Goal: Task Accomplishment & Management: Use online tool/utility

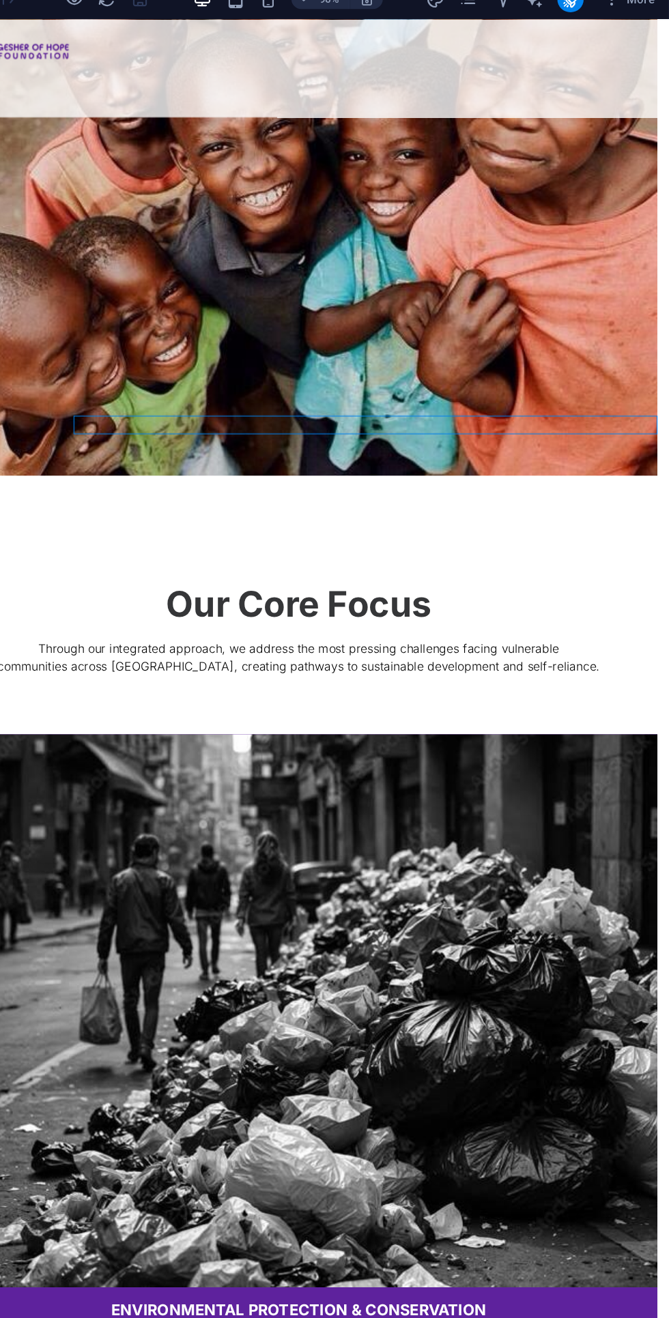
scroll to position [2072, 0]
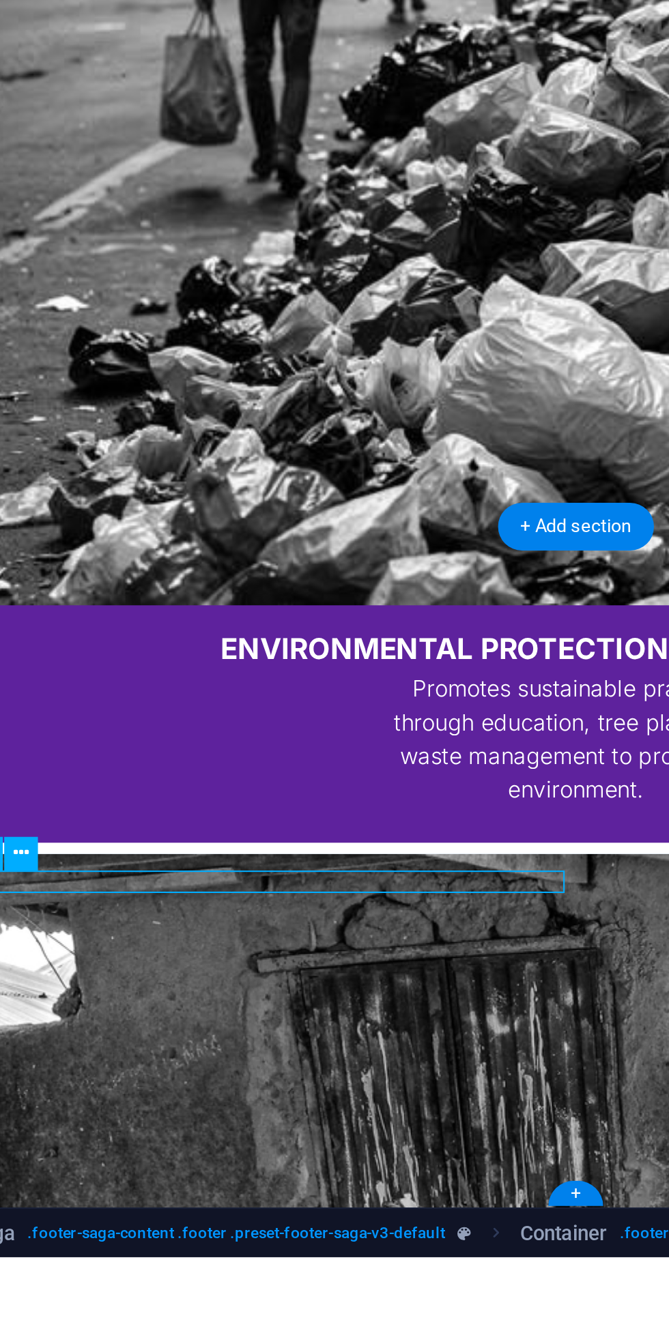
scroll to position [0, 0]
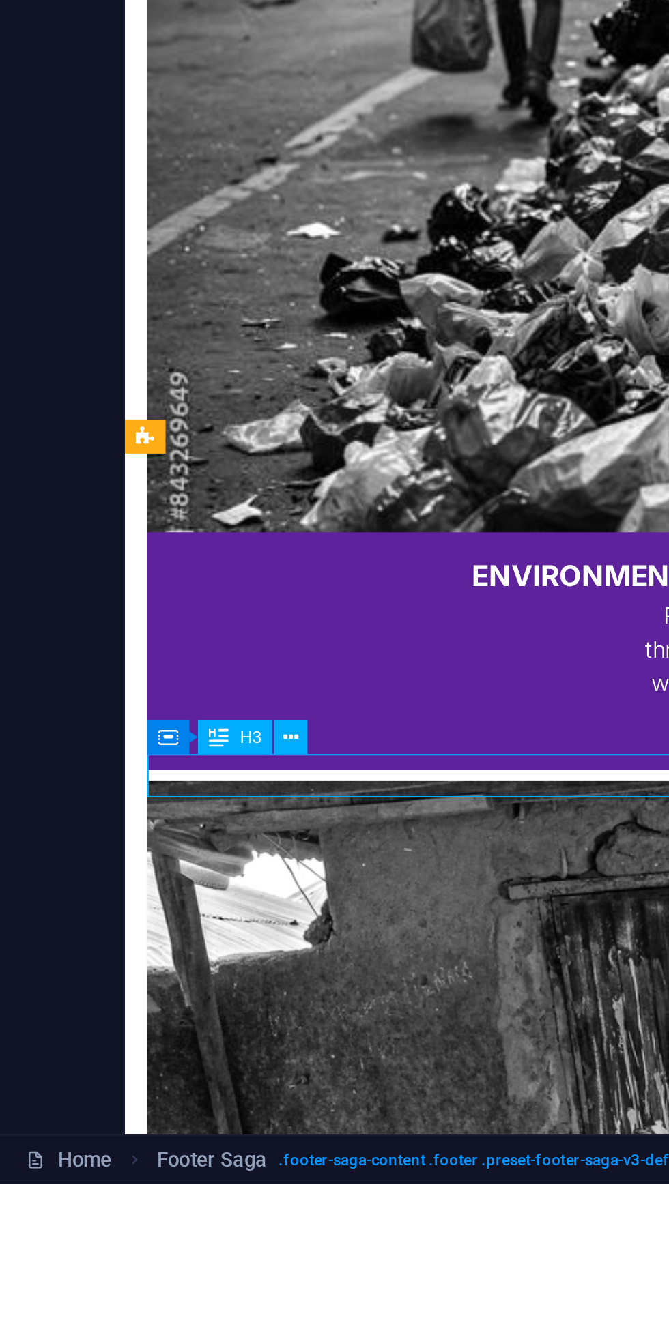
click at [127, 1123] on icon at bounding box center [127, 1122] width 7 height 13
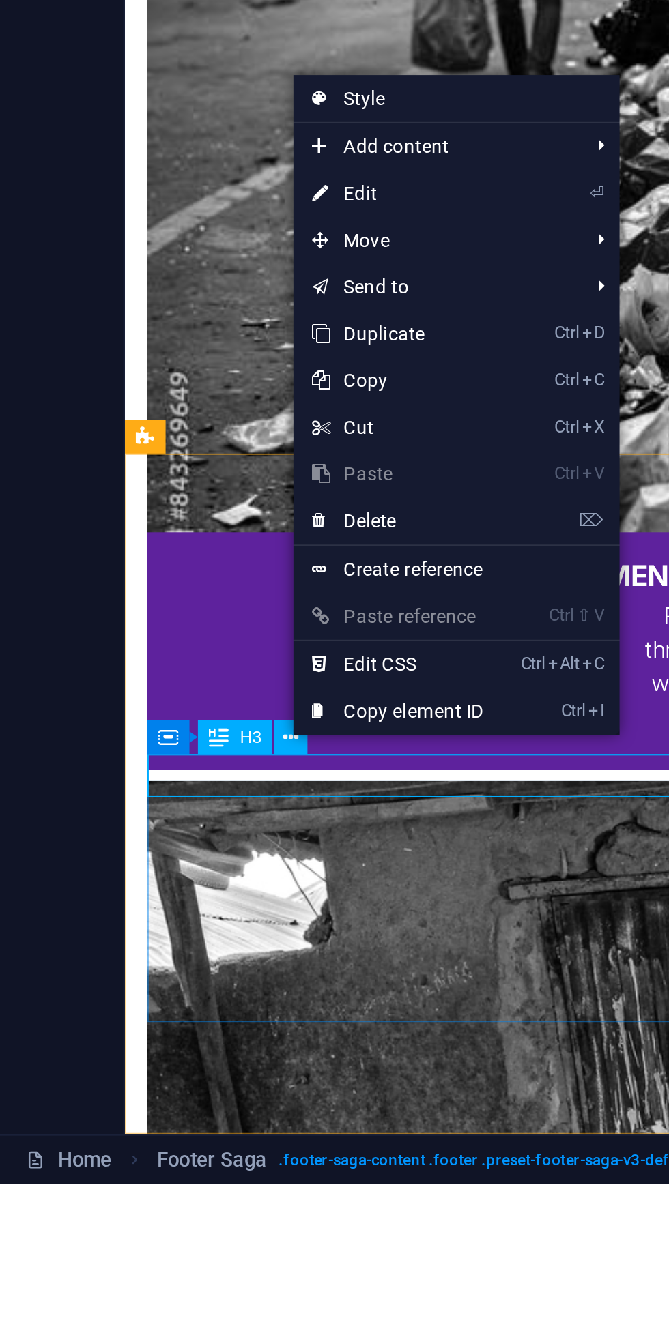
click at [186, 1031] on link "⌦ Delete" at bounding box center [173, 1028] width 91 height 20
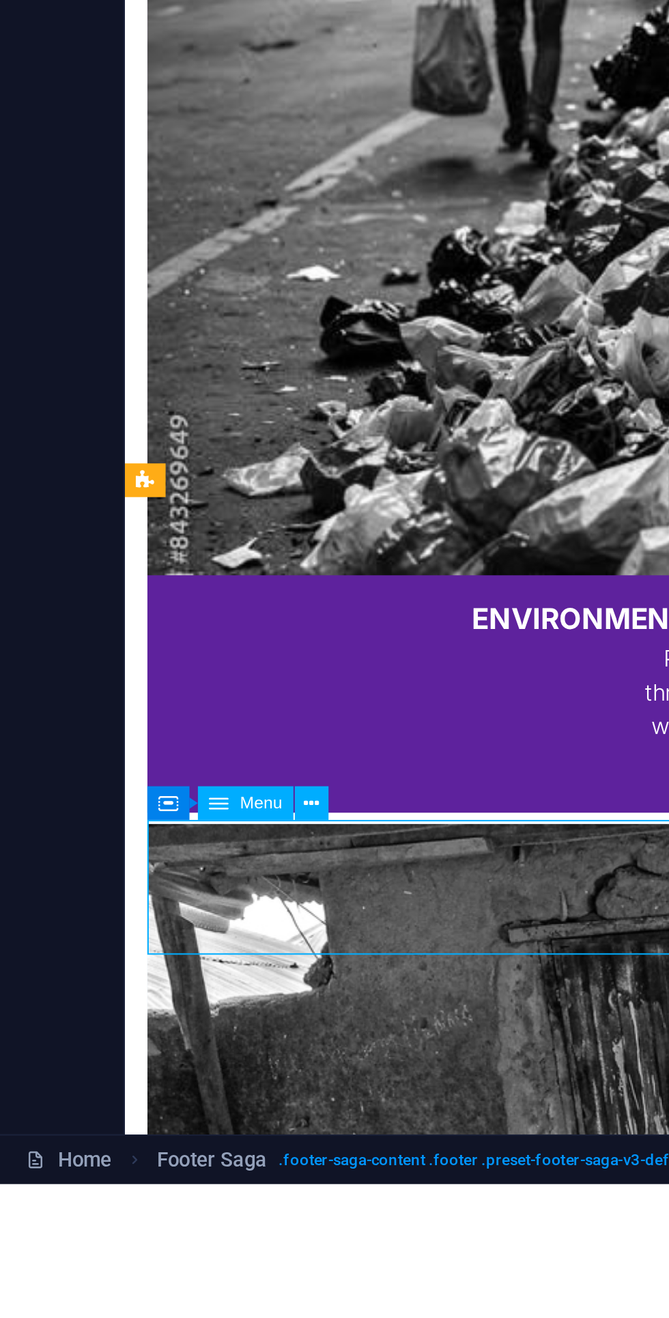
click at [138, 1153] on icon at bounding box center [136, 1151] width 7 height 13
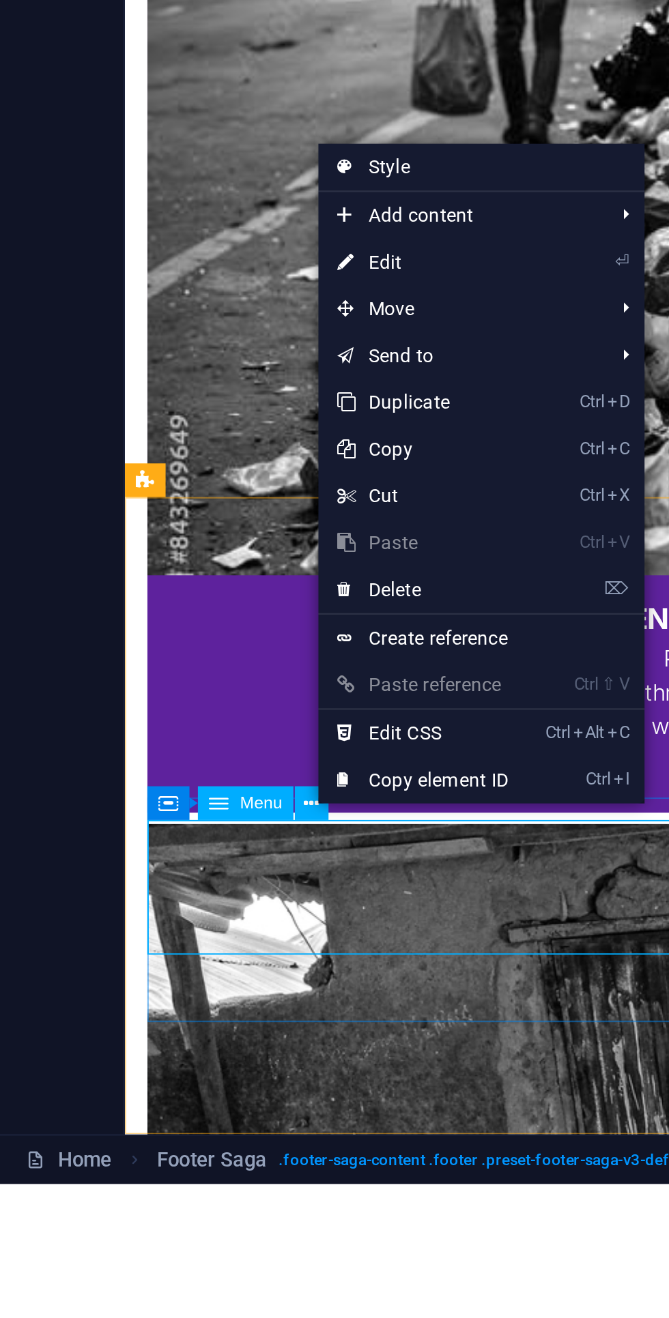
click at [188, 1060] on link "⌦ Delete" at bounding box center [184, 1058] width 91 height 20
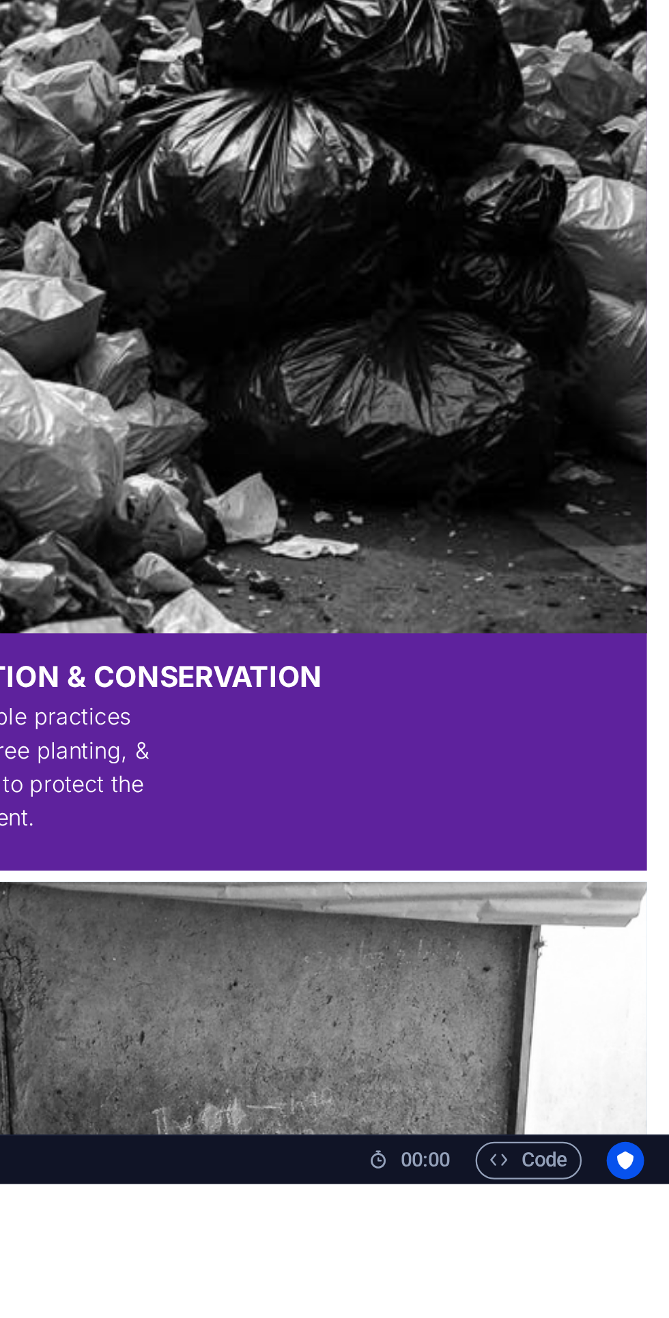
scroll to position [0, 0]
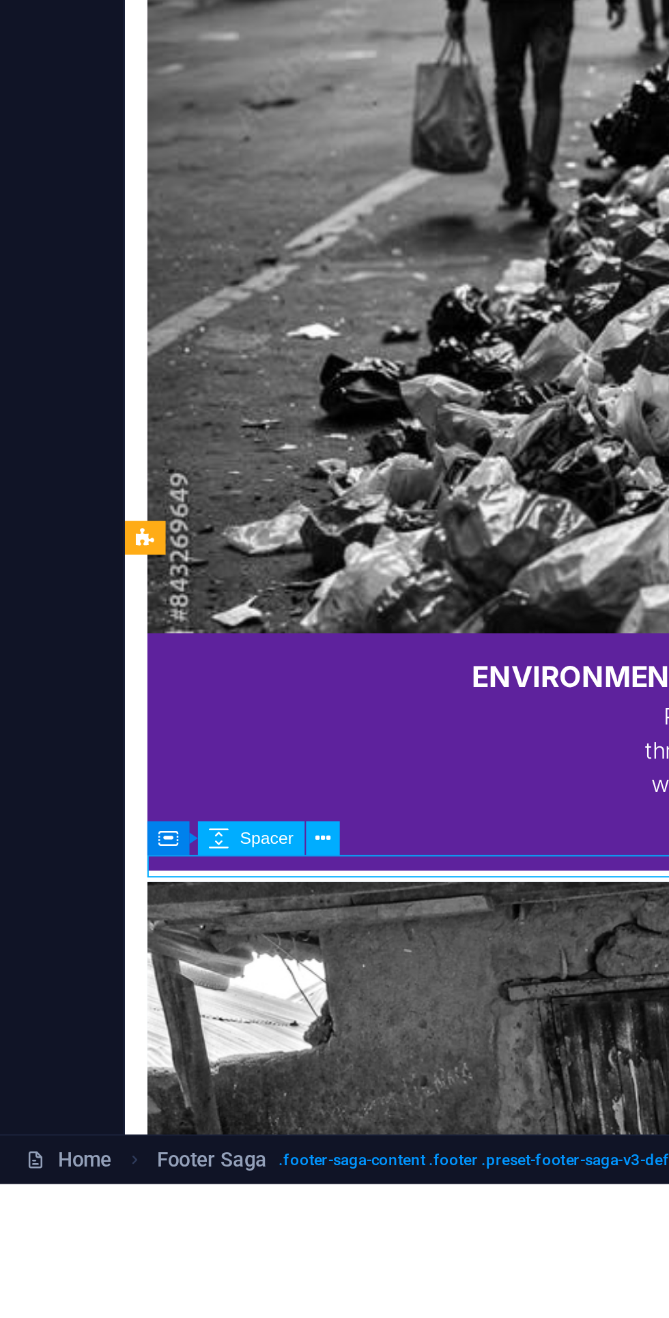
click at [144, 1164] on icon at bounding box center [141, 1166] width 7 height 13
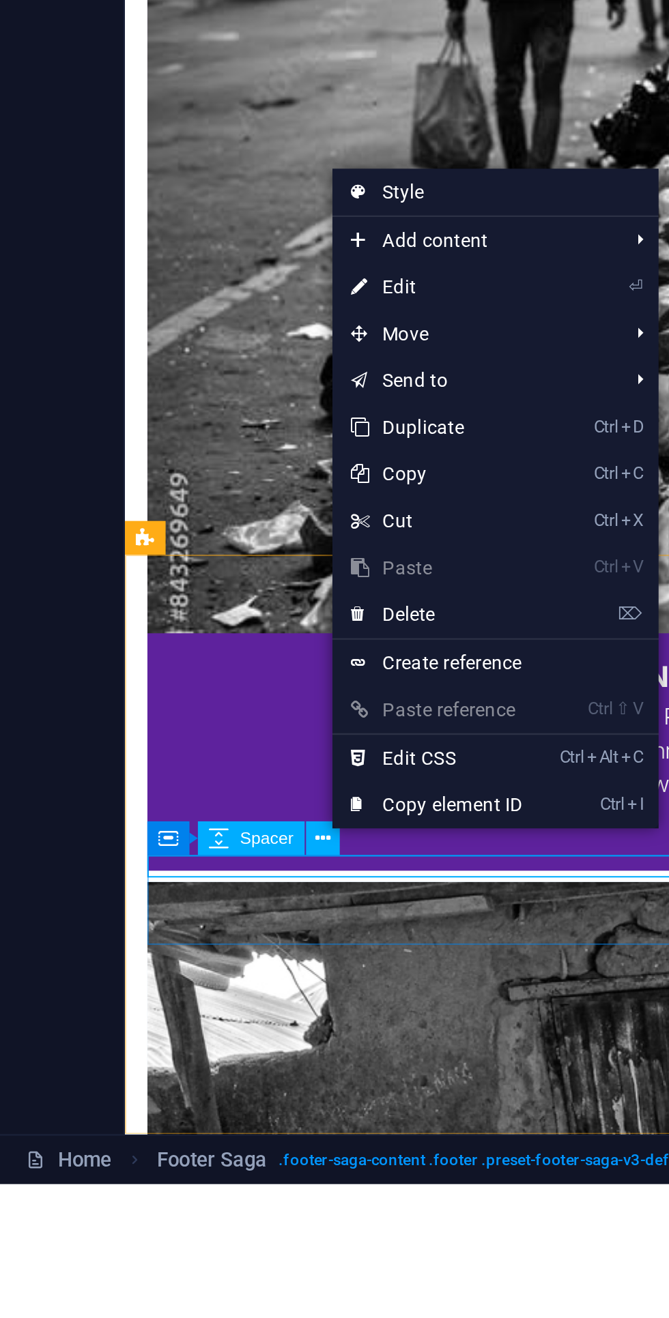
click at [213, 1064] on link "⌦ Delete" at bounding box center [190, 1069] width 91 height 20
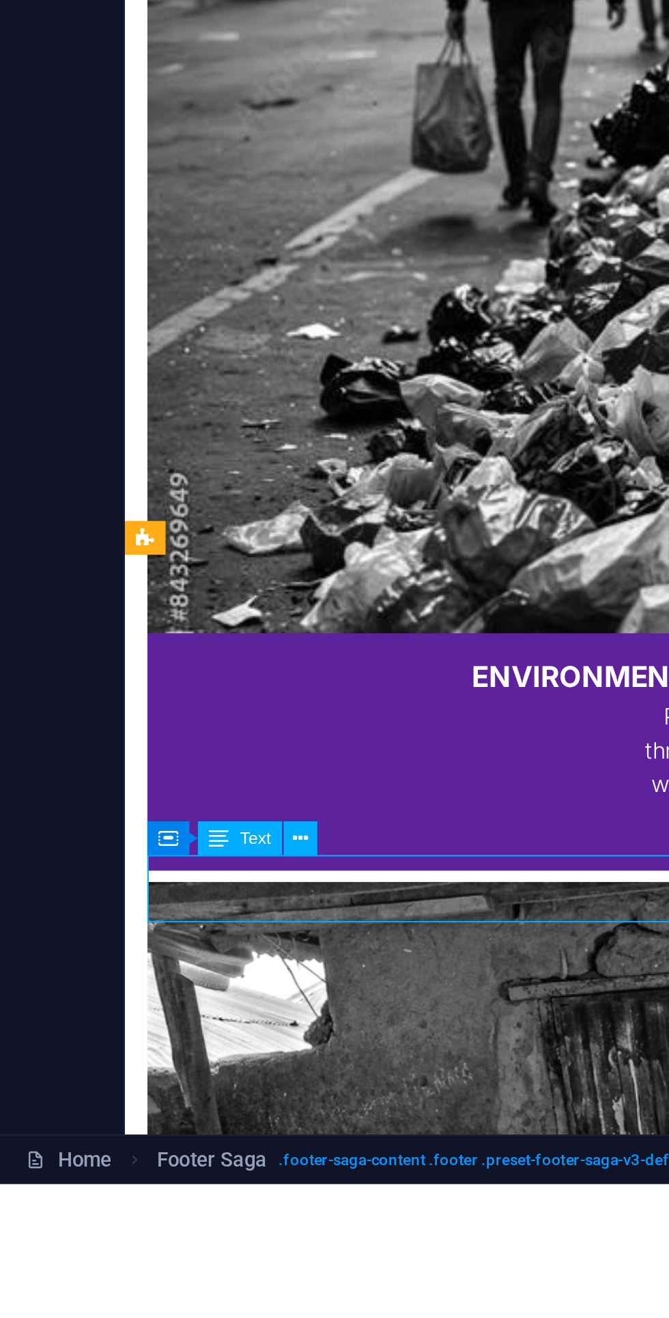
click at [132, 1169] on icon at bounding box center [131, 1166] width 7 height 13
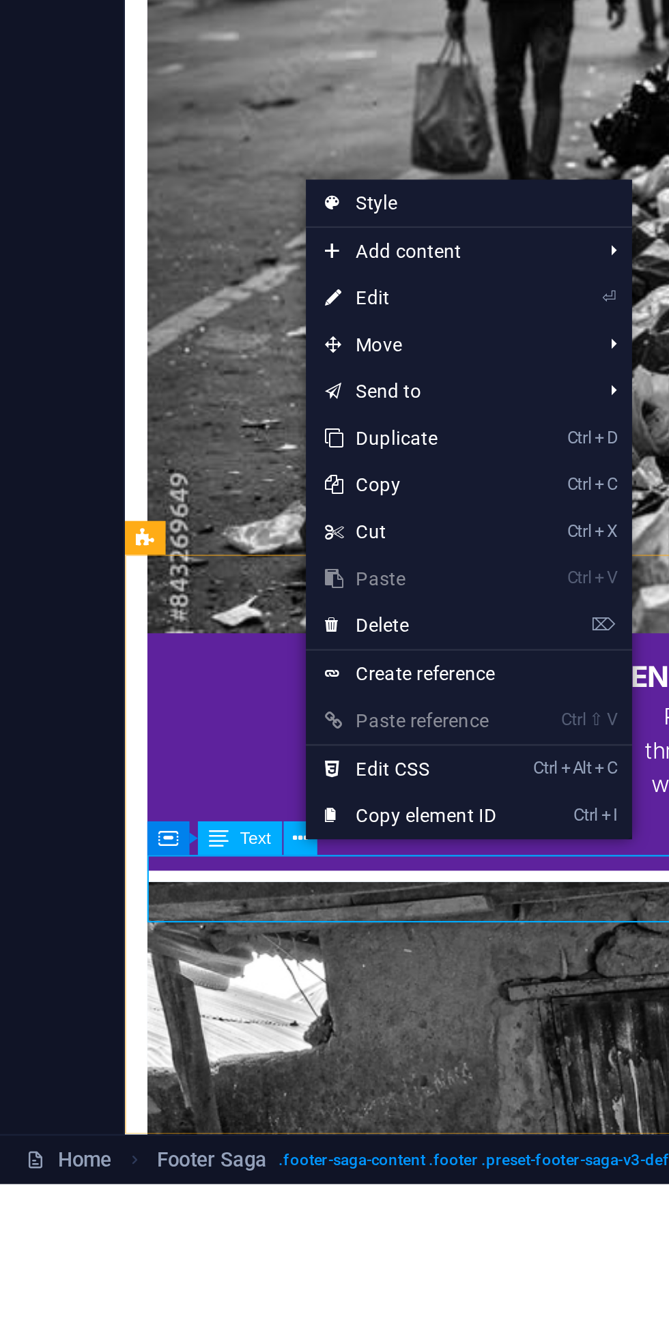
click at [197, 1077] on link "⌦ Delete" at bounding box center [179, 1074] width 91 height 20
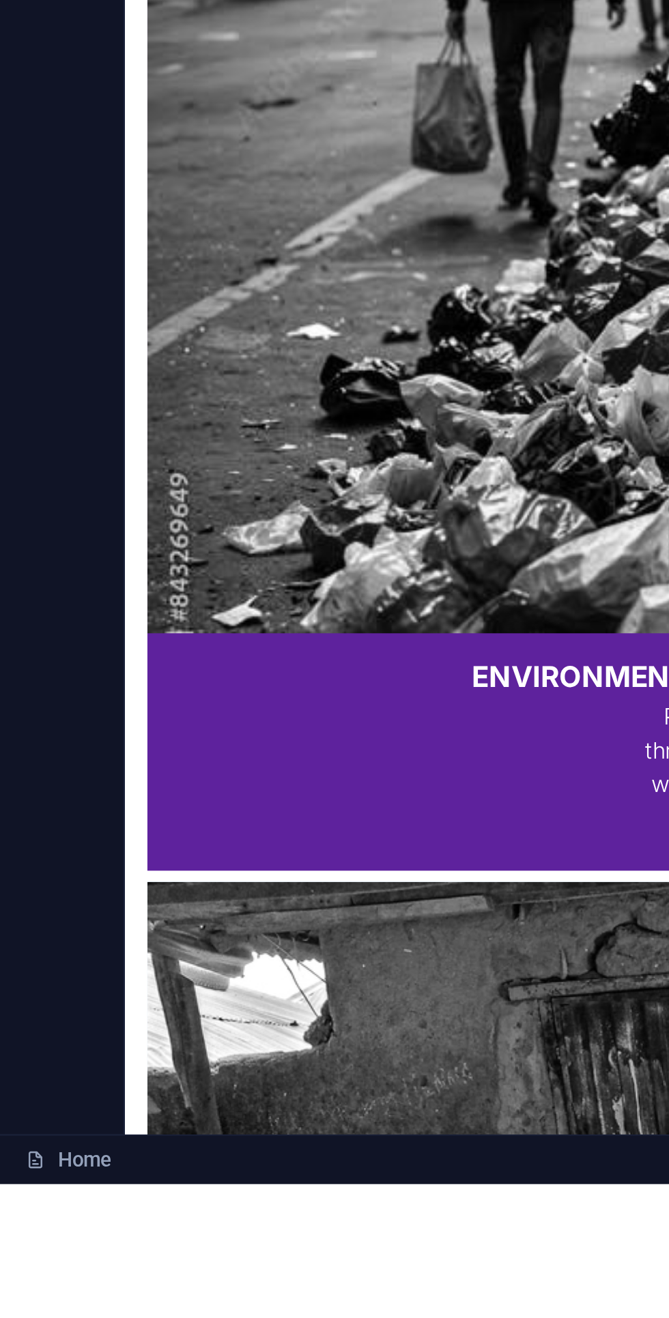
scroll to position [2038, 0]
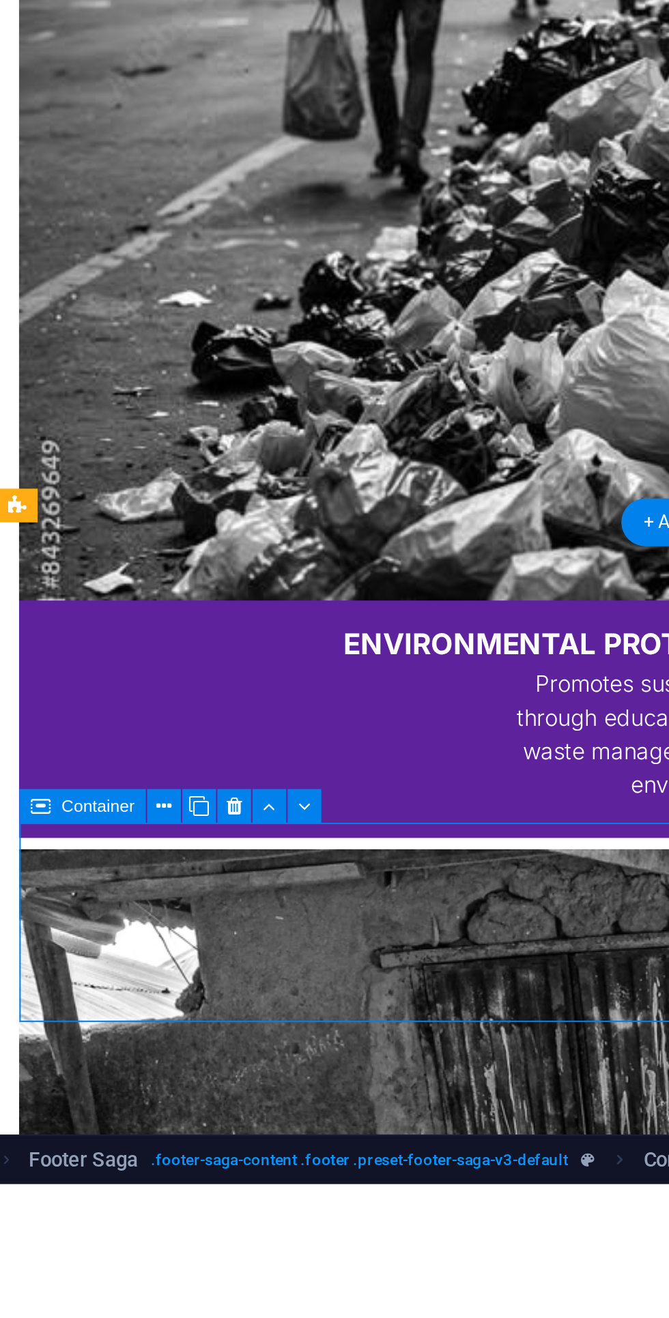
click at [155, 1157] on icon at bounding box center [158, 1153] width 7 height 13
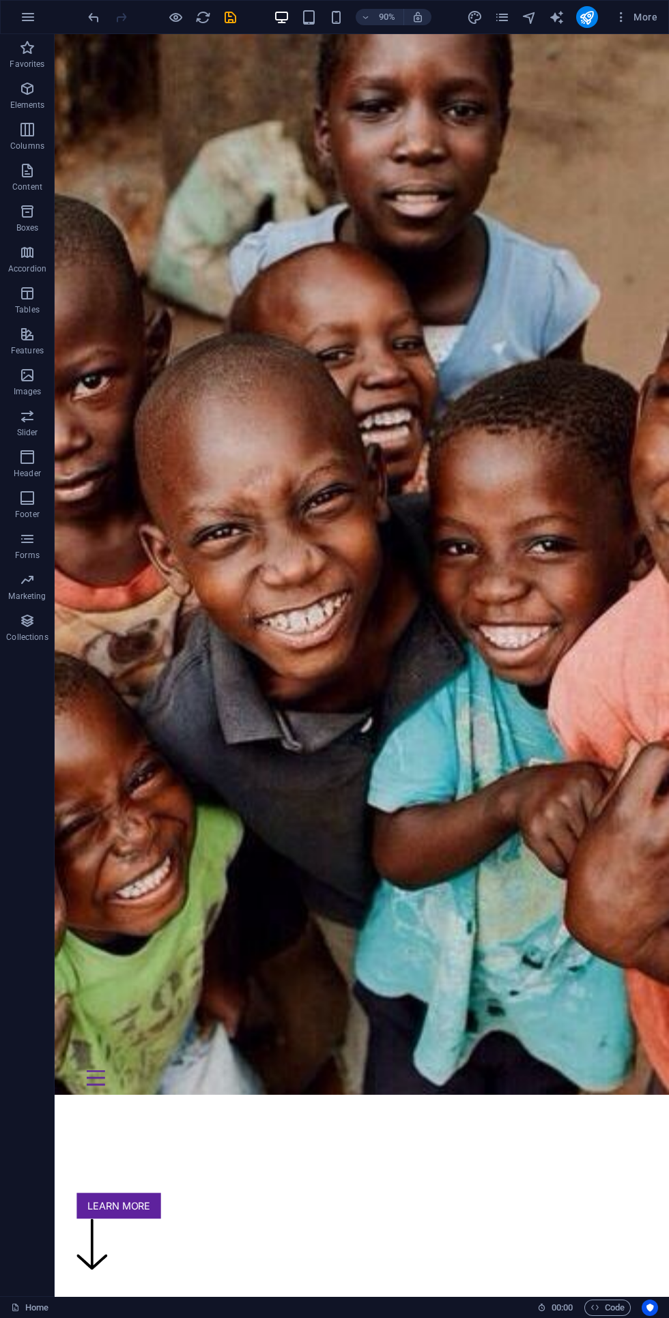
scroll to position [0, 0]
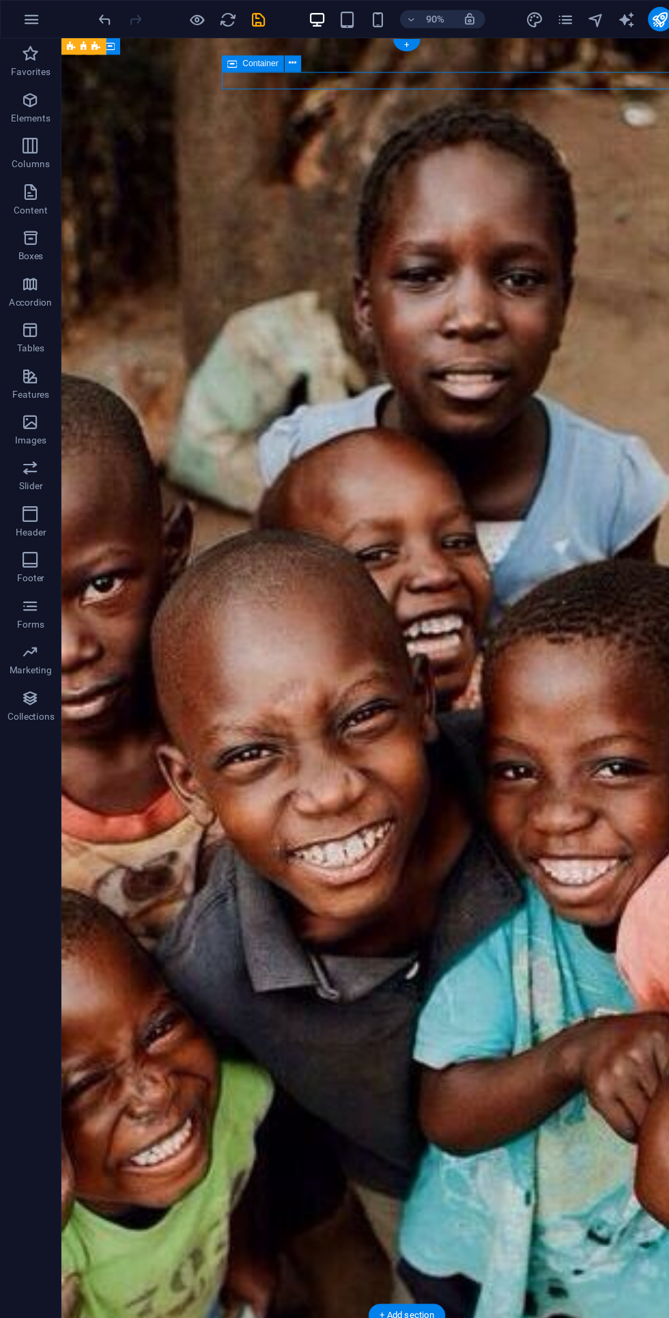
click at [233, 57] on span "Container" at bounding box center [232, 57] width 32 height 8
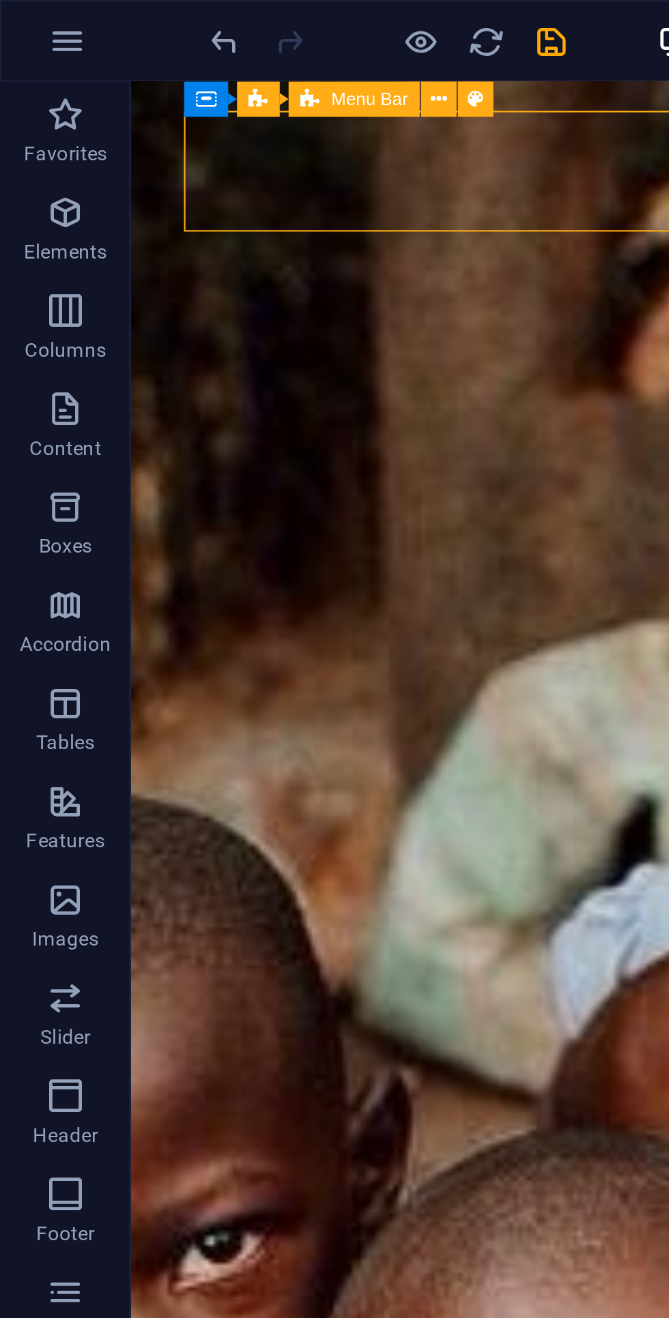
click at [182, 38] on icon at bounding box center [182, 41] width 7 height 13
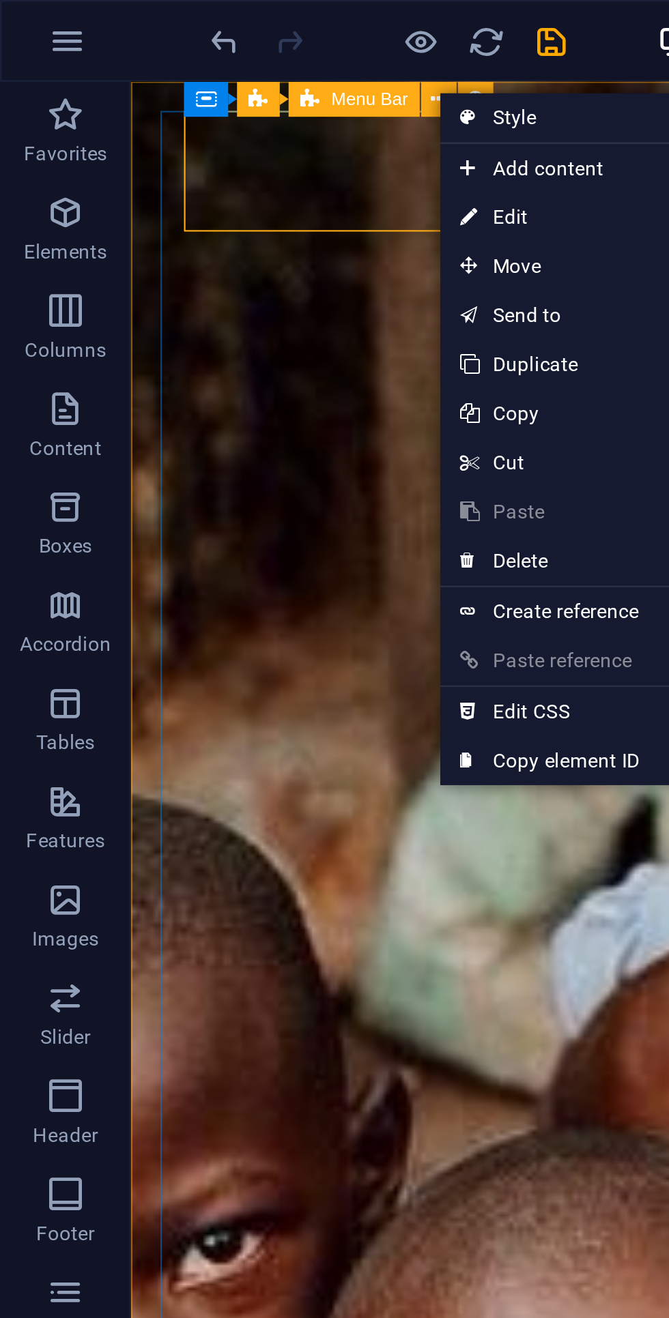
click at [208, 91] on link "⏎ Edit" at bounding box center [229, 90] width 91 height 20
select select "px"
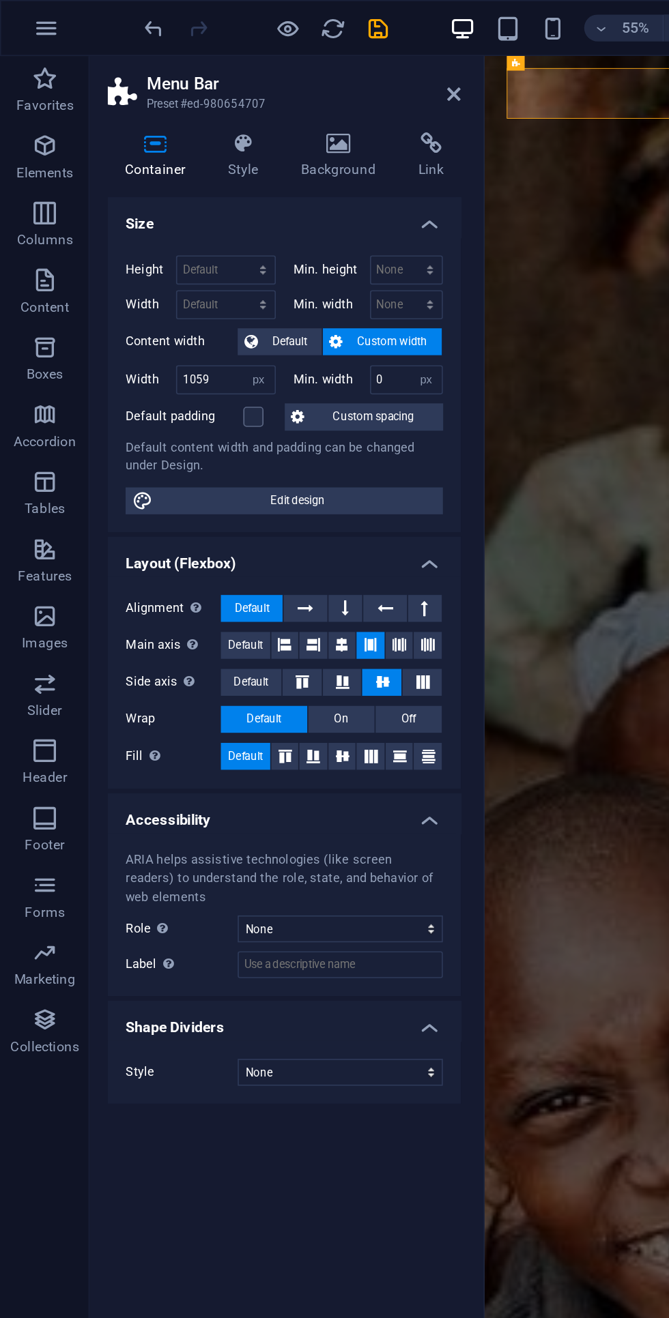
click at [173, 204] on span "Default" at bounding box center [176, 208] width 31 height 16
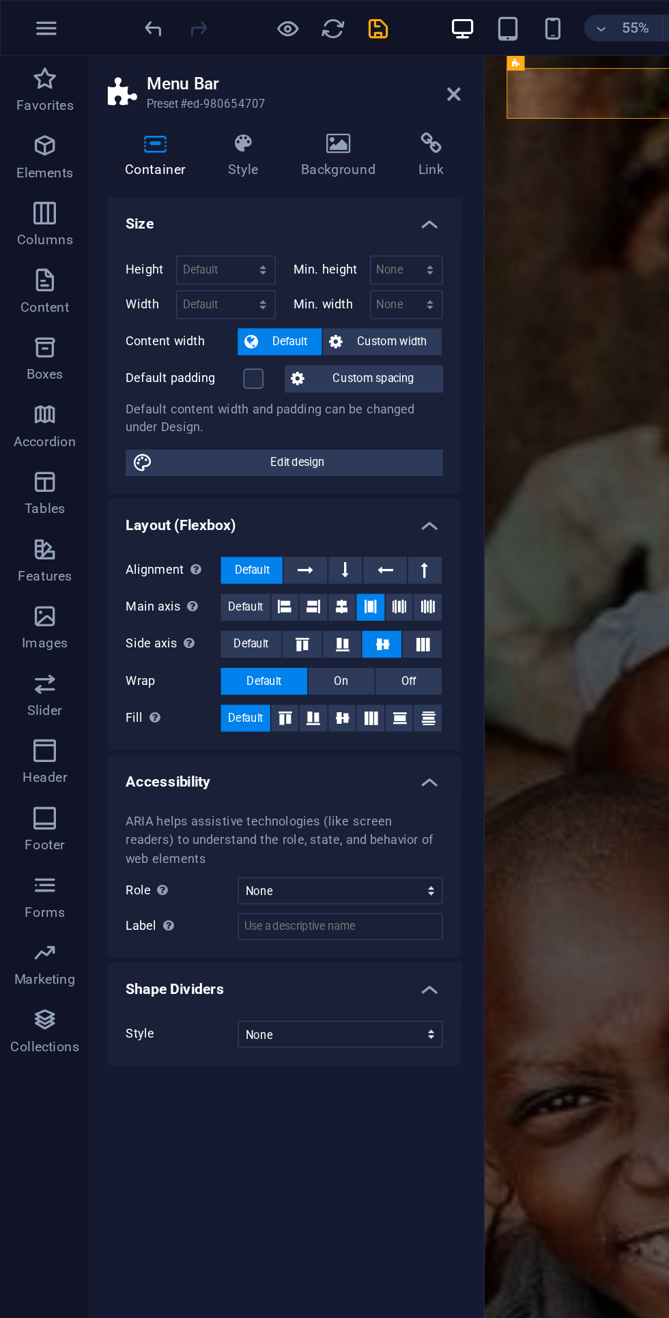
click at [179, 469] on h4 "Accessibility" at bounding box center [172, 472] width 215 height 25
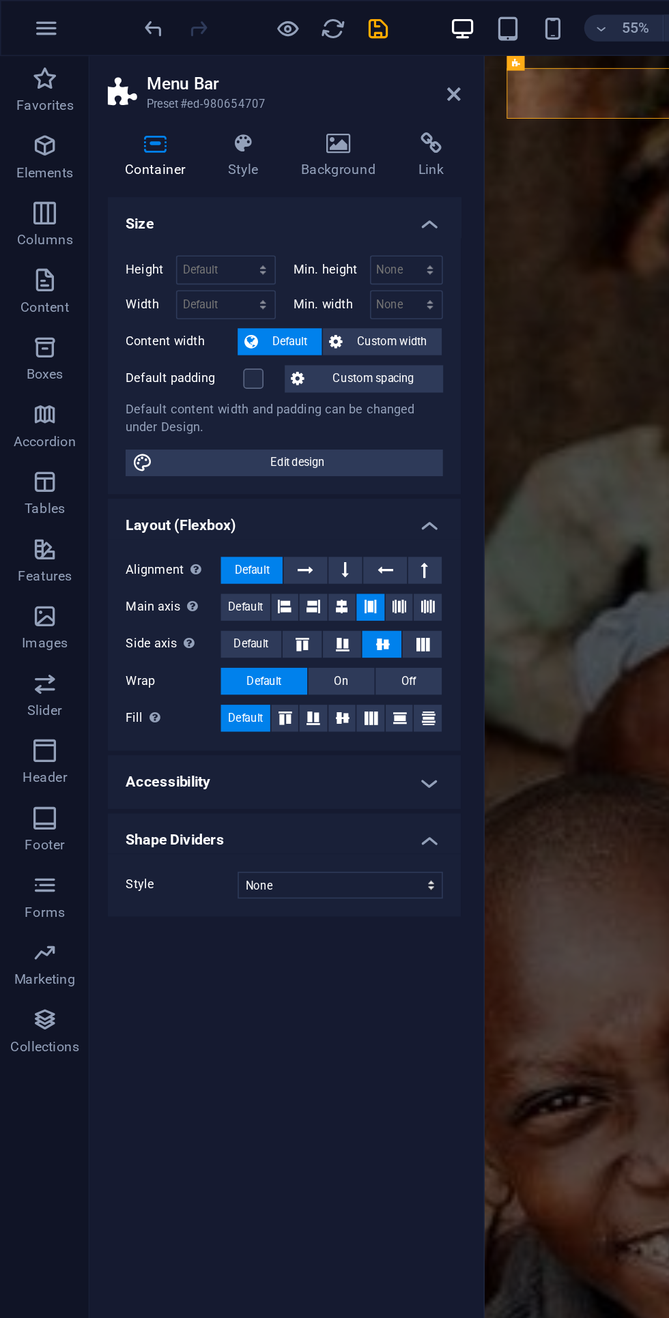
click at [237, 504] on h4 "Shape Dividers" at bounding box center [172, 507] width 215 height 25
click at [175, 370] on icon at bounding box center [173, 370] width 8 height 16
click at [225, 369] on icon at bounding box center [226, 370] width 8 height 16
click at [256, 307] on h4 "Layout (Flexbox)" at bounding box center [172, 316] width 215 height 25
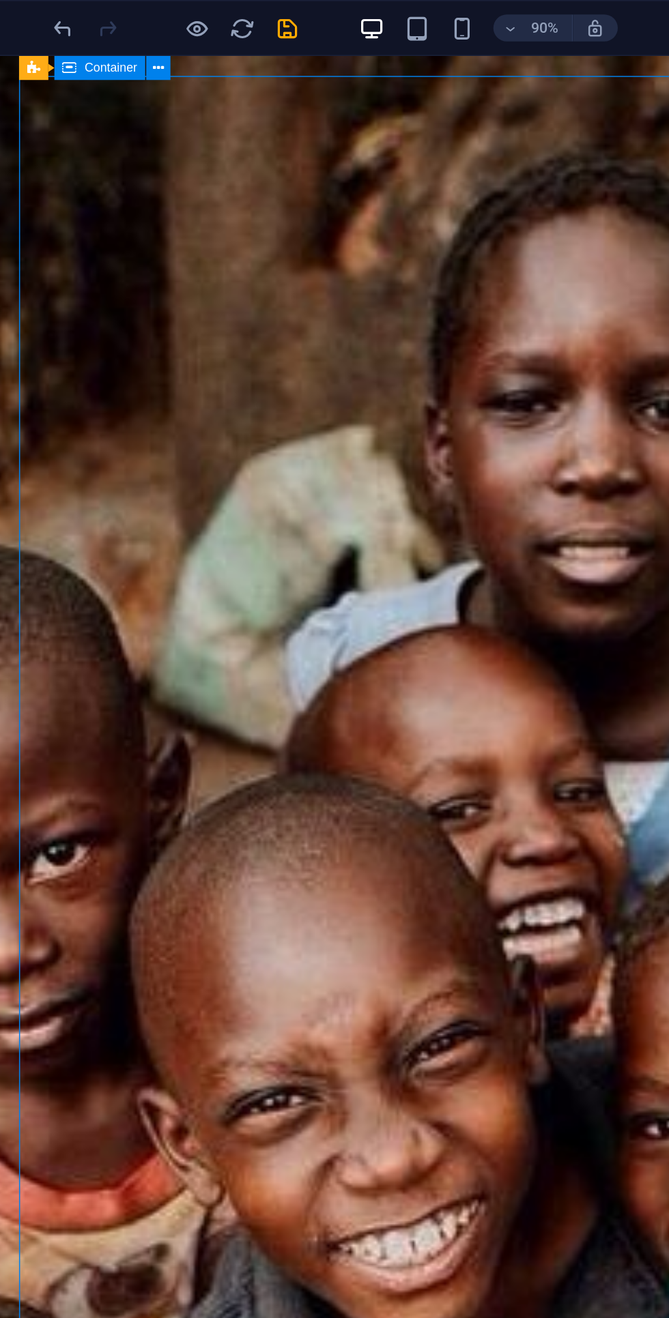
click at [151, 42] on icon at bounding box center [151, 41] width 7 height 13
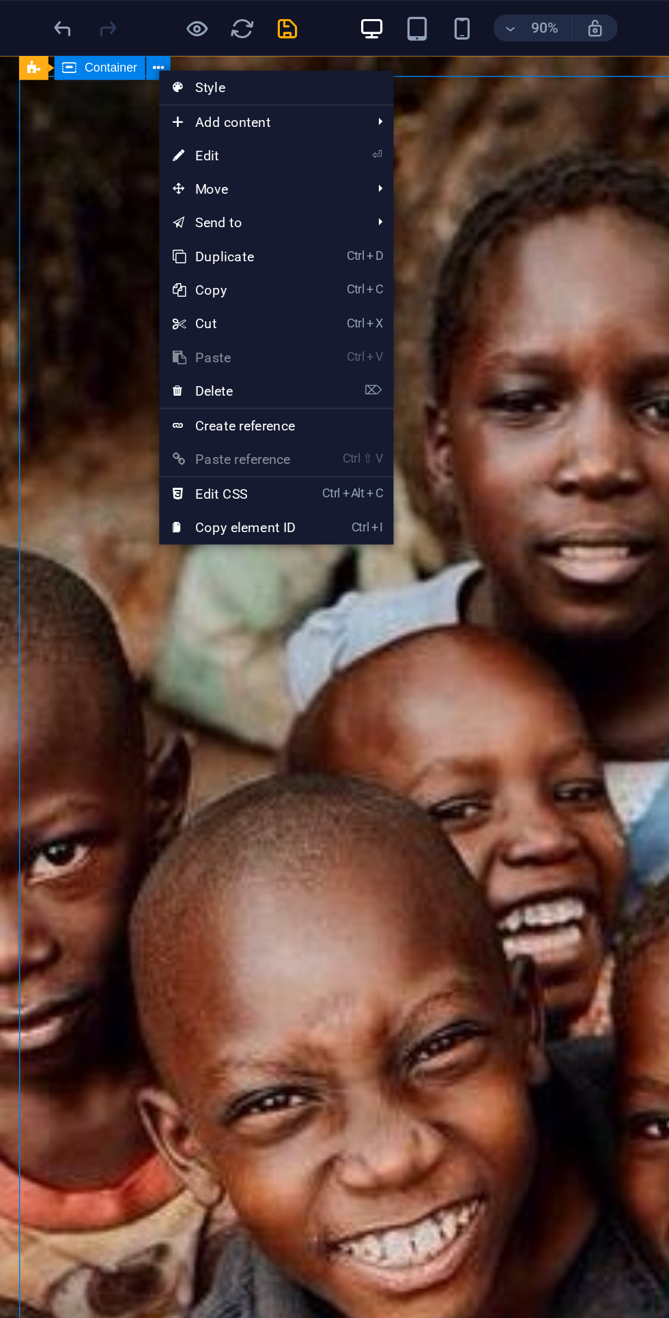
click at [175, 89] on link "⏎ Edit" at bounding box center [197, 95] width 91 height 20
select select "px"
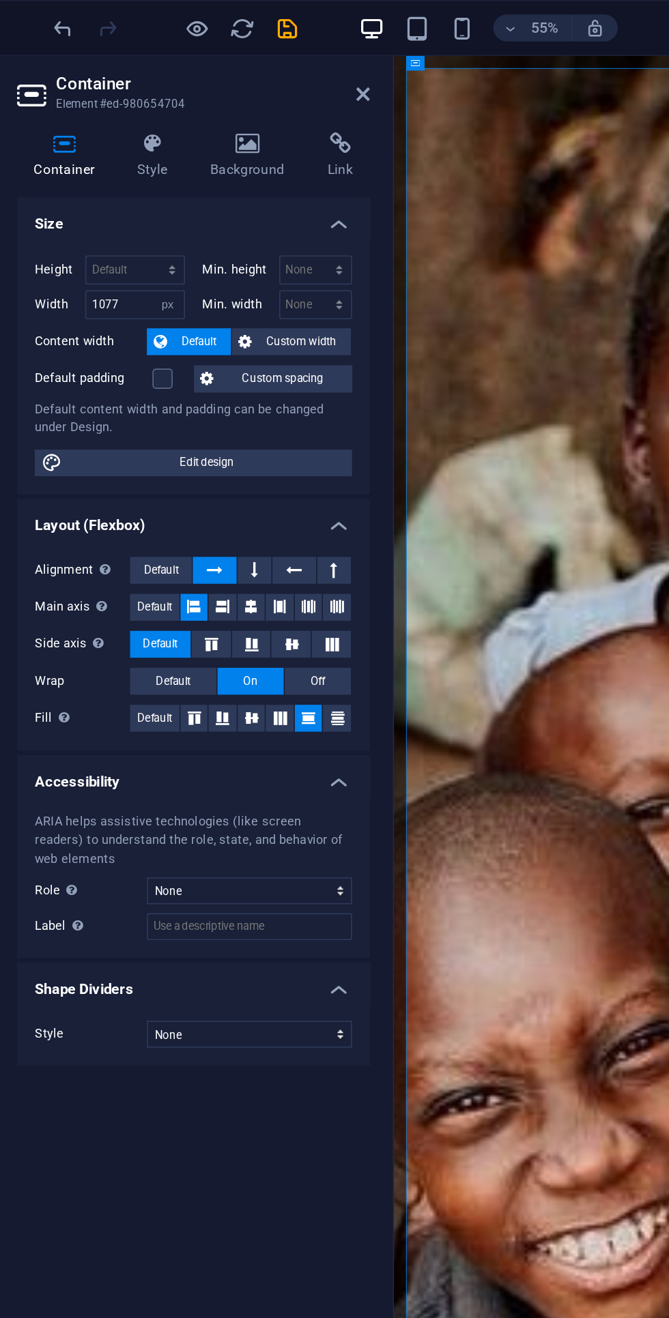
click at [154, 230] on label at bounding box center [154, 230] width 12 height 12
click at [0, 0] on input "Default padding" at bounding box center [0, 0] width 0 height 0
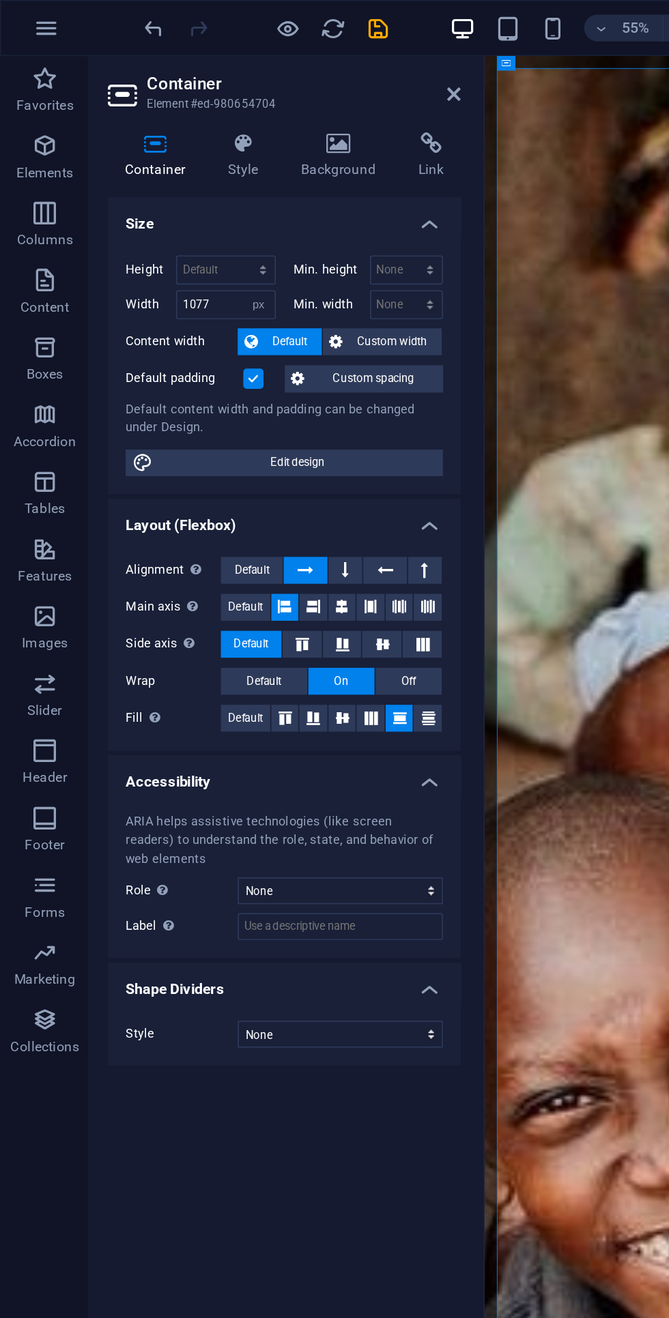
click at [154, 231] on label at bounding box center [154, 230] width 12 height 12
click at [0, 0] on input "Default padding" at bounding box center [0, 0] width 0 height 0
click at [223, 232] on span "Custom spacing" at bounding box center [228, 230] width 76 height 16
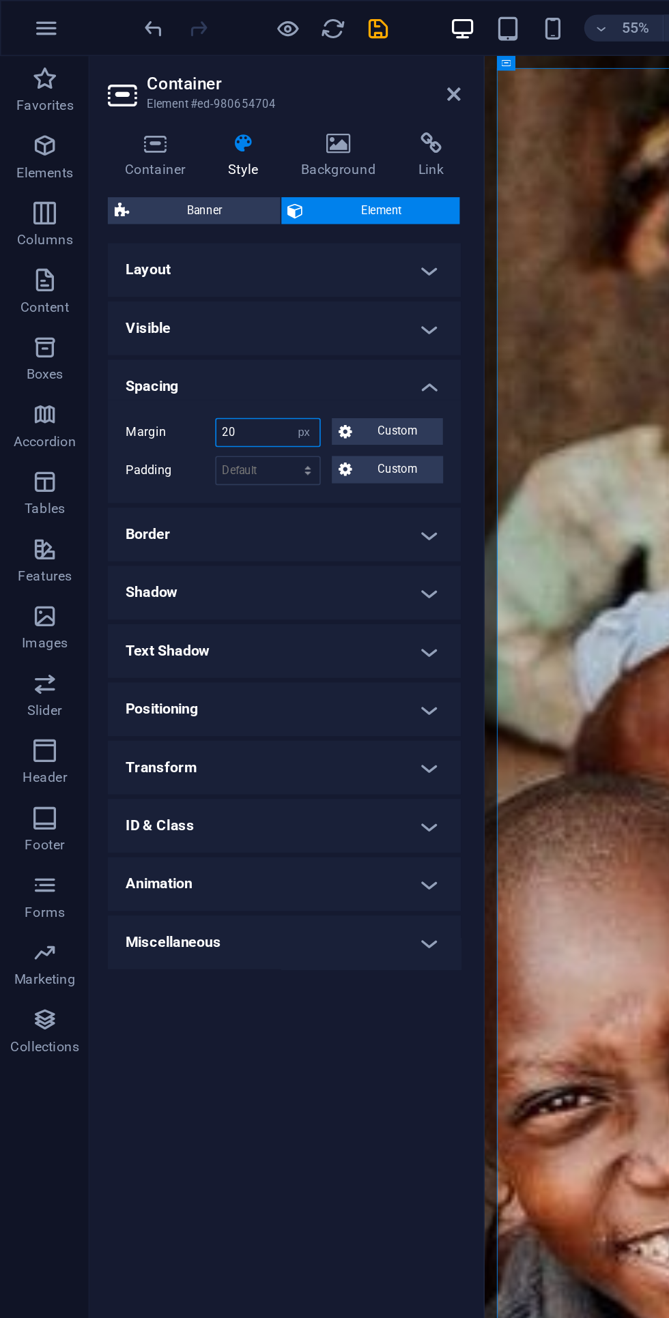
click at [141, 263] on input "20" at bounding box center [163, 263] width 63 height 16
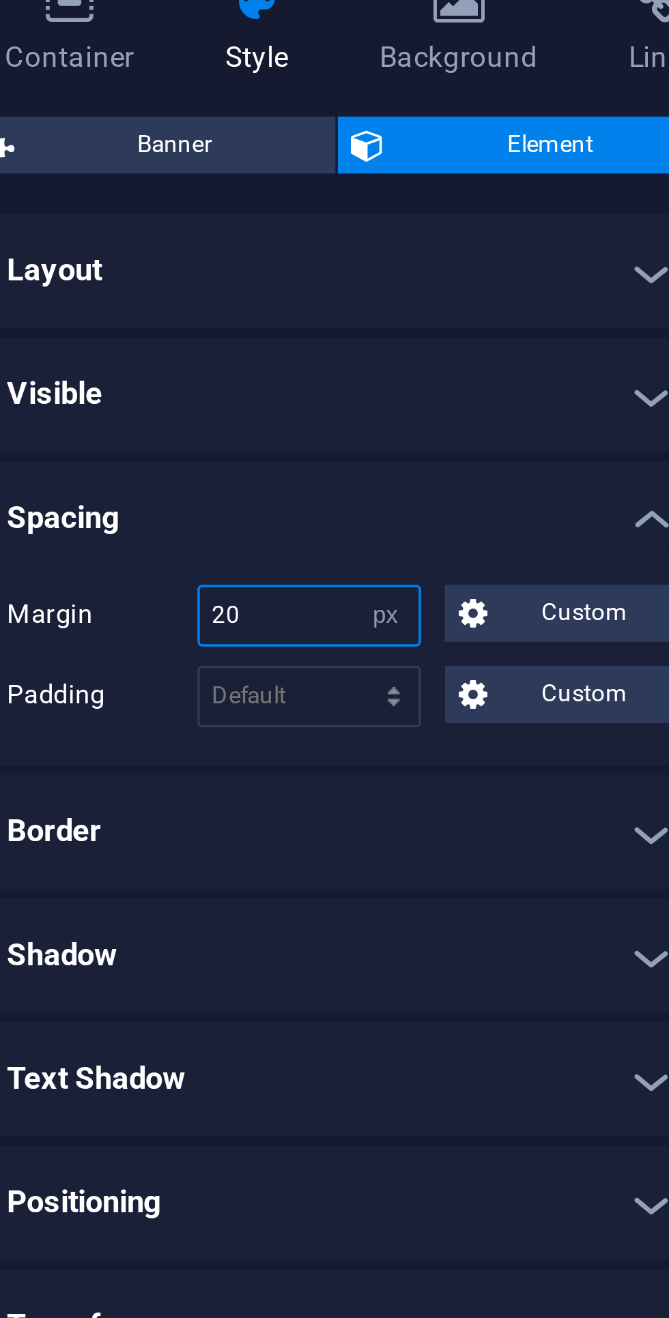
type input "2"
type input "10"
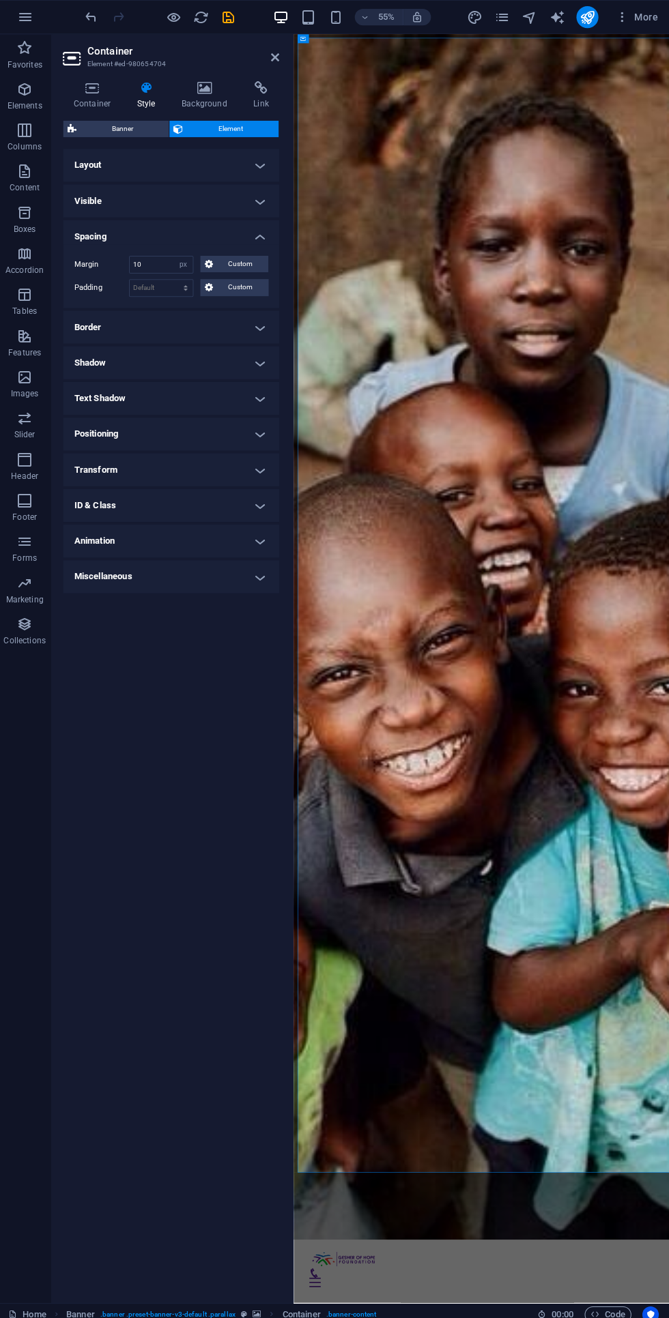
click at [163, 5] on div "55% More" at bounding box center [334, 17] width 667 height 33
click at [176, 23] on icon "button" at bounding box center [176, 18] width 16 height 16
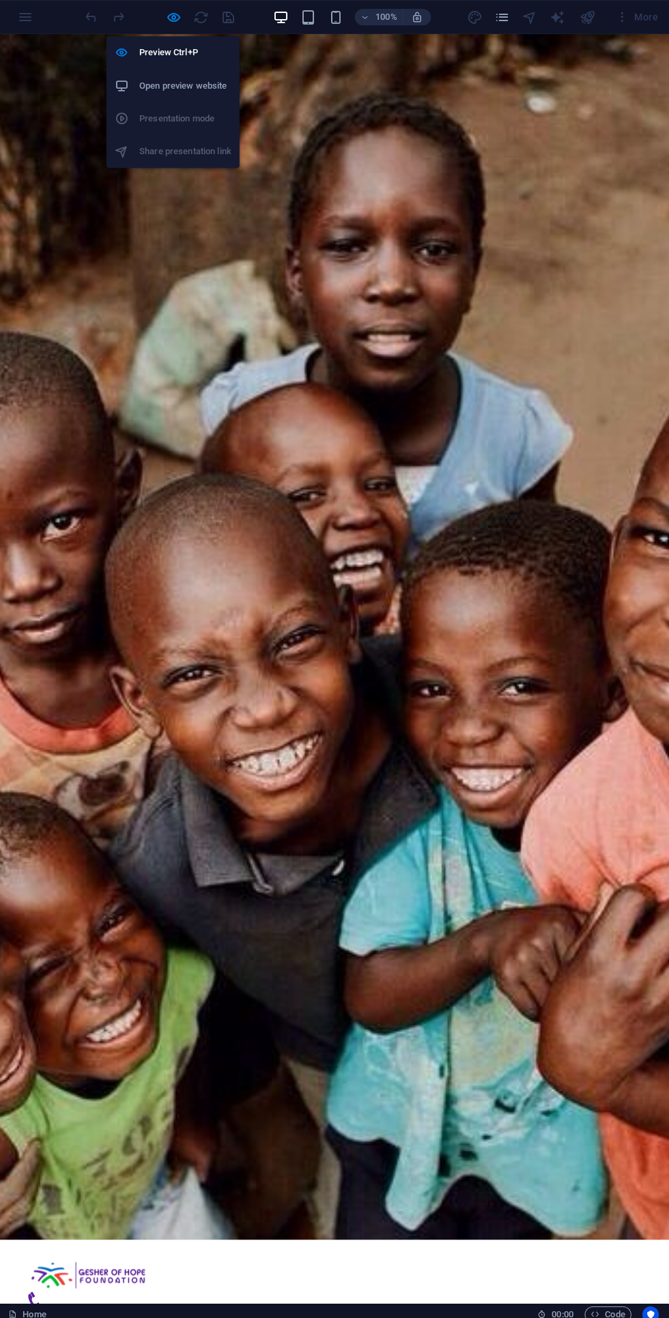
click at [163, 45] on h6 "Preview Ctrl+P" at bounding box center [186, 52] width 91 height 16
select select "px"
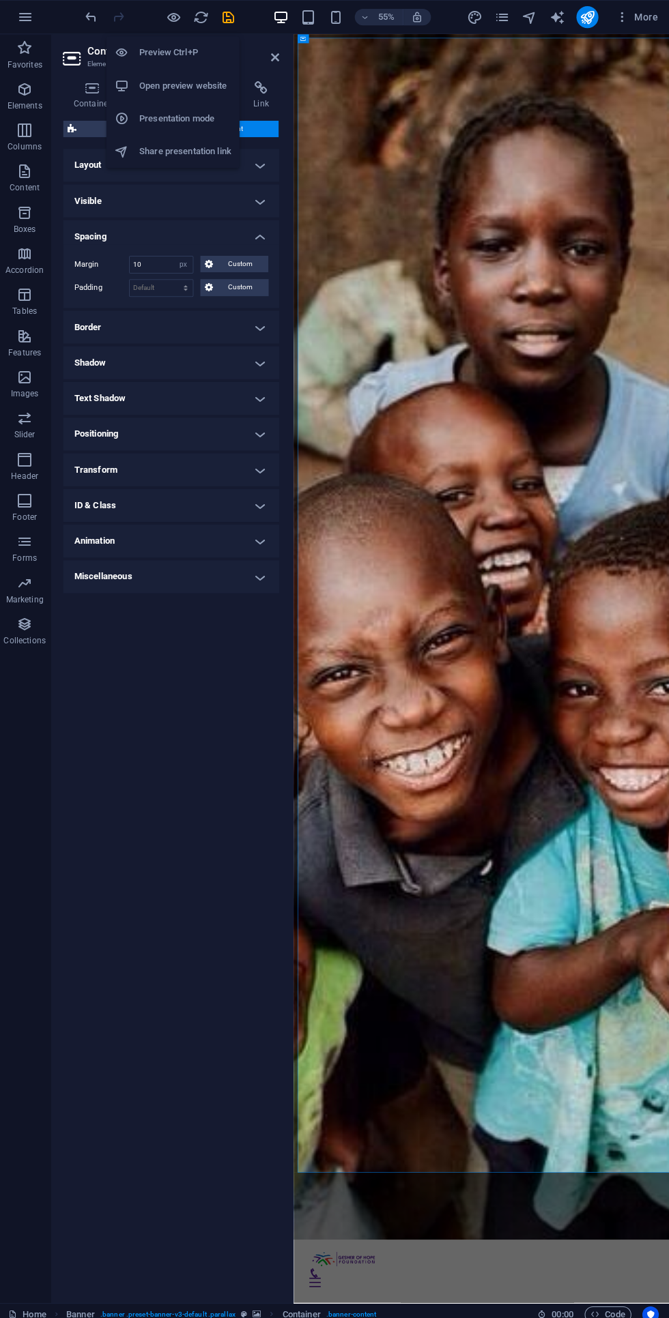
click at [224, 19] on icon "save" at bounding box center [230, 18] width 16 height 16
click at [337, 14] on icon "button" at bounding box center [336, 18] width 16 height 16
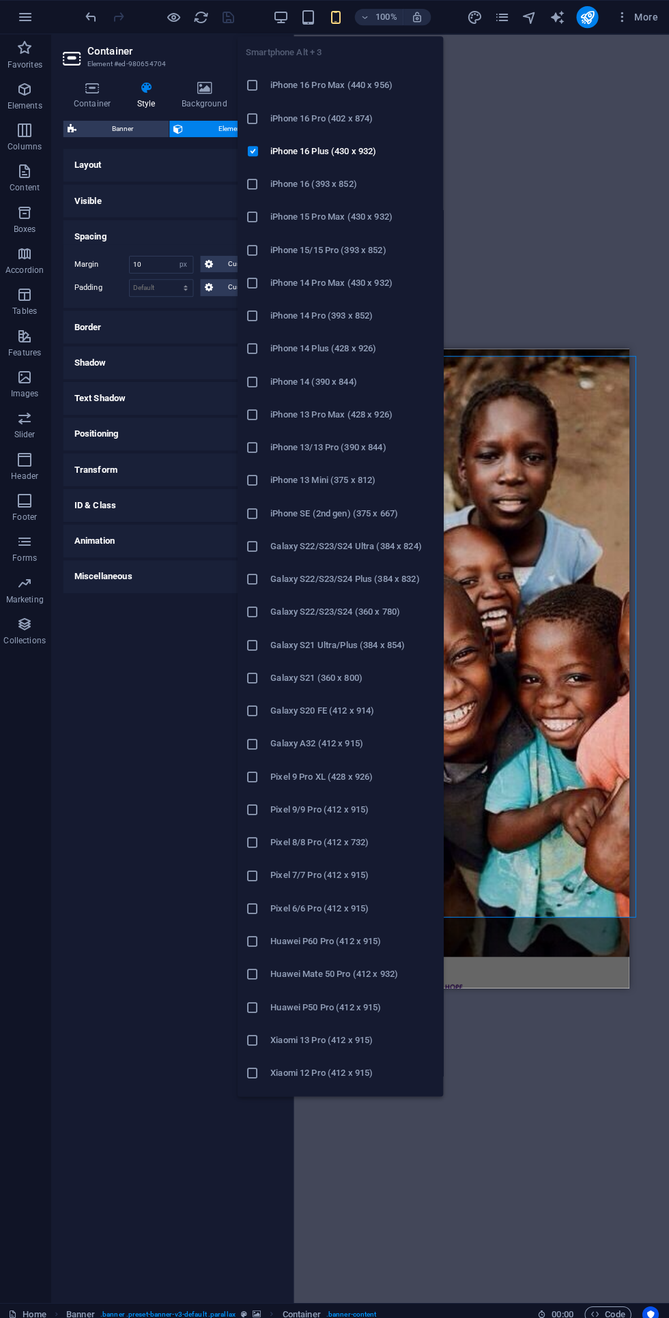
click at [151, 849] on div "Layout How this element expands within the layout (Flexbox). Size Default auto …" at bounding box center [172, 716] width 215 height 1137
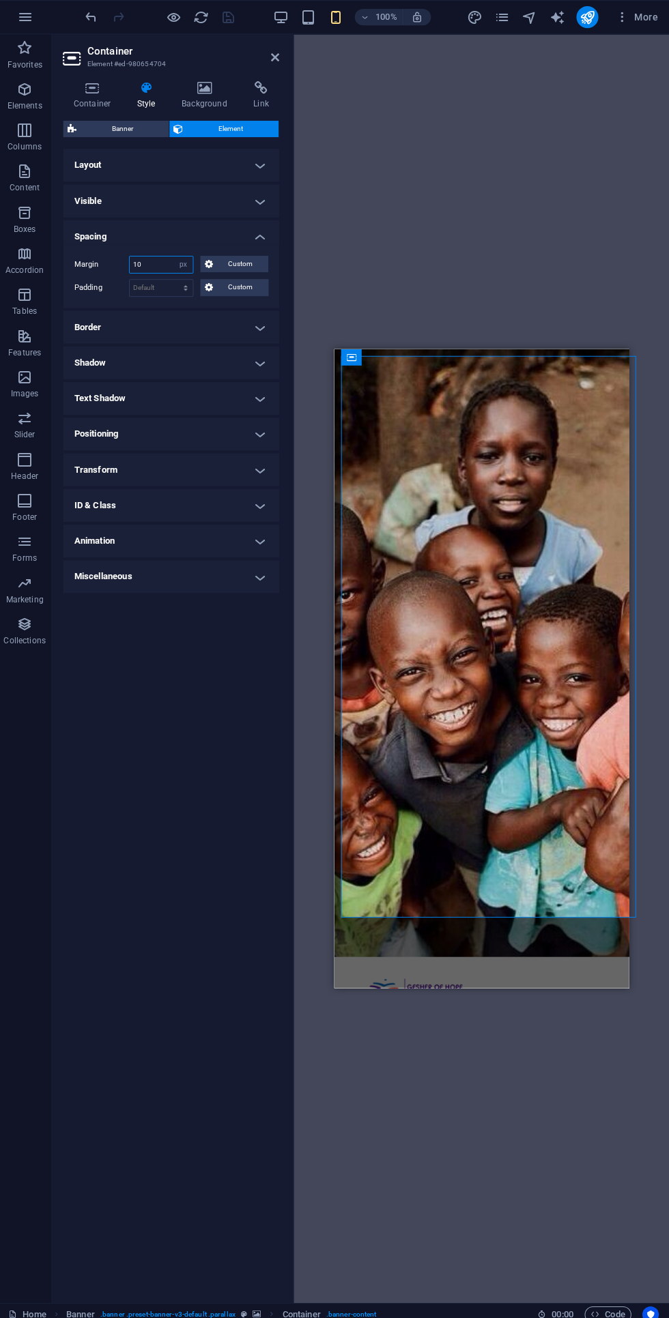
click at [176, 256] on select "Default auto px % rem vw vh Custom" at bounding box center [184, 263] width 19 height 16
select select "default"
click at [175, 255] on select "Default auto px % rem vw vh Custom" at bounding box center [184, 263] width 19 height 16
type input "10"
select select "px"
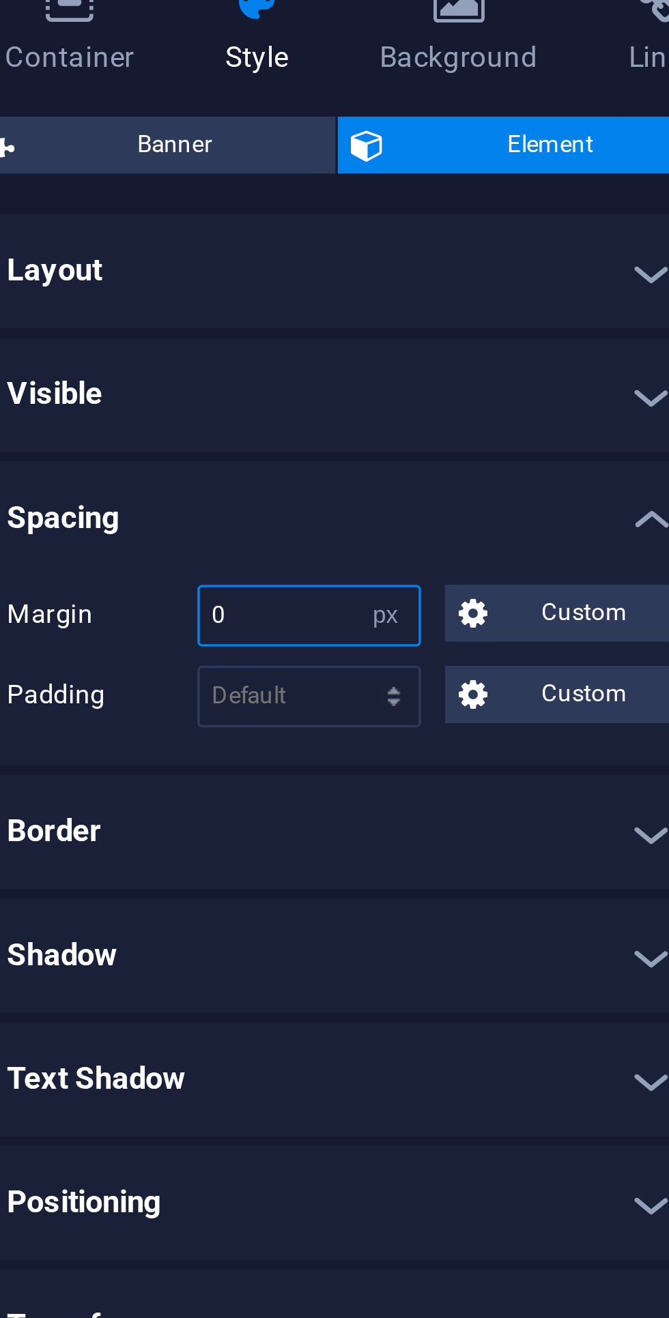
type input "0"
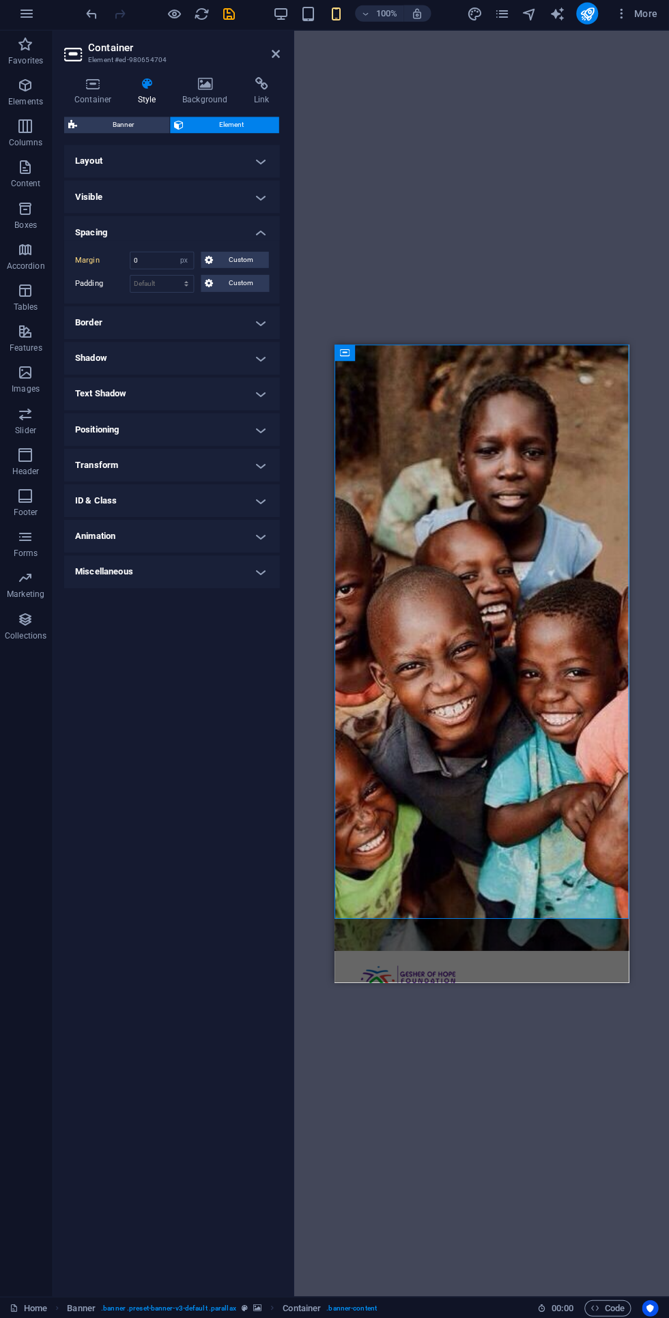
click at [168, 21] on icon "button" at bounding box center [176, 18] width 16 height 16
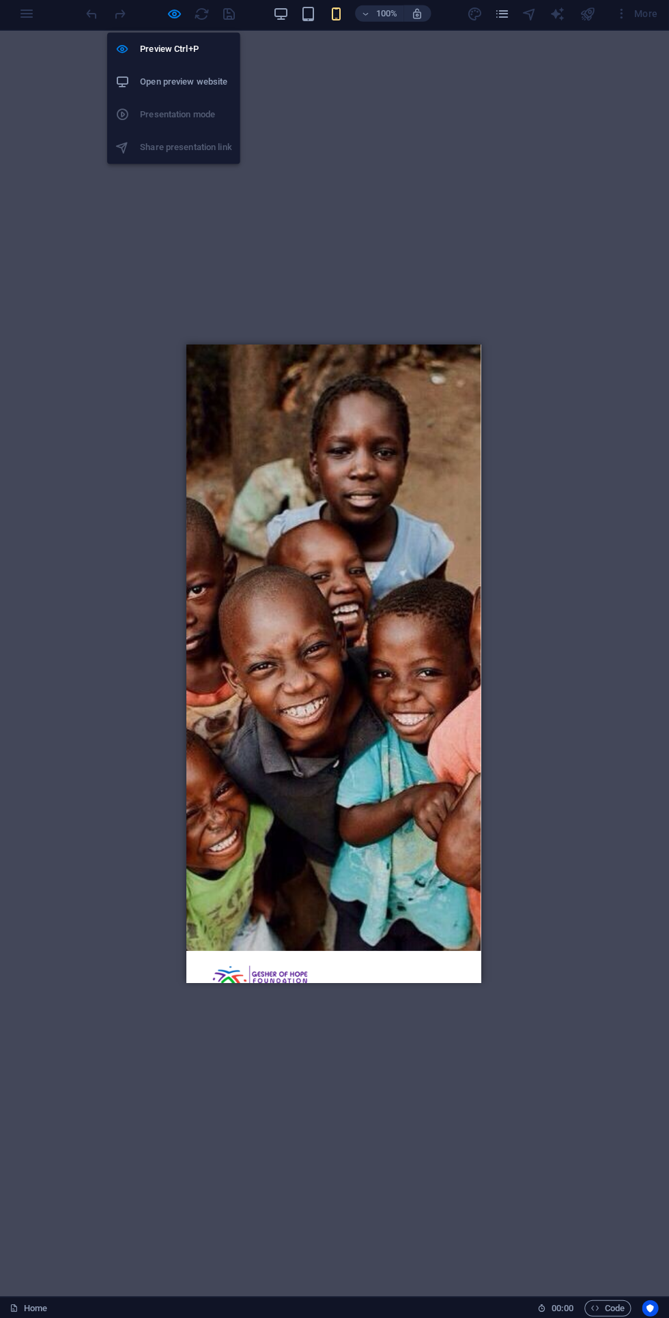
click at [148, 47] on h6 "Preview Ctrl+P" at bounding box center [186, 52] width 91 height 16
select select "px"
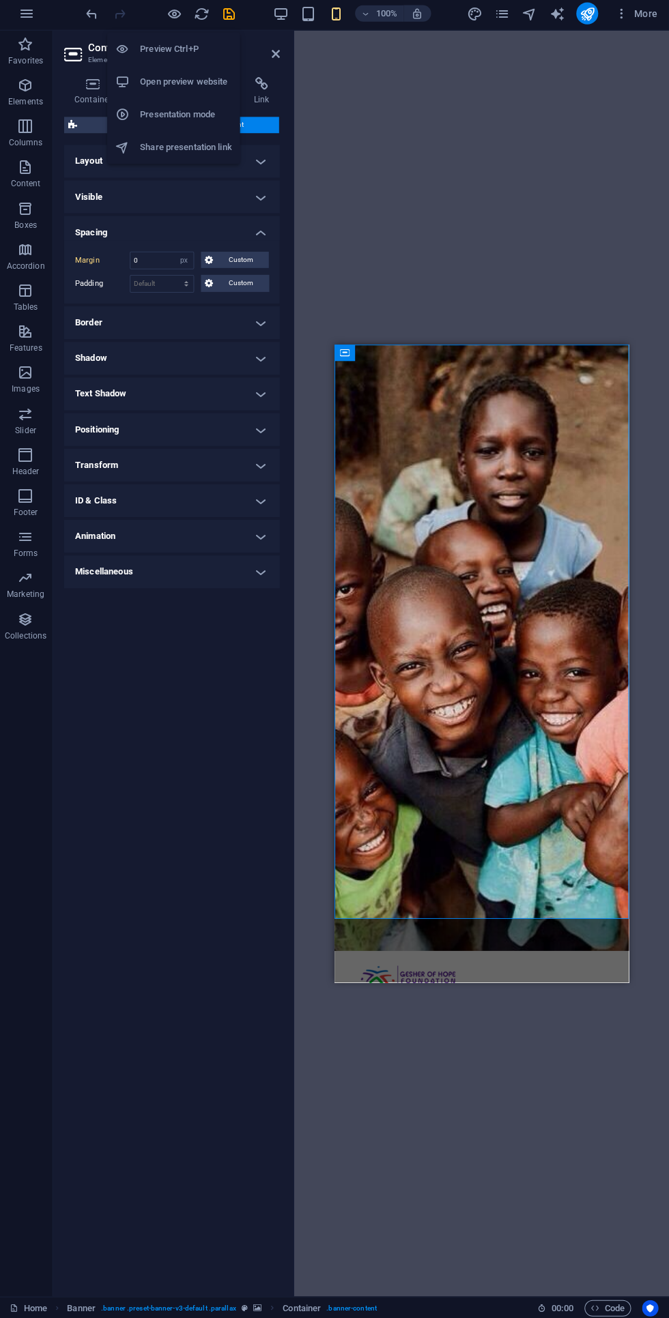
click at [231, 12] on icon "save" at bounding box center [230, 18] width 16 height 16
select select "px"
click at [587, 17] on icon "publish" at bounding box center [586, 18] width 16 height 16
select select "px"
click at [591, 14] on icon "publish" at bounding box center [586, 18] width 16 height 16
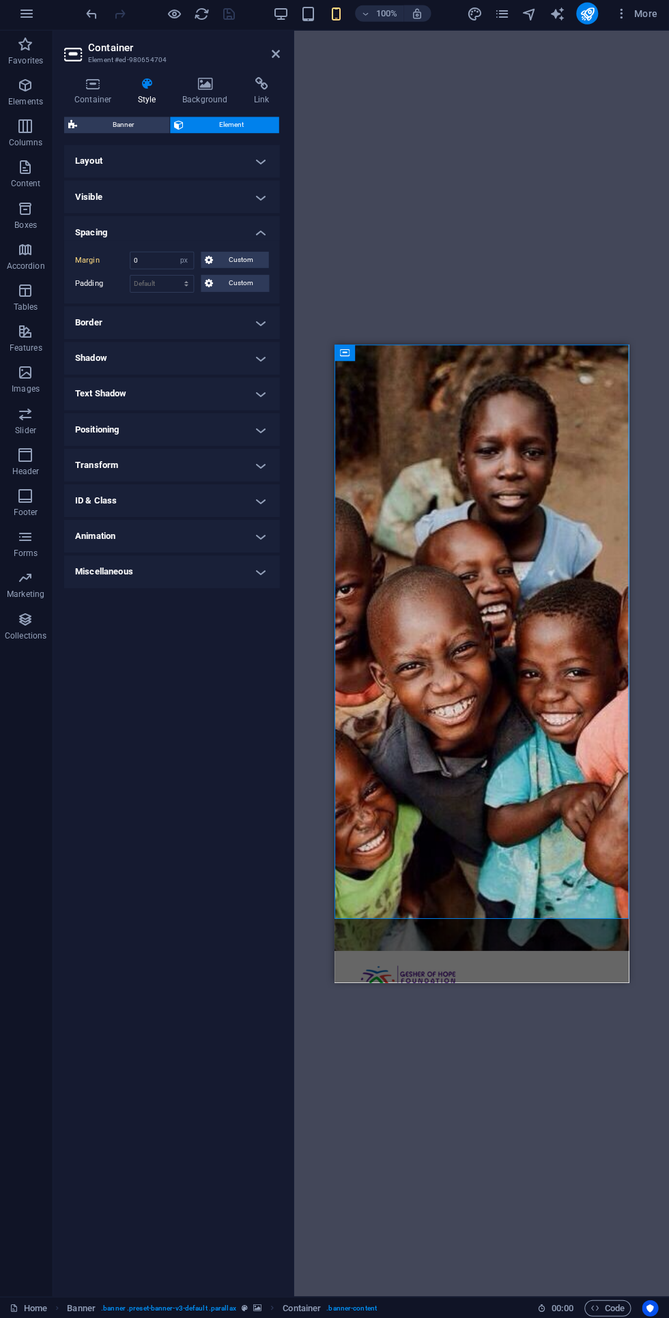
select select "px"
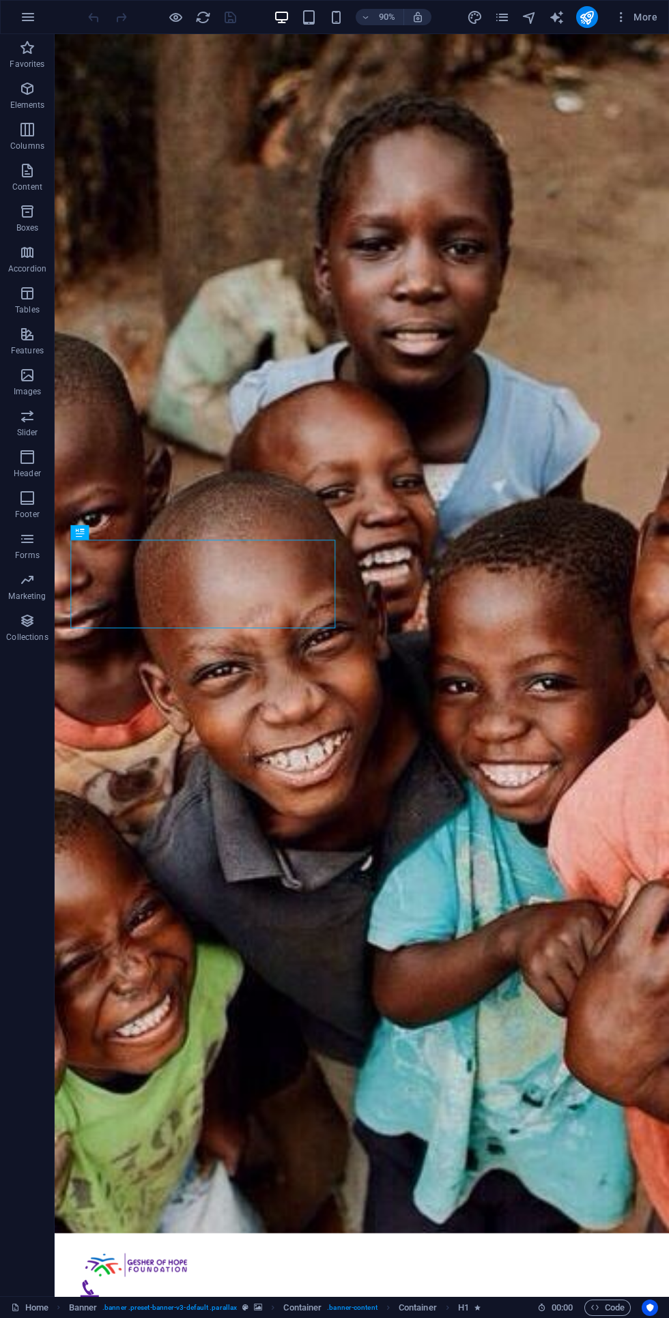
click at [32, 22] on icon "button" at bounding box center [28, 17] width 16 height 16
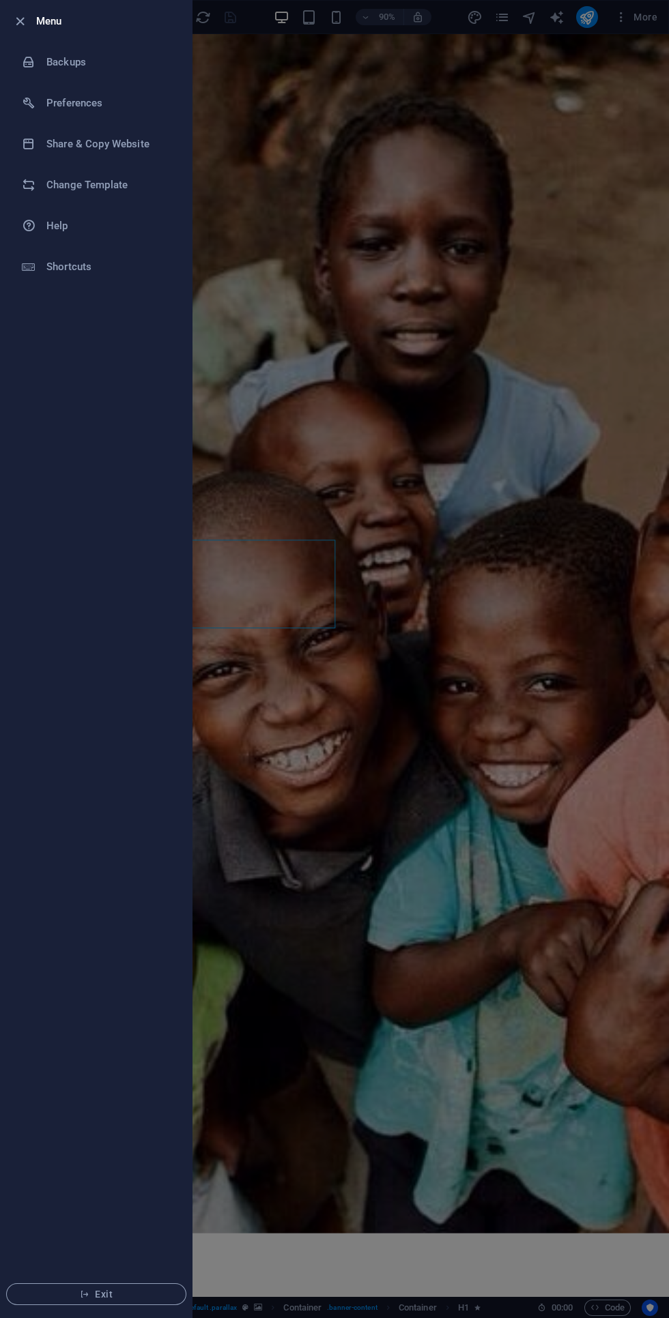
click at [338, 151] on div at bounding box center [334, 659] width 669 height 1318
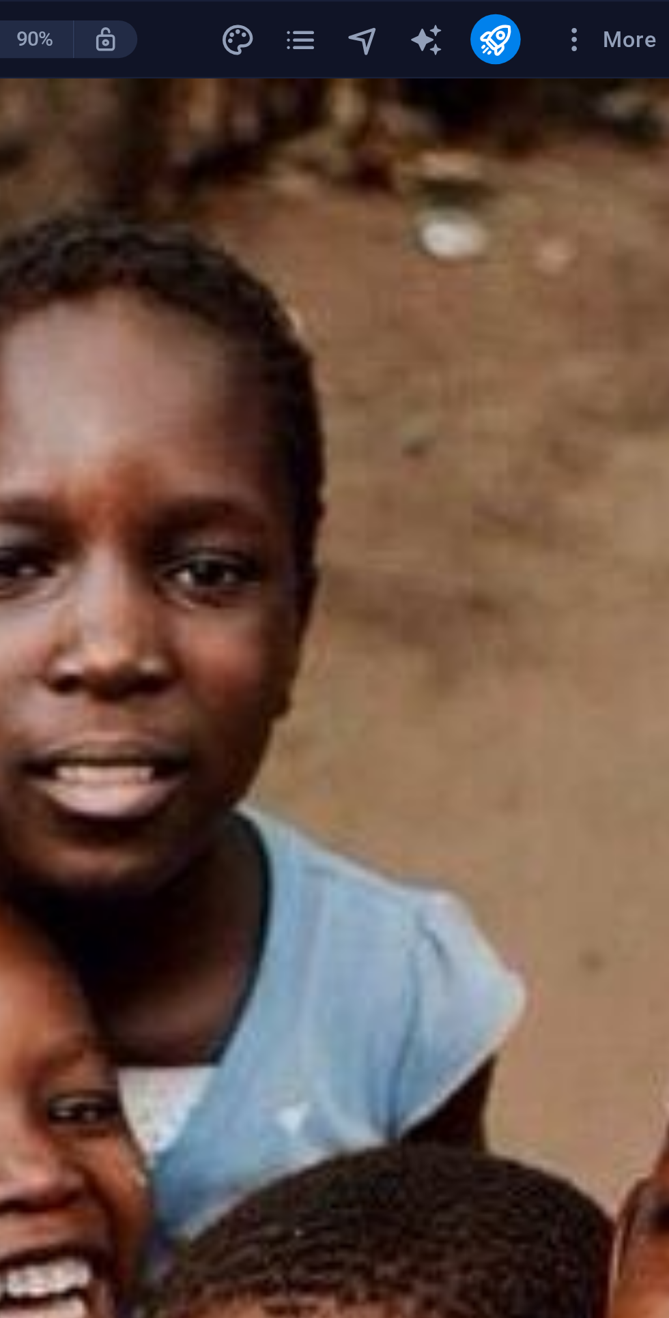
click at [506, 20] on icon "pages" at bounding box center [502, 18] width 16 height 16
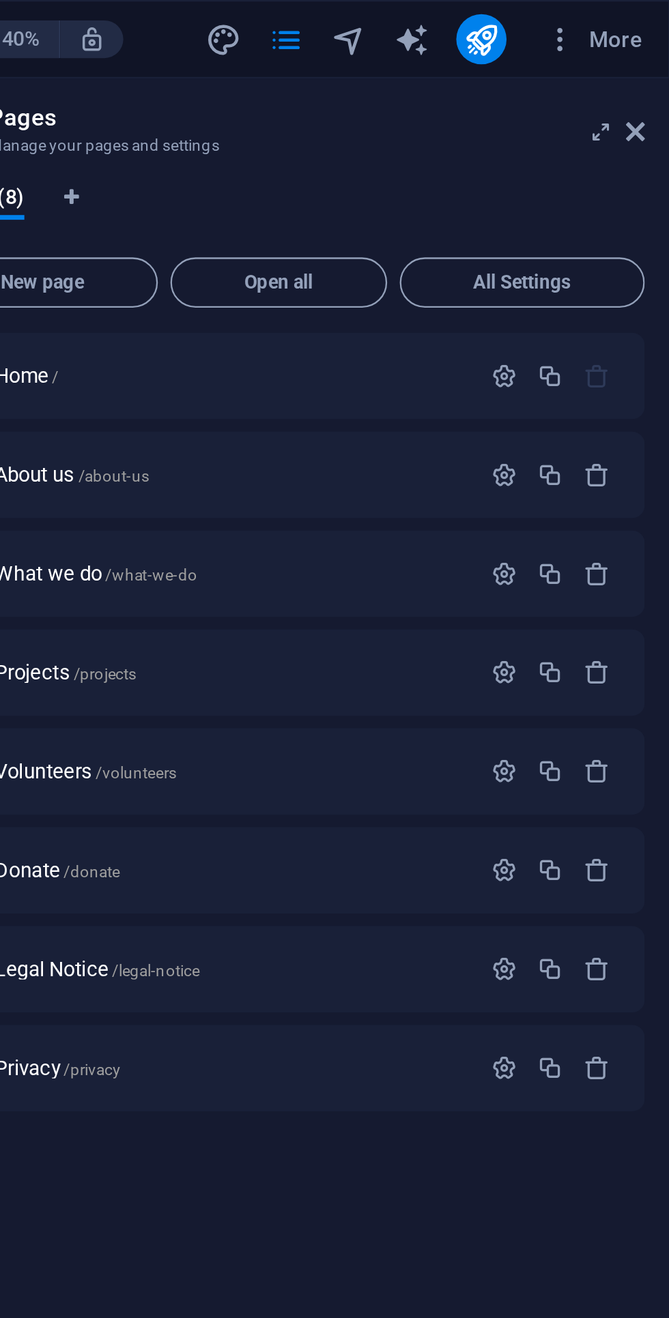
click at [637, 421] on icon "button" at bounding box center [637, 421] width 12 height 12
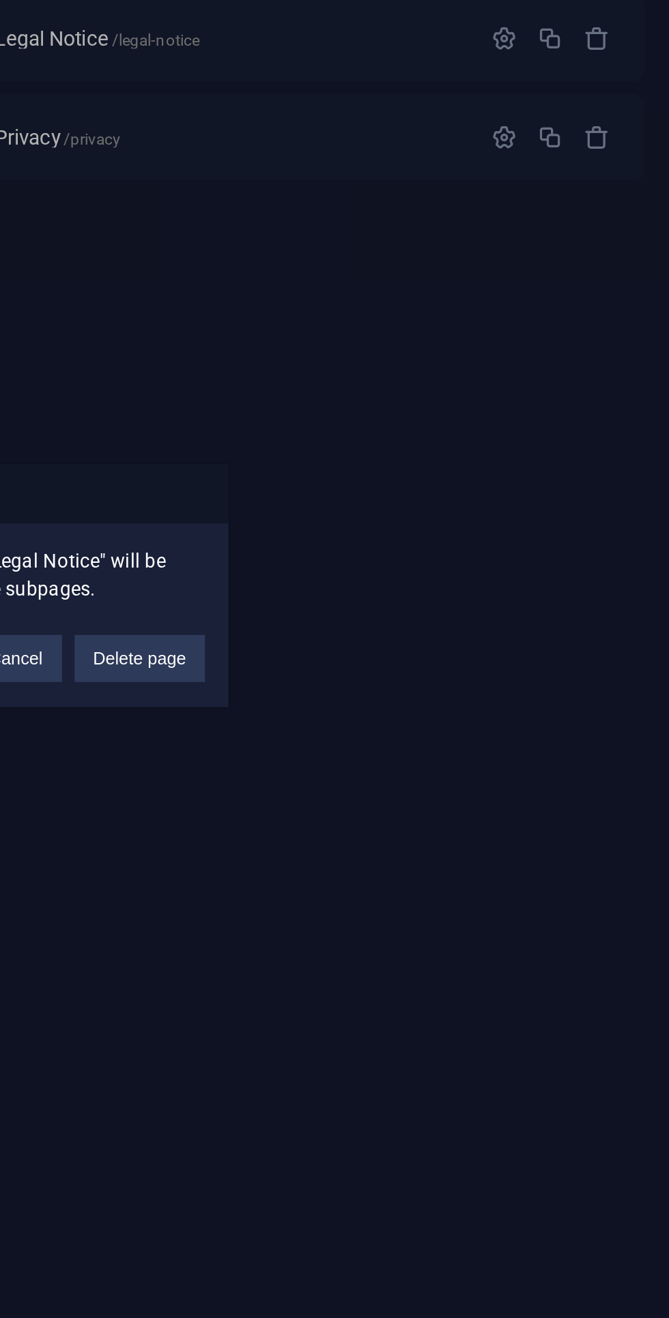
click at [441, 690] on button "Delete page" at bounding box center [438, 691] width 57 height 20
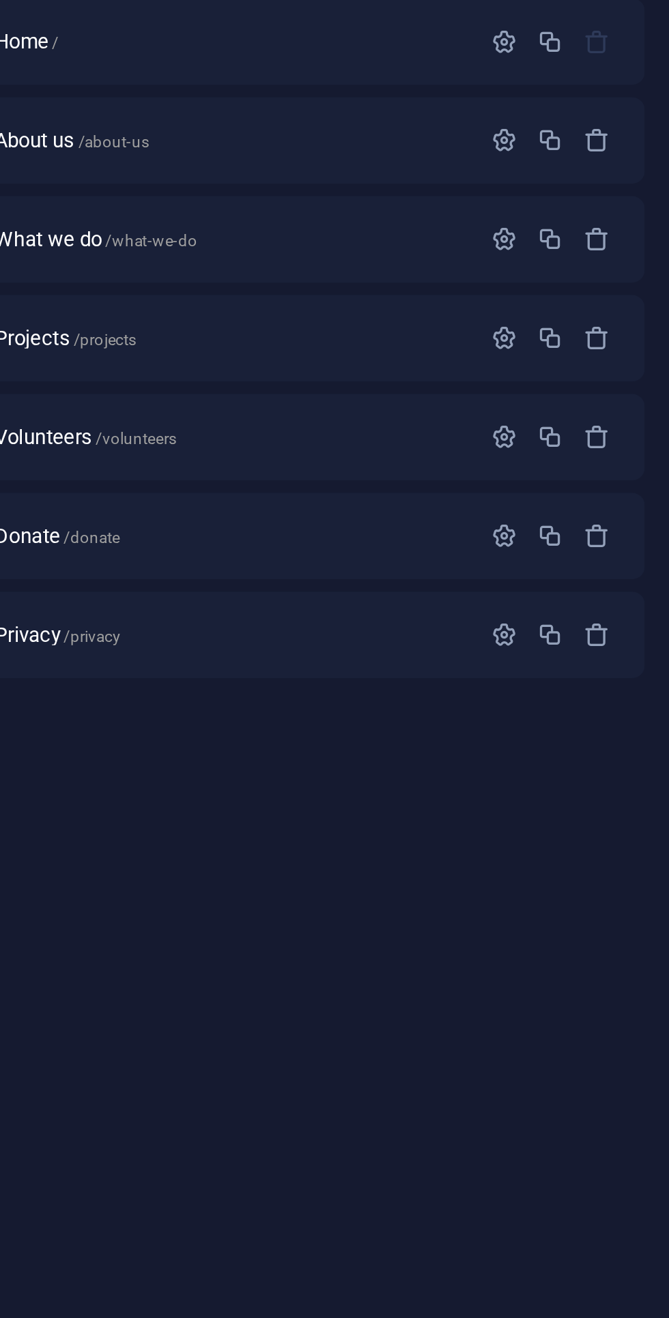
click at [637, 422] on icon "button" at bounding box center [637, 421] width 12 height 12
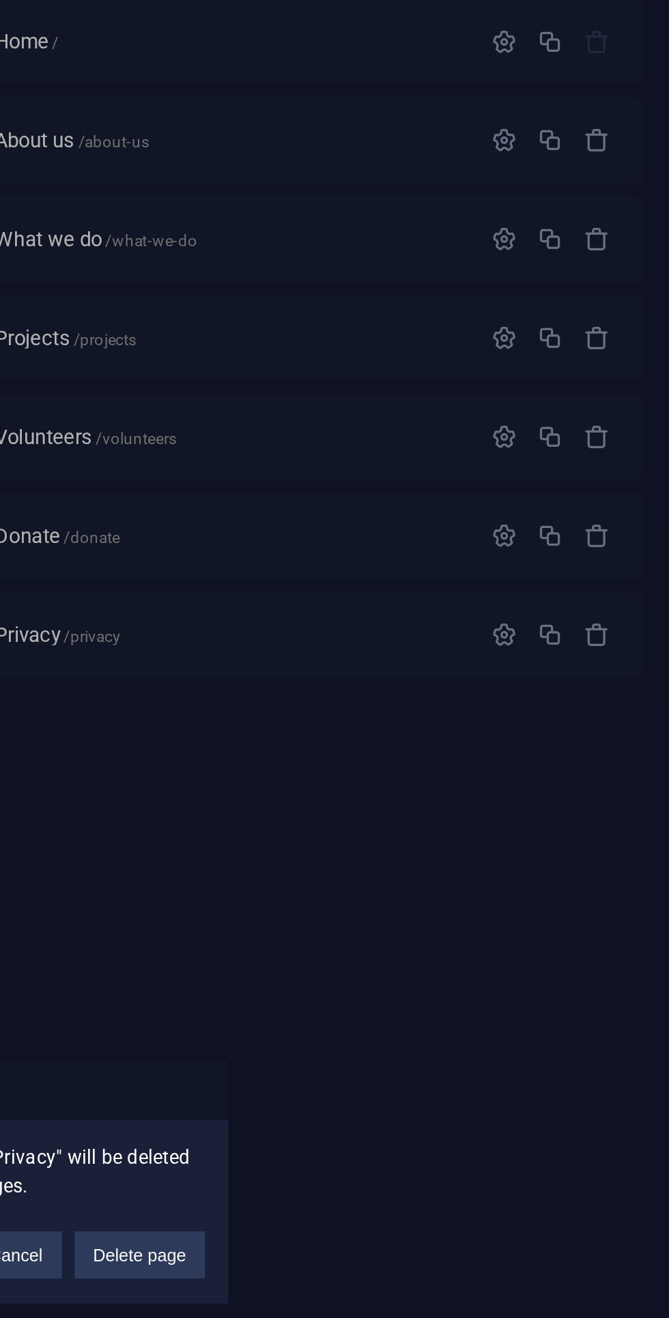
click at [448, 687] on button "Delete page" at bounding box center [438, 691] width 57 height 20
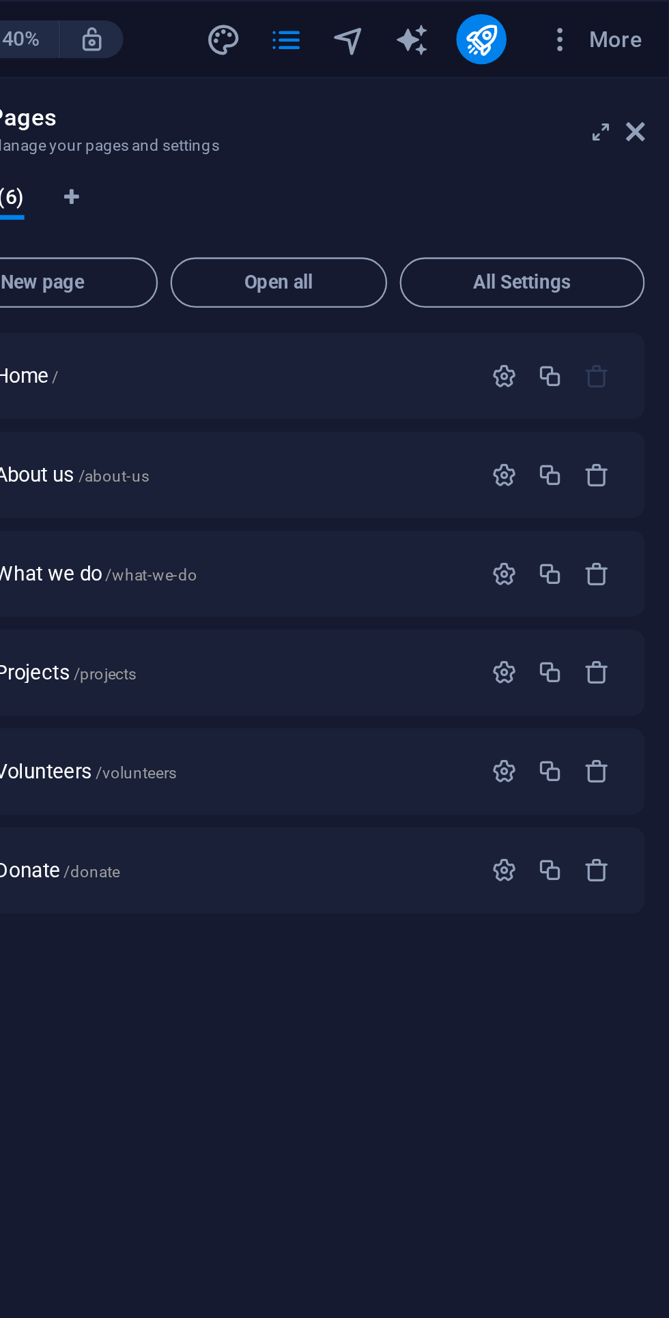
click at [529, 12] on icon "navigator" at bounding box center [529, 18] width 16 height 16
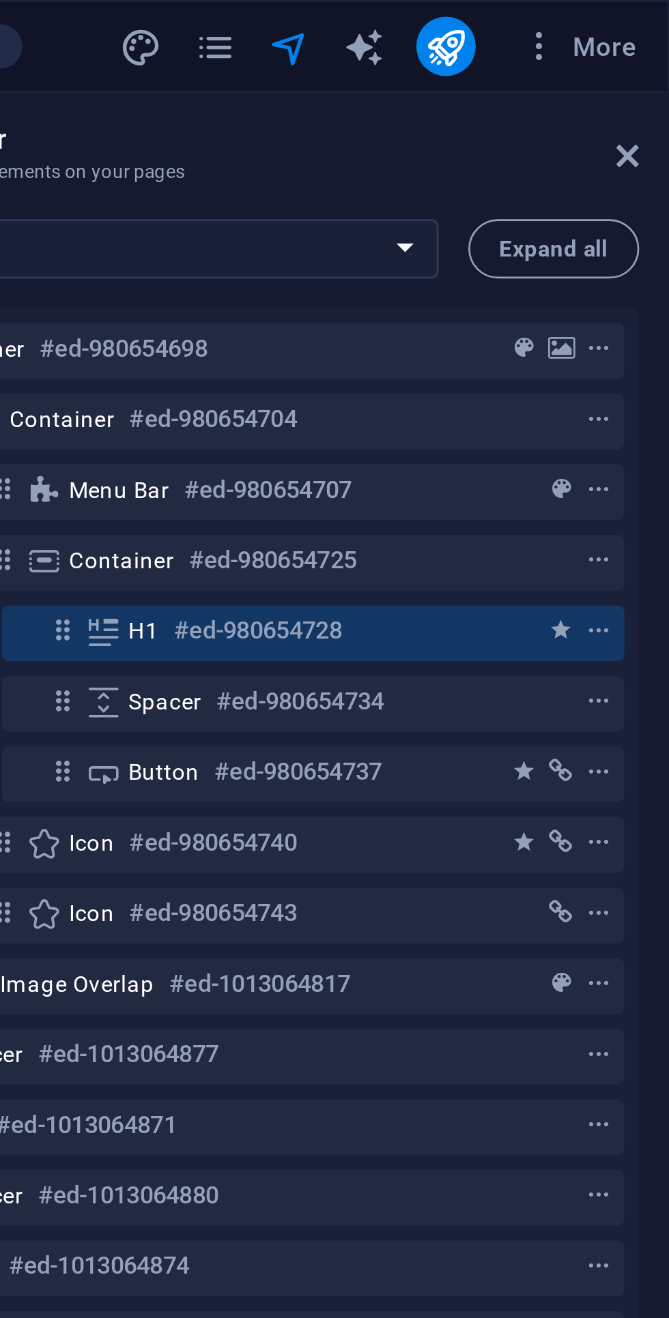
click at [561, 15] on icon "text_generator" at bounding box center [556, 18] width 16 height 16
select select "English"
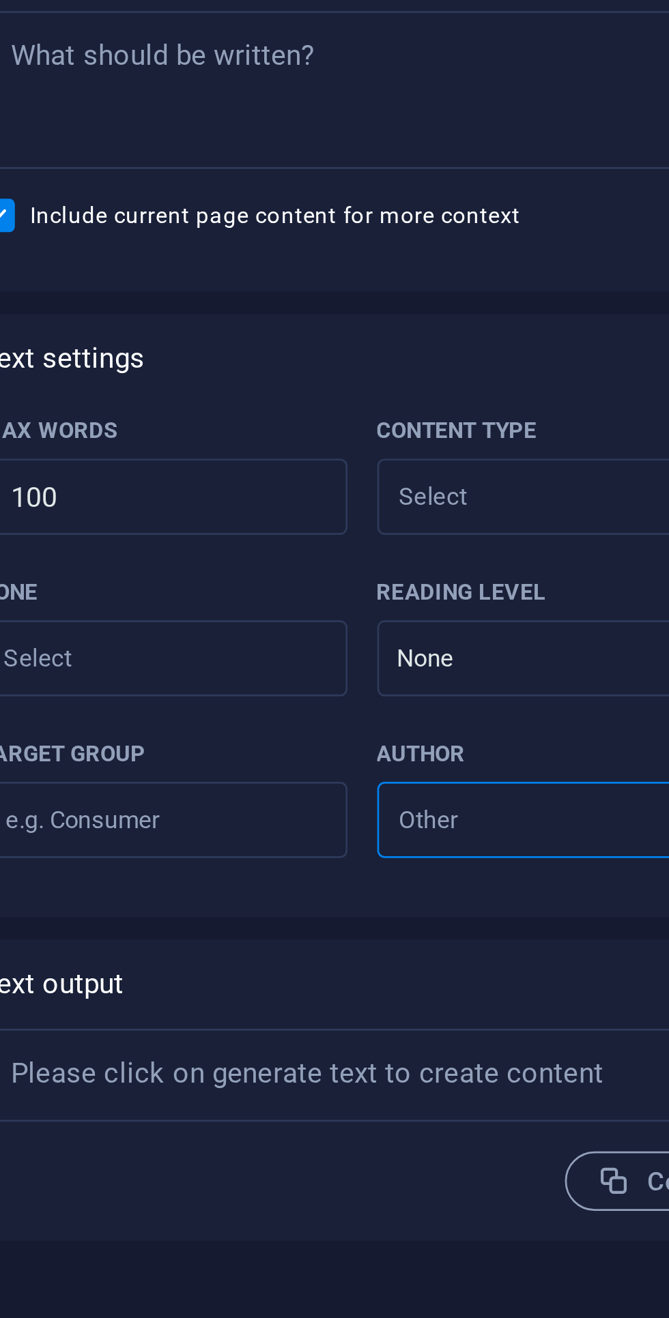
type textarea "x"
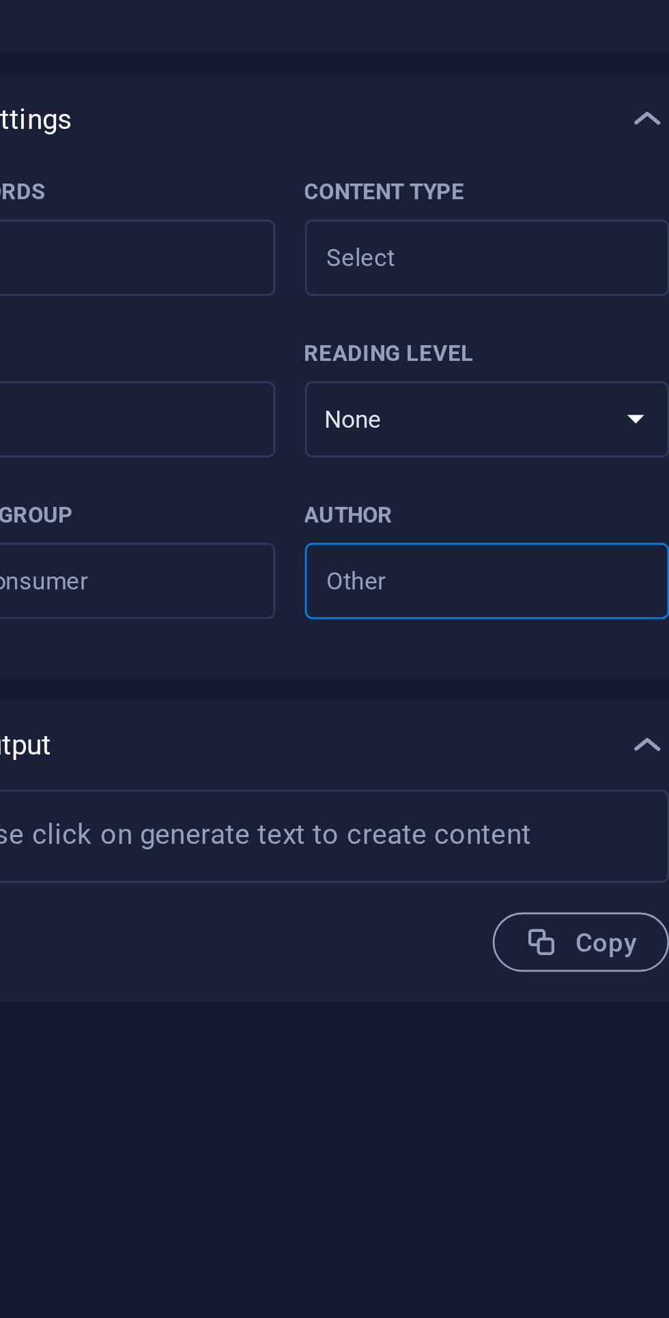
type textarea "x"
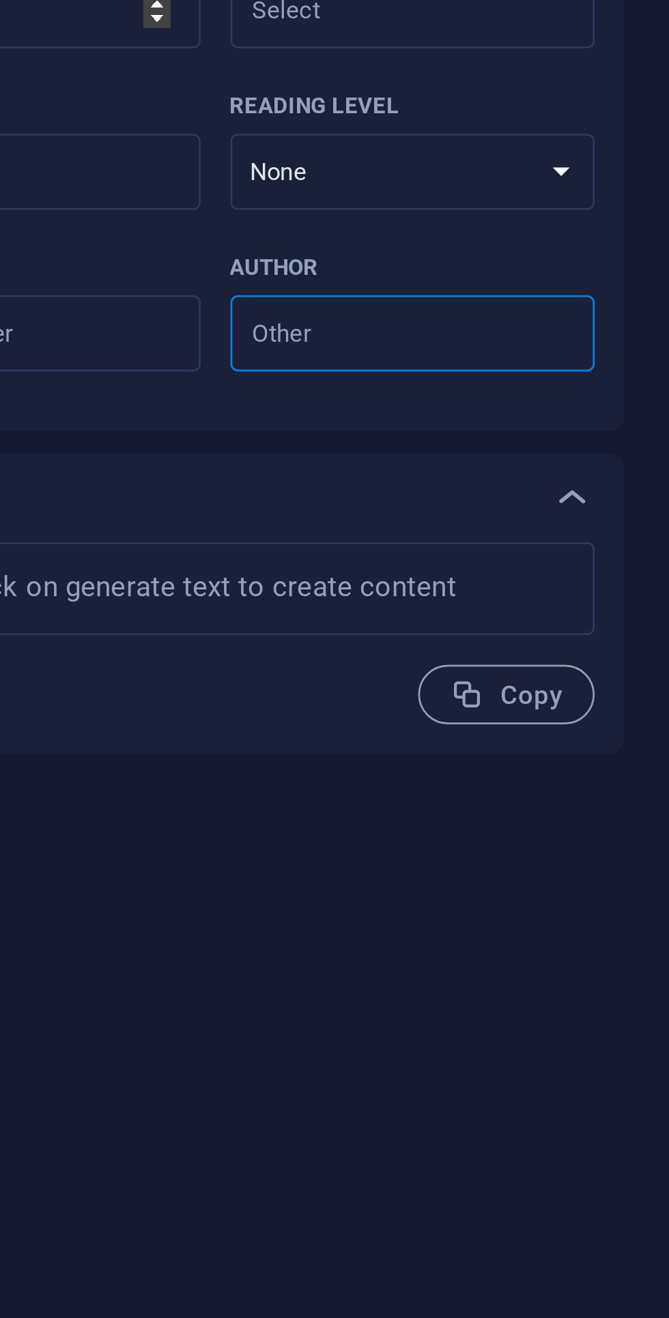
type textarea "x"
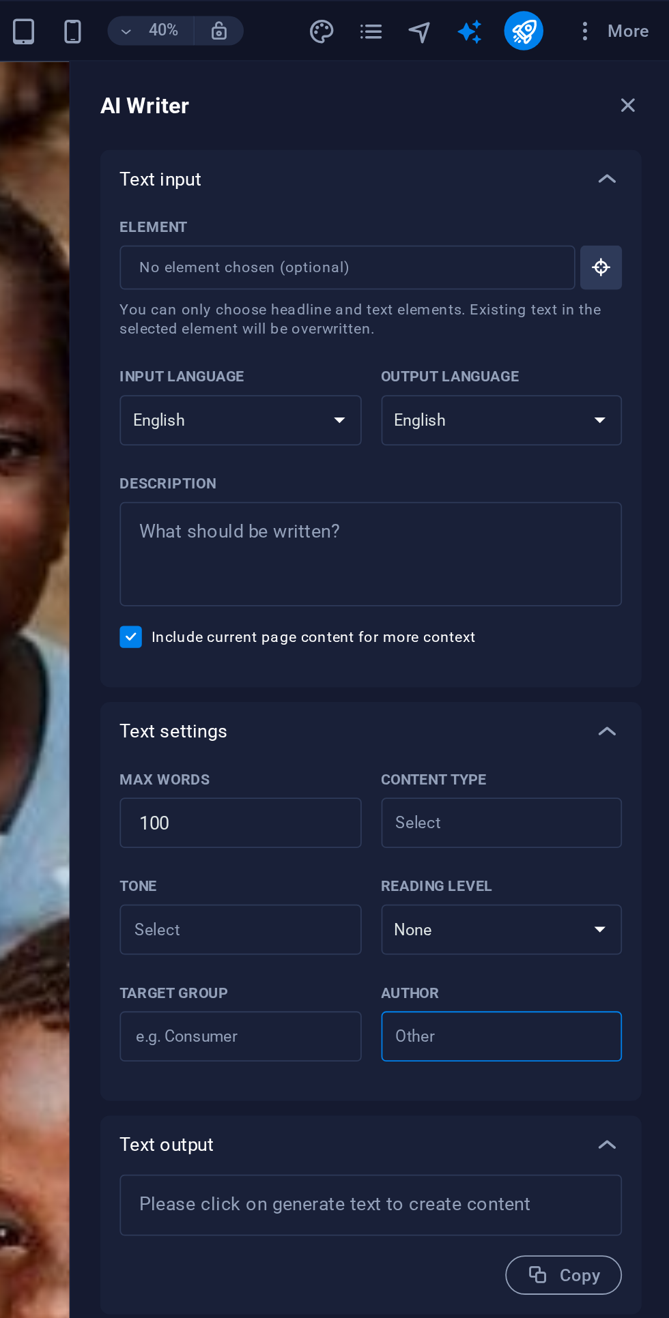
click at [614, 14] on icon "button" at bounding box center [621, 17] width 14 height 14
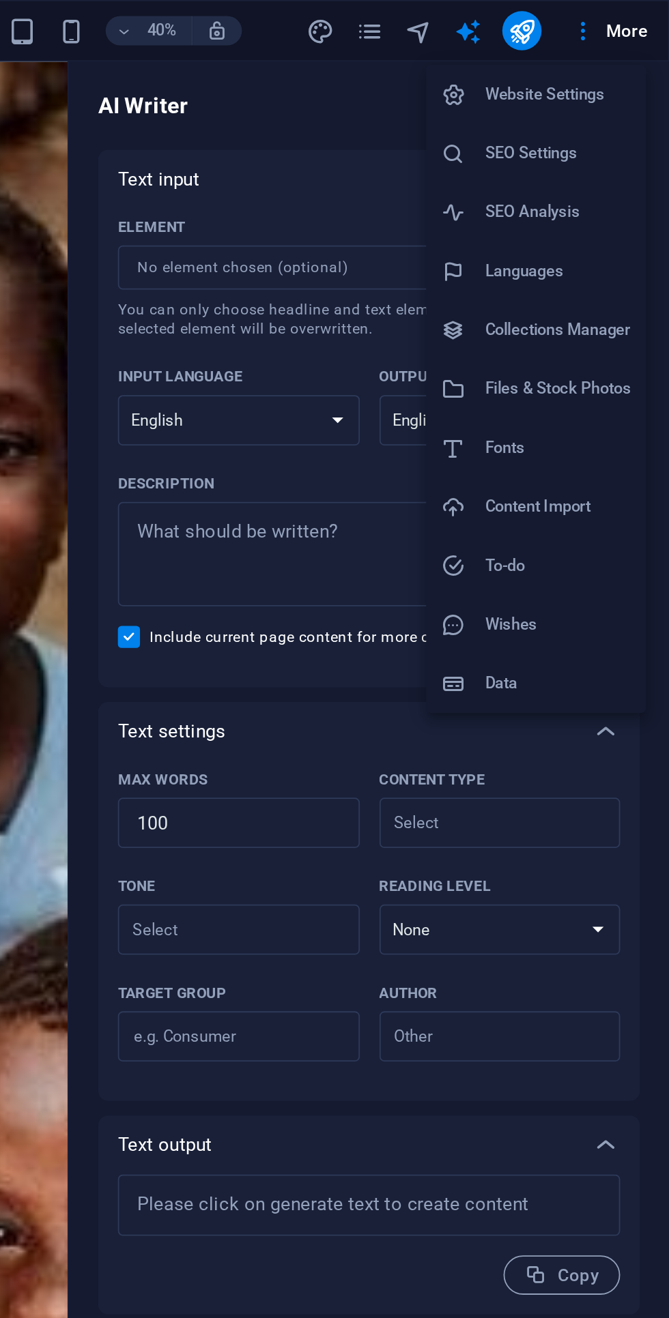
click at [589, 55] on h6 "Website Settings" at bounding box center [606, 52] width 81 height 16
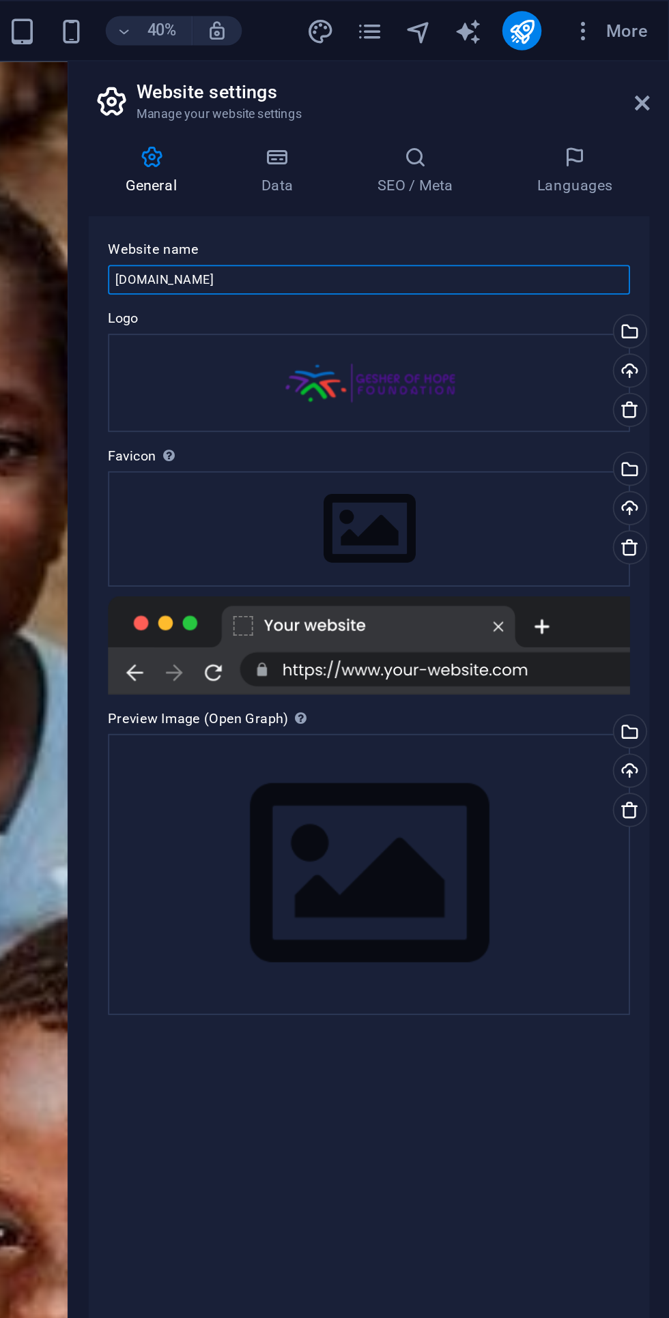
click at [478, 151] on input "[DOMAIN_NAME]" at bounding box center [502, 155] width 290 height 16
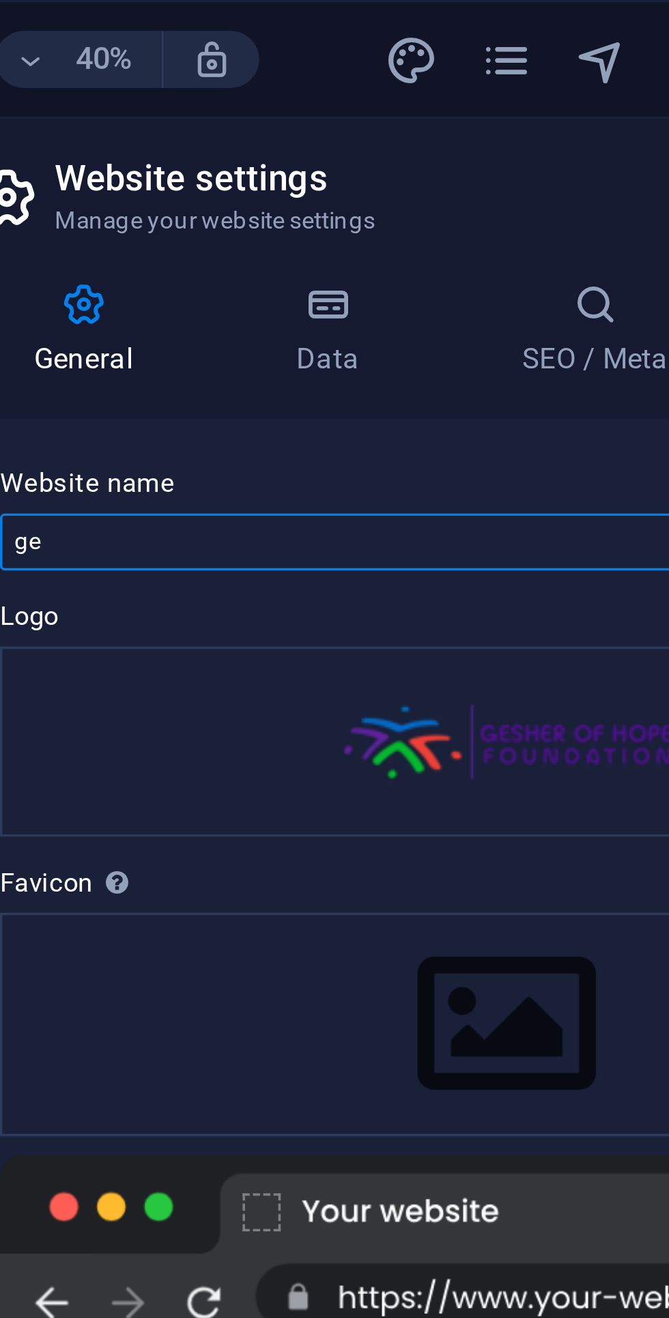
type input "g"
type input "Gesher of Hope Foundation"
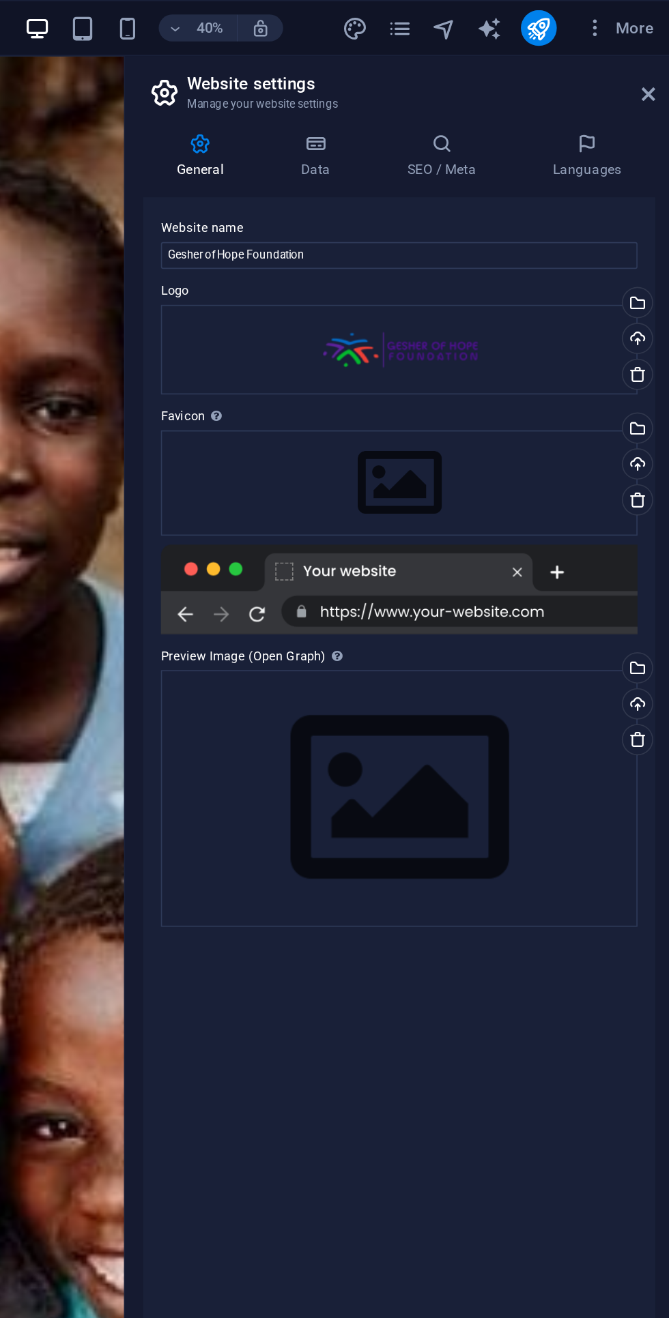
click at [461, 82] on icon at bounding box center [450, 87] width 59 height 14
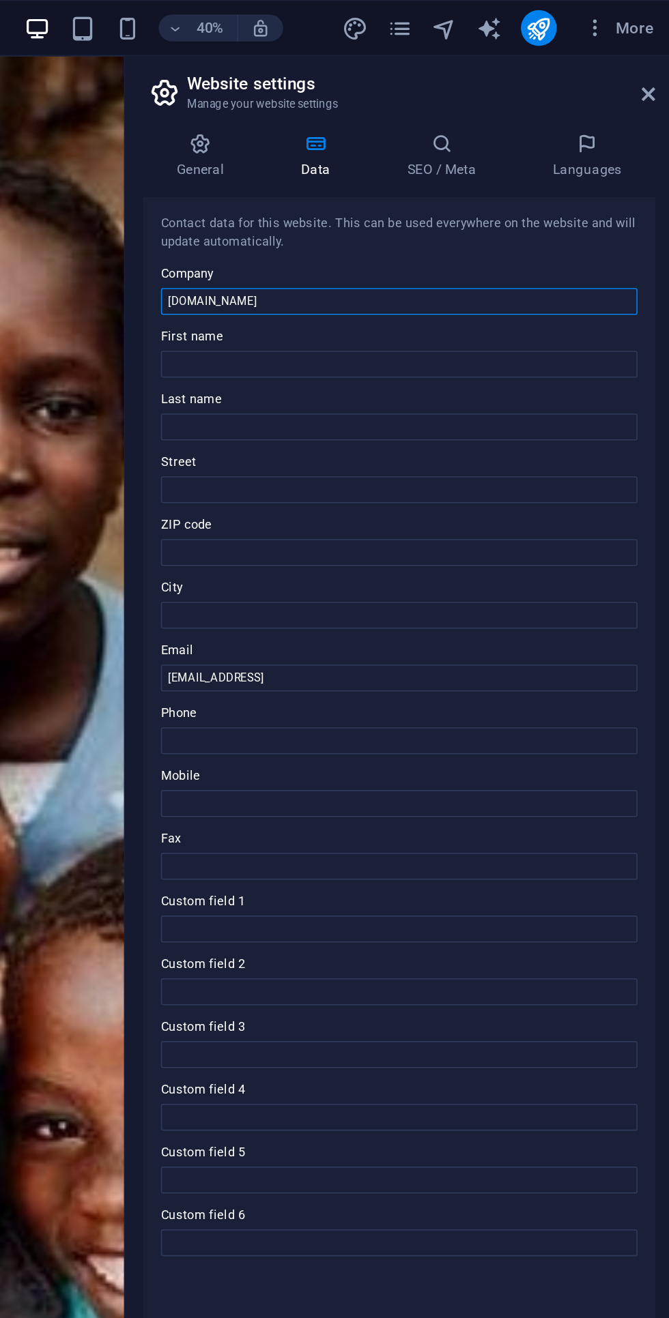
click at [449, 180] on input "[DOMAIN_NAME]" at bounding box center [502, 183] width 290 height 16
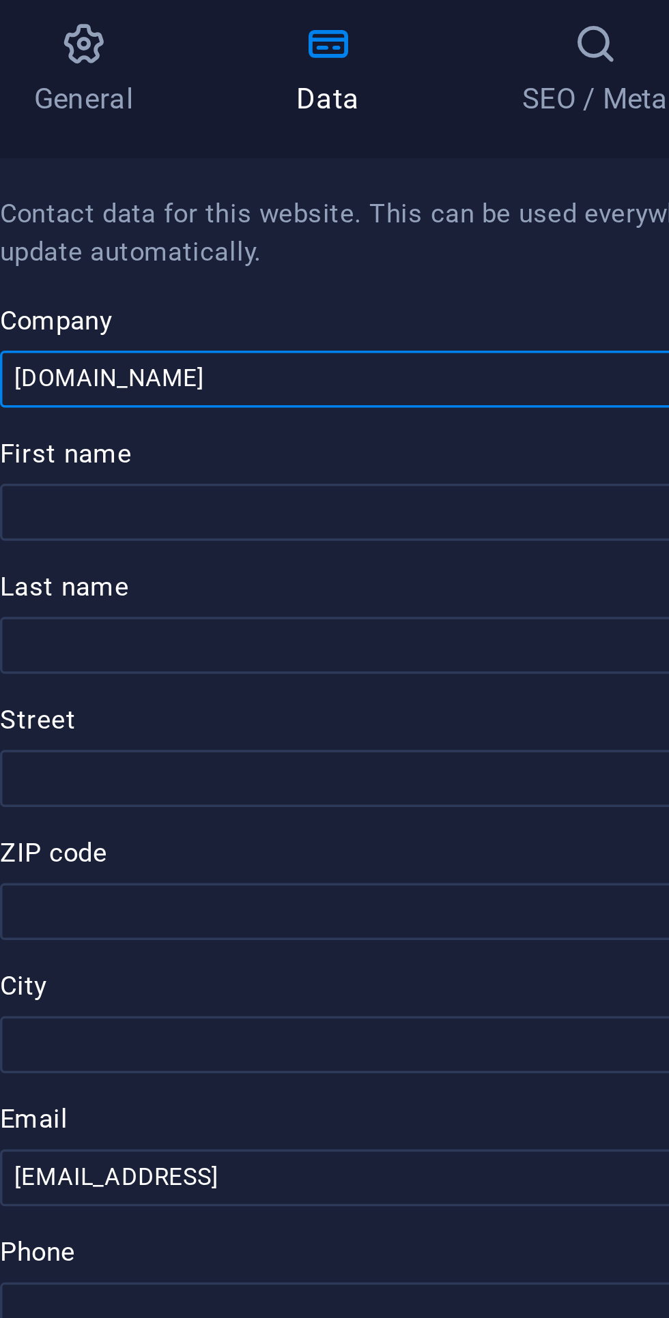
click at [466, 175] on input "[DOMAIN_NAME]" at bounding box center [502, 183] width 290 height 16
type input "g"
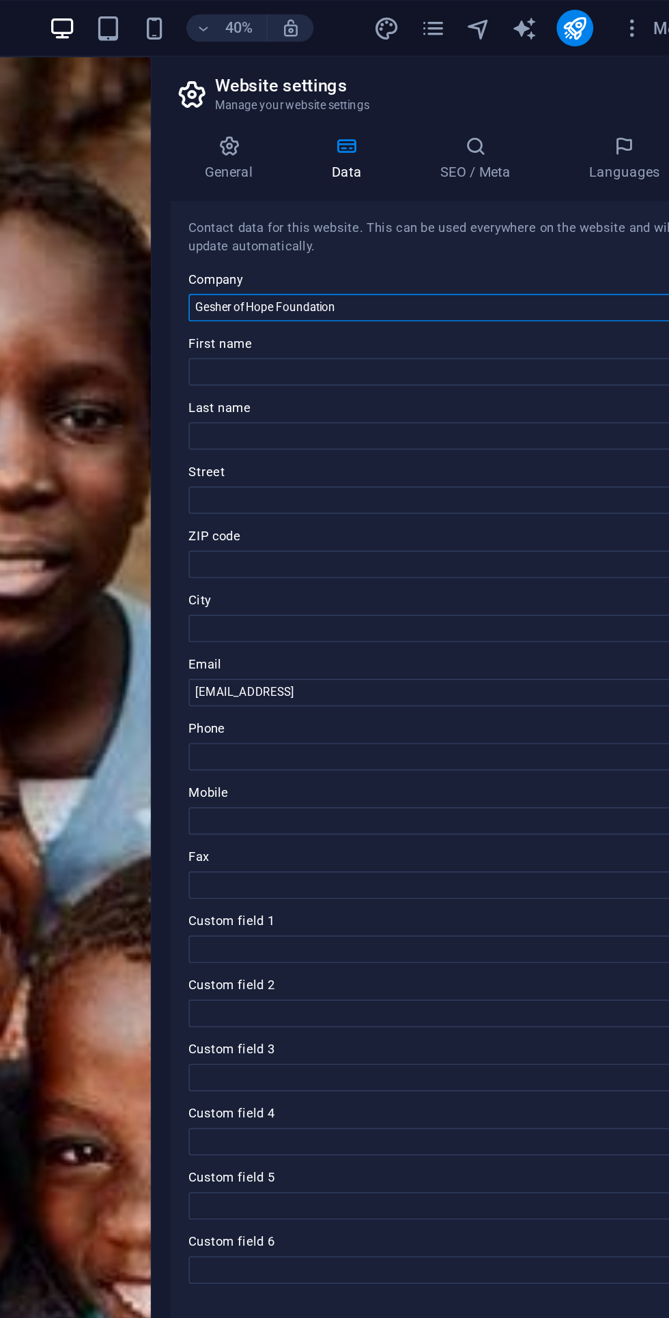
type input "Gesher of Hope Foundation"
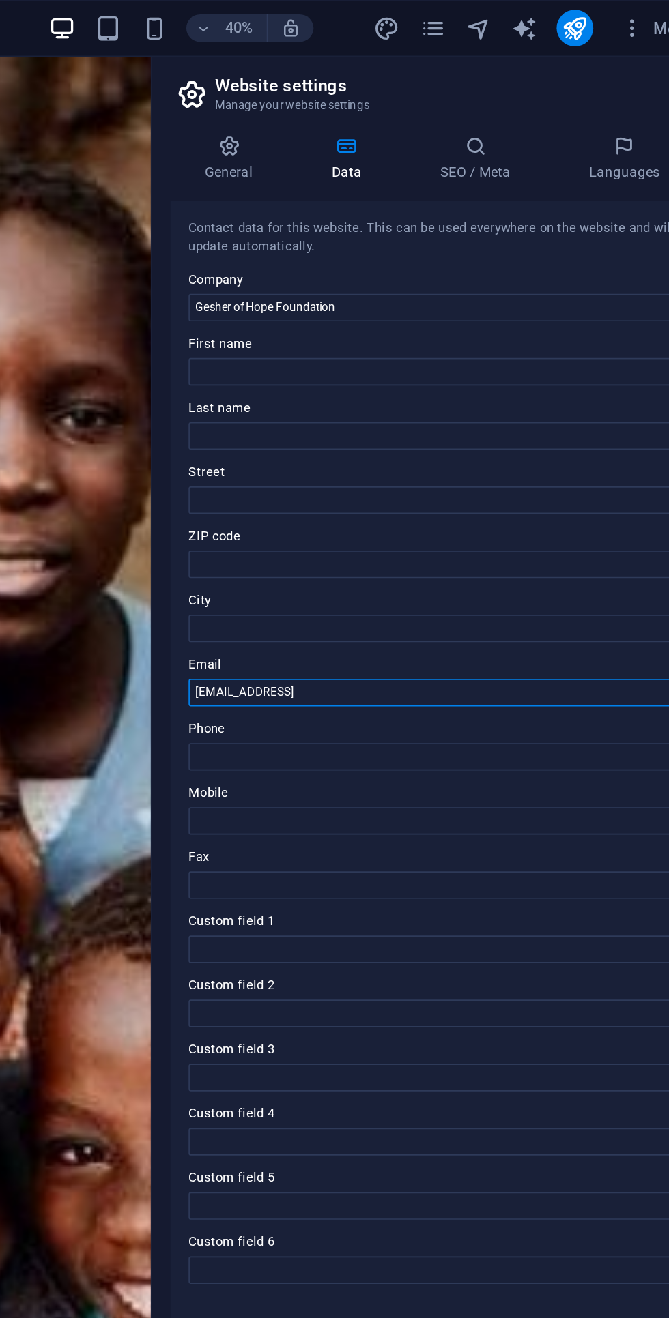
click at [532, 416] on input "[EMAIL_ADDRESS]" at bounding box center [502, 413] width 290 height 16
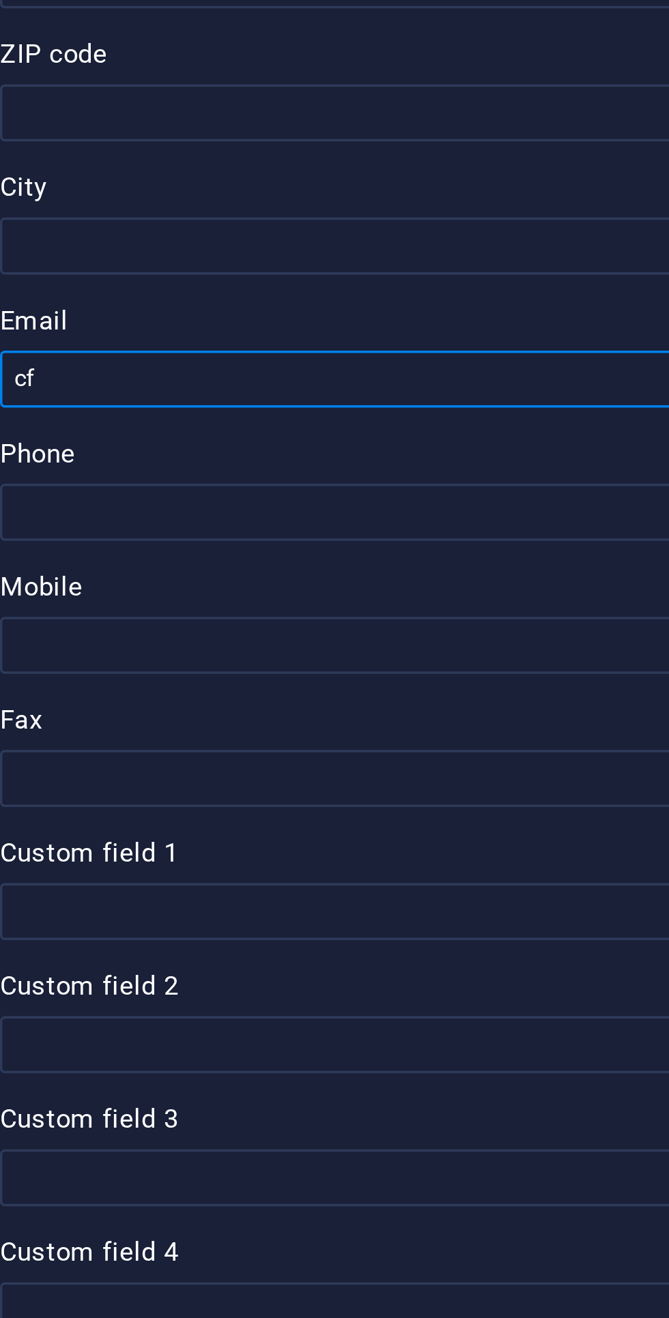
type input "c"
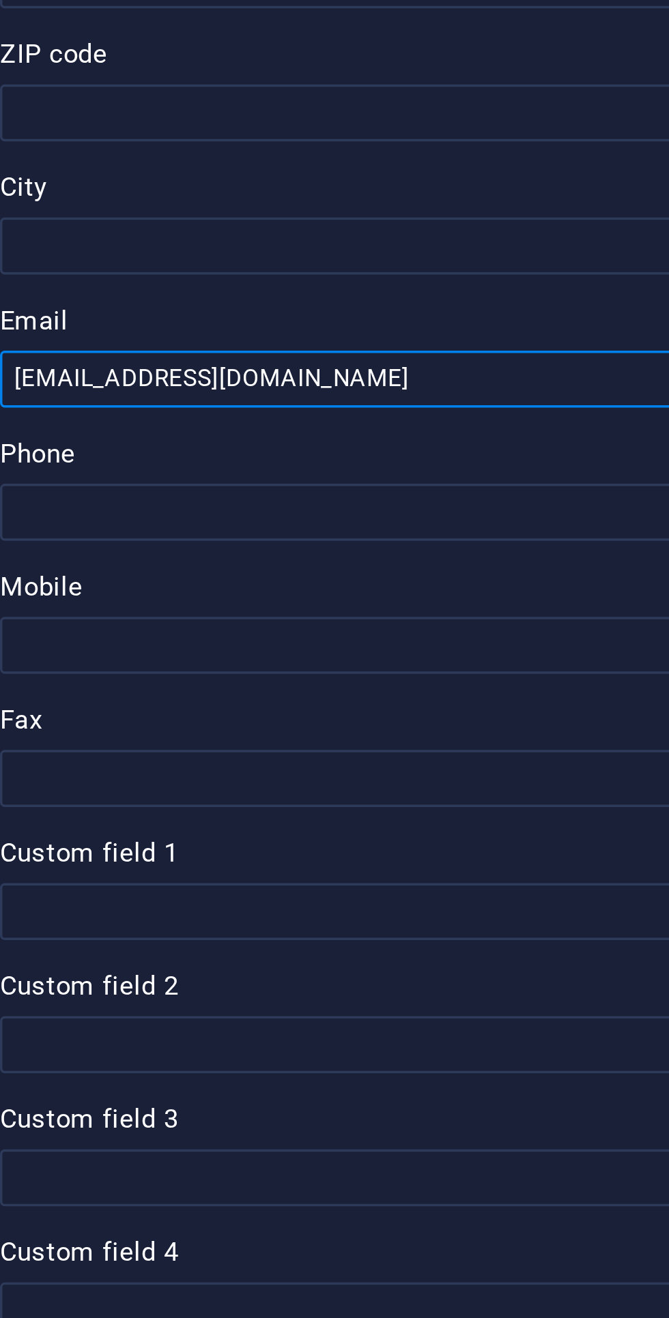
type input "[EMAIL_ADDRESS][DOMAIN_NAME]"
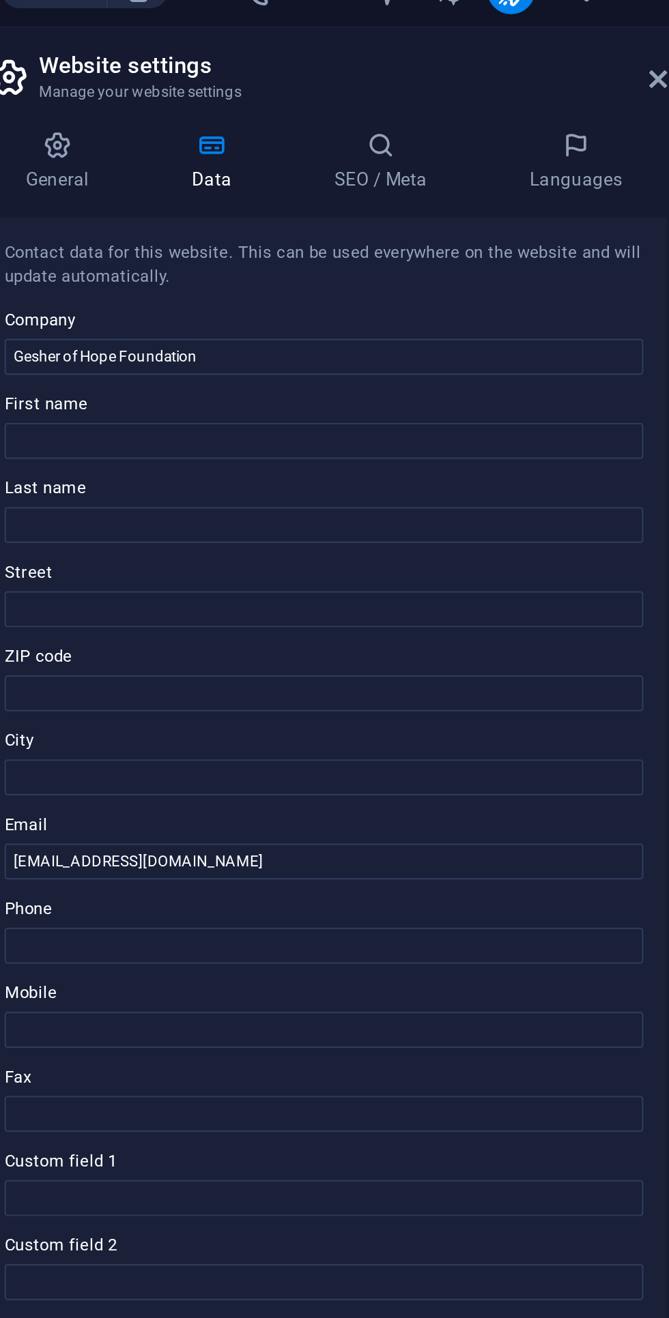
click at [531, 92] on icon at bounding box center [527, 87] width 83 height 14
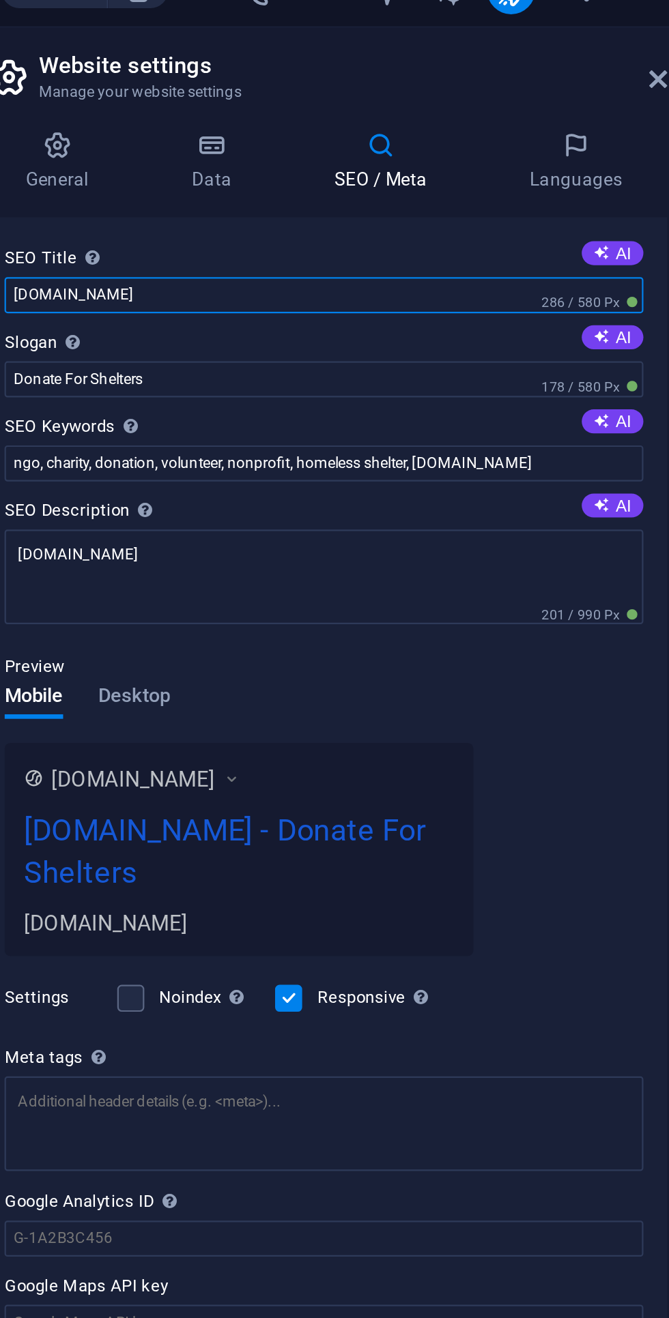
click at [463, 154] on input "[DOMAIN_NAME]" at bounding box center [502, 155] width 290 height 16
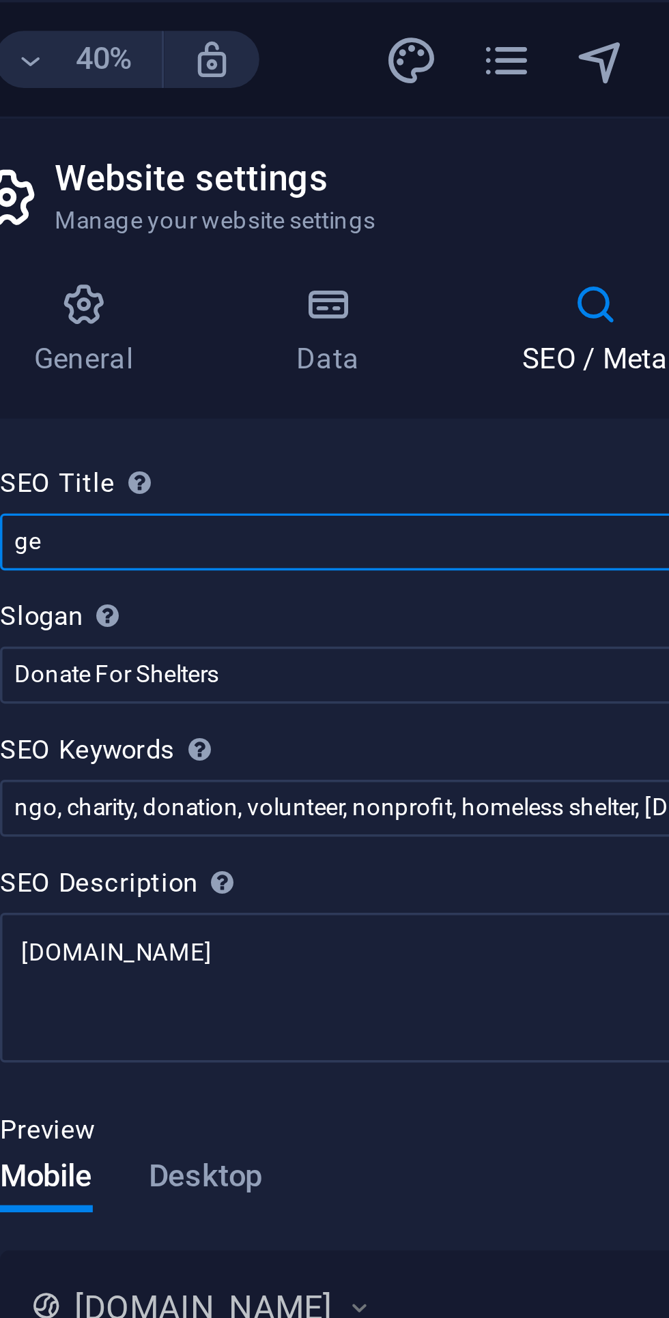
type input "g"
type input "Gesher of Hope Foundation"
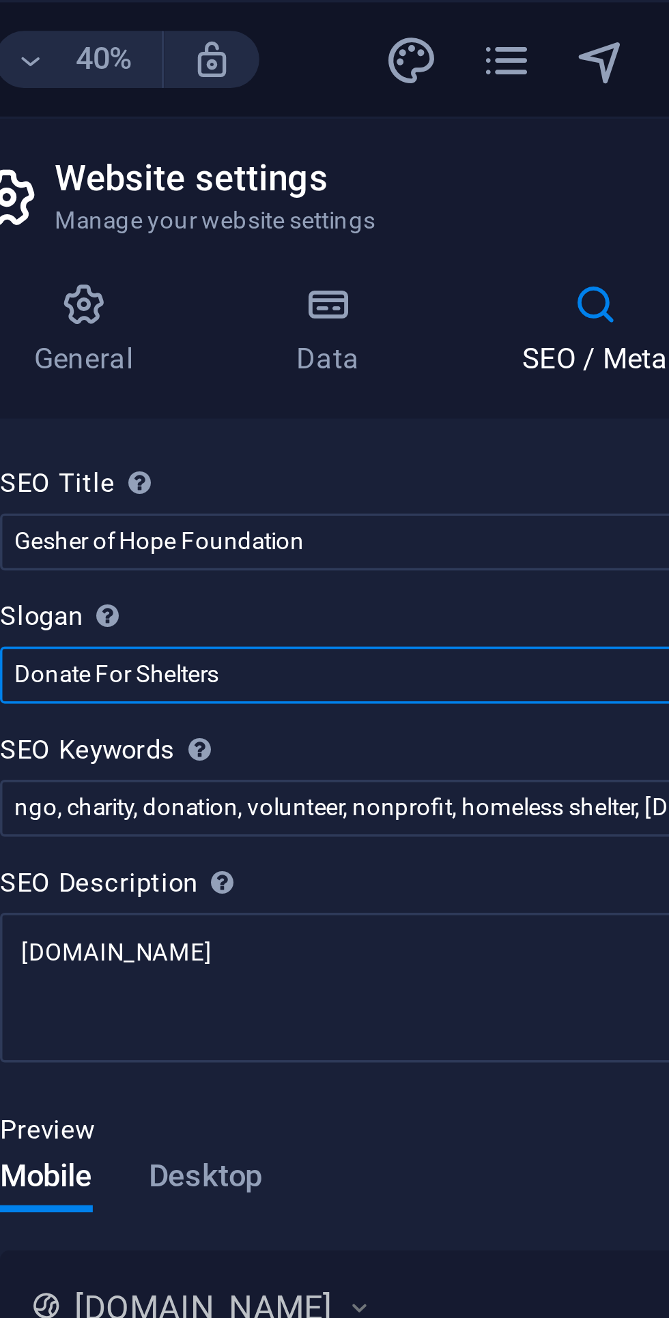
click at [434, 194] on input "Donate For Shelters" at bounding box center [502, 194] width 290 height 16
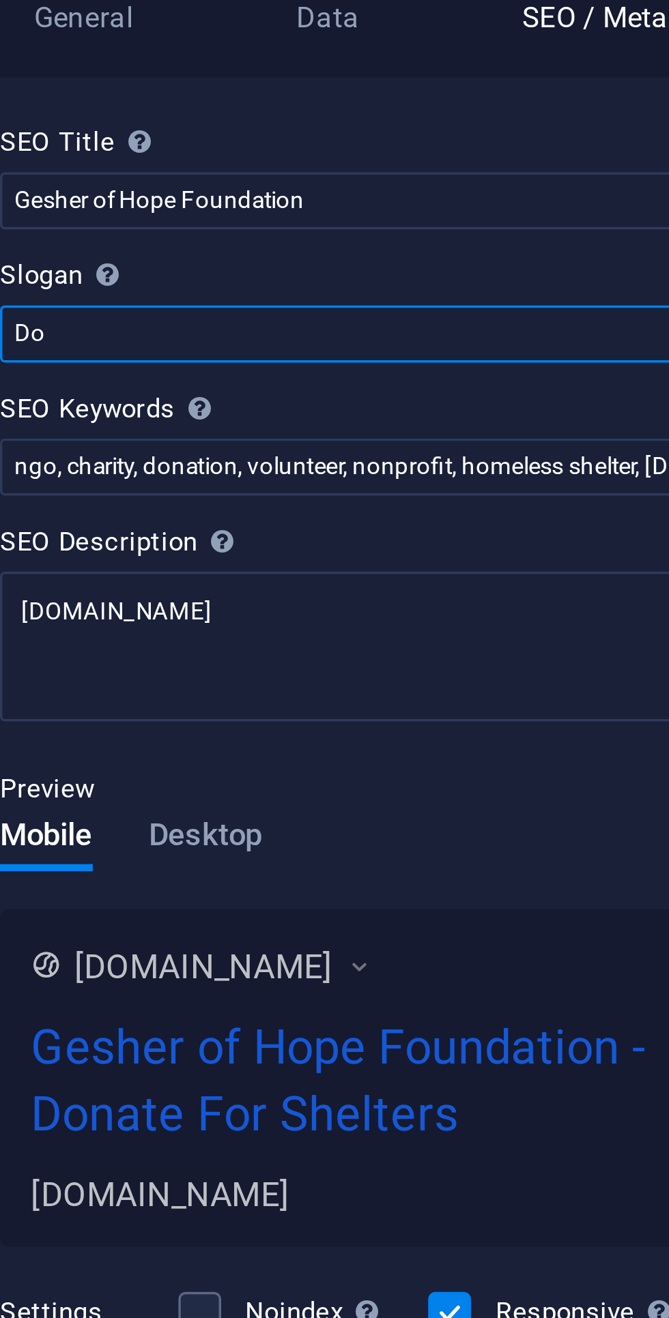
type input "D"
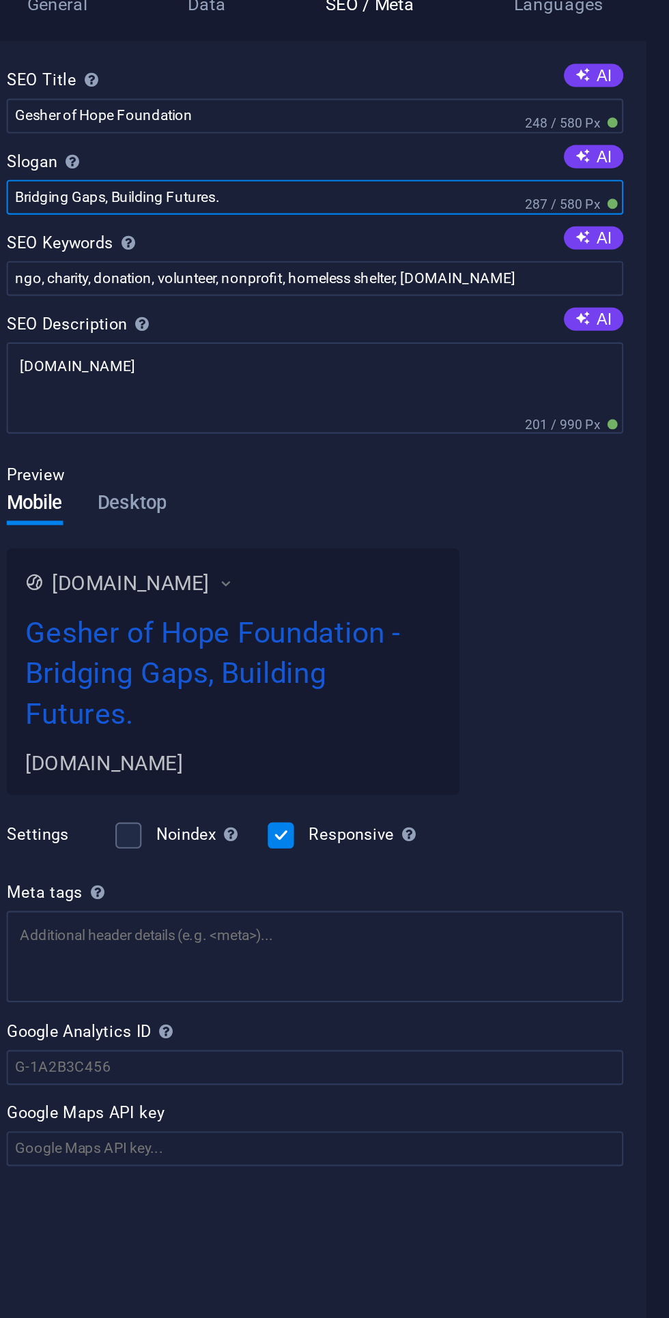
type input "Bridging Gaps, Building Futures."
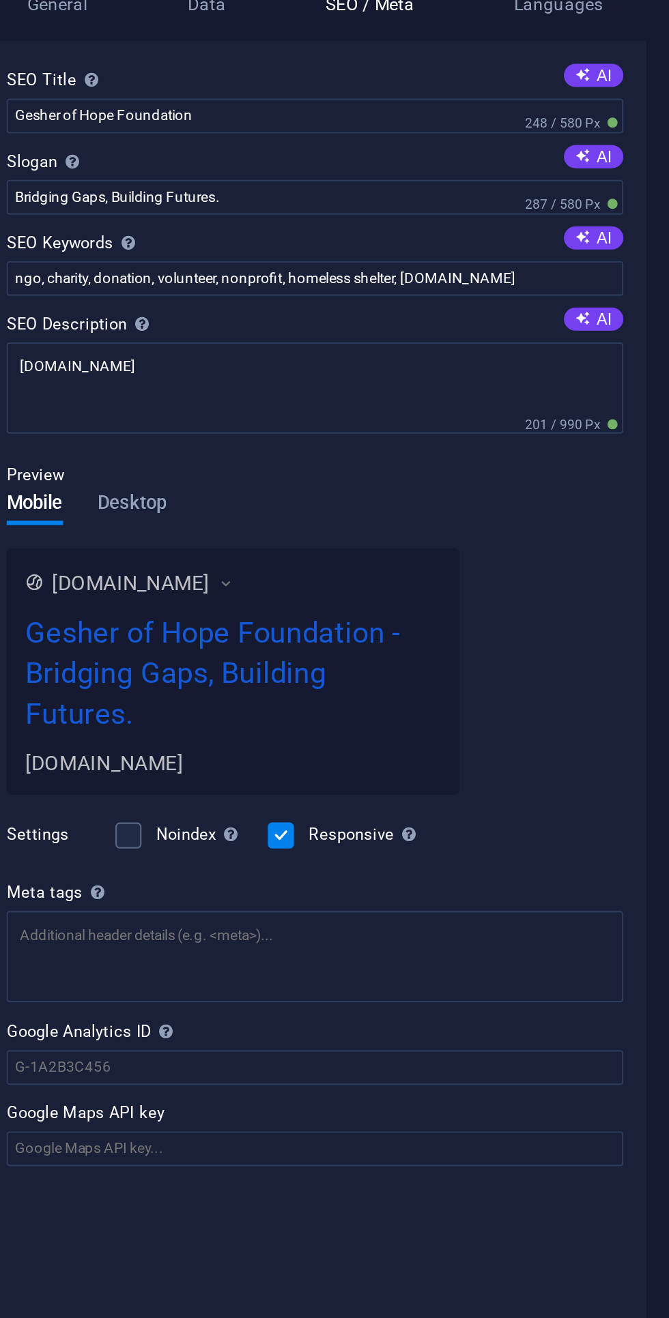
click at [628, 215] on icon at bounding box center [628, 213] width 8 height 8
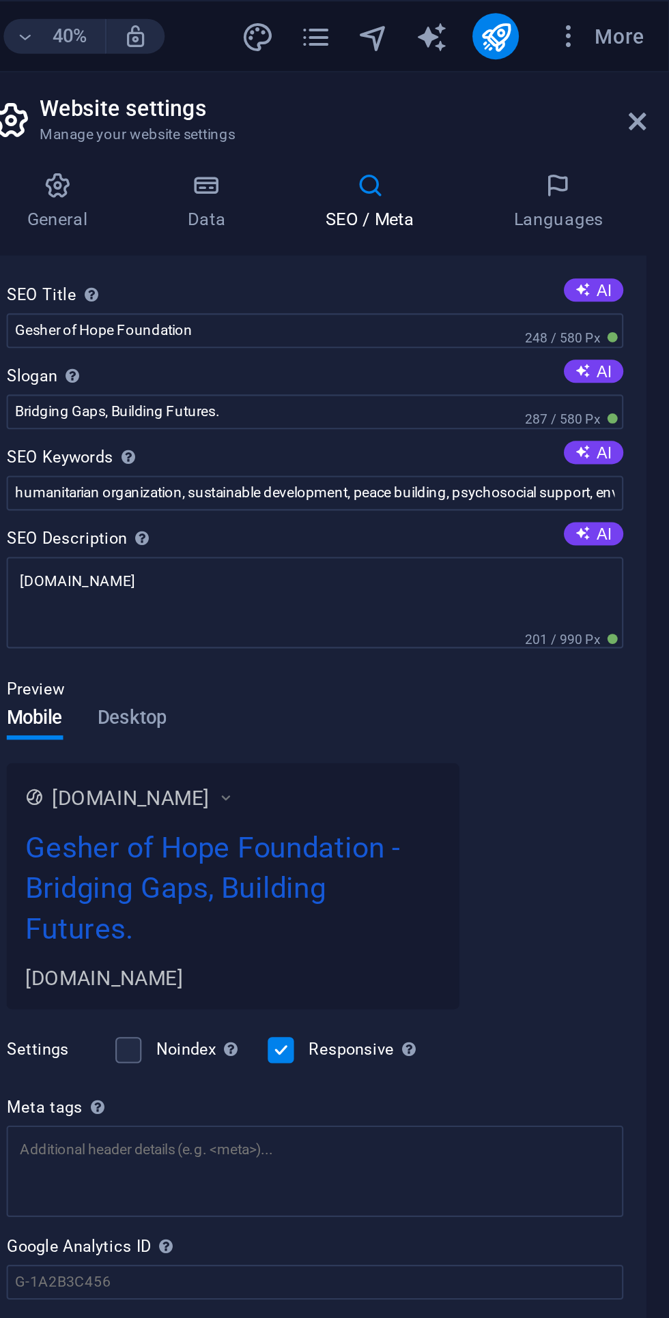
click at [629, 209] on icon at bounding box center [628, 213] width 8 height 8
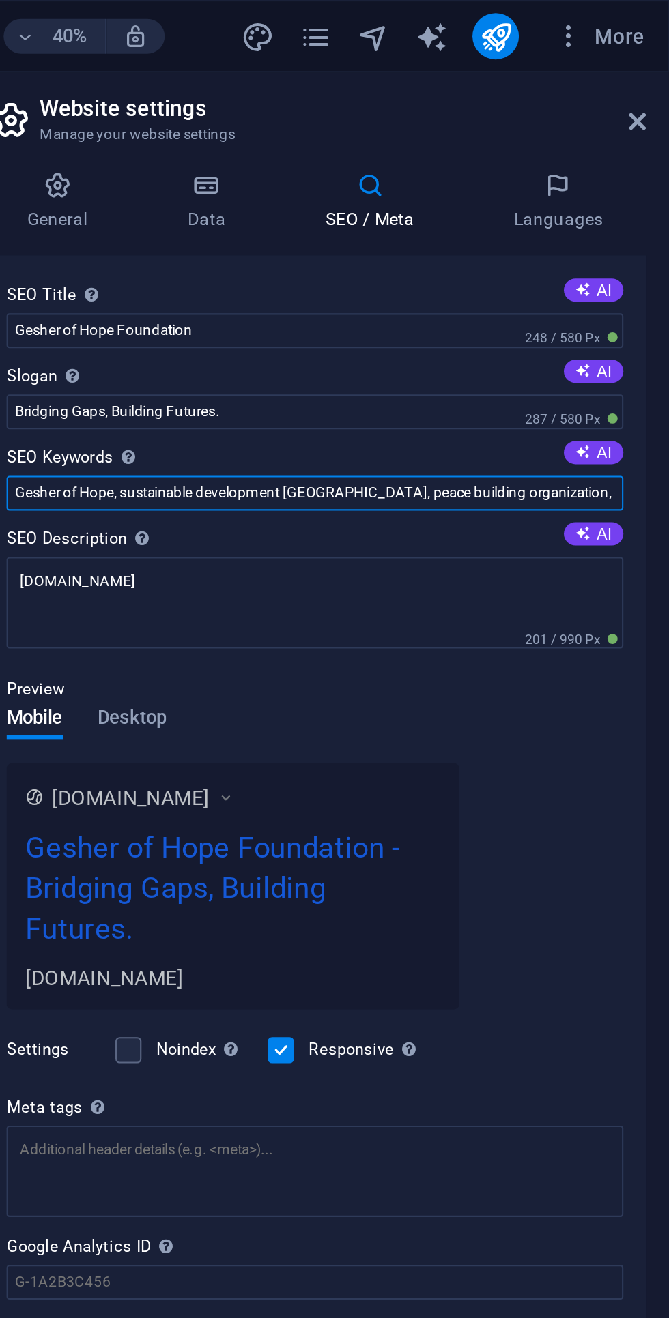
click at [574, 235] on input "Gesher of Hope, sustainable development [GEOGRAPHIC_DATA], peace building organ…" at bounding box center [502, 232] width 290 height 16
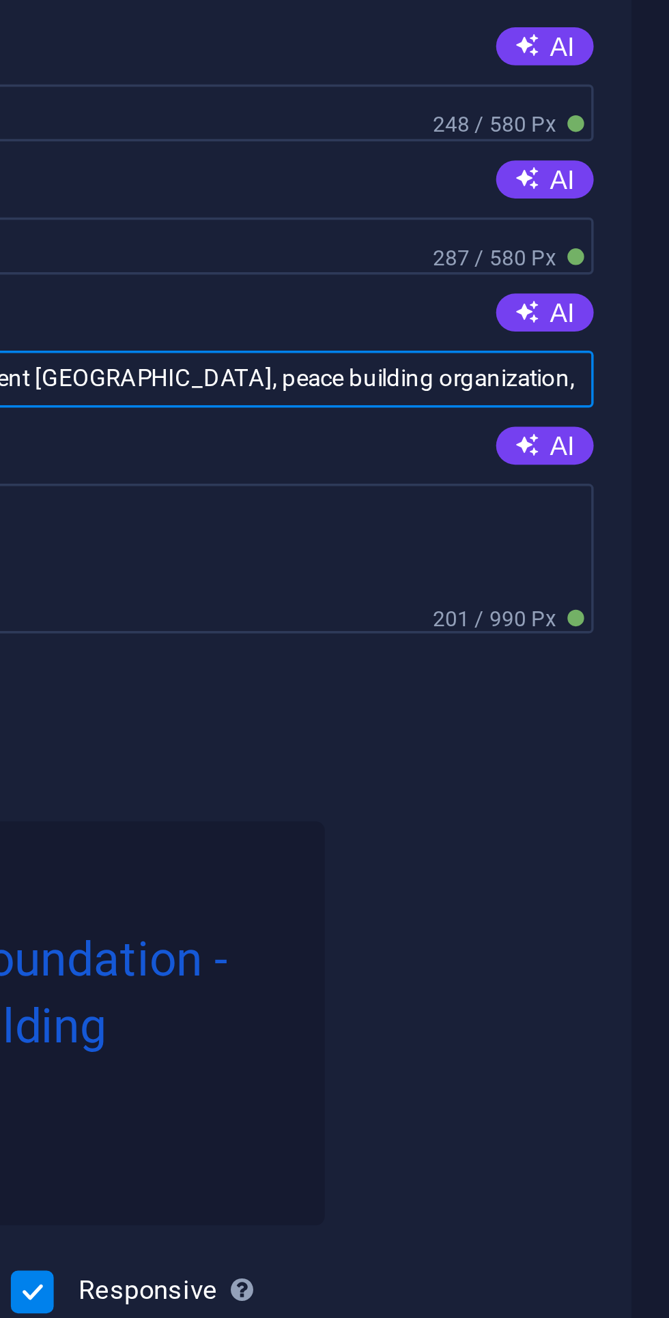
click at [598, 232] on input "Gesher of Hope, sustainable development [GEOGRAPHIC_DATA], peace building organ…" at bounding box center [502, 232] width 290 height 16
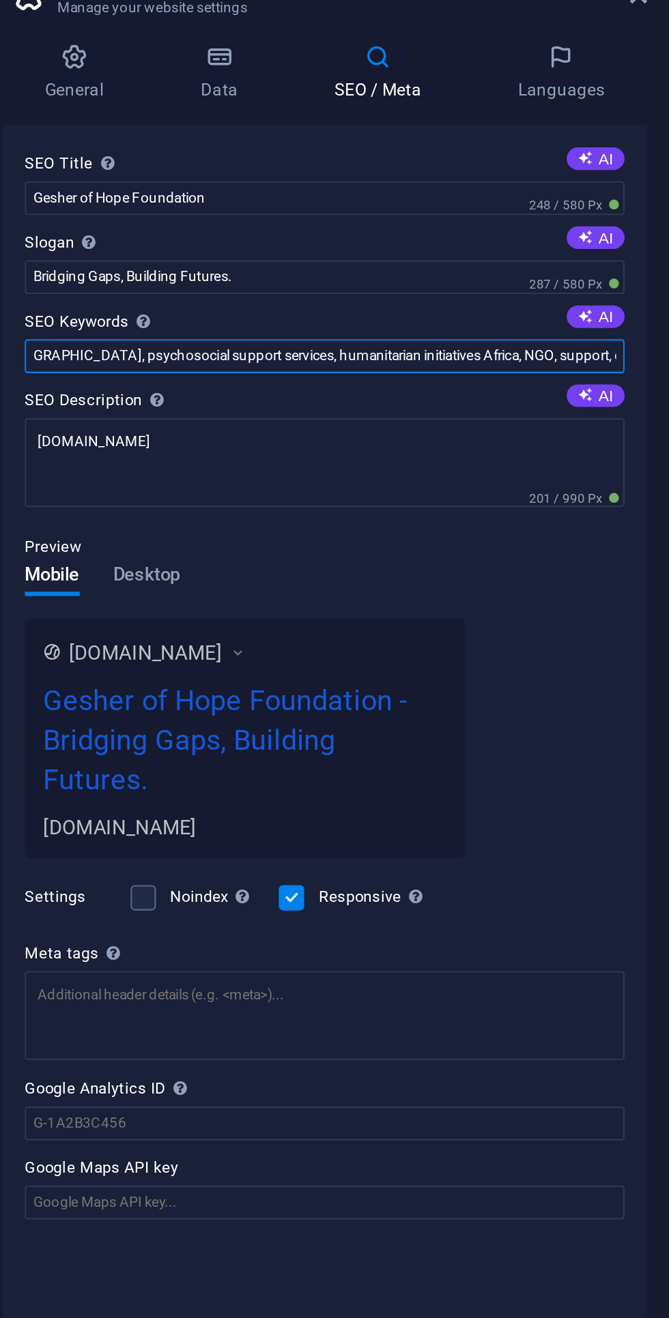
type input "Gesher of Hope, sustainable development [GEOGRAPHIC_DATA], peace building organ…"
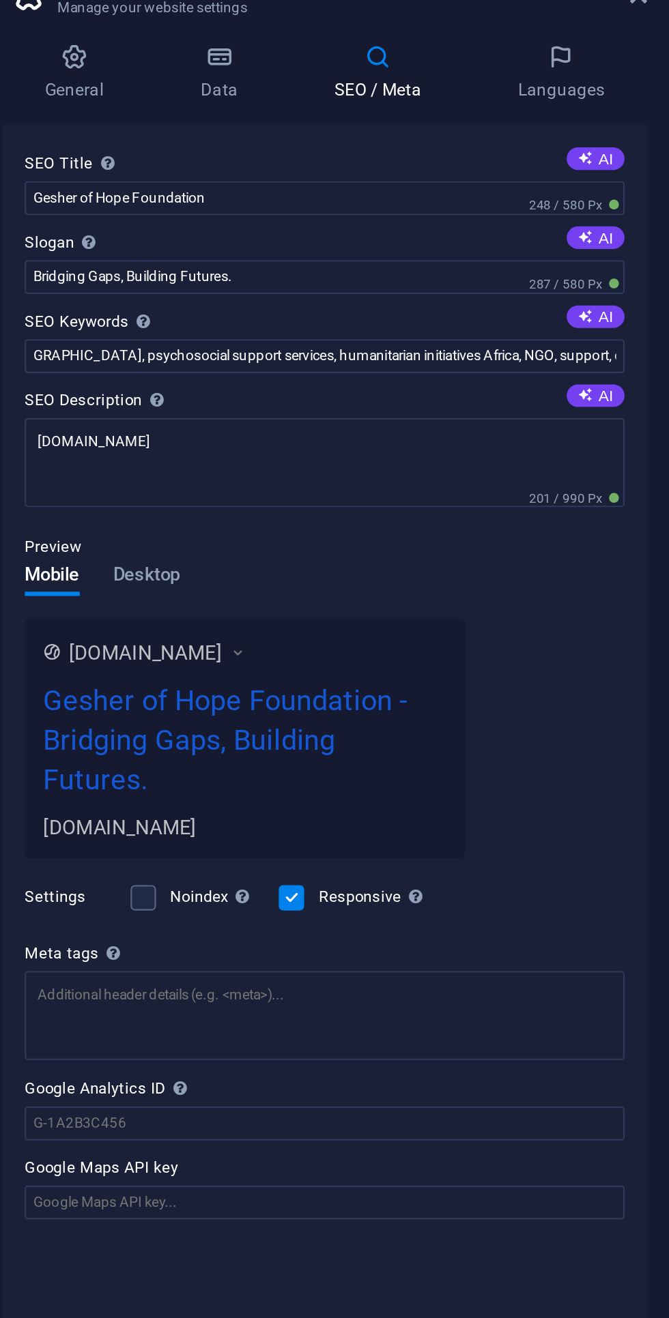
click at [631, 251] on icon at bounding box center [628, 251] width 8 height 8
type textarea "Discover Gesher of Hope Foundation: fostering peace, sustainability, and resili…"
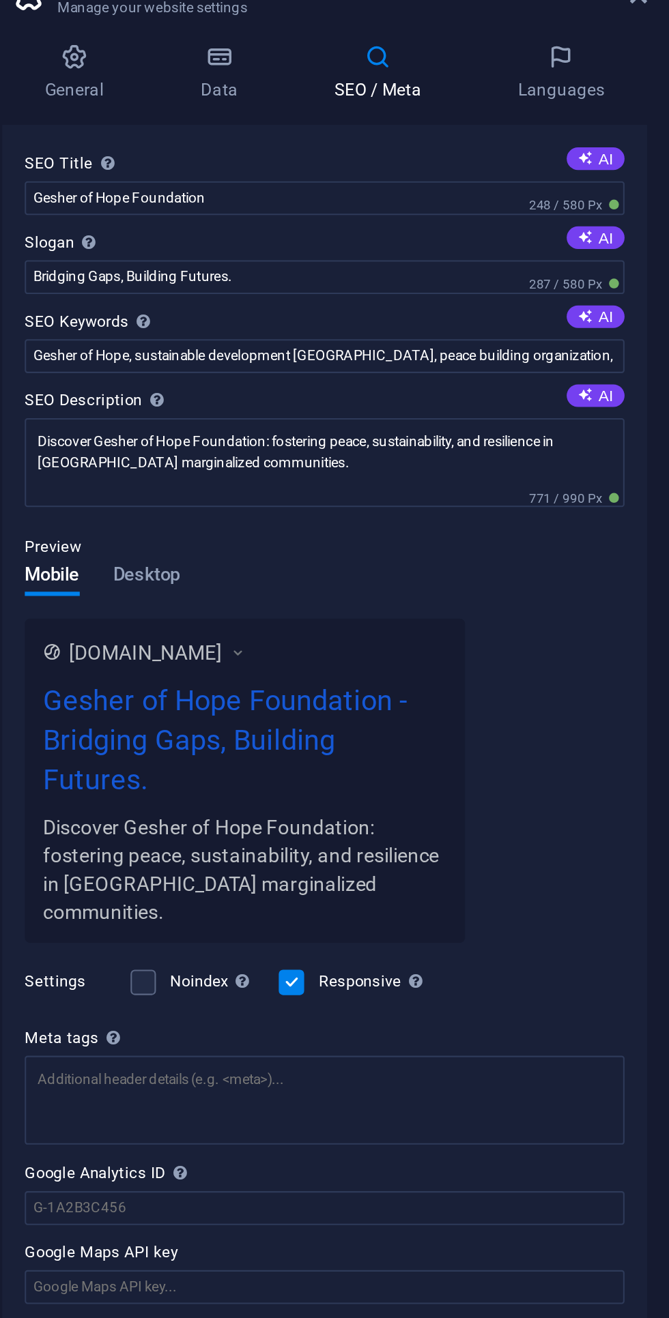
click at [415, 343] on span "Desktop" at bounding box center [416, 338] width 33 height 19
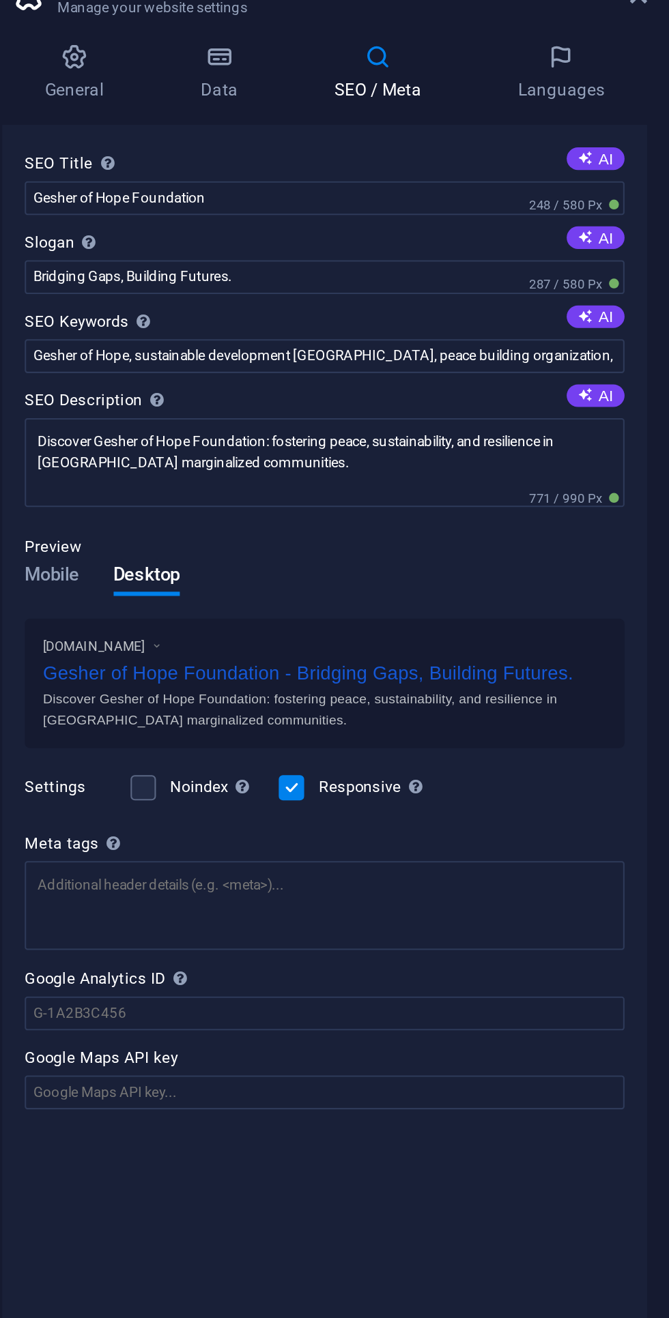
click at [367, 342] on span "Mobile" at bounding box center [370, 338] width 27 height 19
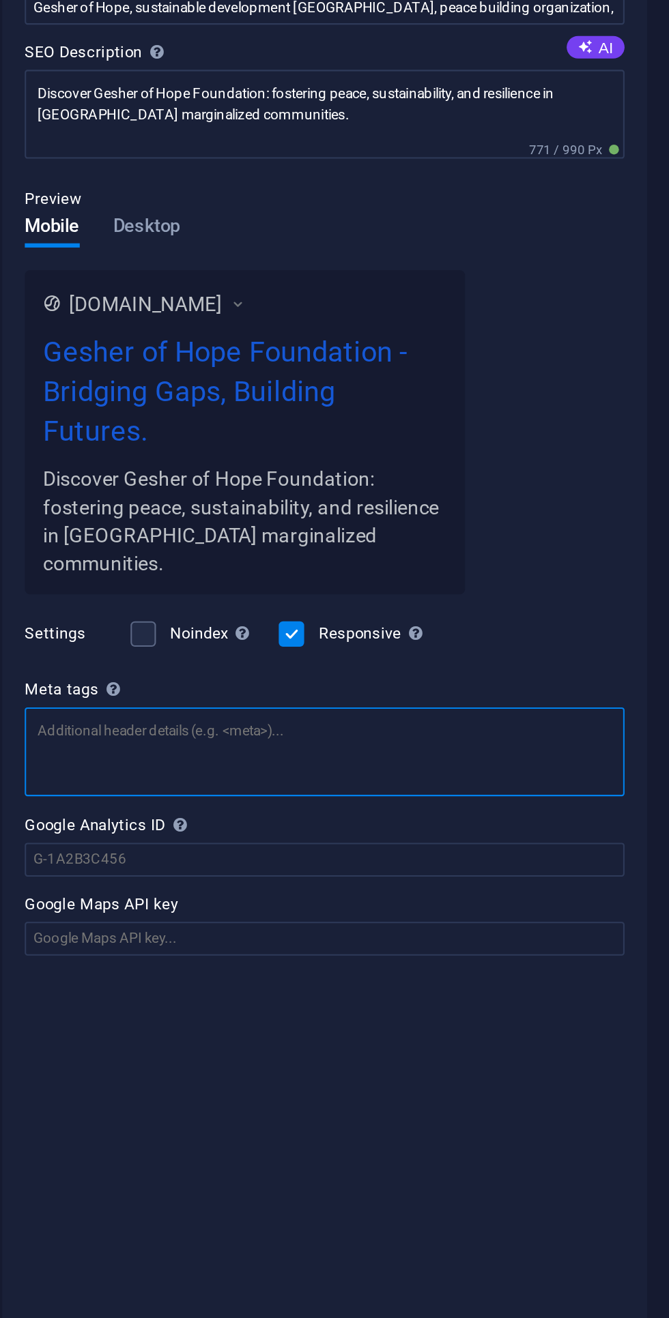
click at [396, 591] on textarea "Meta tags Enter HTML code here that will be placed inside the tags of your webs…" at bounding box center [502, 591] width 290 height 43
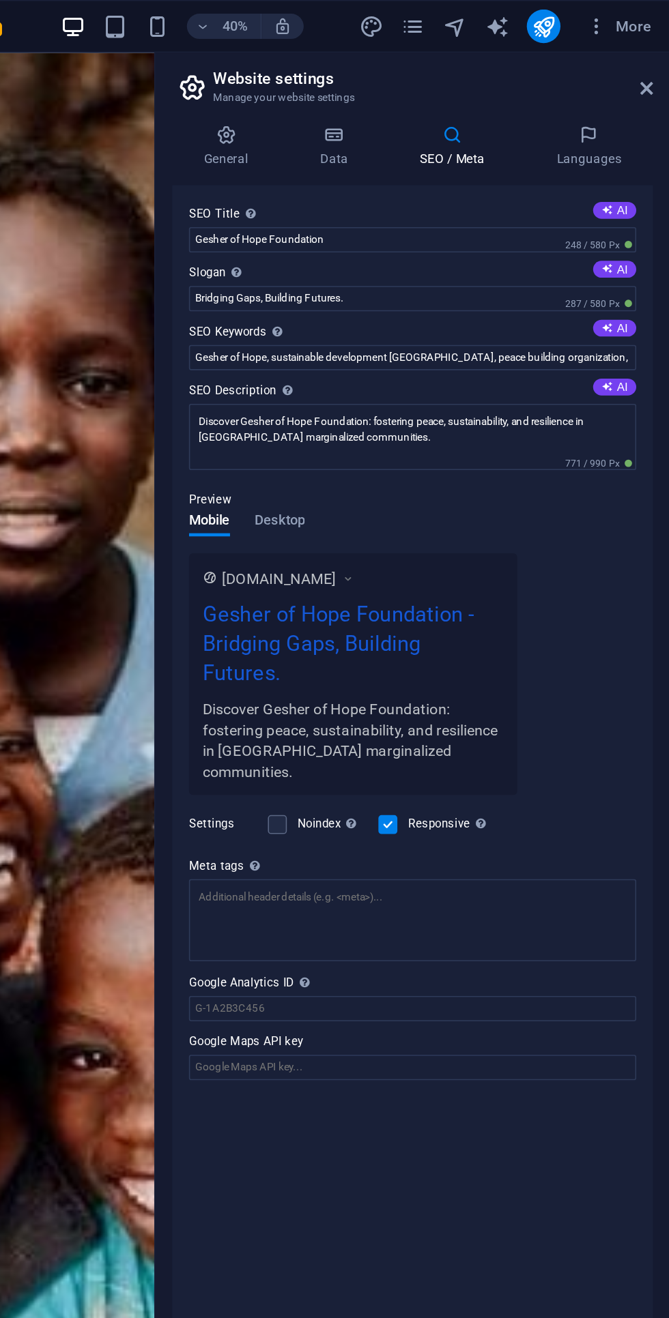
click at [616, 96] on h4 "Languages" at bounding box center [615, 94] width 83 height 29
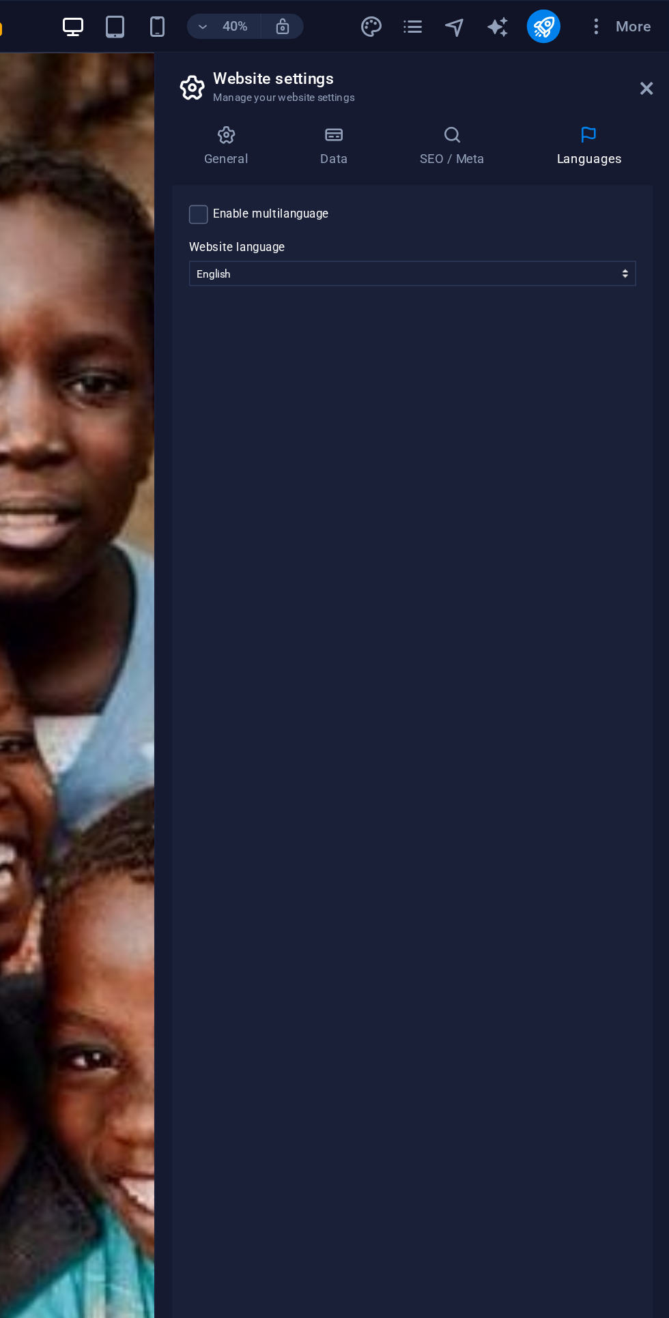
click at [624, 16] on icon "button" at bounding box center [621, 17] width 14 height 14
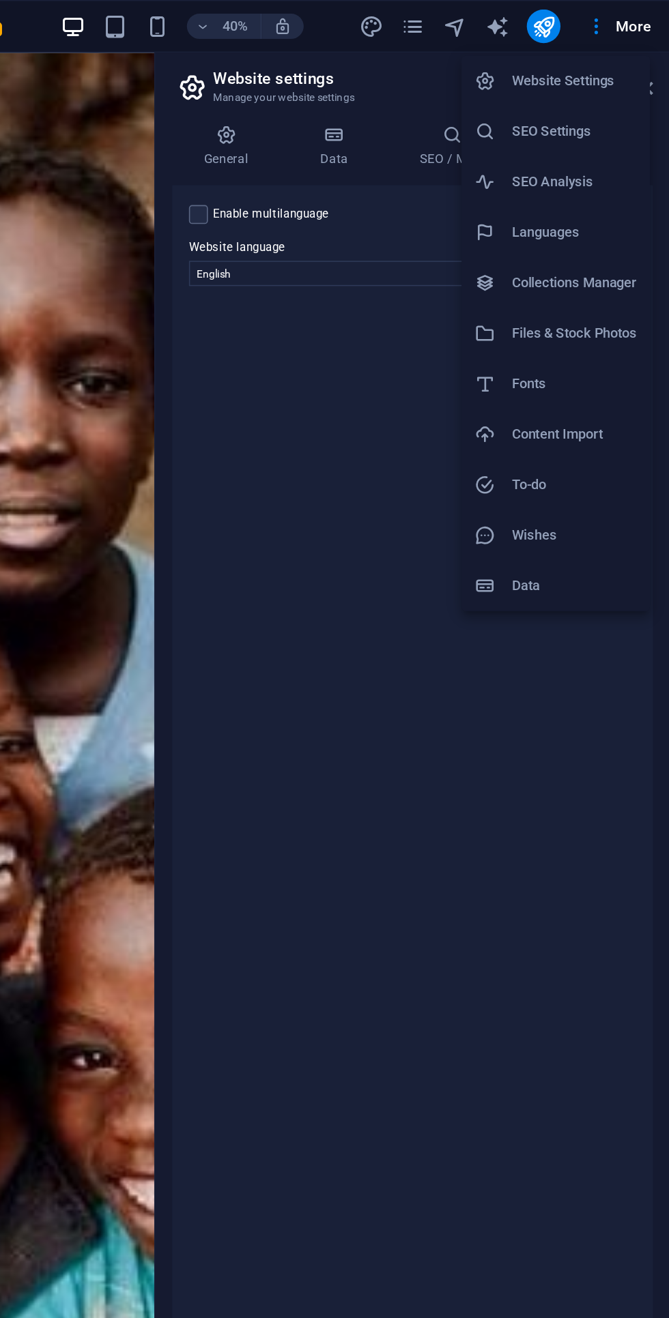
click at [578, 123] on h6 "SEO Analysis" at bounding box center [606, 118] width 81 height 16
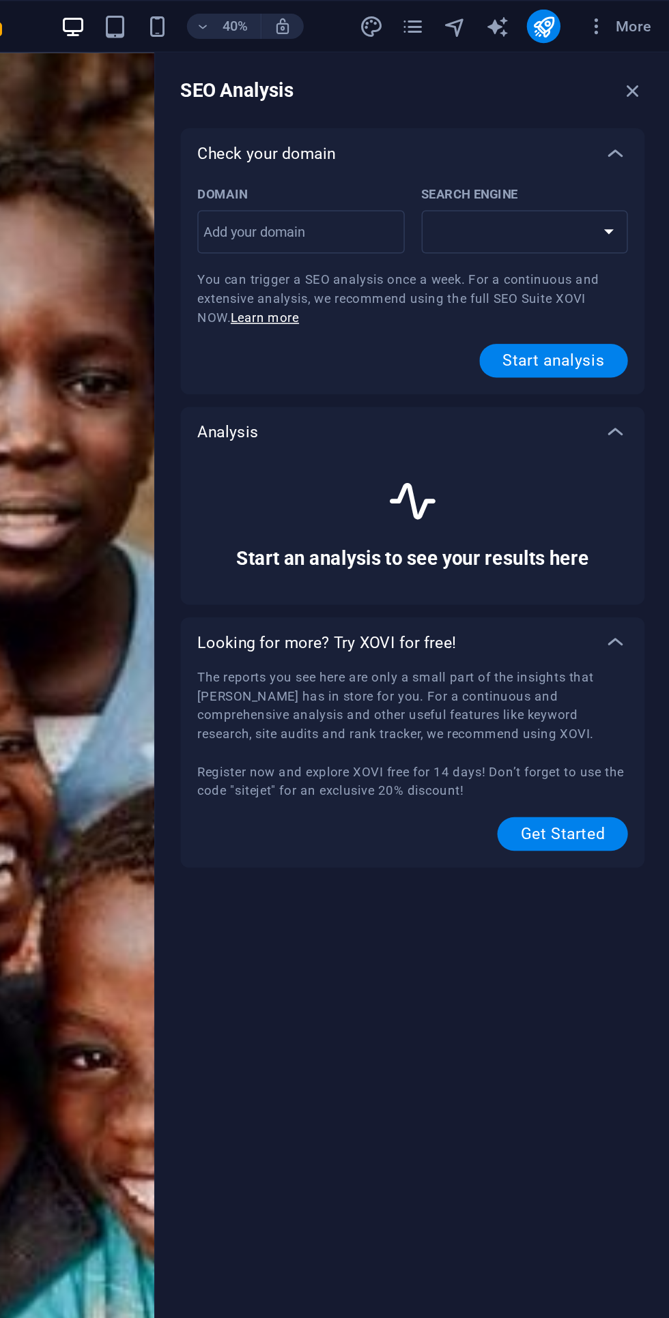
select select "[DOMAIN_NAME]"
click at [434, 151] on input "Domain ​" at bounding box center [429, 151] width 134 height 22
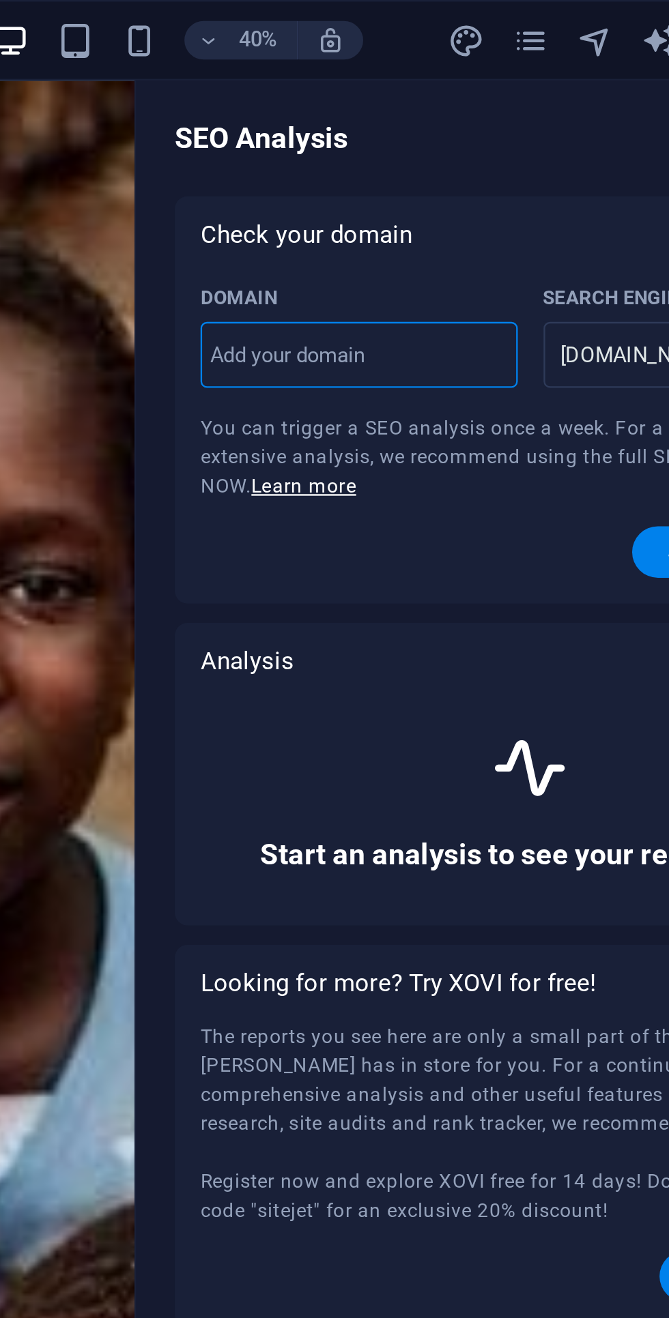
type input "[DOMAIN_NAME]"
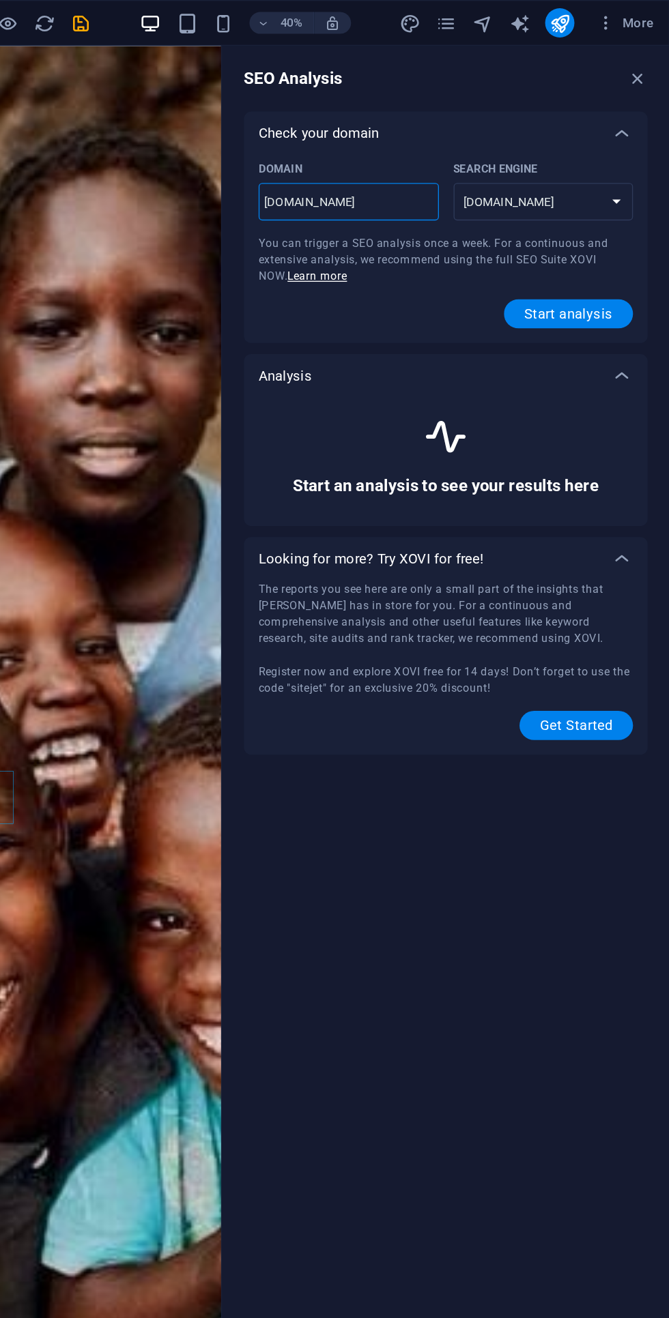
click at [573, 239] on span "Start analysis" at bounding box center [593, 234] width 66 height 11
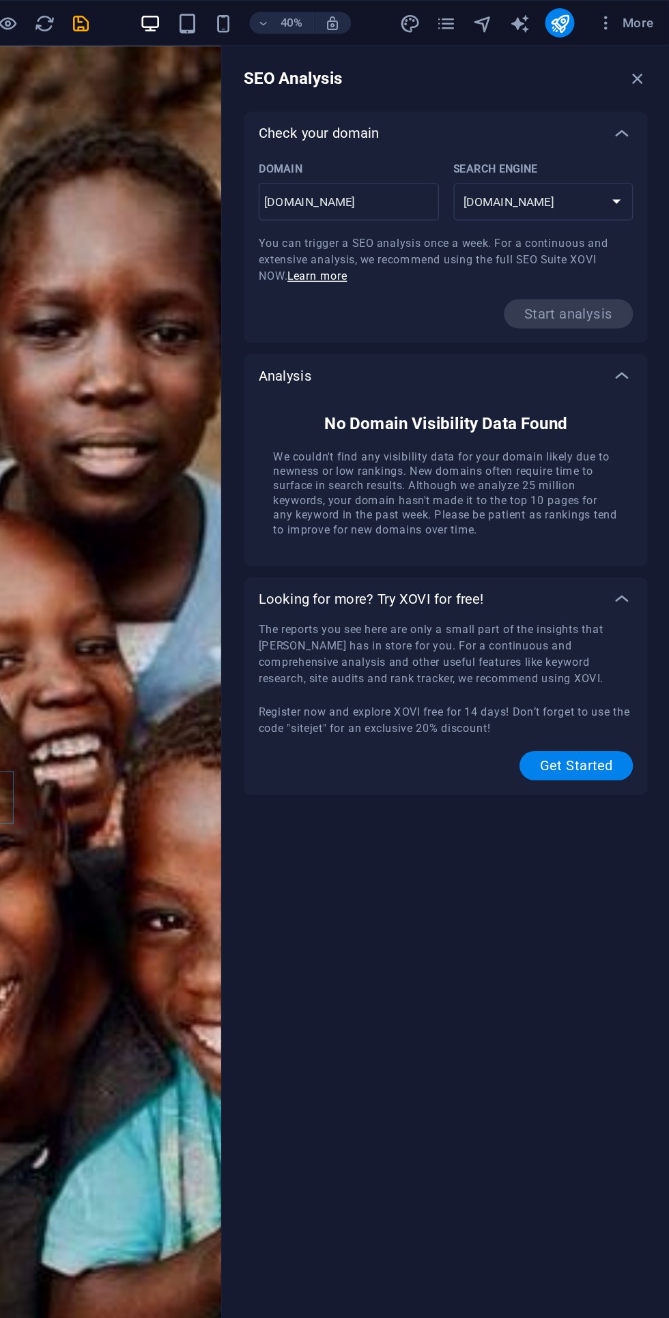
click at [552, 154] on select "[DOMAIN_NAME] [DOMAIN_NAME] [DOMAIN_NAME] [DOMAIN_NAME] [DOMAIN_NAME] [DOMAIN_N…" at bounding box center [575, 150] width 134 height 28
select select "[DOMAIN_NAME]"
click at [508, 136] on select "[DOMAIN_NAME] [DOMAIN_NAME] [DOMAIN_NAME] [DOMAIN_NAME] [DOMAIN_NAME] [DOMAIN_N…" at bounding box center [575, 150] width 134 height 28
click at [452, 719] on div "SEO Analysis Check your domain Domain [DOMAIN_NAME] ​ Search Engine [DOMAIN_NAM…" at bounding box center [502, 665] width 334 height 1262
click at [624, 13] on icon "button" at bounding box center [621, 17] width 14 height 14
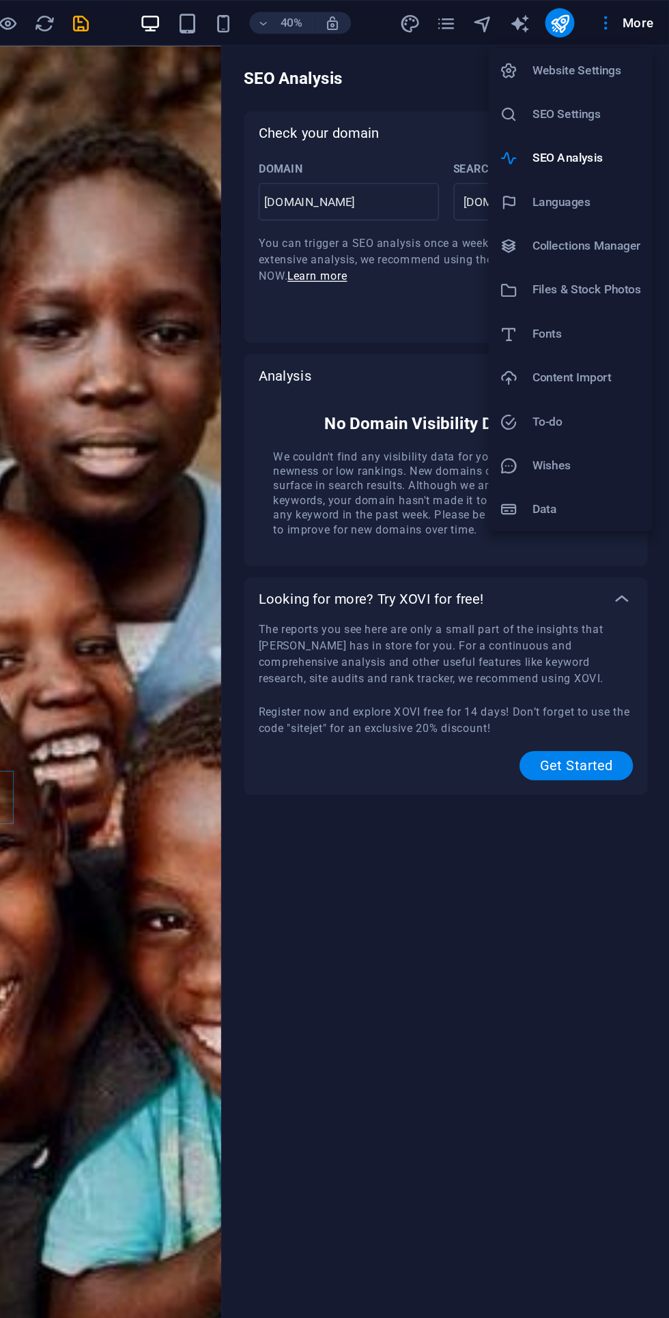
click at [464, 56] on div at bounding box center [334, 659] width 669 height 1318
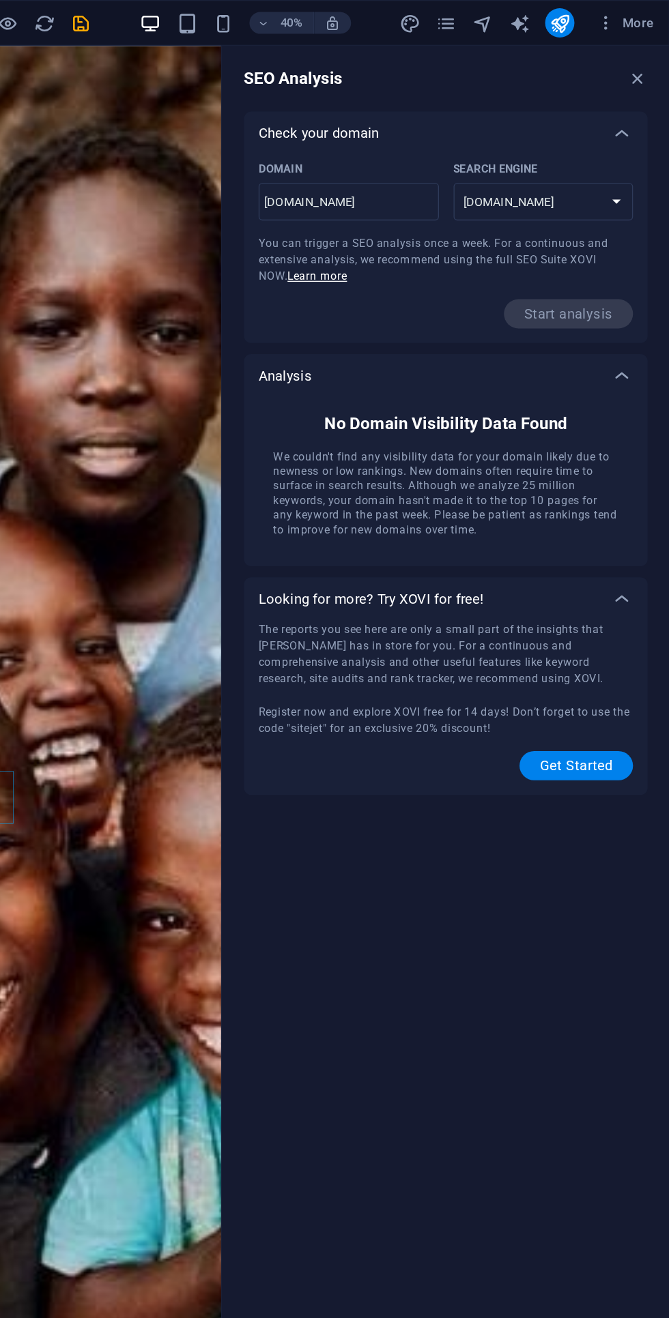
click at [231, 17] on icon "save" at bounding box center [230, 18] width 16 height 16
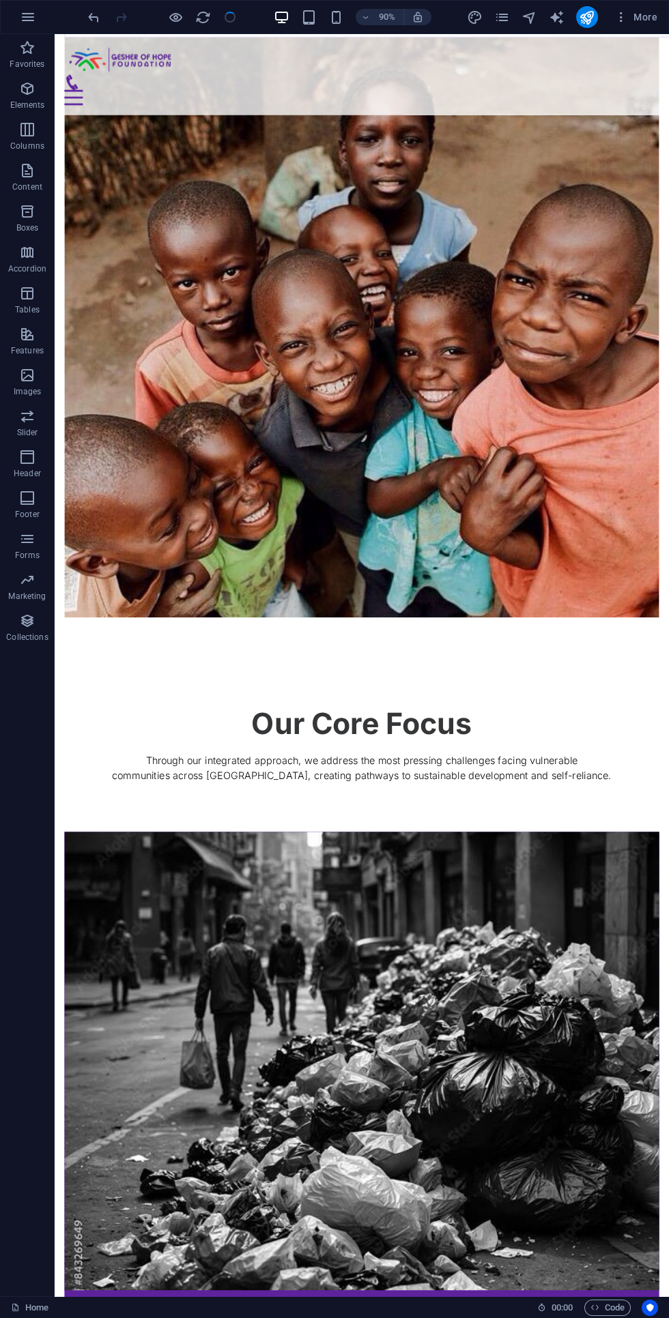
scroll to position [2023, 0]
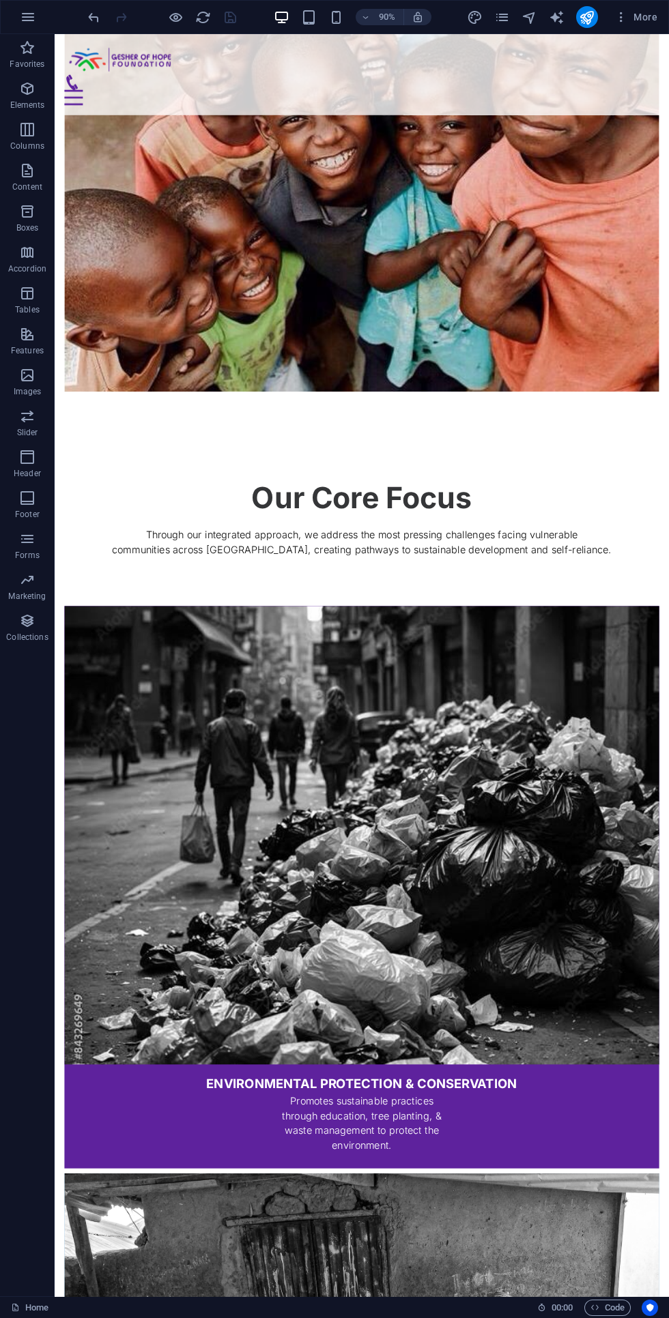
click at [25, 587] on icon "button" at bounding box center [27, 580] width 16 height 16
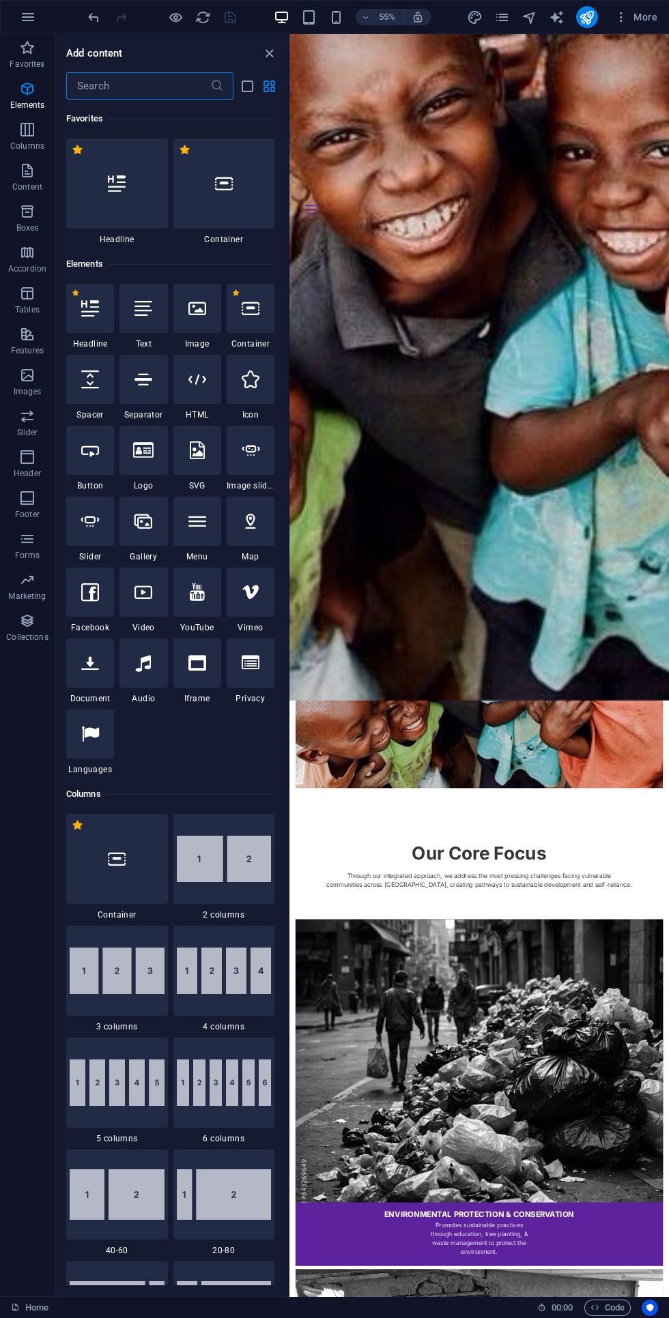
scroll to position [11112, 0]
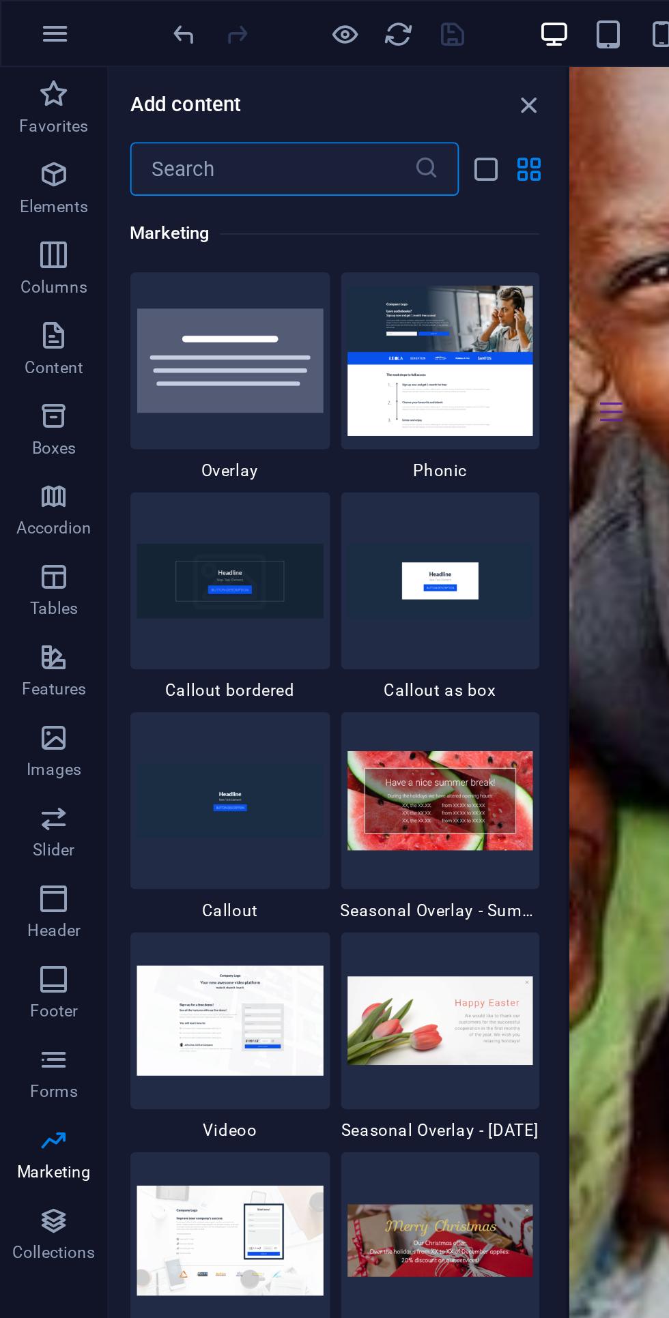
click at [22, 550] on p "Forms" at bounding box center [27, 555] width 25 height 11
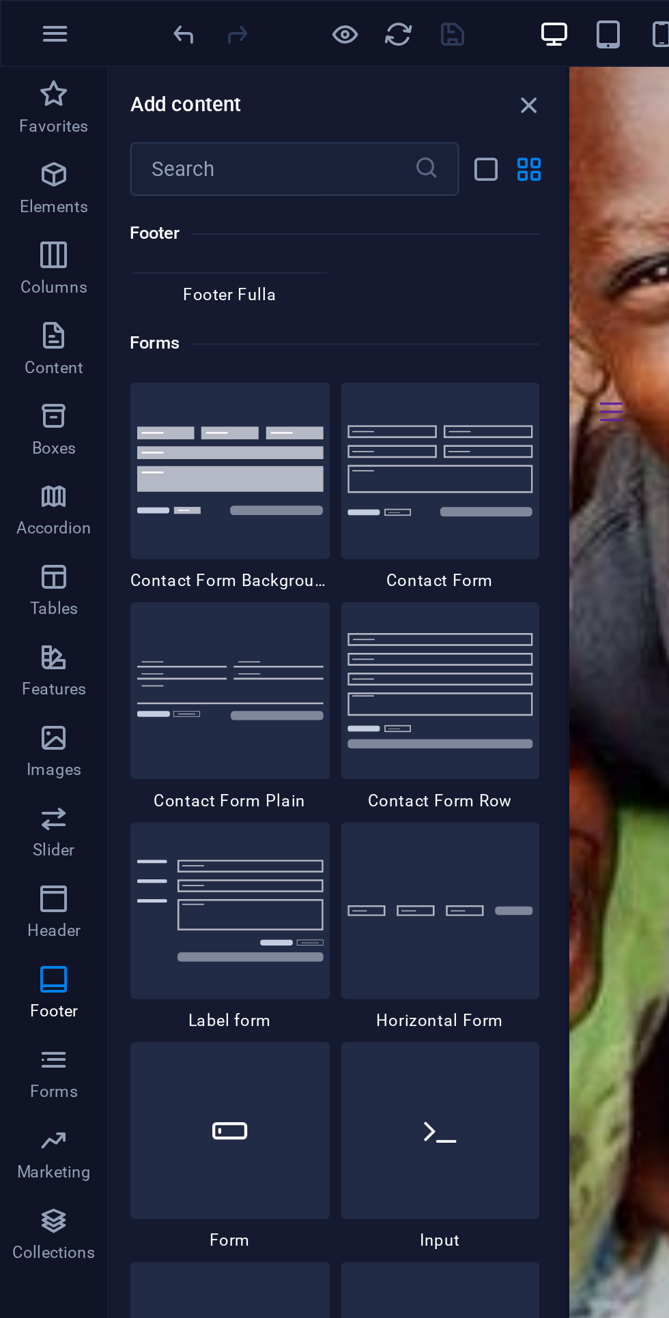
scroll to position [9891, 0]
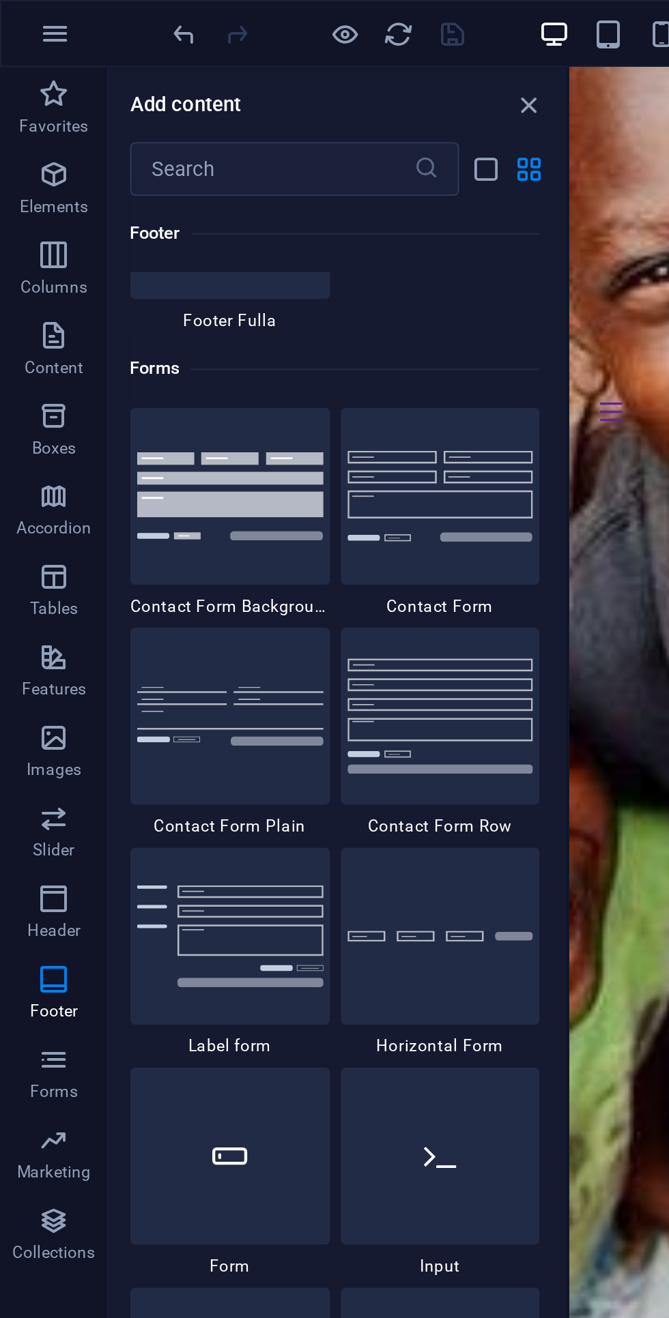
click at [31, 427] on p "Slider" at bounding box center [27, 432] width 21 height 11
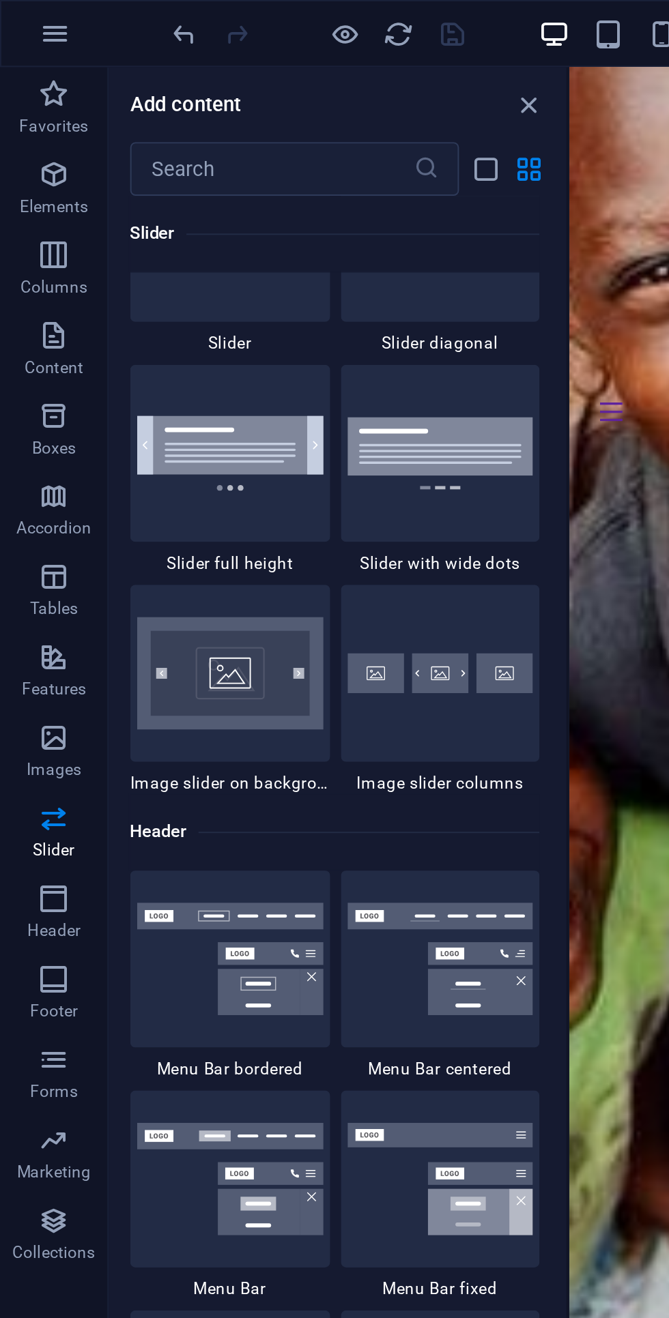
scroll to position [7911, 0]
click at [20, 377] on icon "button" at bounding box center [27, 375] width 16 height 16
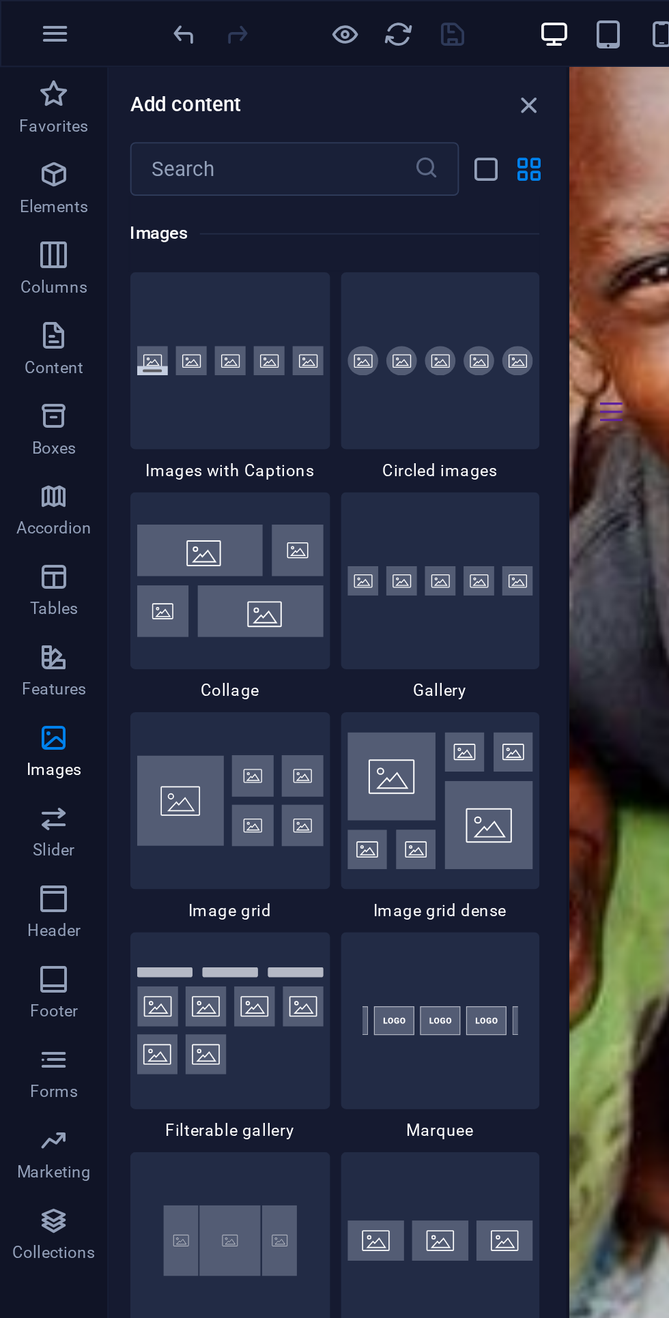
scroll to position [6917, 0]
click at [19, 338] on icon "button" at bounding box center [27, 334] width 16 height 16
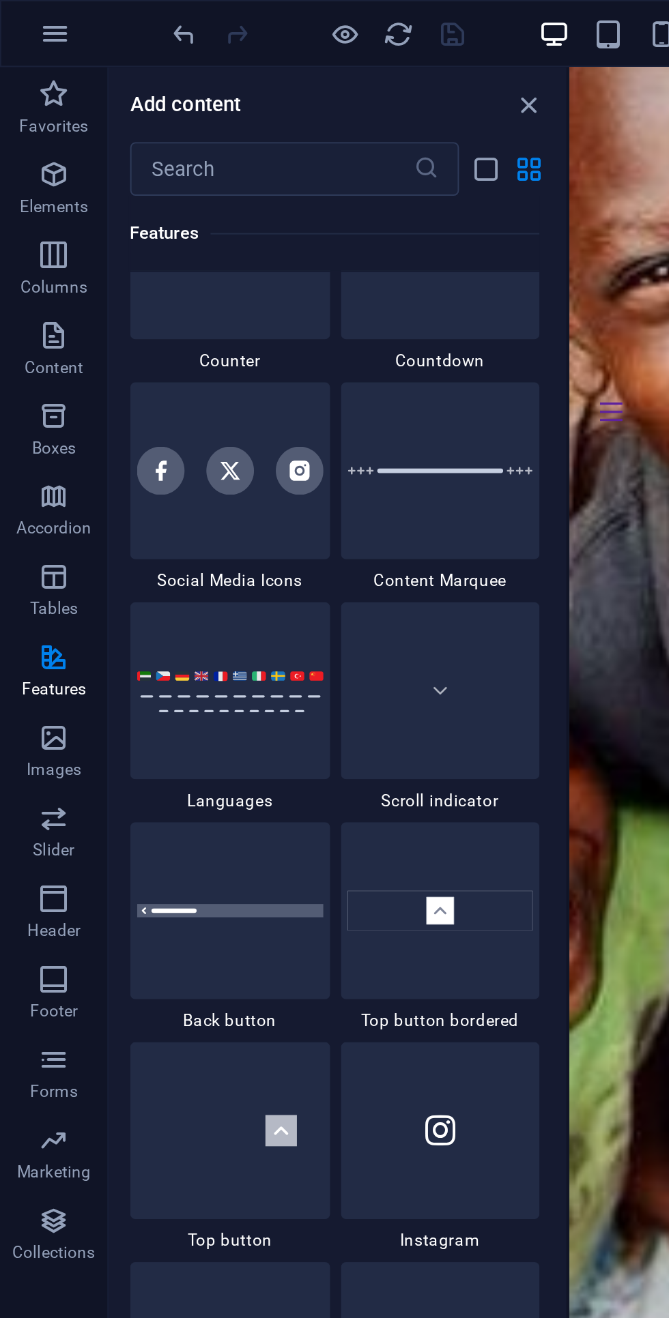
scroll to position [6157, 0]
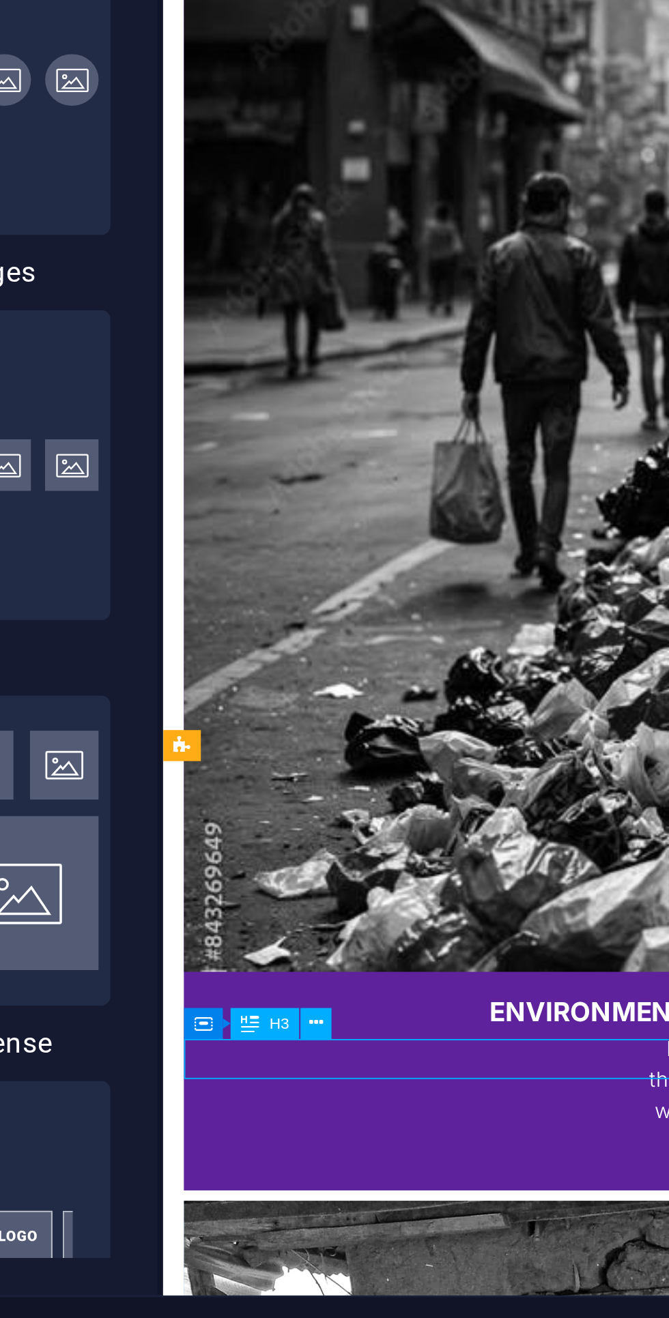
click at [334, 1222] on button at bounding box center [333, 1217] width 9 height 9
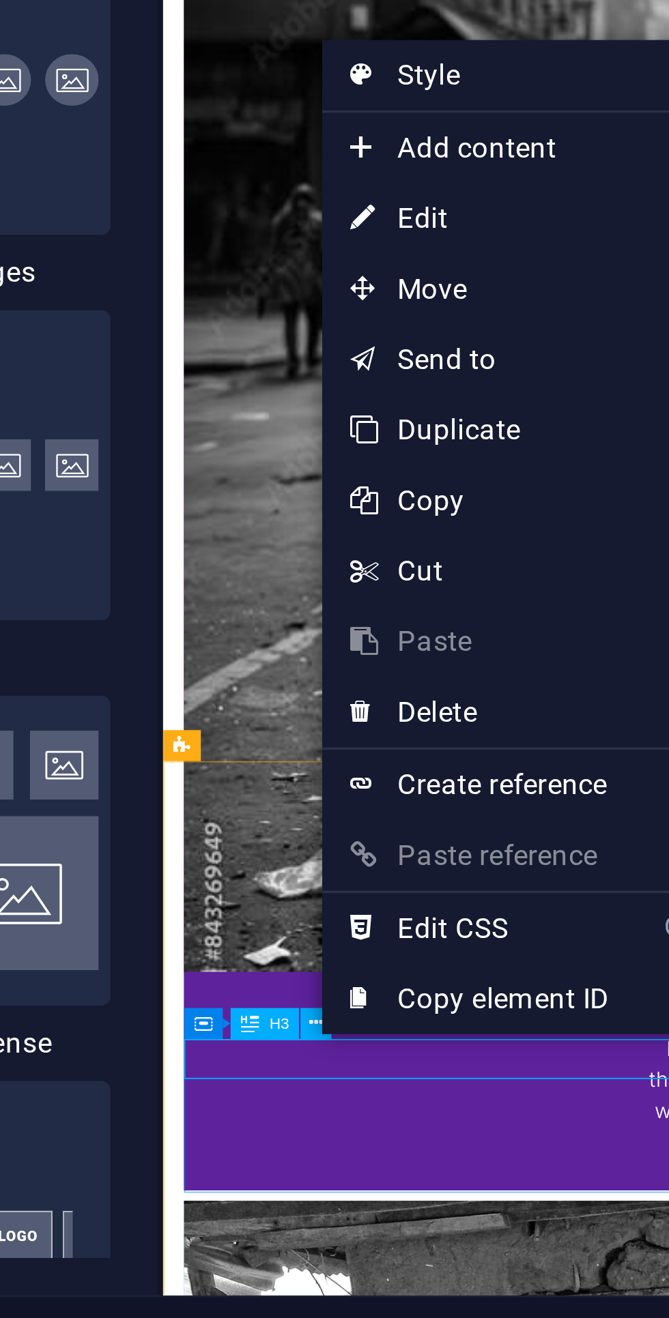
click at [365, 1129] on link "⌦ Delete" at bounding box center [381, 1127] width 91 height 20
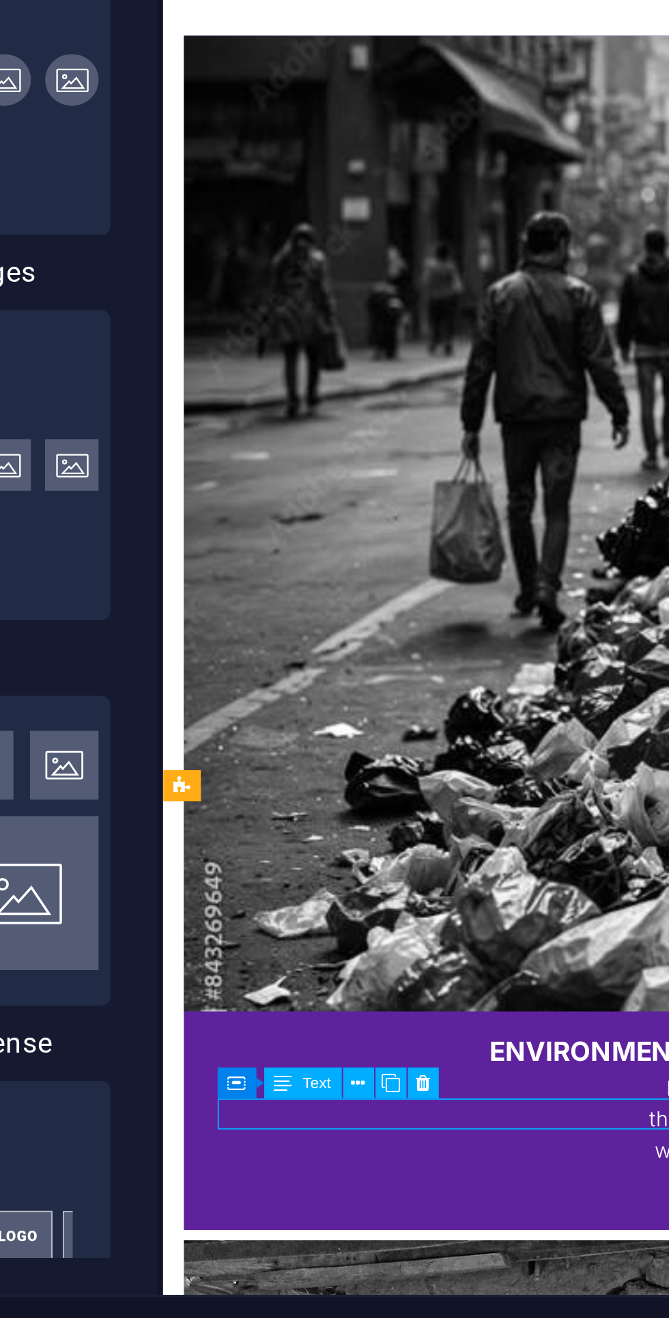
click at [366, 1234] on icon at bounding box center [364, 1235] width 4 height 8
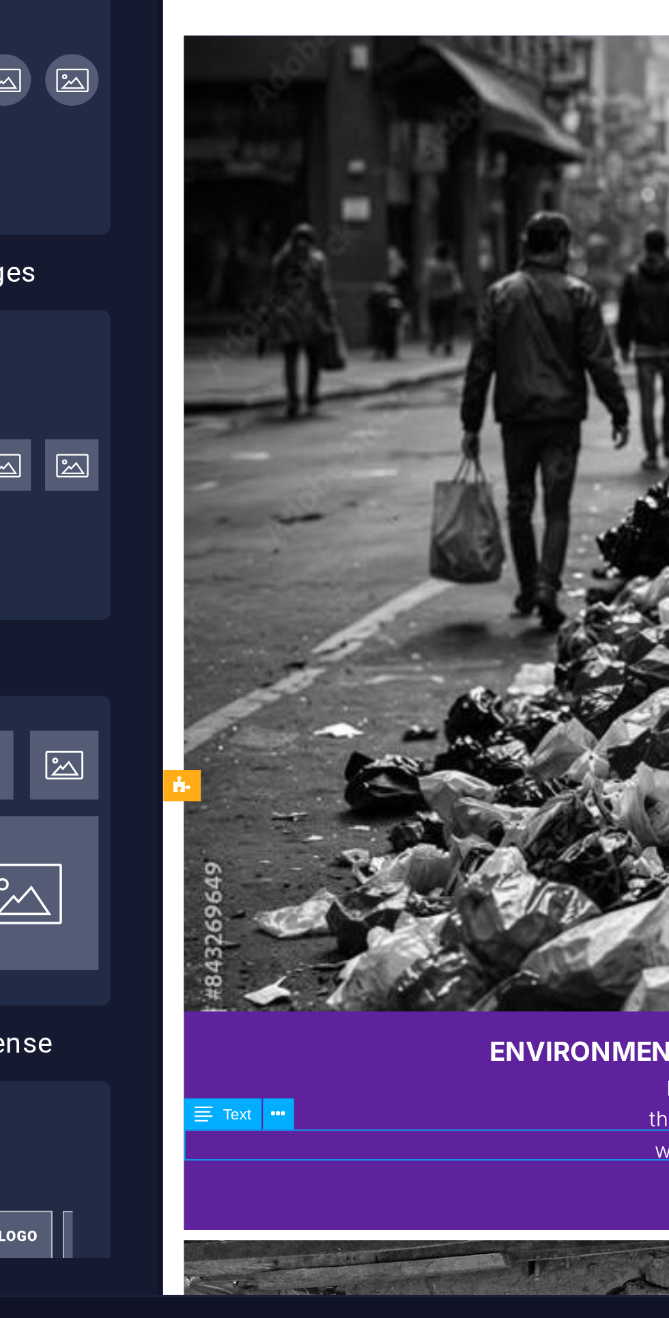
click at [322, 1242] on icon at bounding box center [323, 1244] width 4 height 8
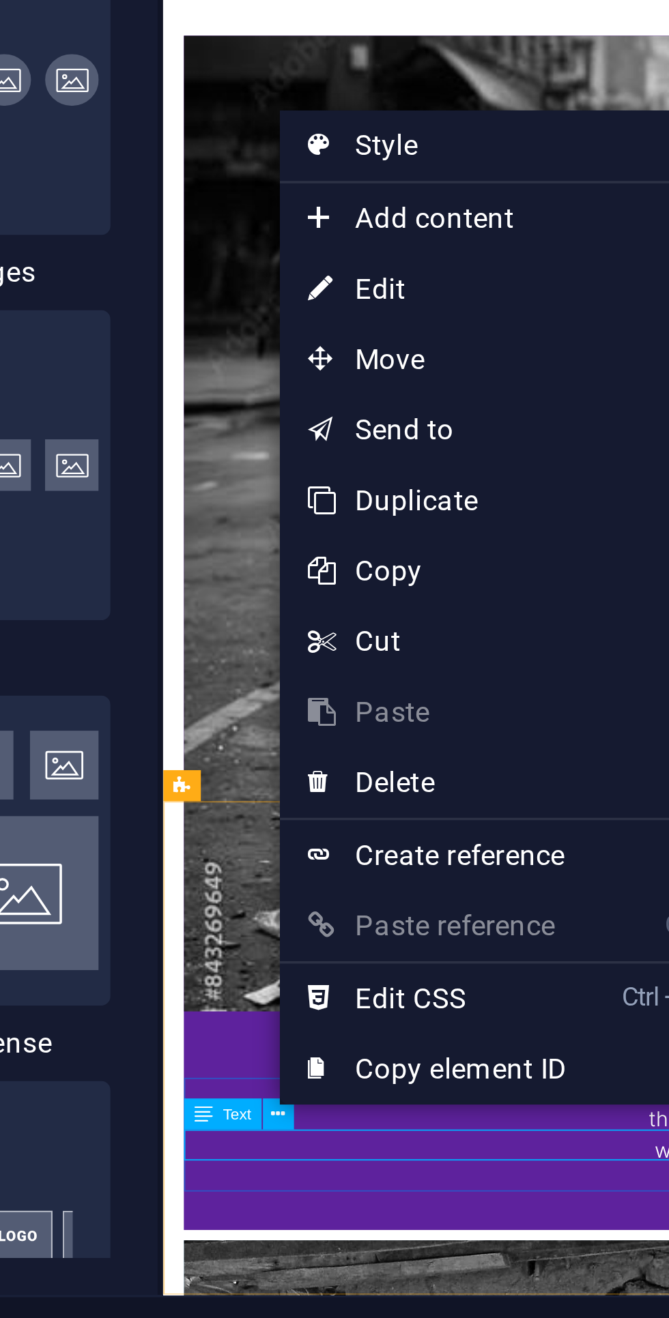
click at [351, 1149] on link "⌦ Delete" at bounding box center [368, 1147] width 91 height 20
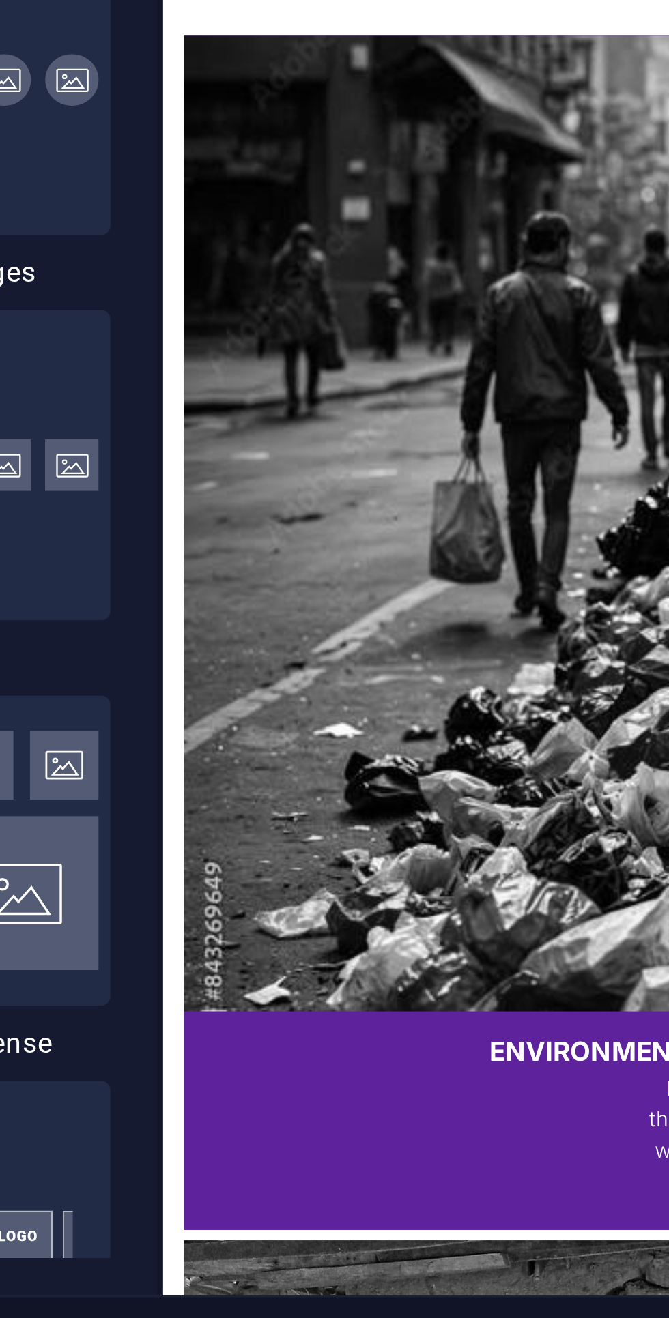
scroll to position [1901, 0]
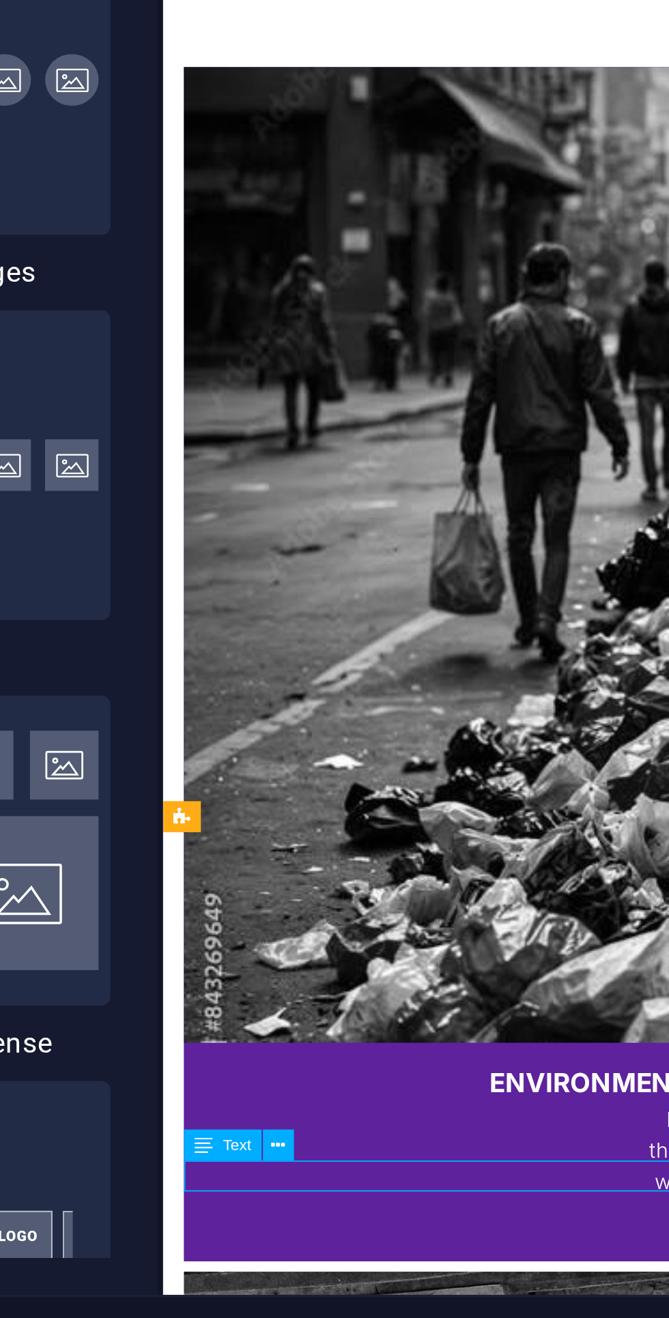
click at [326, 1255] on button at bounding box center [322, 1252] width 9 height 9
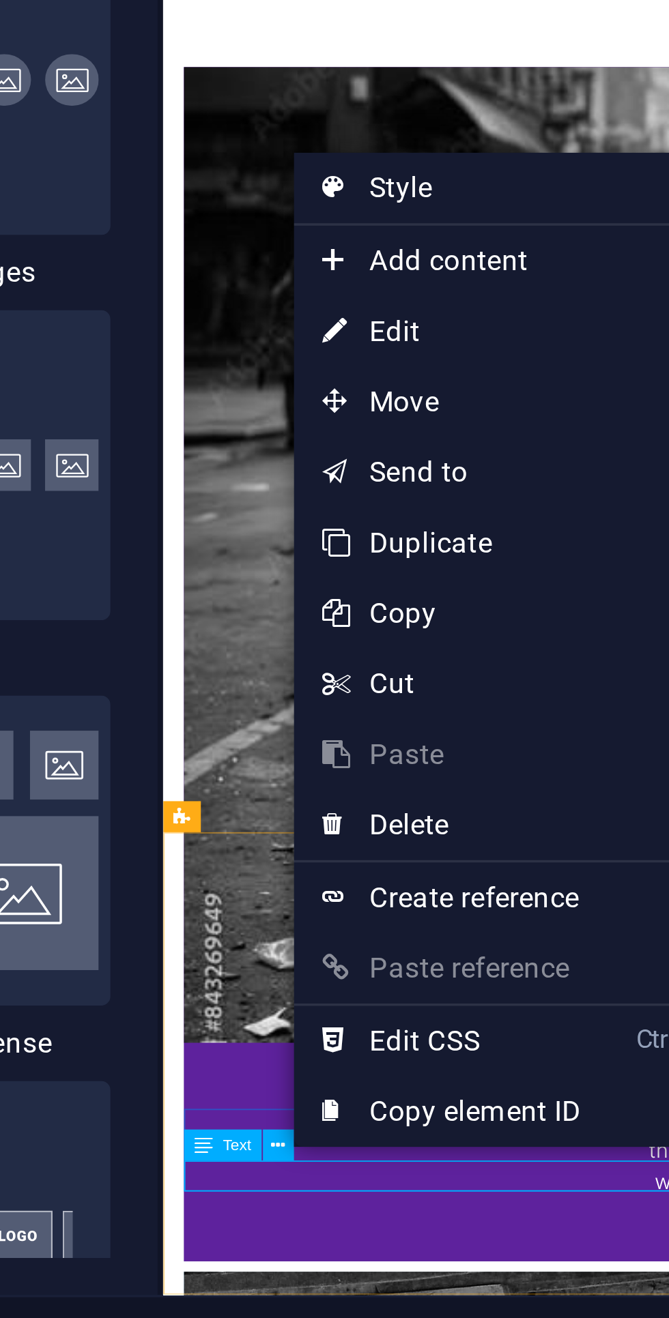
click at [353, 1160] on link "⌦ Delete" at bounding box center [372, 1159] width 91 height 20
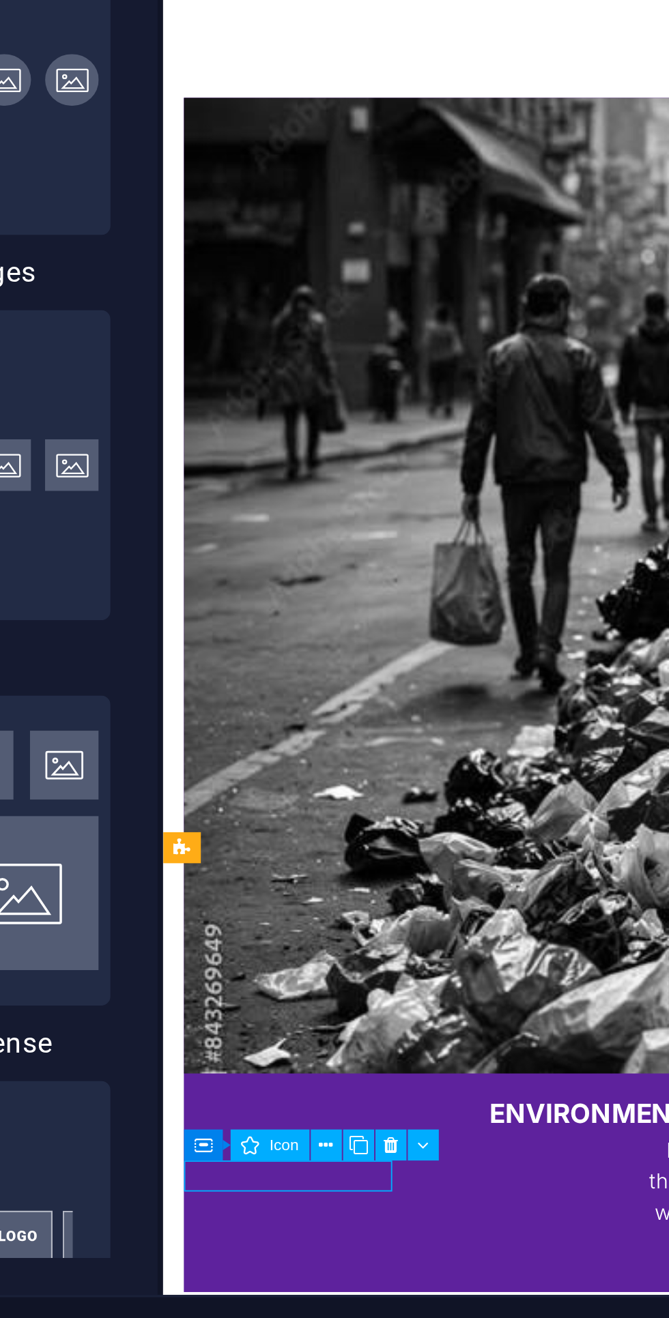
click at [354, 1251] on icon at bounding box center [355, 1253] width 4 height 8
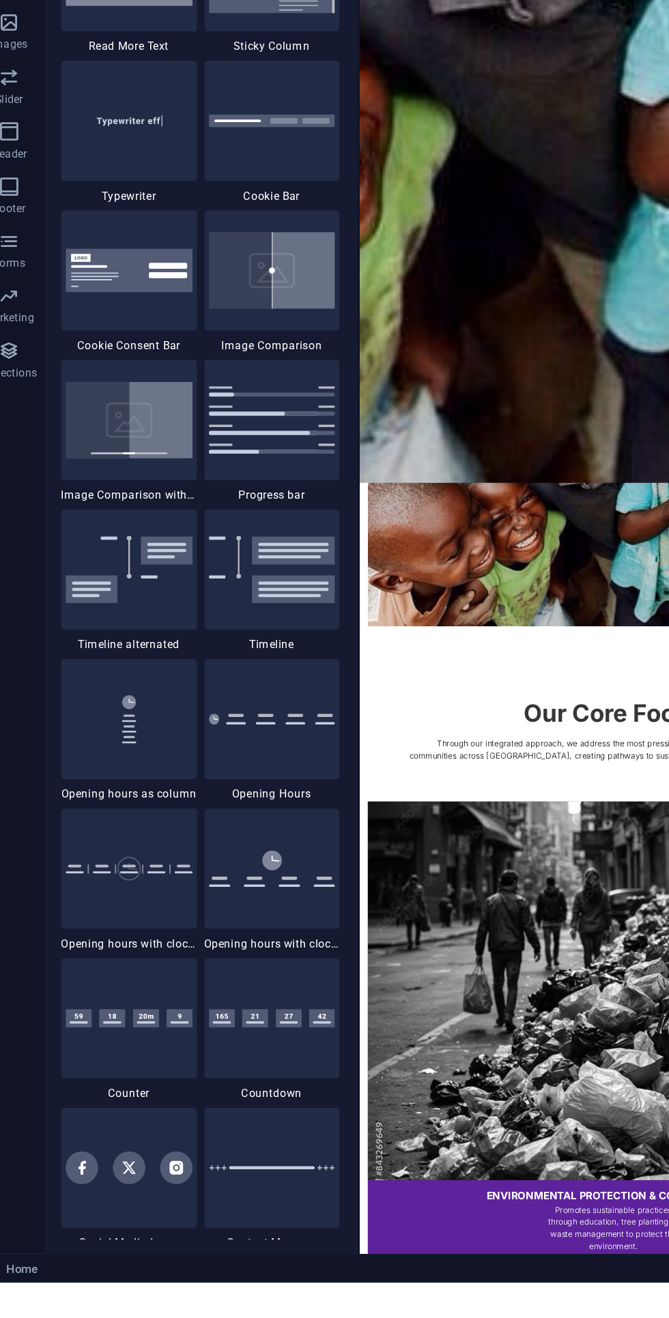
scroll to position [0, 0]
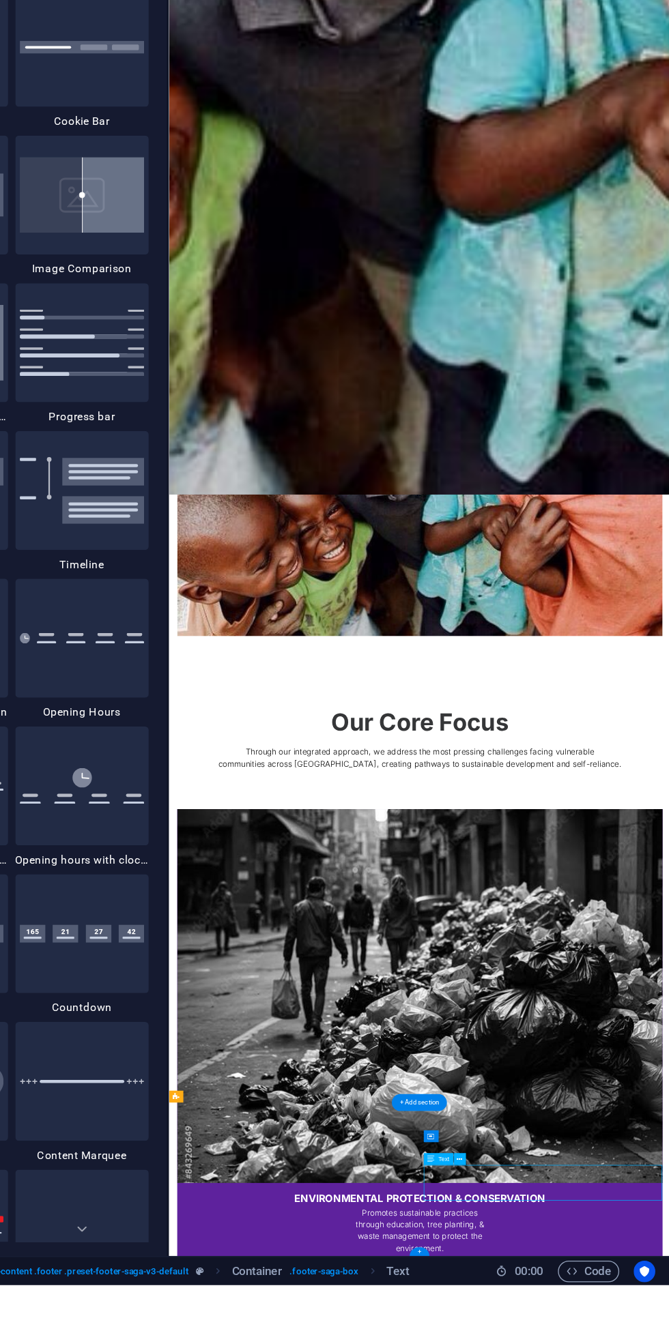
scroll to position [5242, 0]
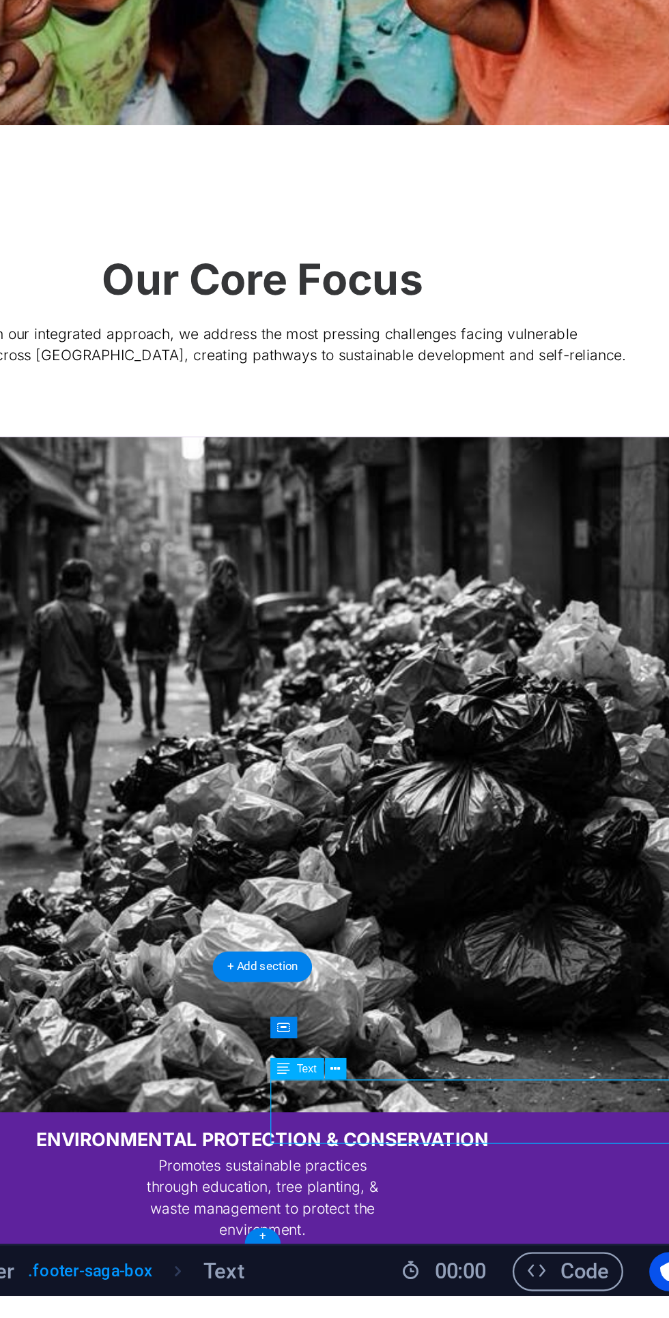
click at [479, 1293] on div "+" at bounding box center [478, 1292] width 15 height 7
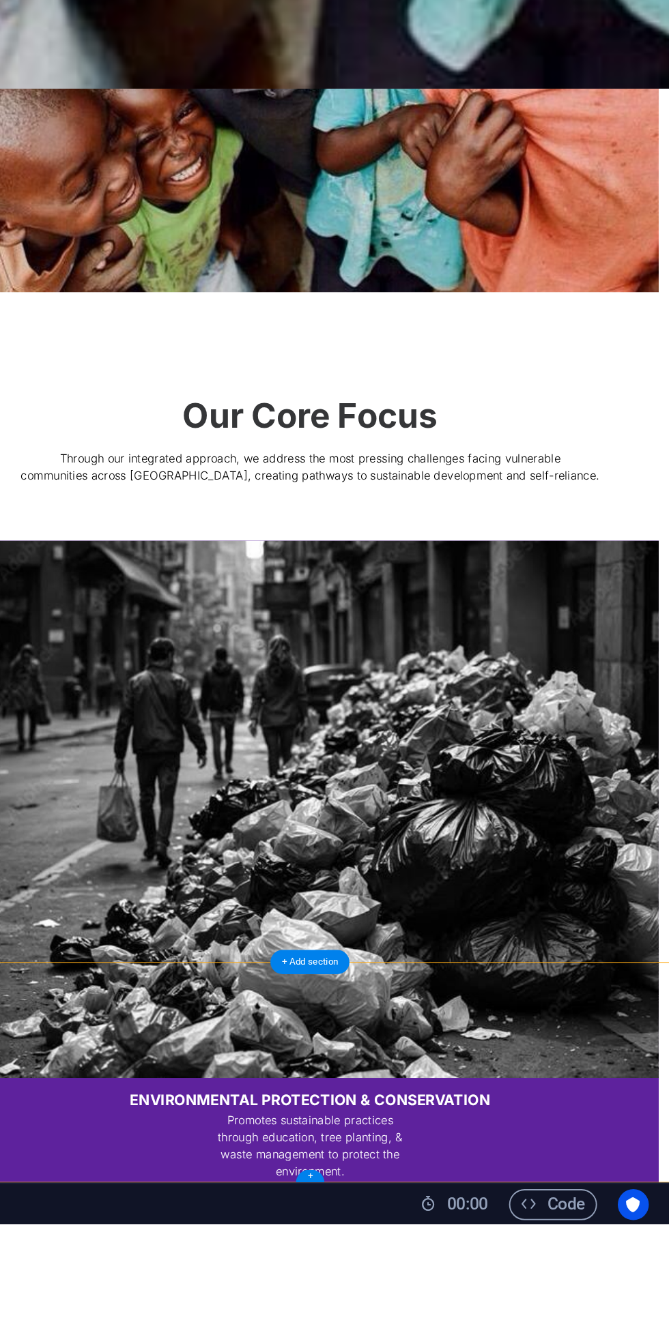
scroll to position [0, 0]
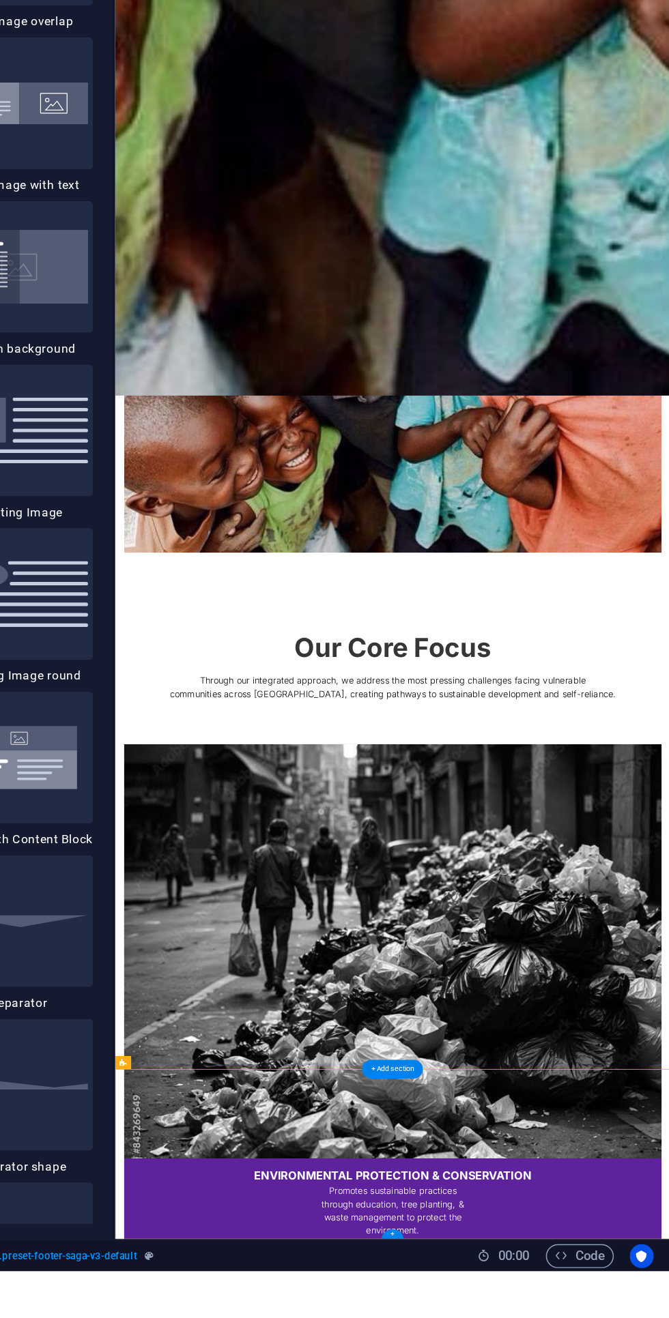
click at [505, 1226] on button at bounding box center [509, 1222] width 9 height 9
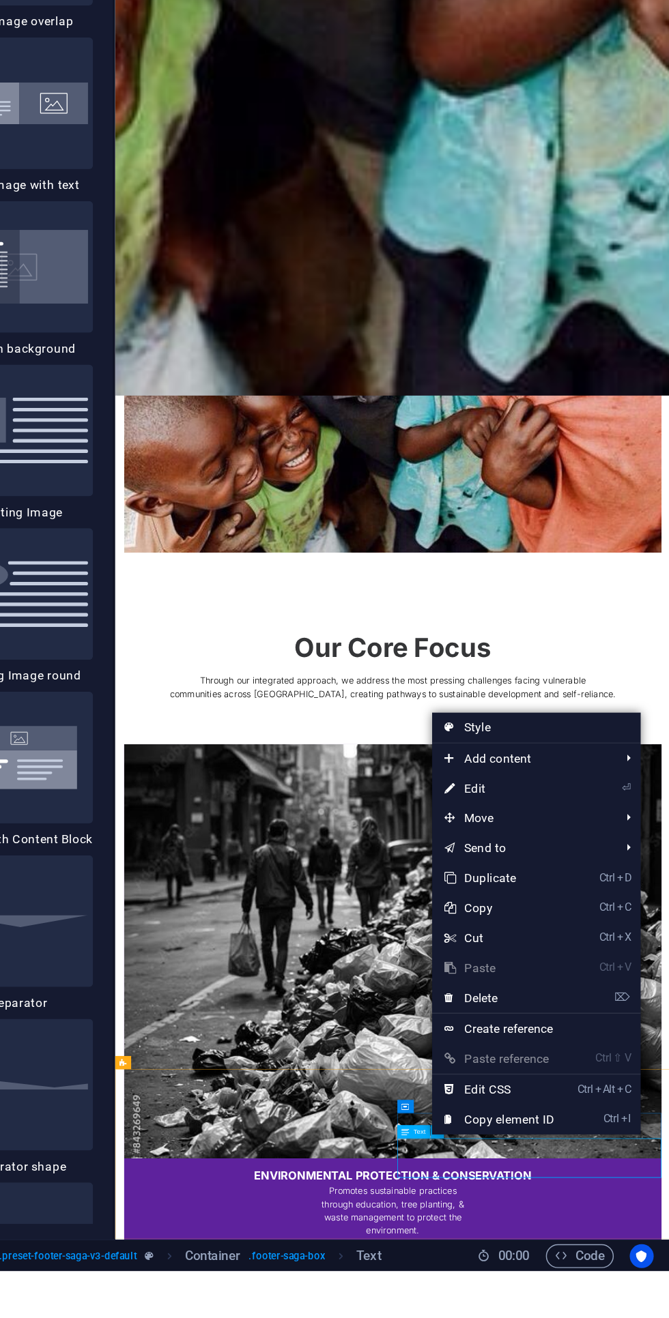
click at [541, 967] on span "Add content" at bounding box center [567, 967] width 122 height 20
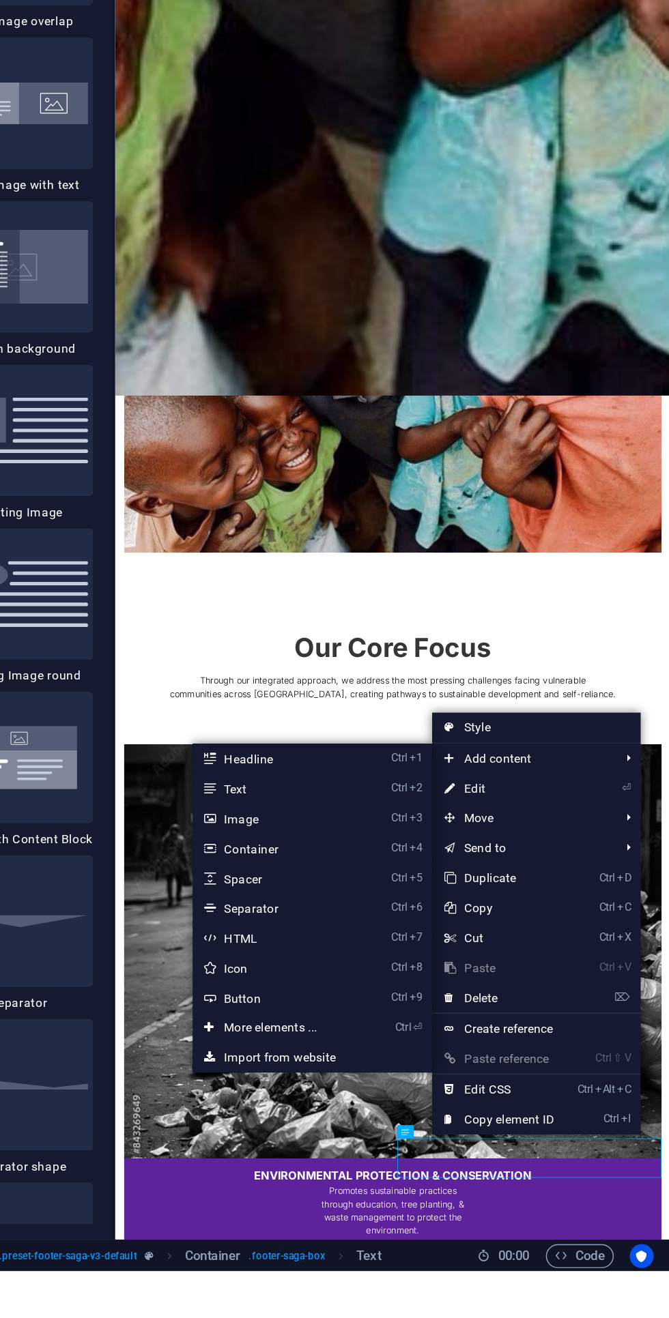
click at [381, 1154] on link "Ctrl ⏎ More elements ..." at bounding box center [398, 1151] width 113 height 20
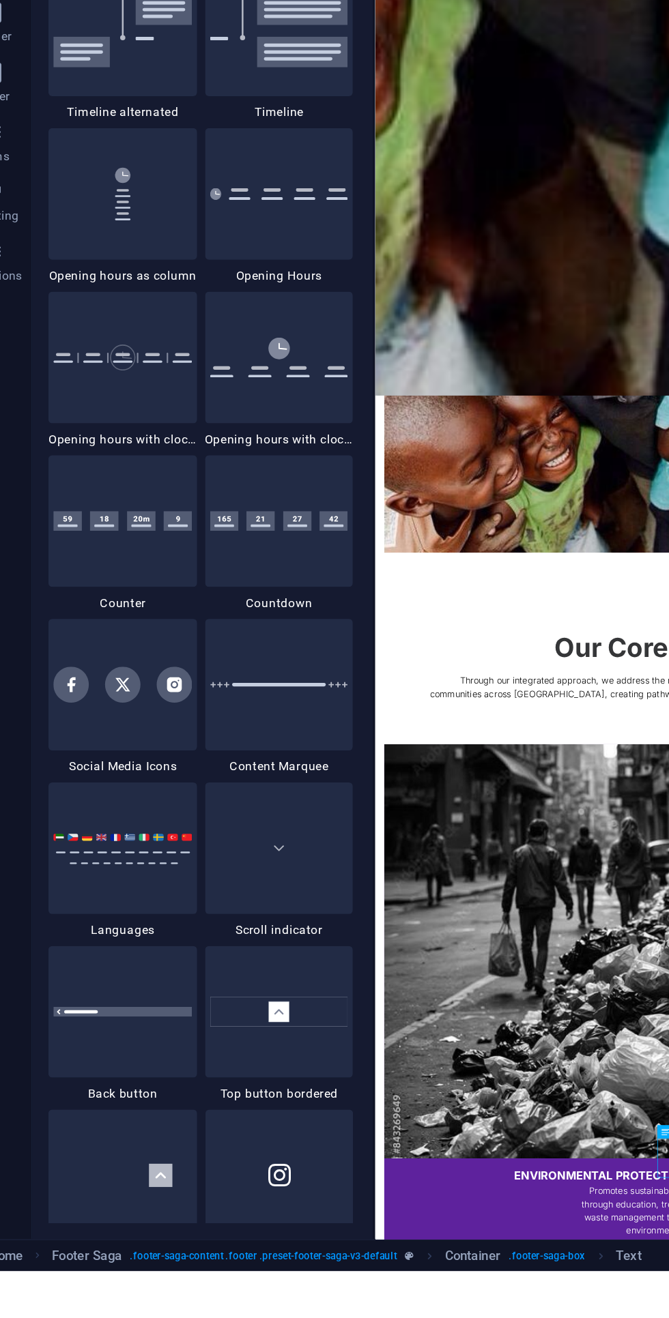
scroll to position [5454, 0]
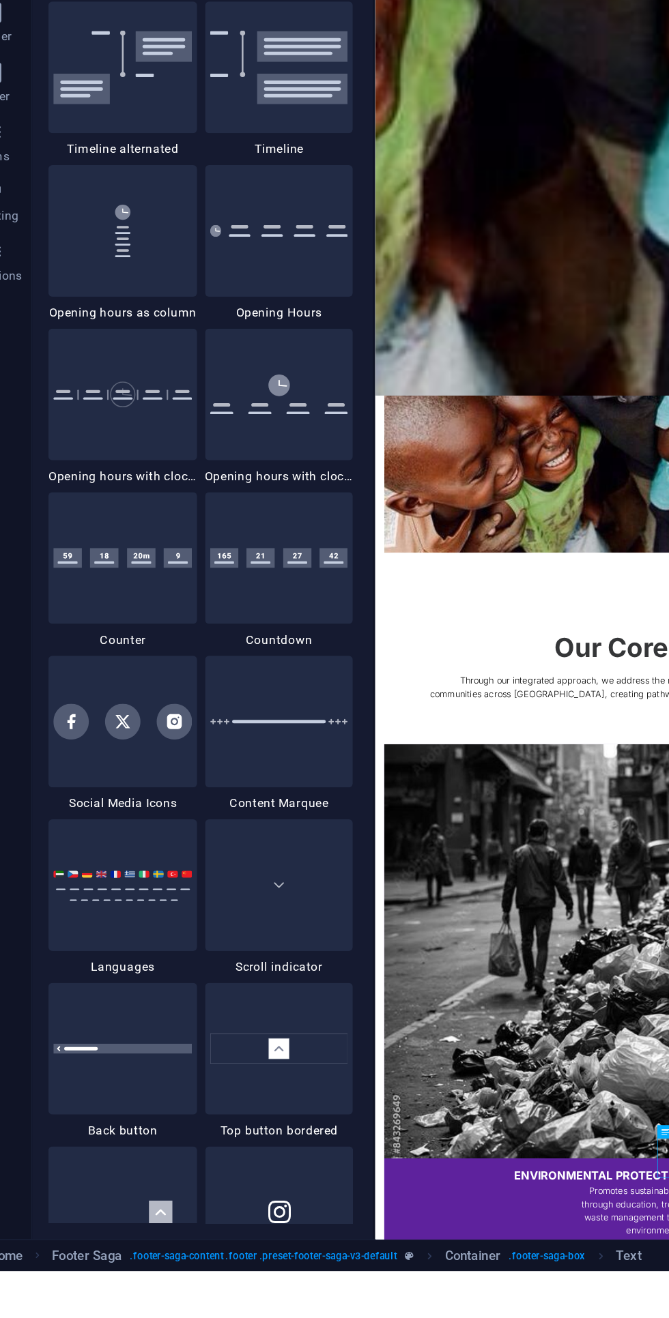
click at [122, 941] on img at bounding box center [117, 942] width 95 height 24
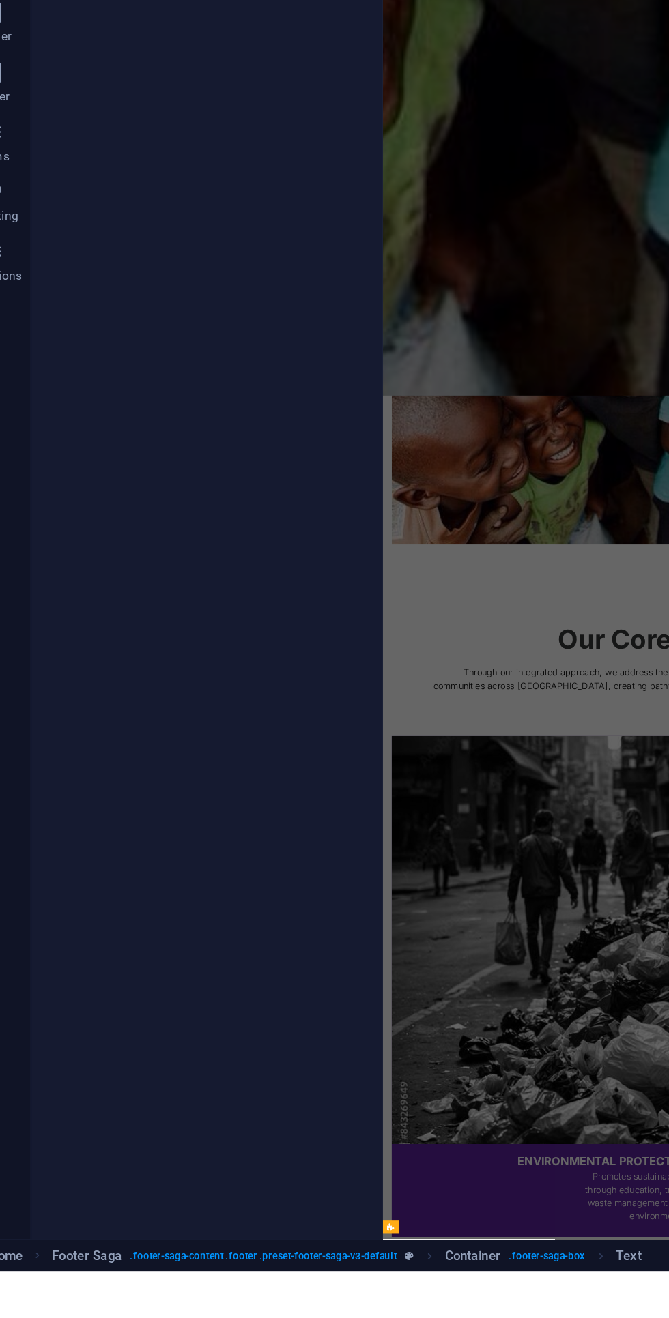
select select "rem"
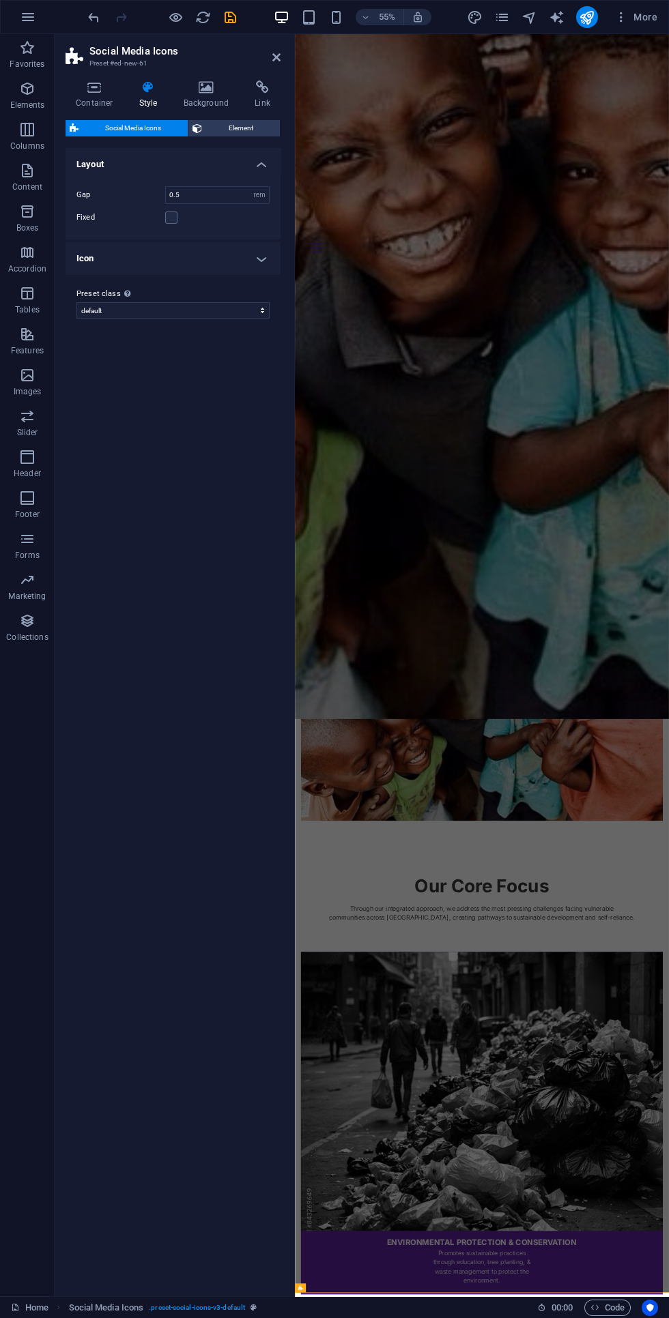
scroll to position [1873, 0]
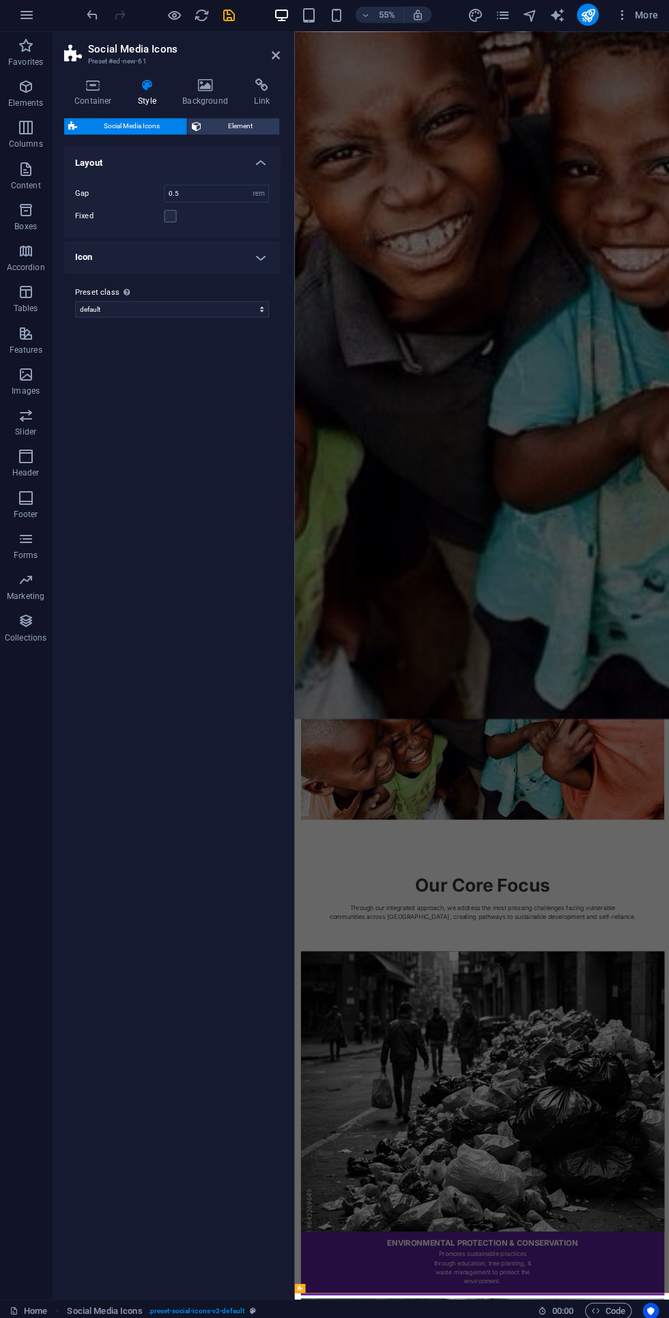
click at [105, 5] on div "55% More" at bounding box center [334, 17] width 667 height 33
click at [84, 2] on div "55% More" at bounding box center [334, 17] width 667 height 33
click at [93, 17] on icon "undo" at bounding box center [94, 18] width 16 height 16
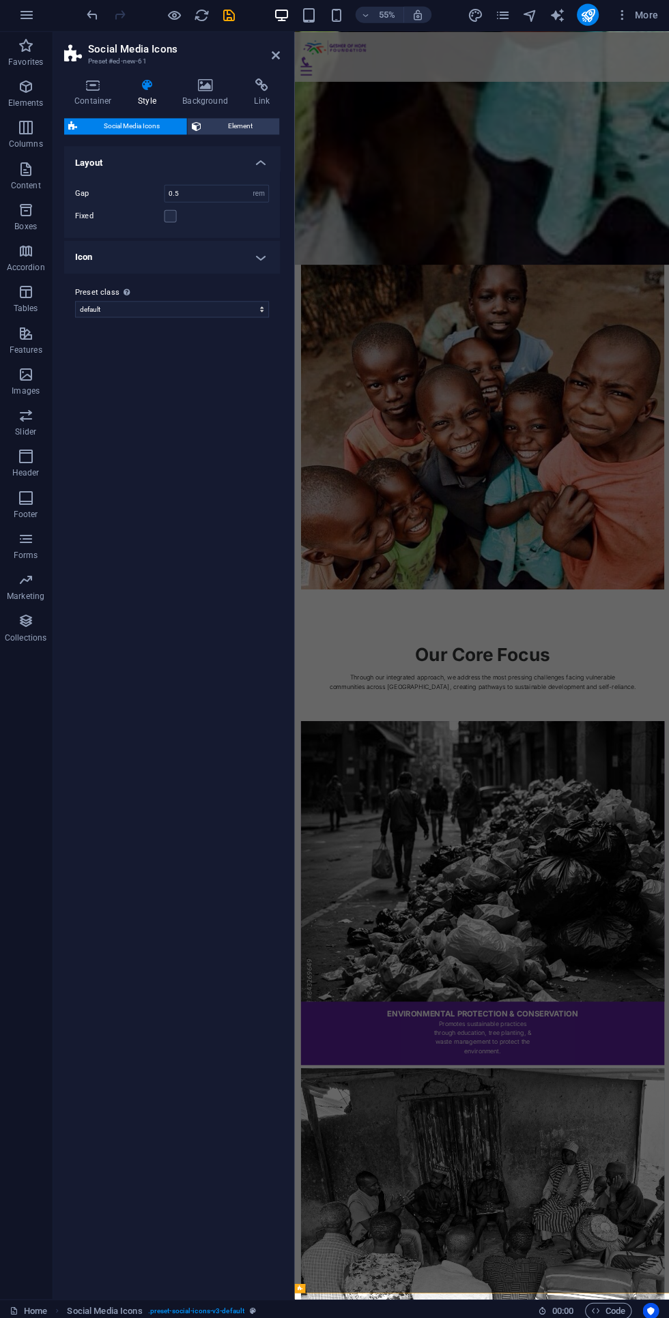
scroll to position [1952, 0]
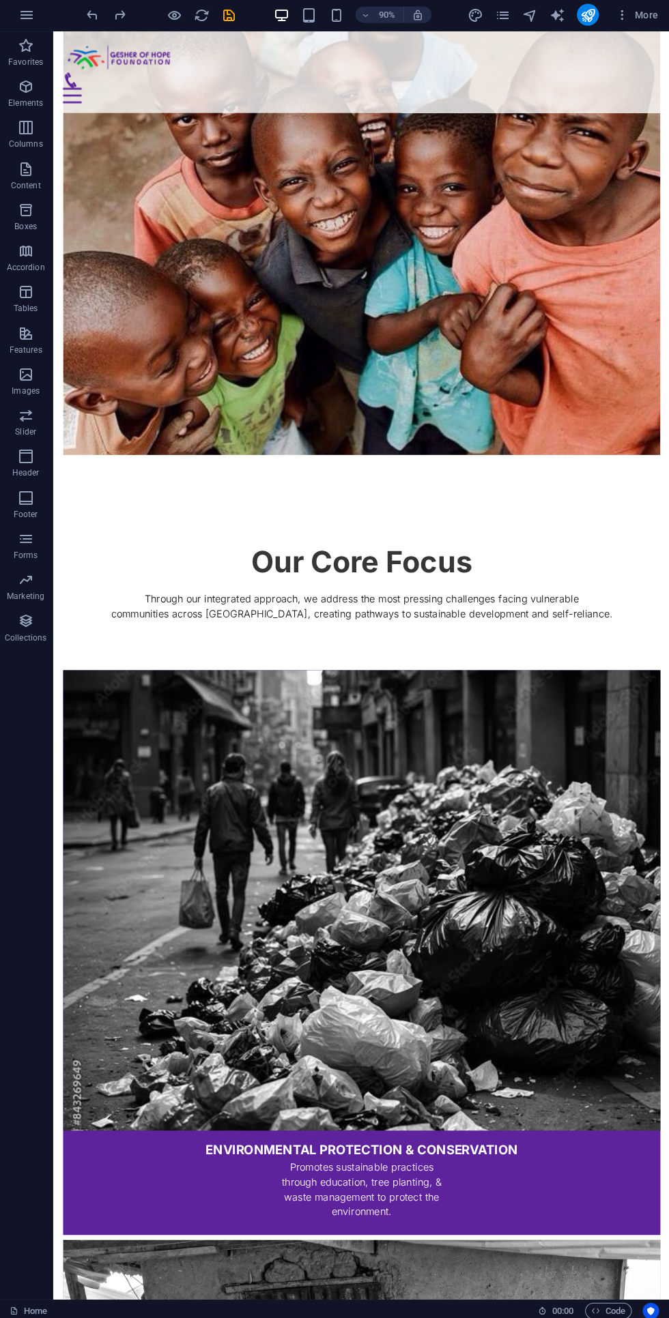
click at [27, 228] on p "Boxes" at bounding box center [27, 227] width 23 height 11
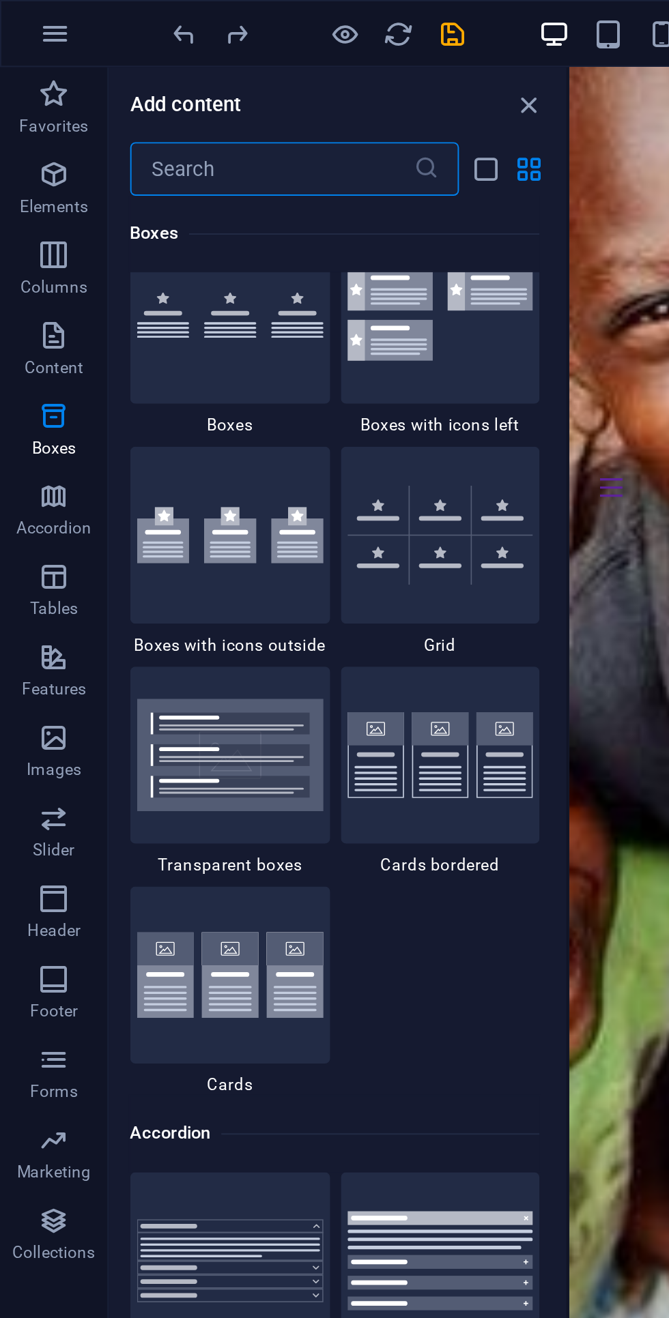
scroll to position [3905, 0]
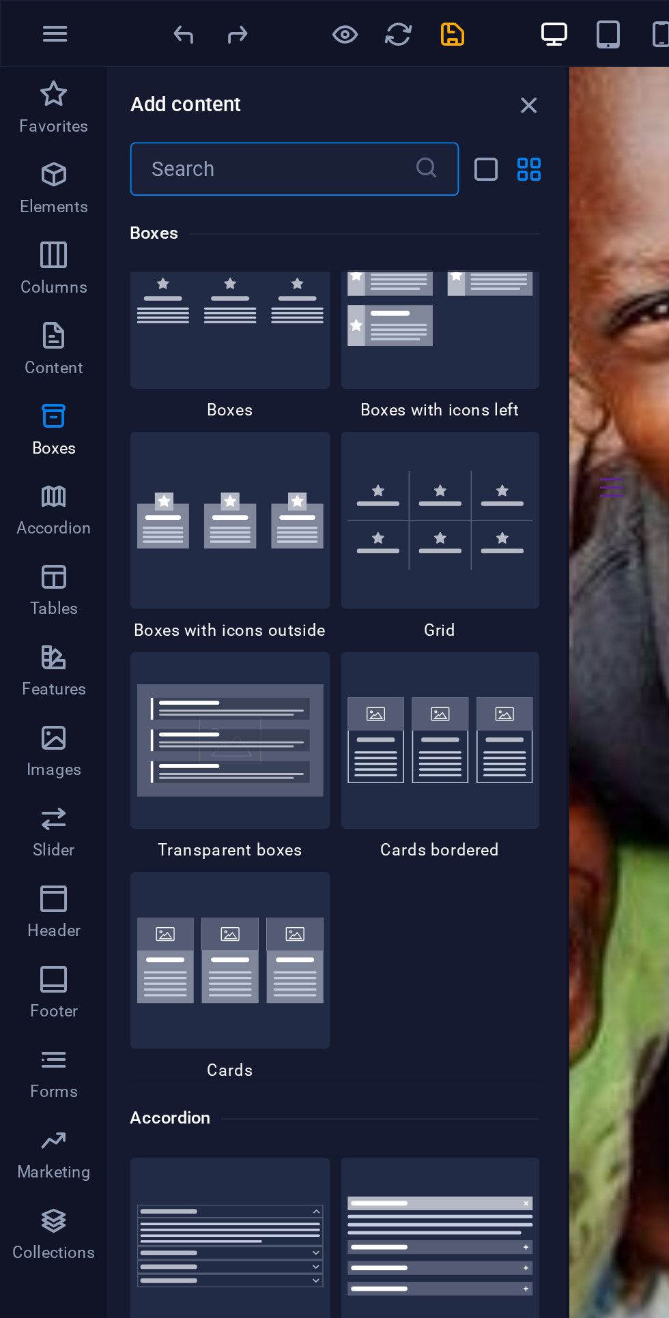
click at [31, 160] on button "Content" at bounding box center [27, 177] width 55 height 41
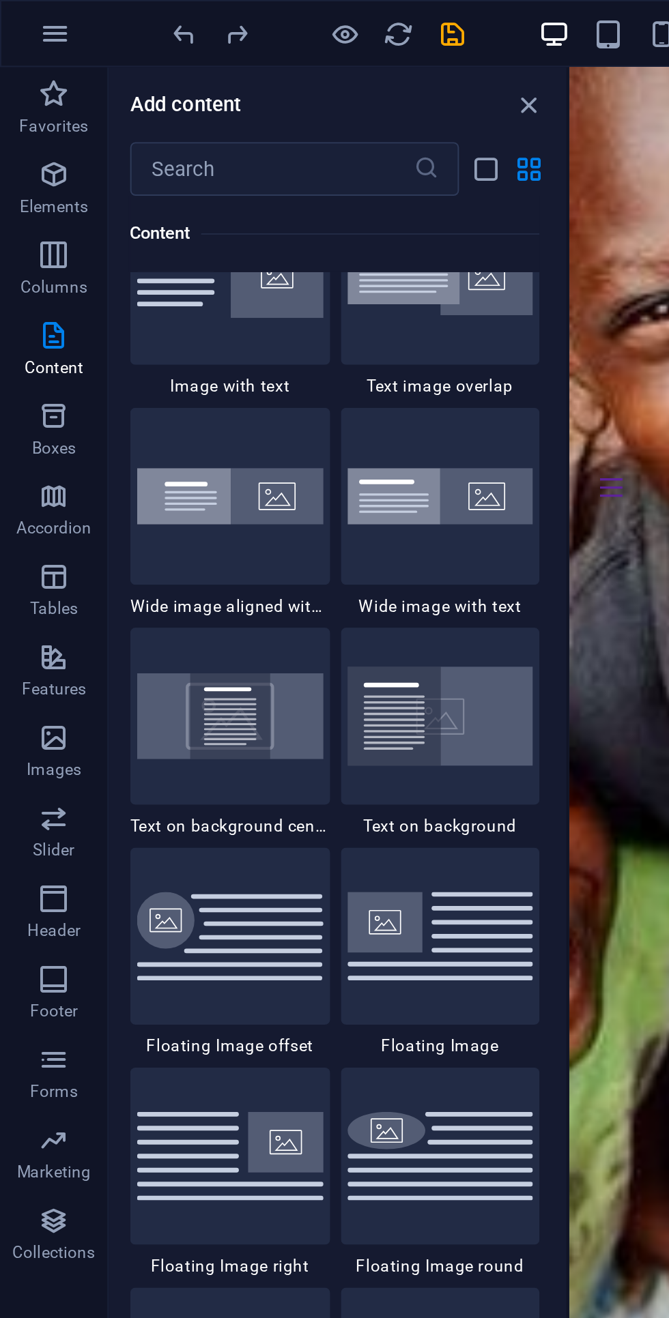
scroll to position [2614, 0]
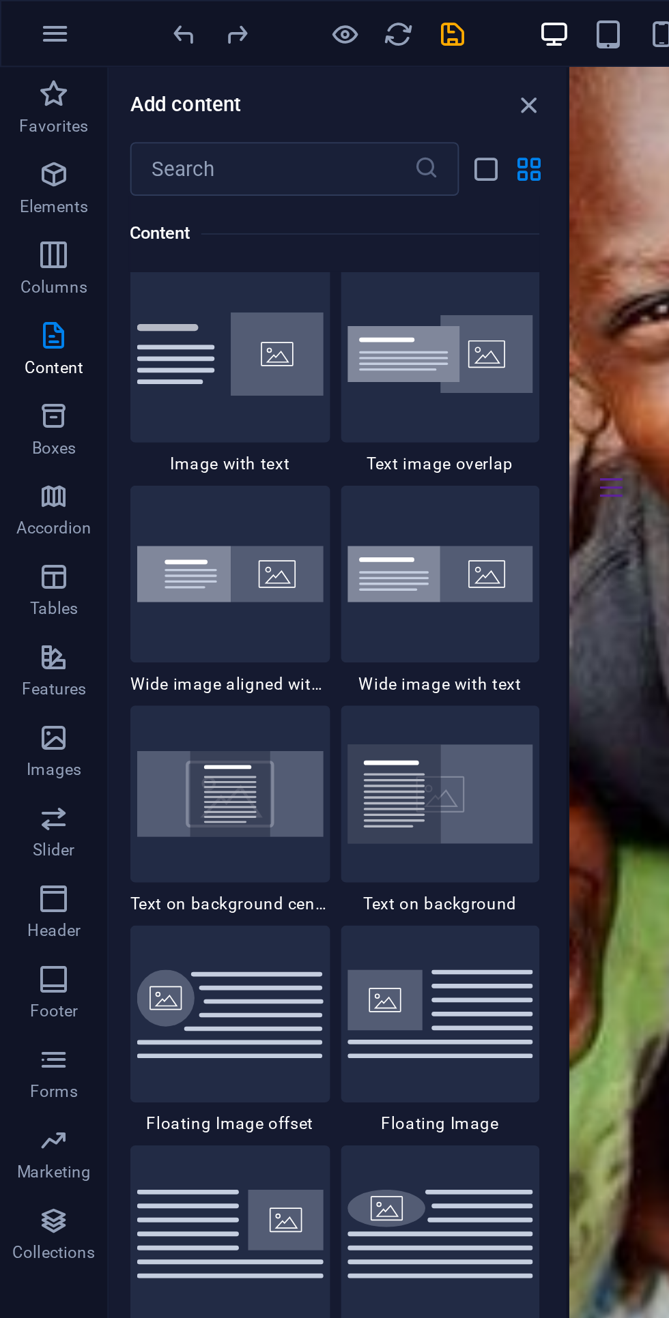
click at [22, 403] on button "Slider" at bounding box center [27, 422] width 55 height 41
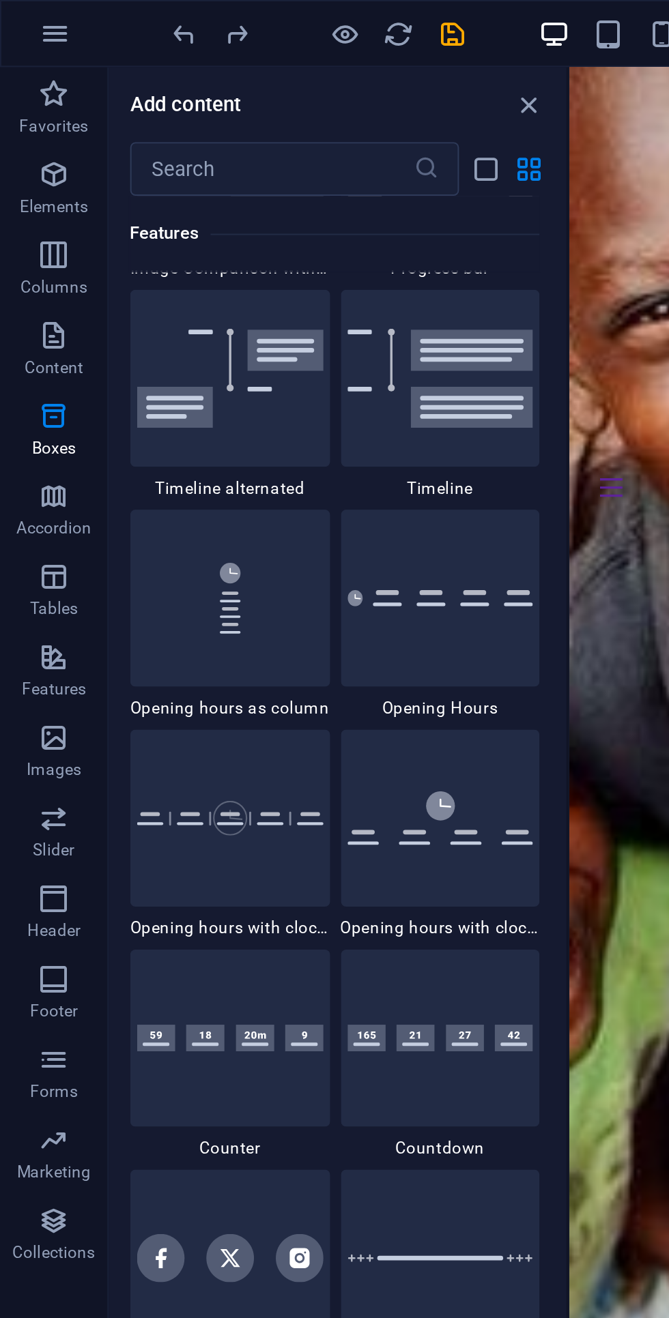
scroll to position [7734, 0]
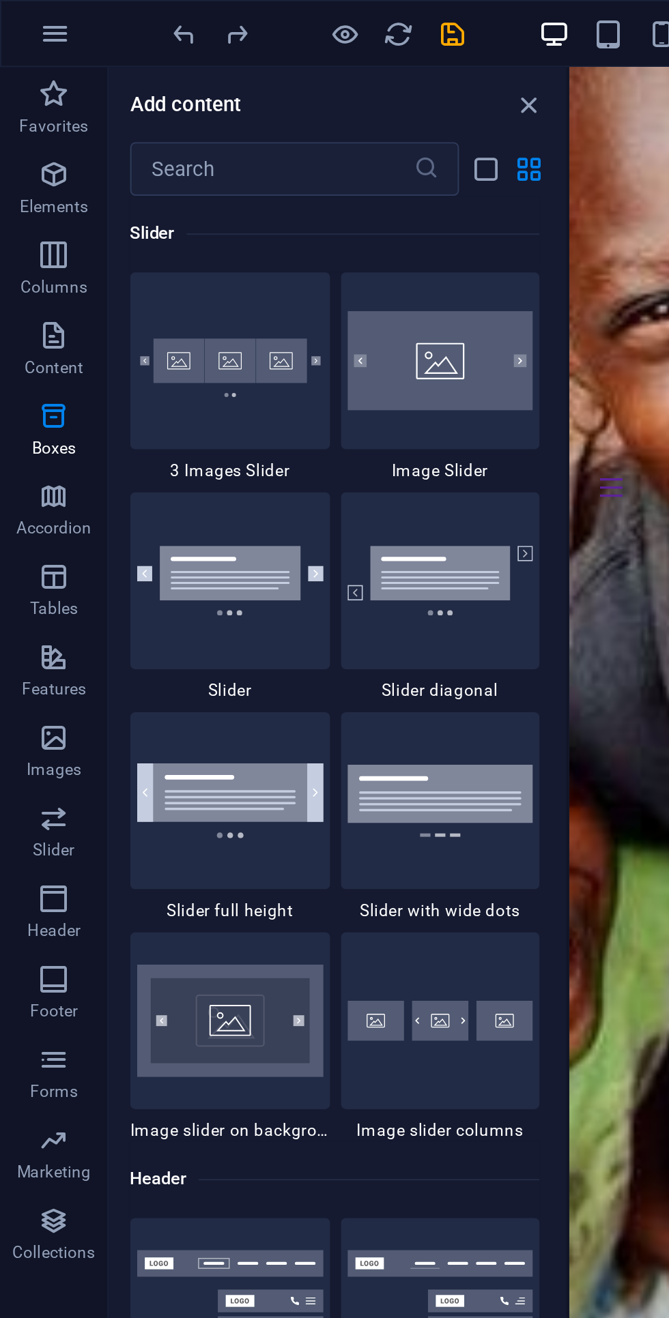
click at [28, 366] on button "Images" at bounding box center [27, 382] width 55 height 41
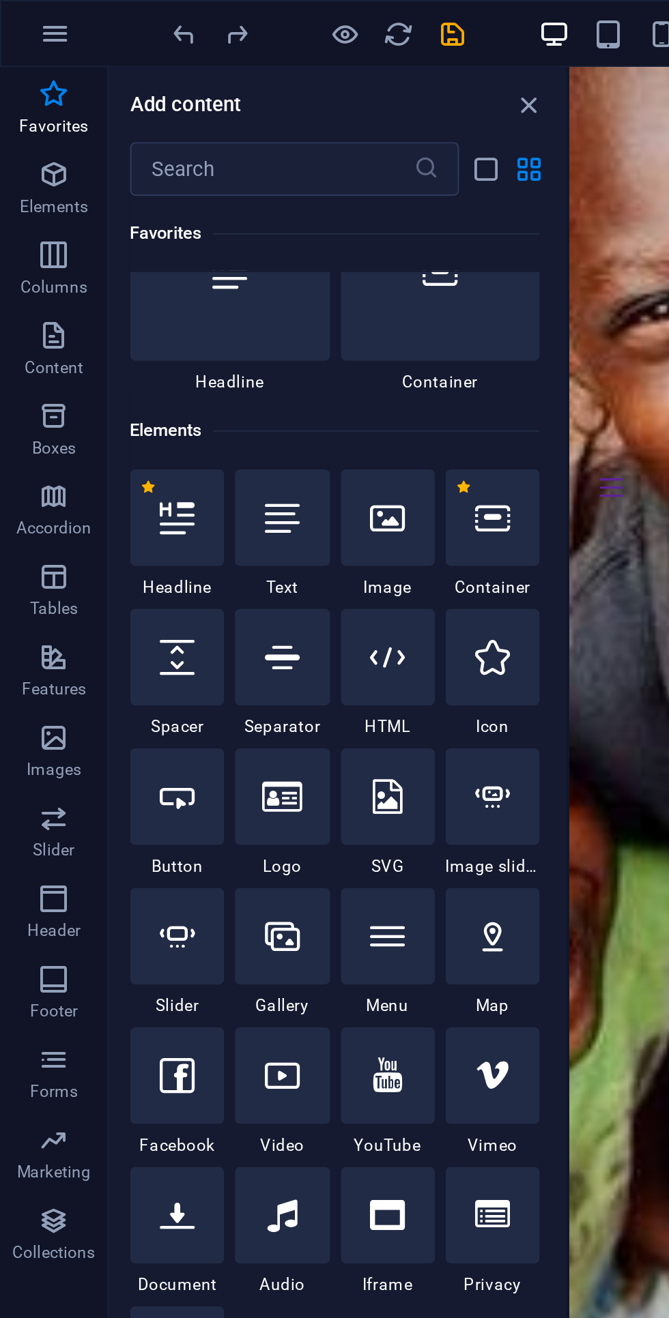
scroll to position [0, 0]
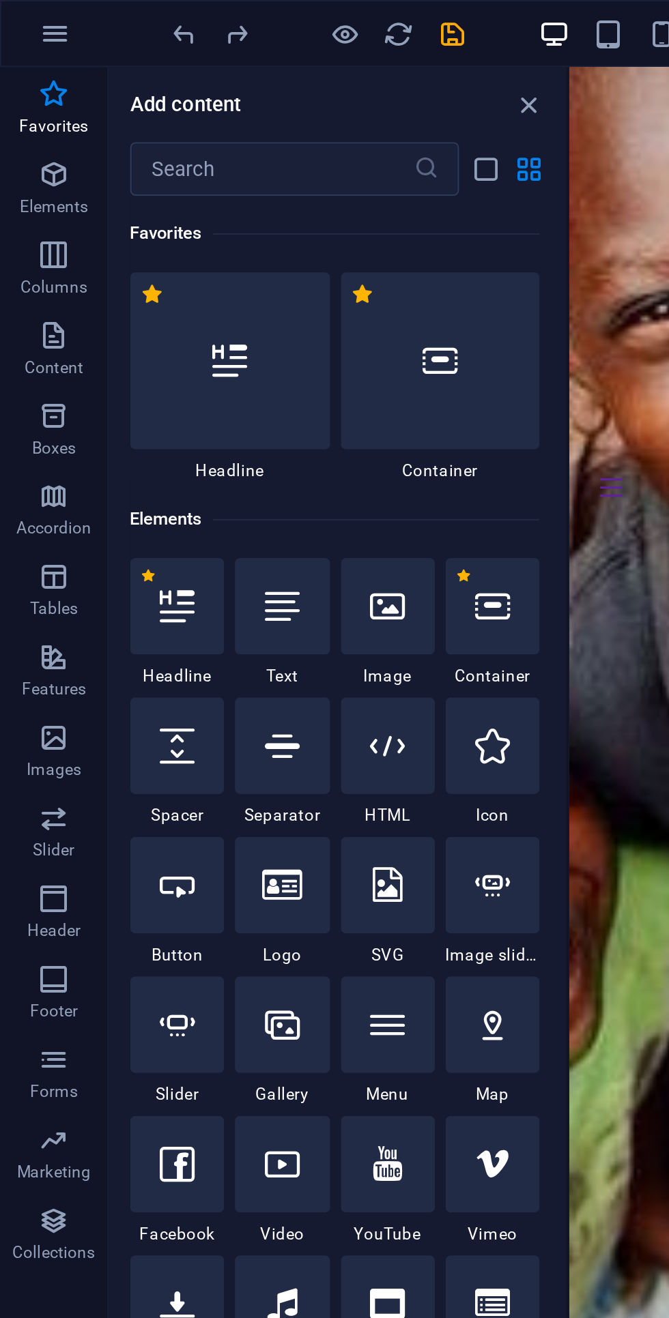
click at [123, 82] on input "text" at bounding box center [138, 85] width 144 height 27
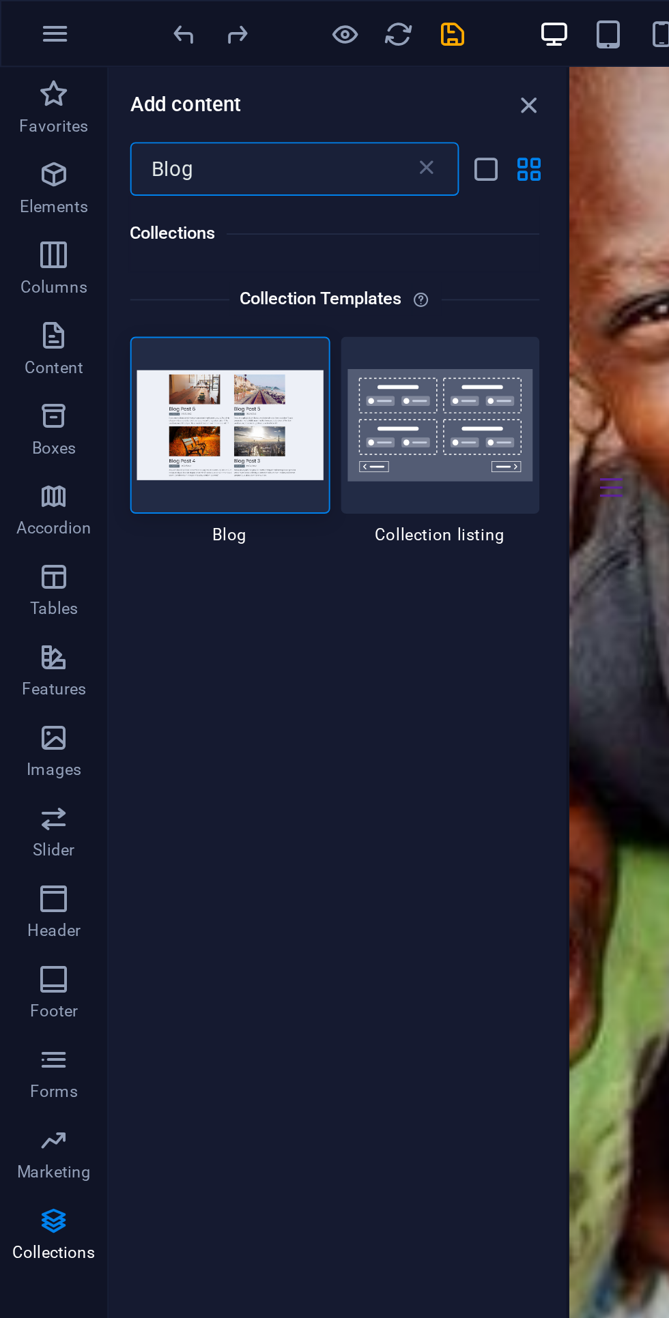
type input "Blog"
click at [42, 630] on span "Collections" at bounding box center [27, 629] width 55 height 33
click at [212, 80] on icon at bounding box center [217, 86] width 14 height 14
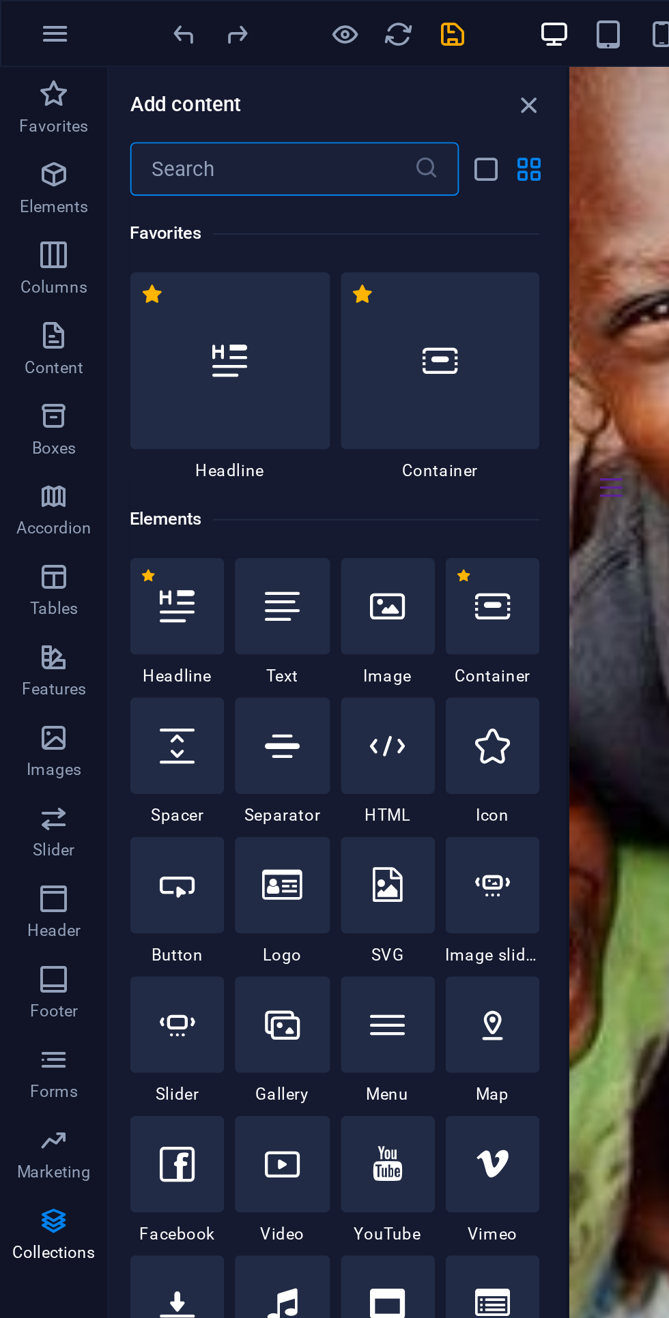
click at [29, 626] on icon "button" at bounding box center [27, 621] width 16 height 16
click at [29, 545] on icon "button" at bounding box center [27, 539] width 16 height 16
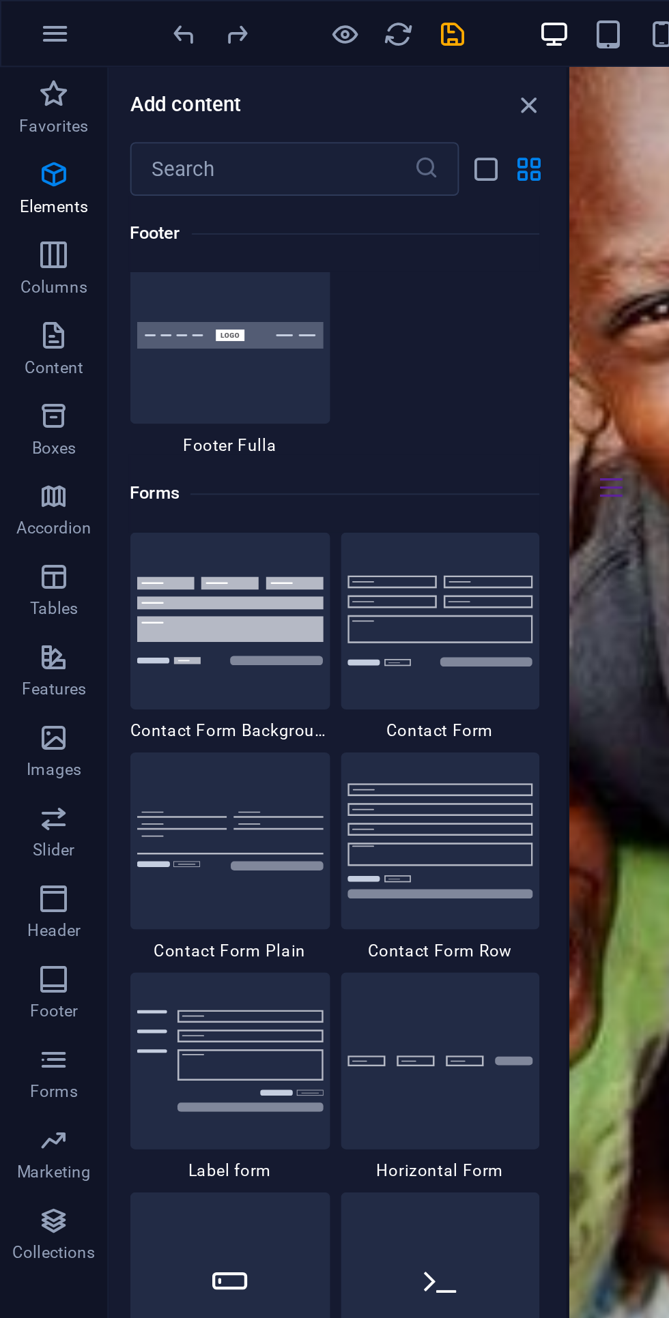
scroll to position [9960, 0]
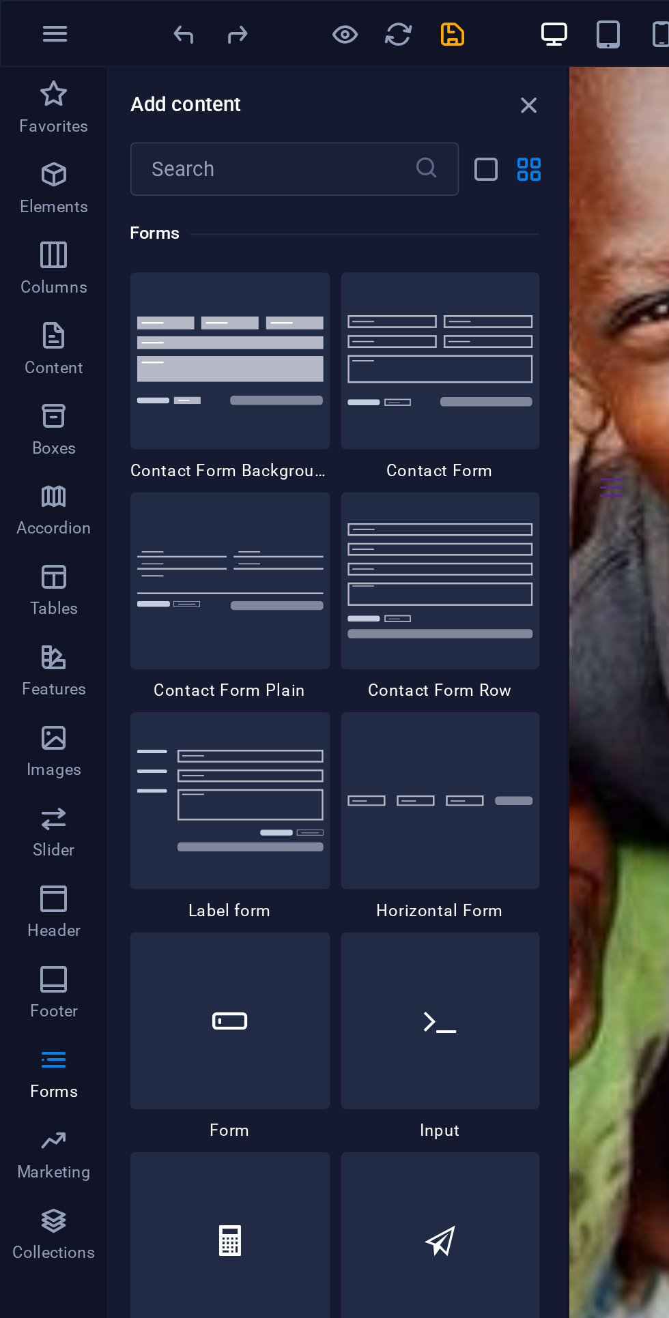
click at [37, 626] on span "Collections" at bounding box center [27, 629] width 55 height 33
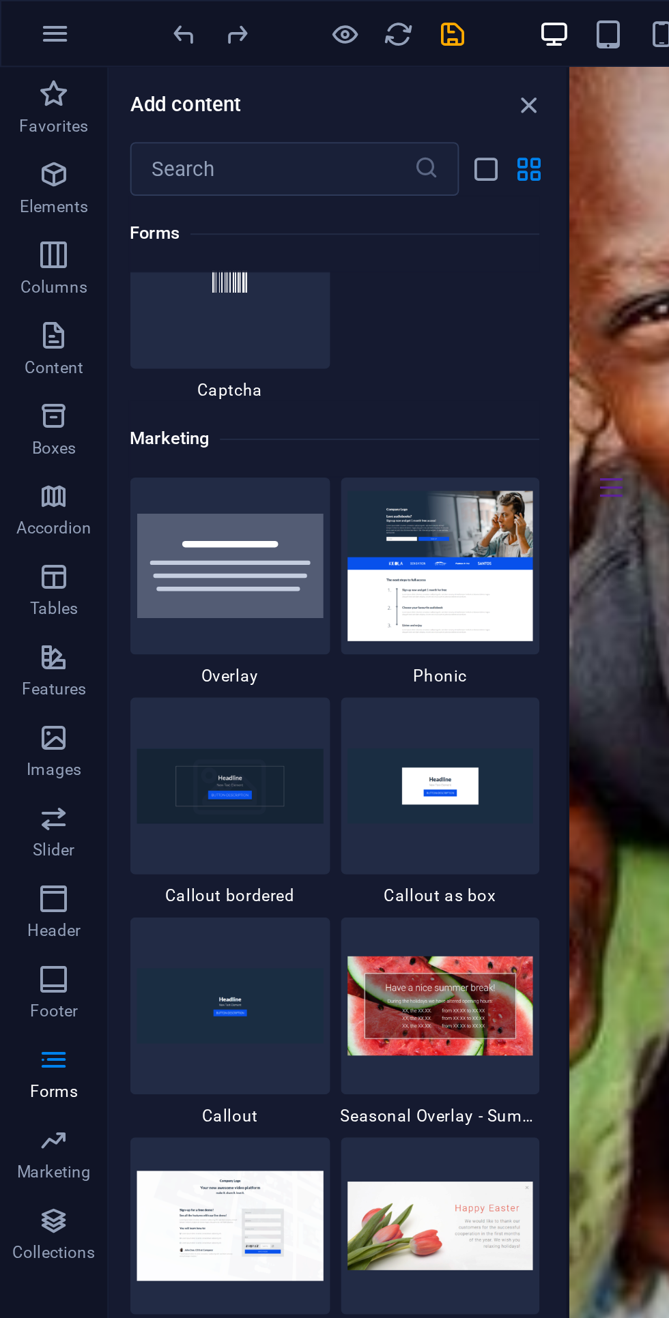
scroll to position [10932, 0]
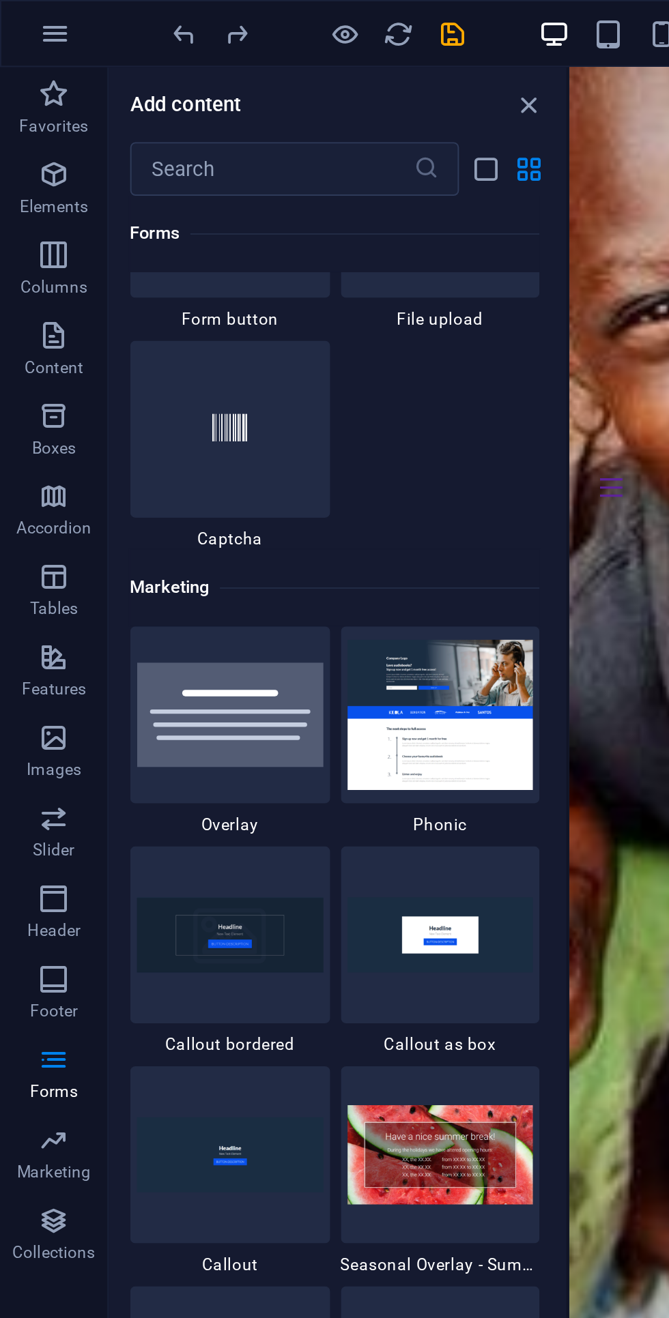
click at [125, 482] on img at bounding box center [117, 475] width 95 height 38
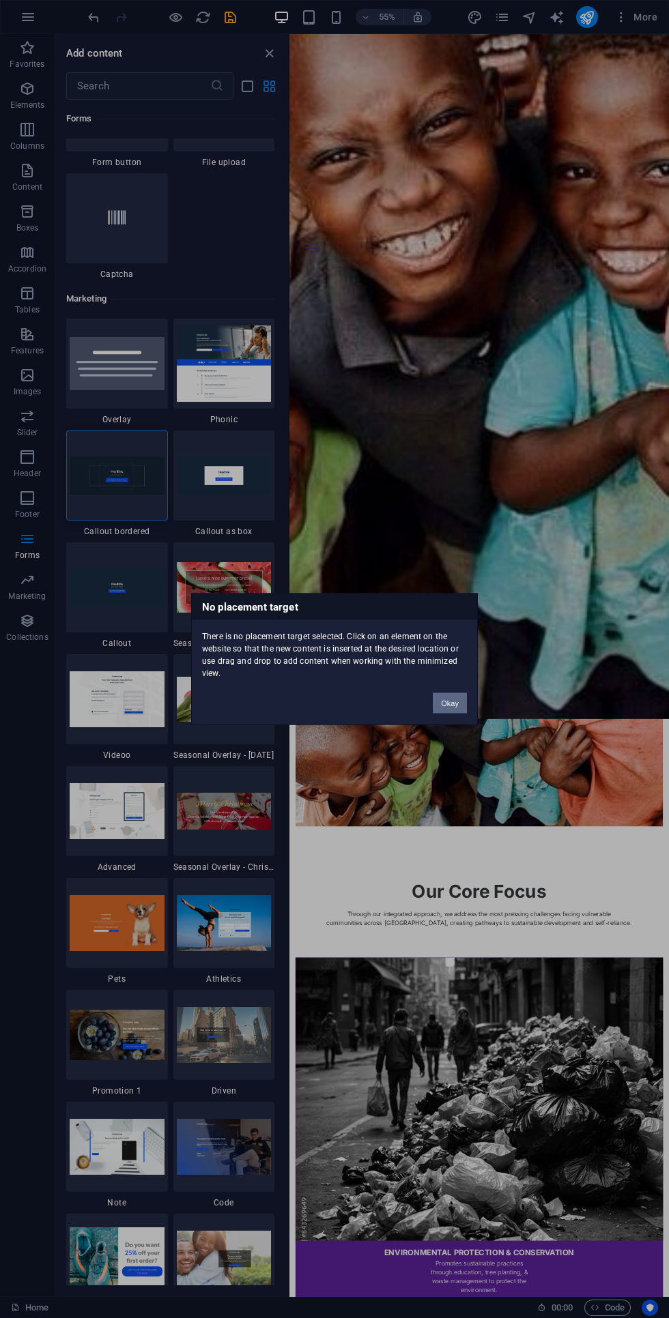
click at [445, 707] on button "Okay" at bounding box center [450, 703] width 34 height 20
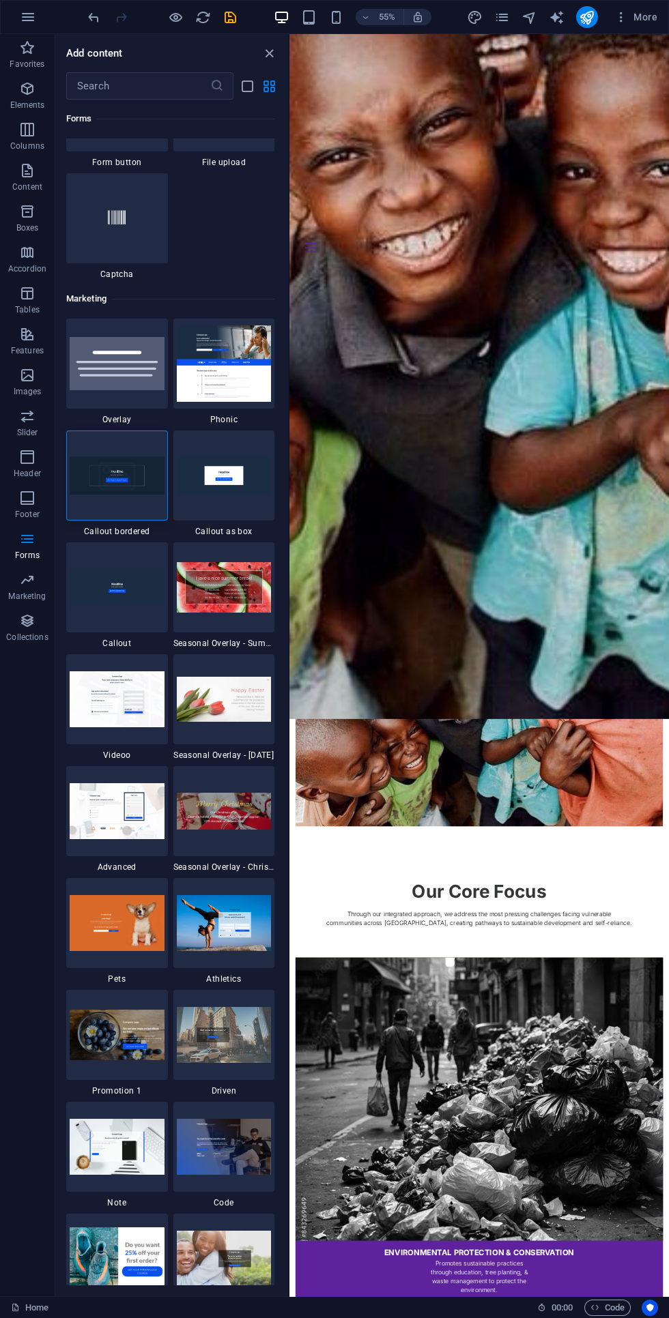
click at [113, 450] on div at bounding box center [117, 475] width 102 height 90
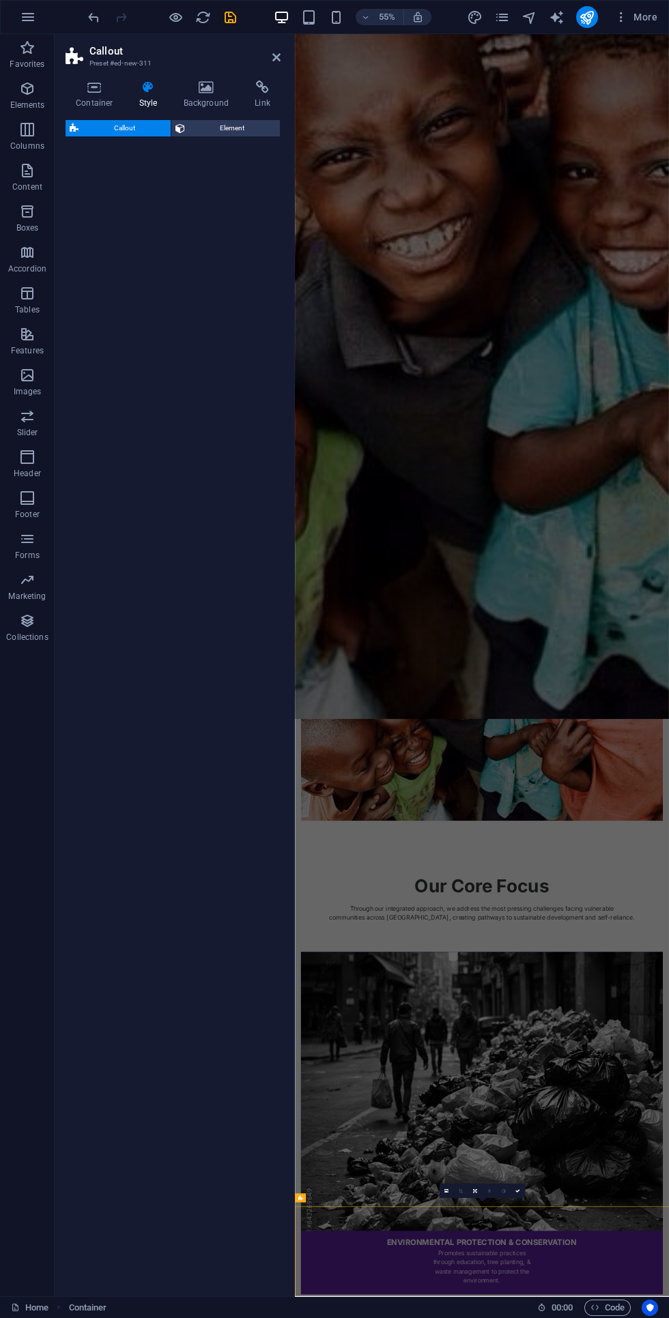
scroll to position [1723, 0]
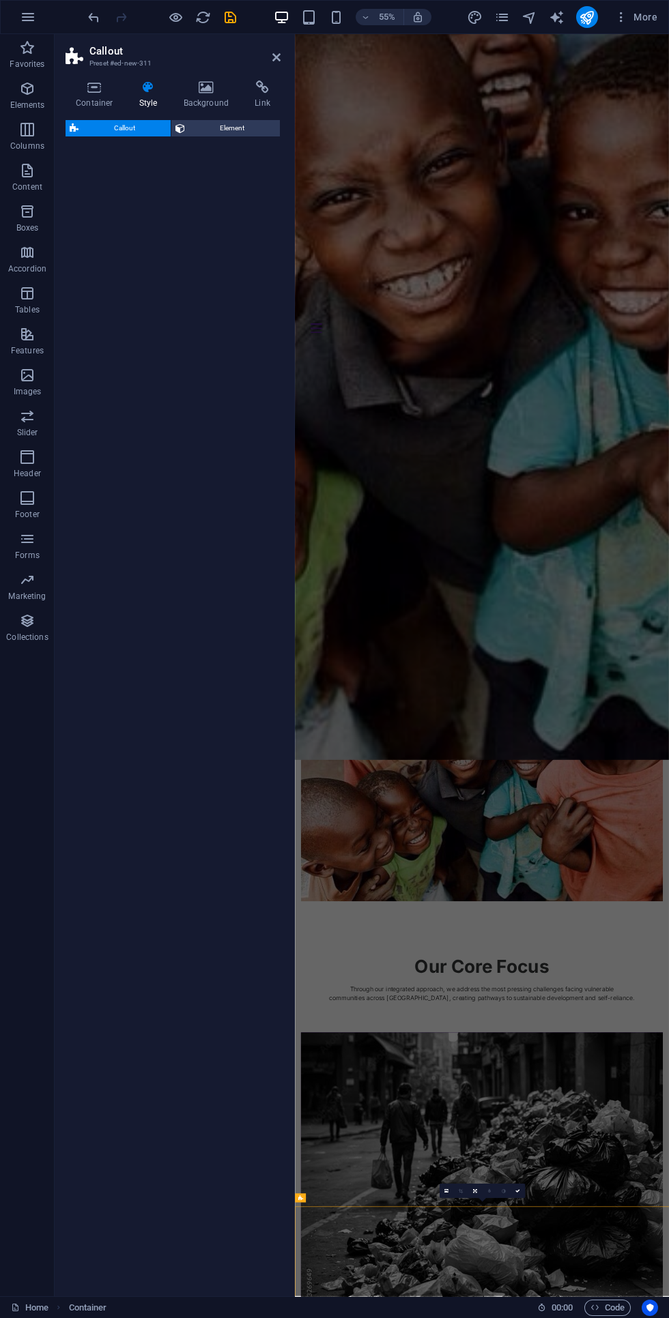
select select "rem"
select select "px"
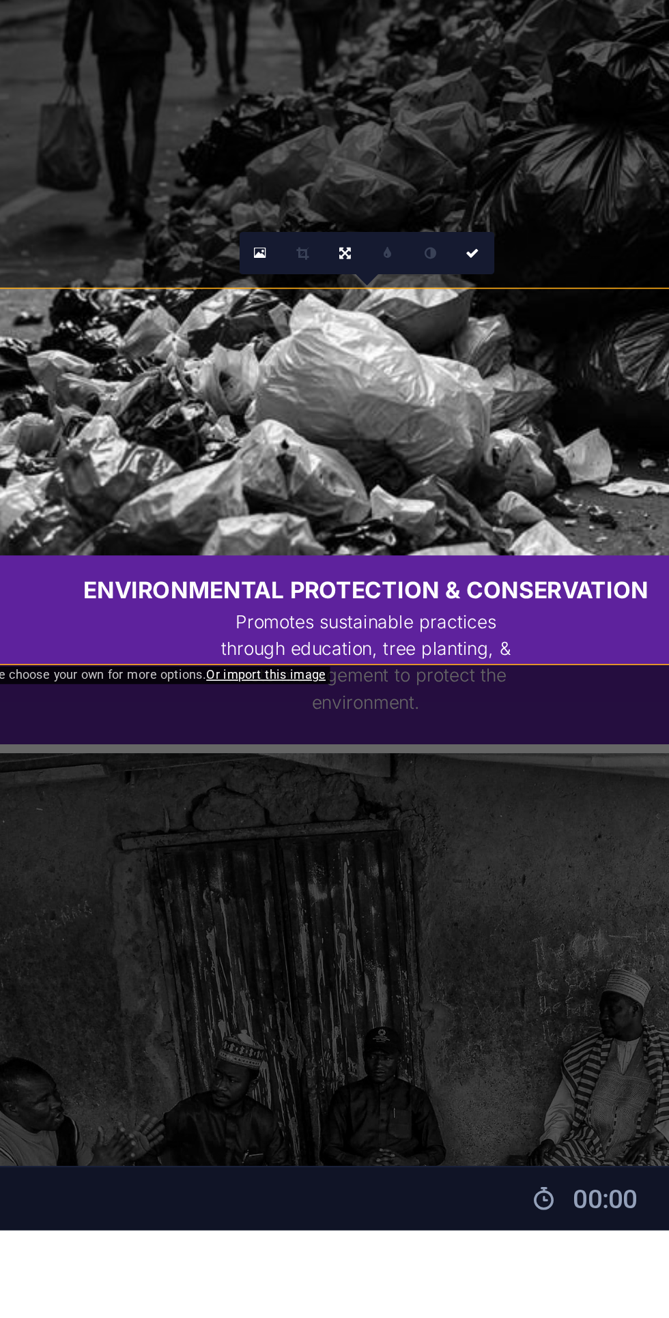
scroll to position [0, 0]
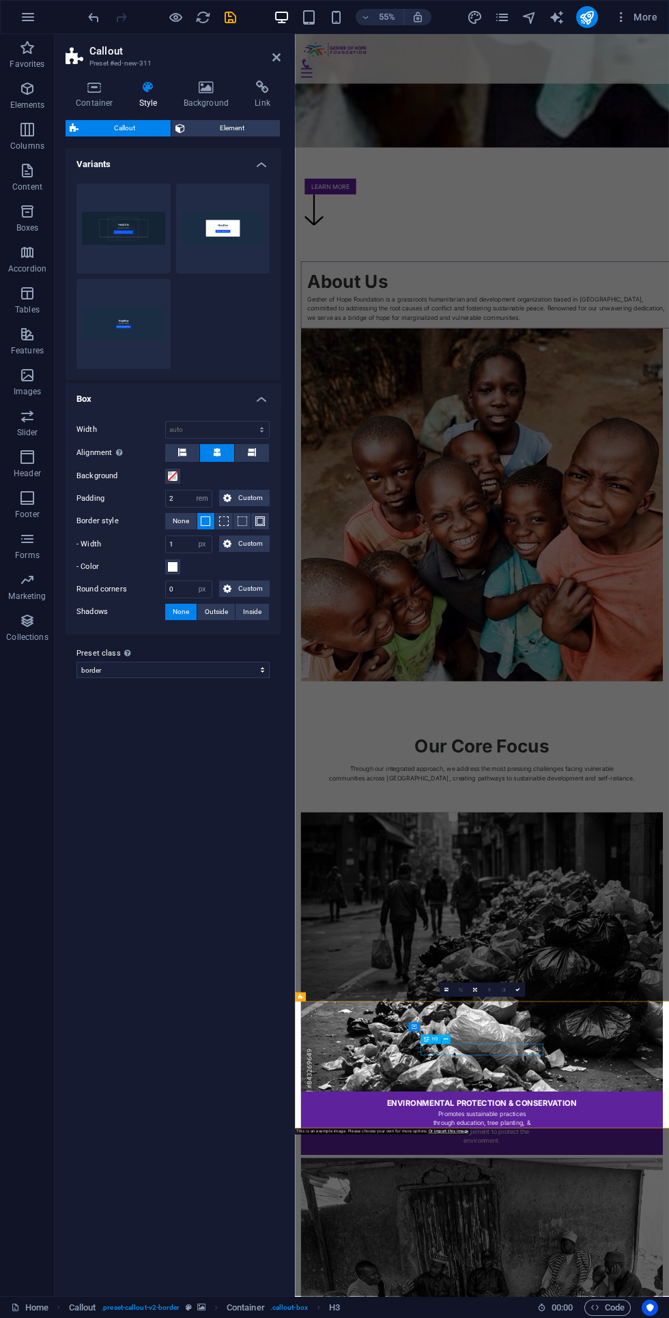
click at [111, 86] on icon at bounding box center [94, 87] width 58 height 14
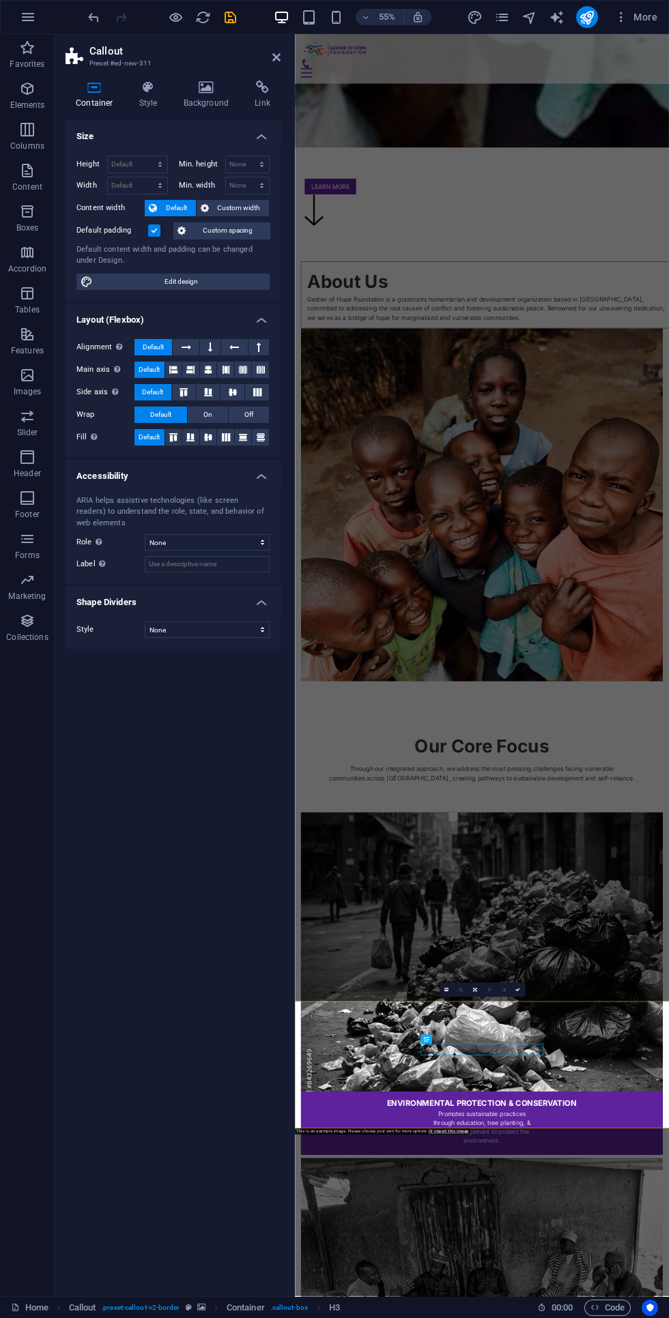
click at [147, 87] on icon at bounding box center [148, 87] width 39 height 14
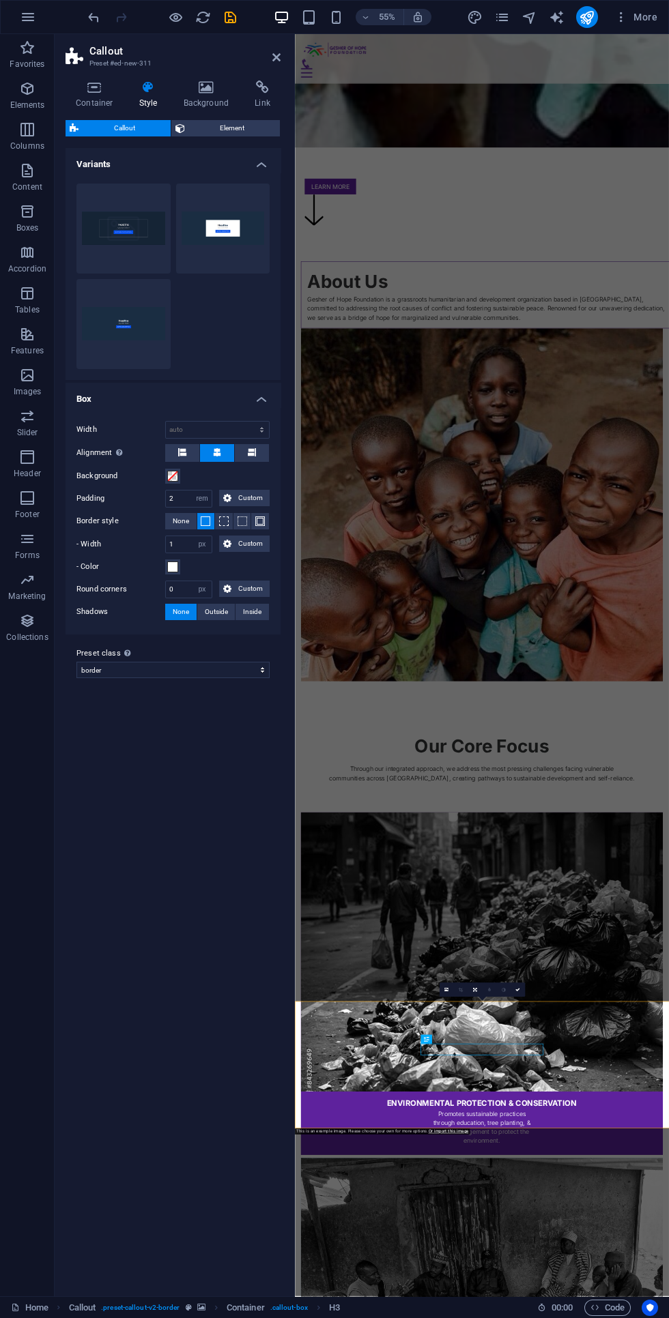
click at [205, 86] on icon at bounding box center [206, 87] width 66 height 14
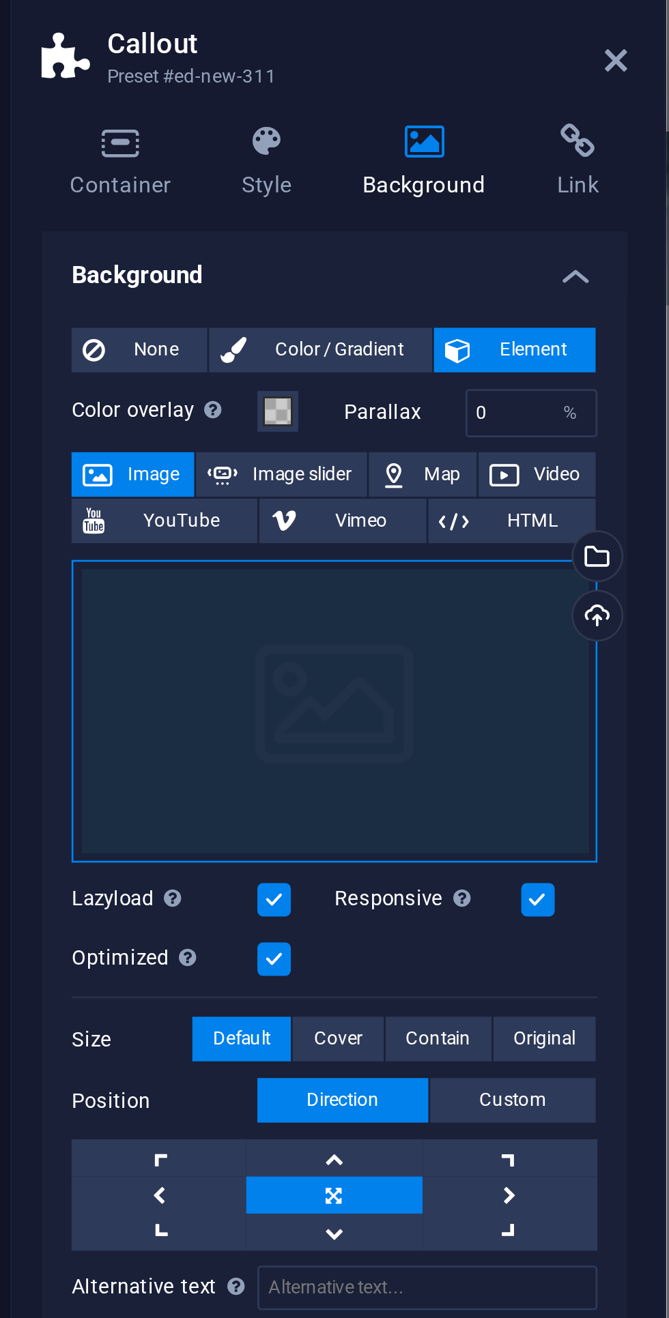
click at [169, 295] on div "Drag files here, click to choose files or select files from Files or our free s…" at bounding box center [172, 297] width 193 height 112
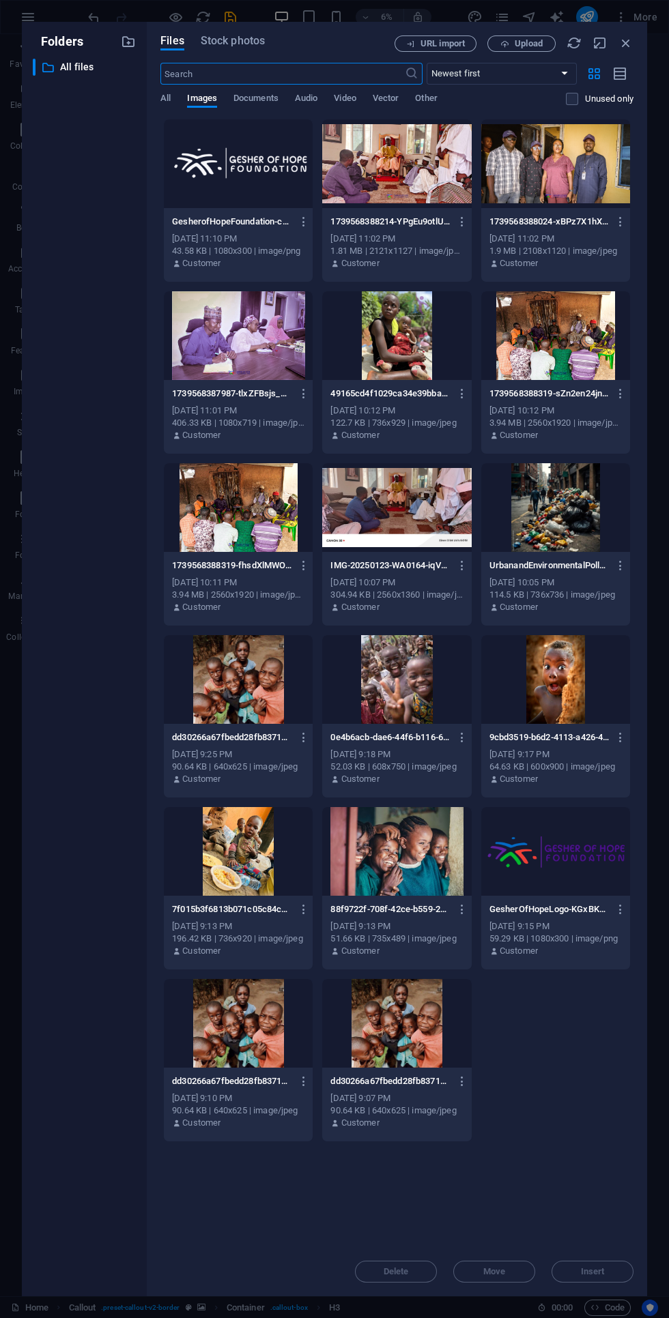
click at [239, 641] on div at bounding box center [238, 679] width 149 height 89
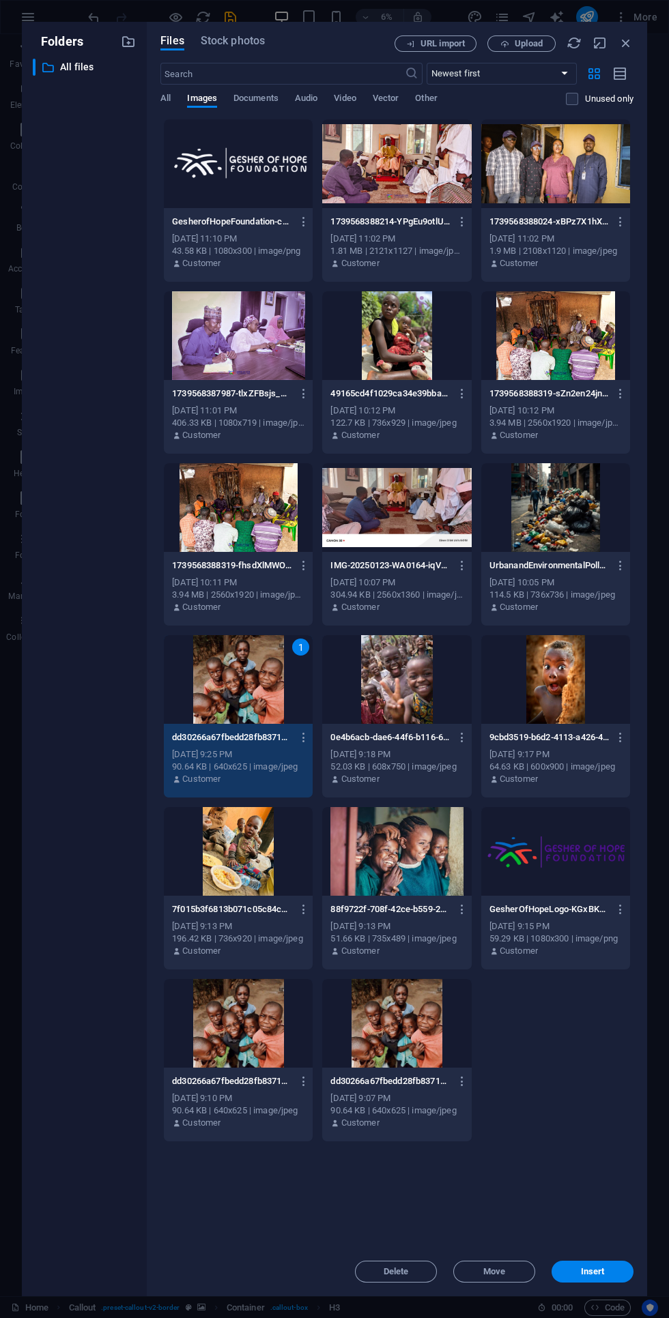
click at [585, 1278] on button "Insert" at bounding box center [592, 1272] width 82 height 22
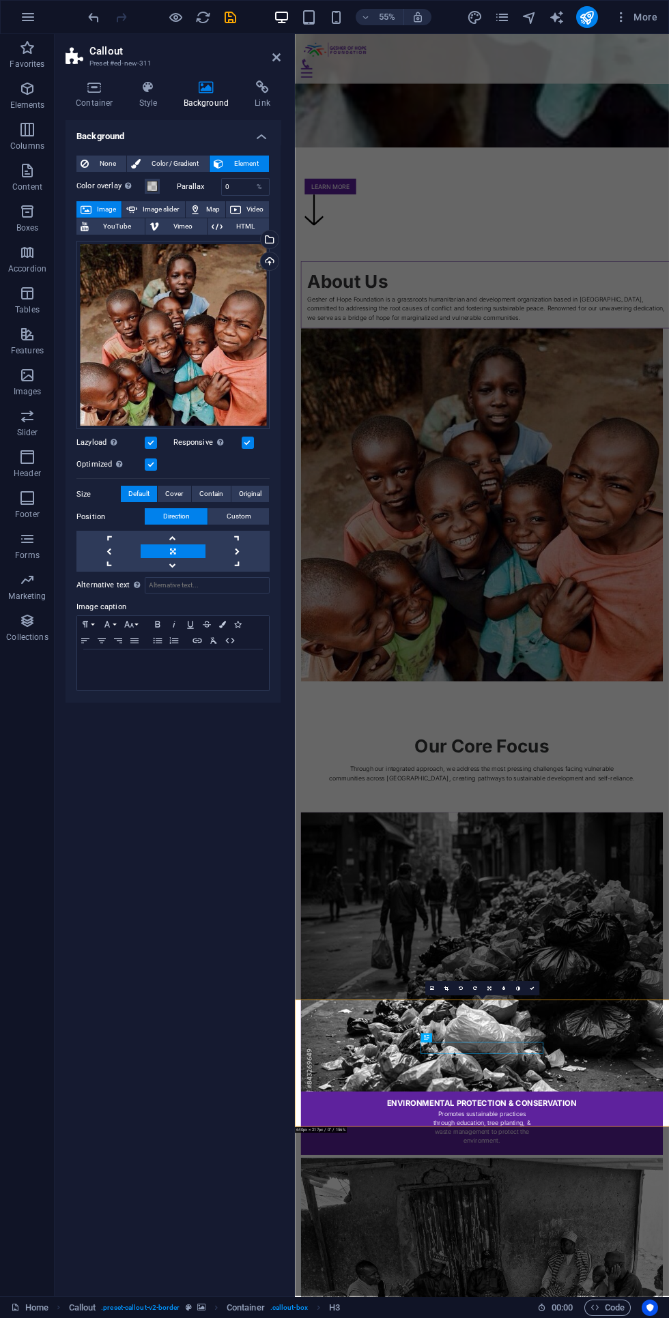
scroll to position [2092, 0]
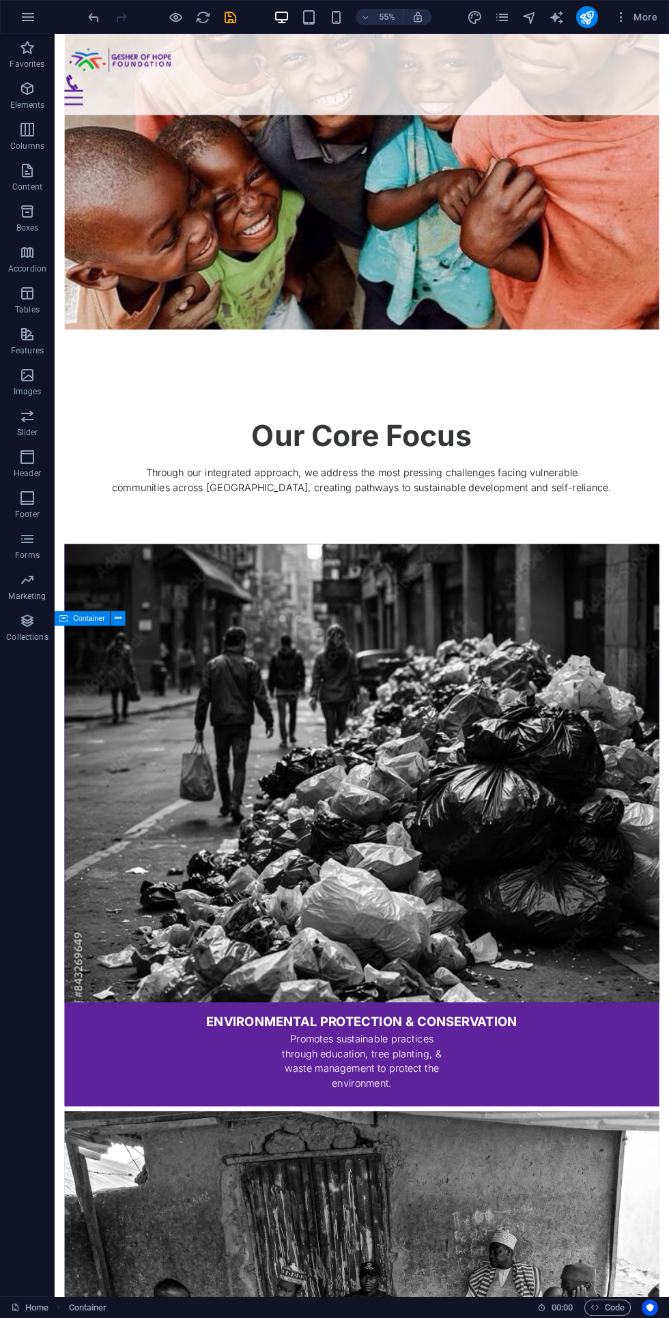
scroll to position [2183, 0]
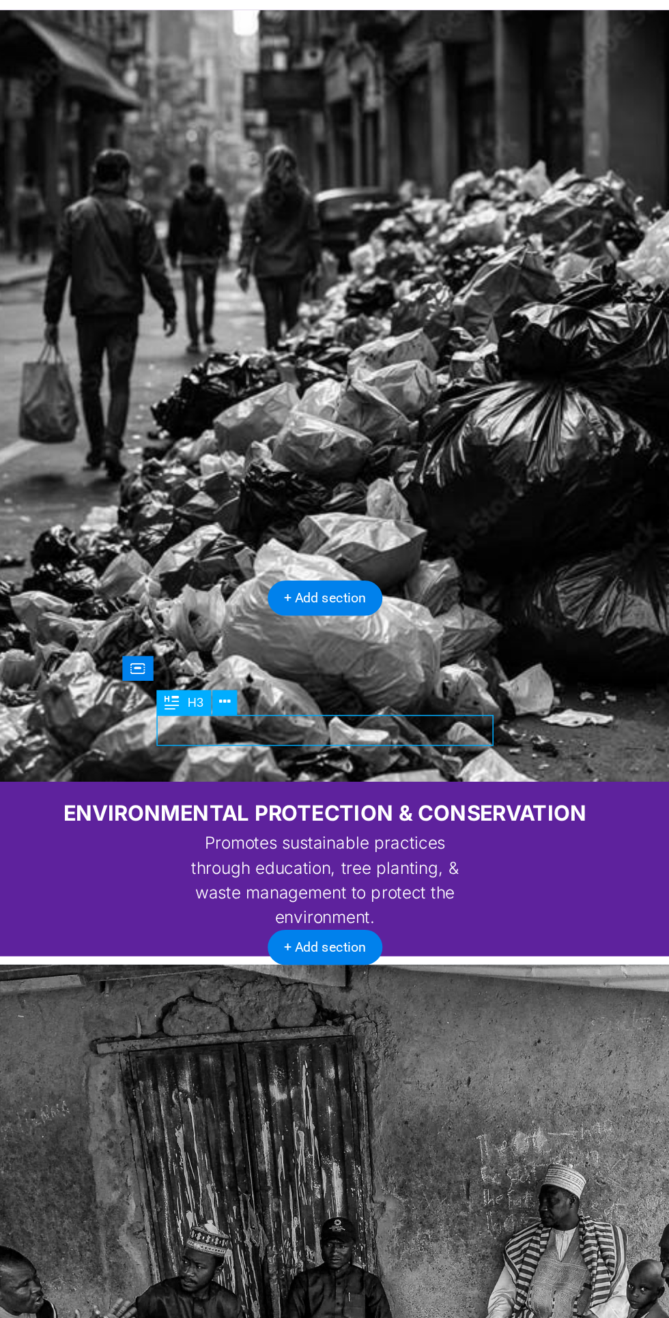
click at [302, 875] on icon at bounding box center [302, 872] width 7 height 13
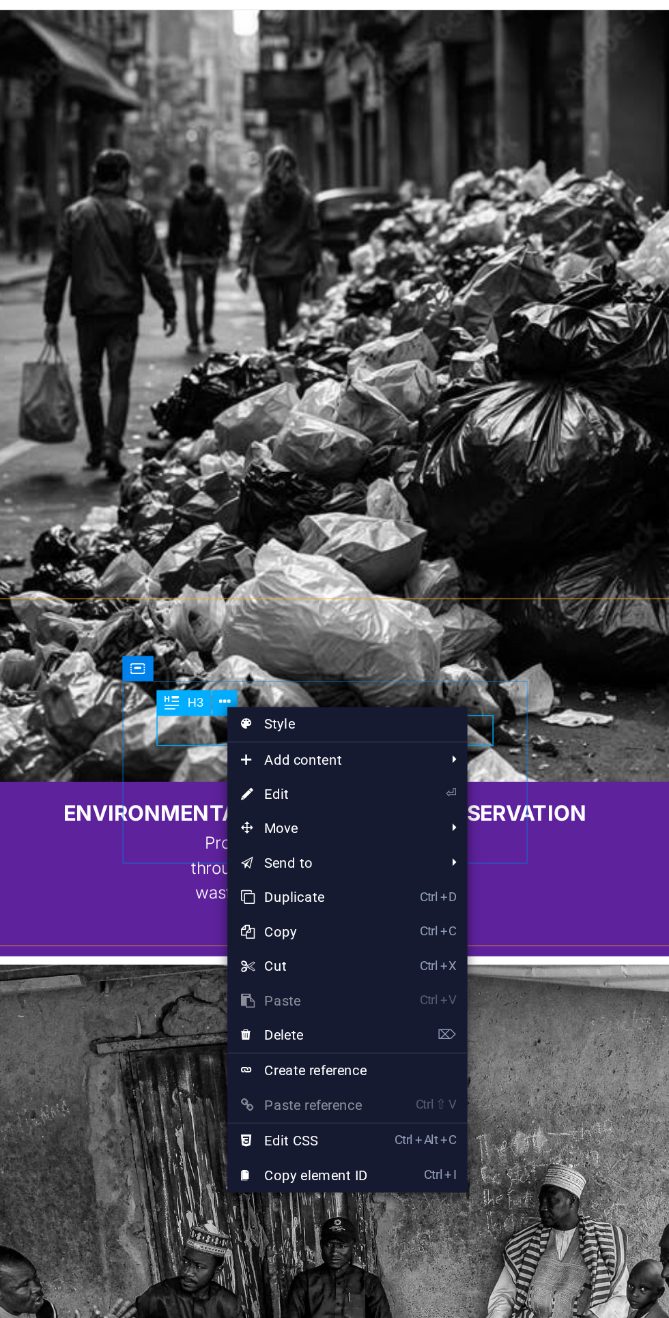
click at [327, 935] on link "⏎ Edit" at bounding box center [349, 928] width 91 height 20
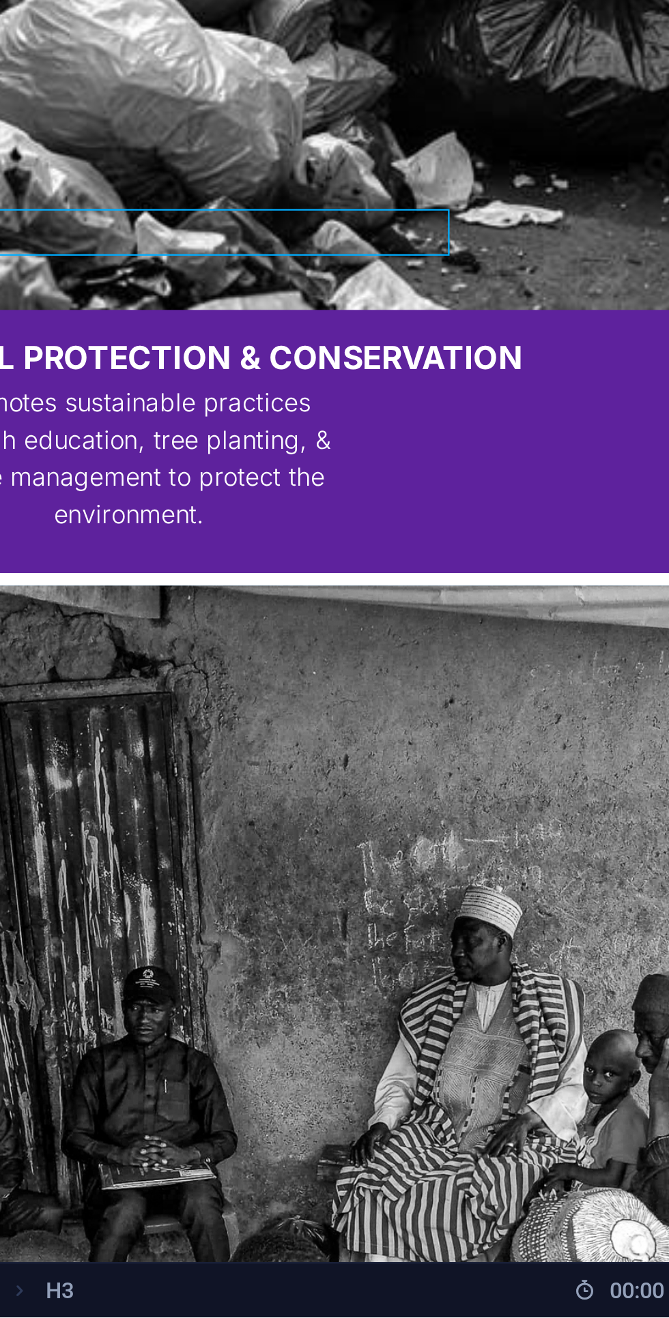
scroll to position [0, 0]
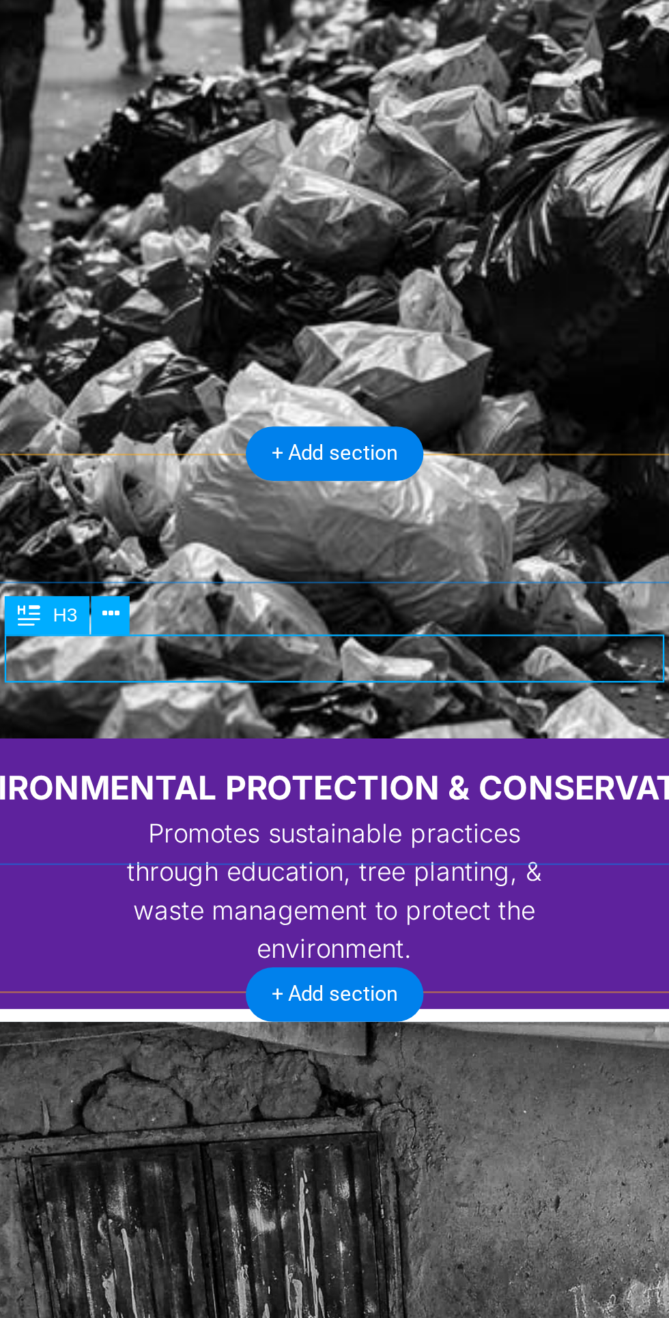
click at [278, 871] on icon at bounding box center [276, 872] width 7 height 13
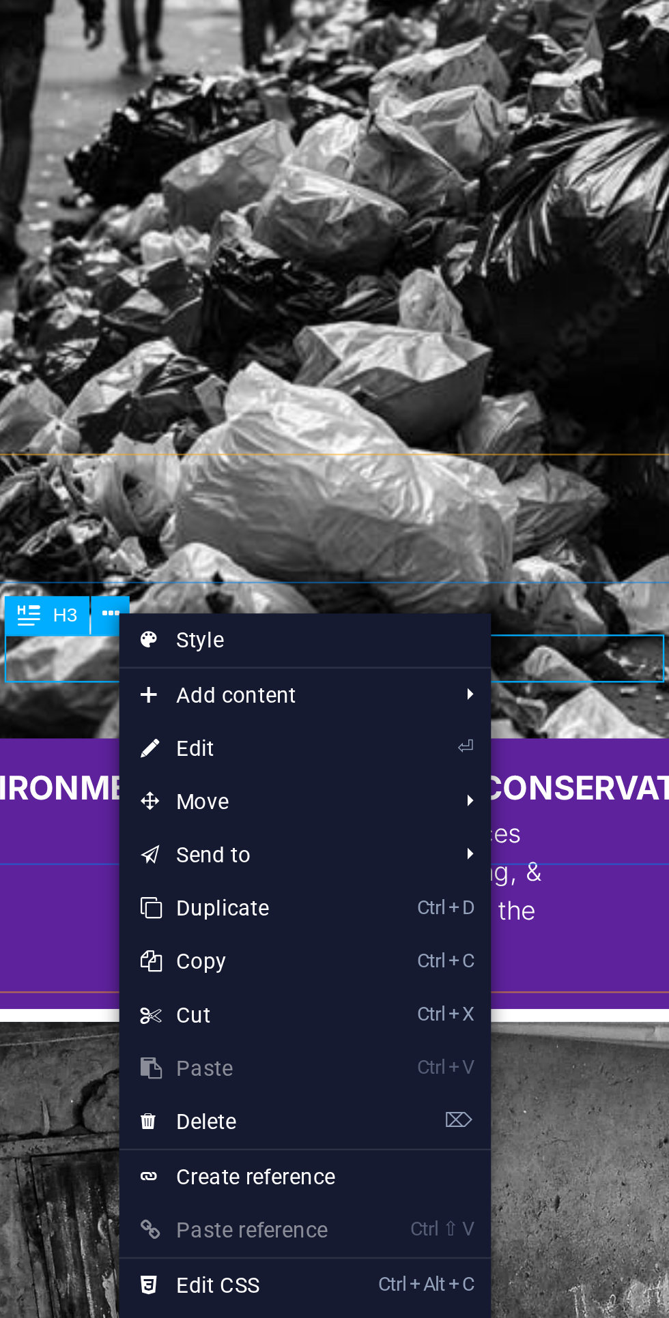
click at [360, 929] on link "⏎ Edit" at bounding box center [324, 924] width 91 height 20
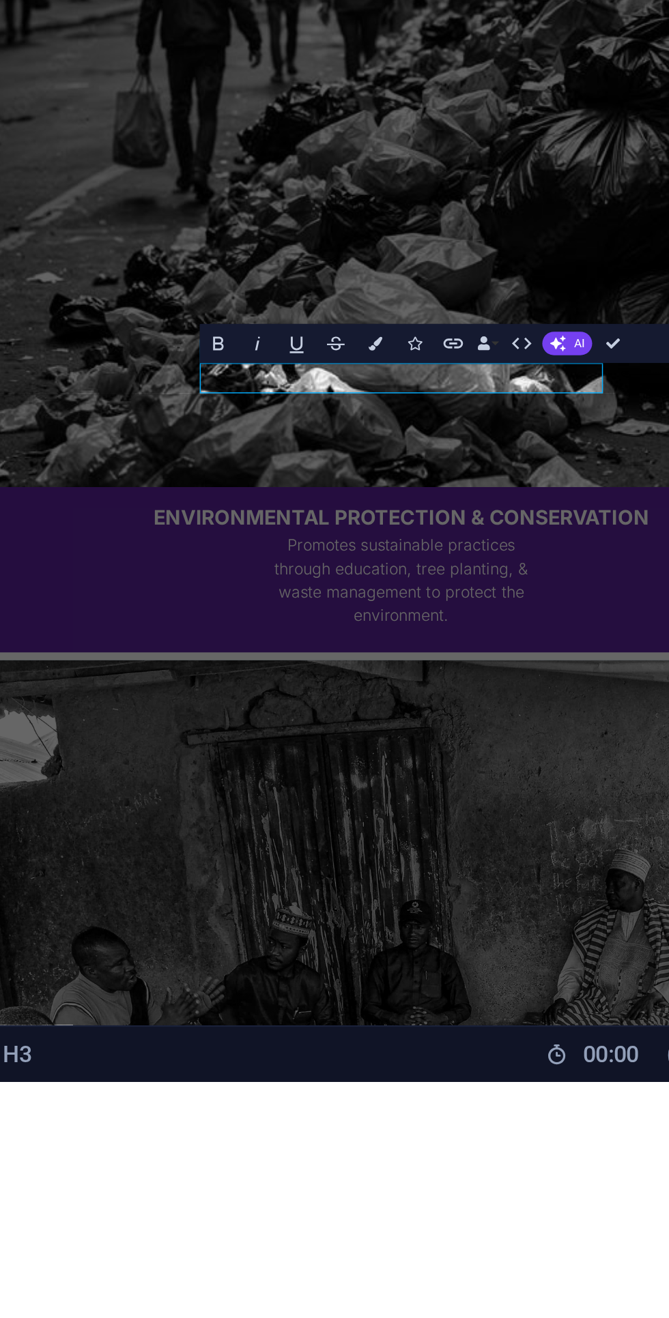
click at [542, 1035] on icon "button" at bounding box center [542, 1035] width 6 height 6
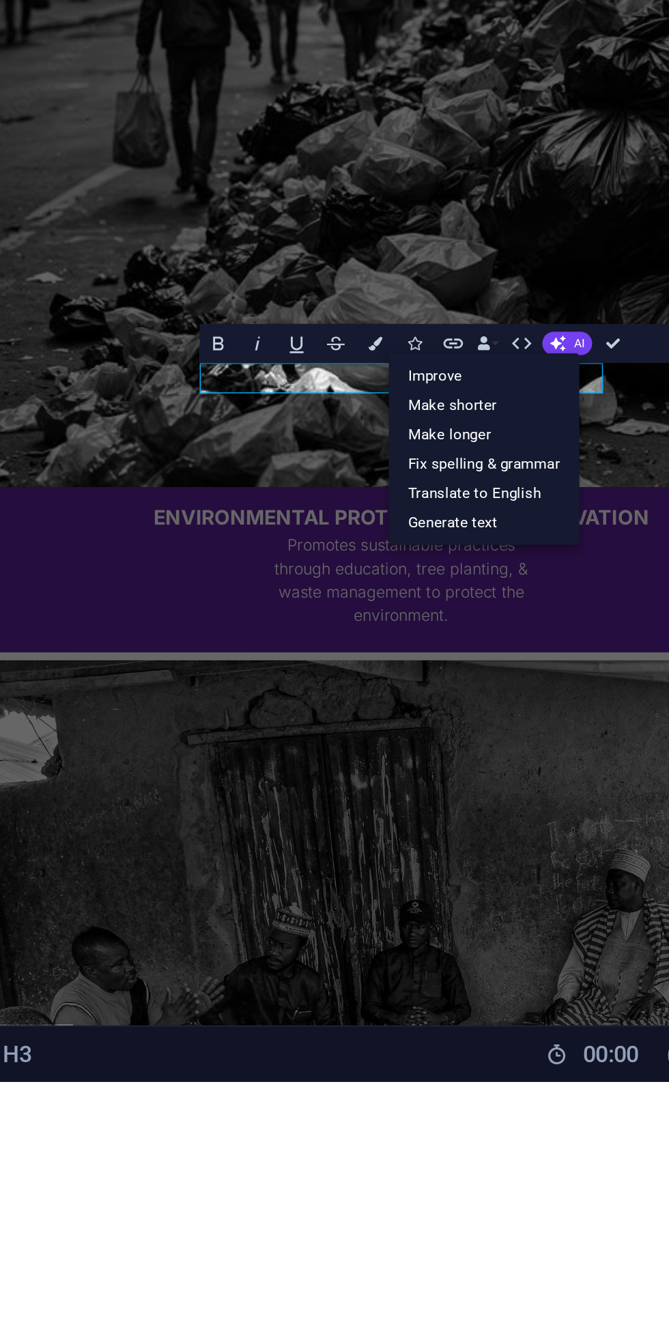
click at [490, 1049] on link "Improve" at bounding box center [513, 1048] width 73 height 12
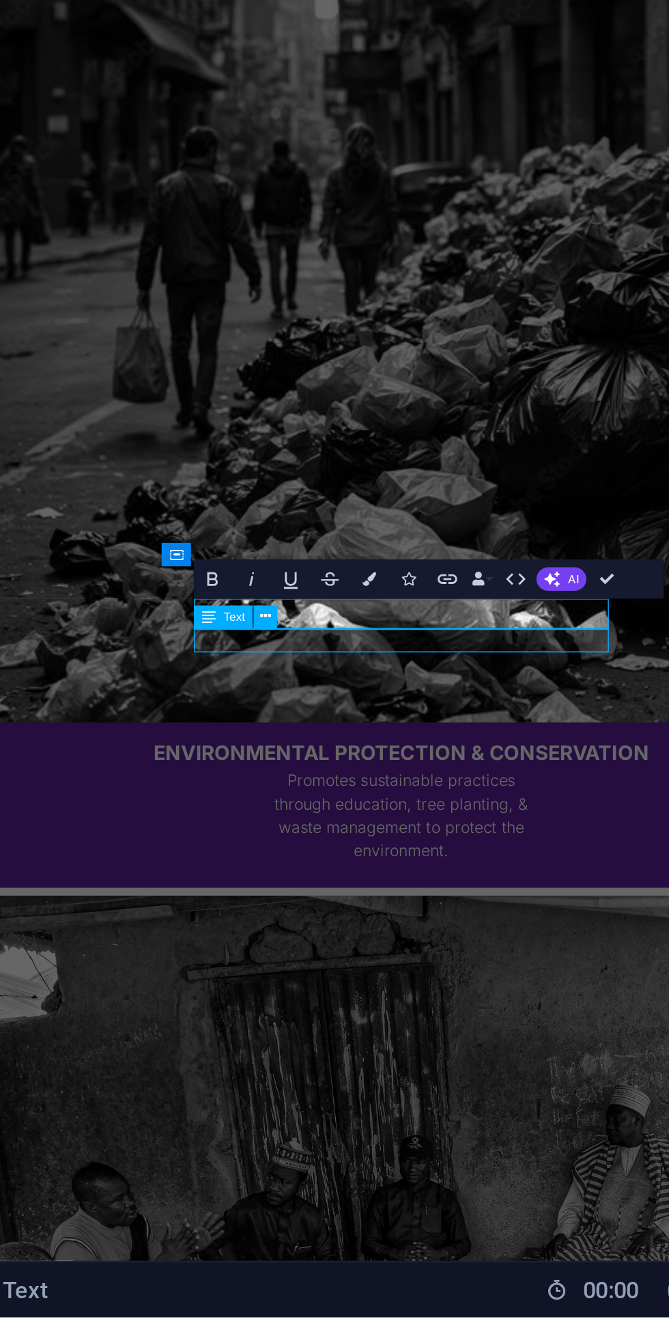
scroll to position [2183, 0]
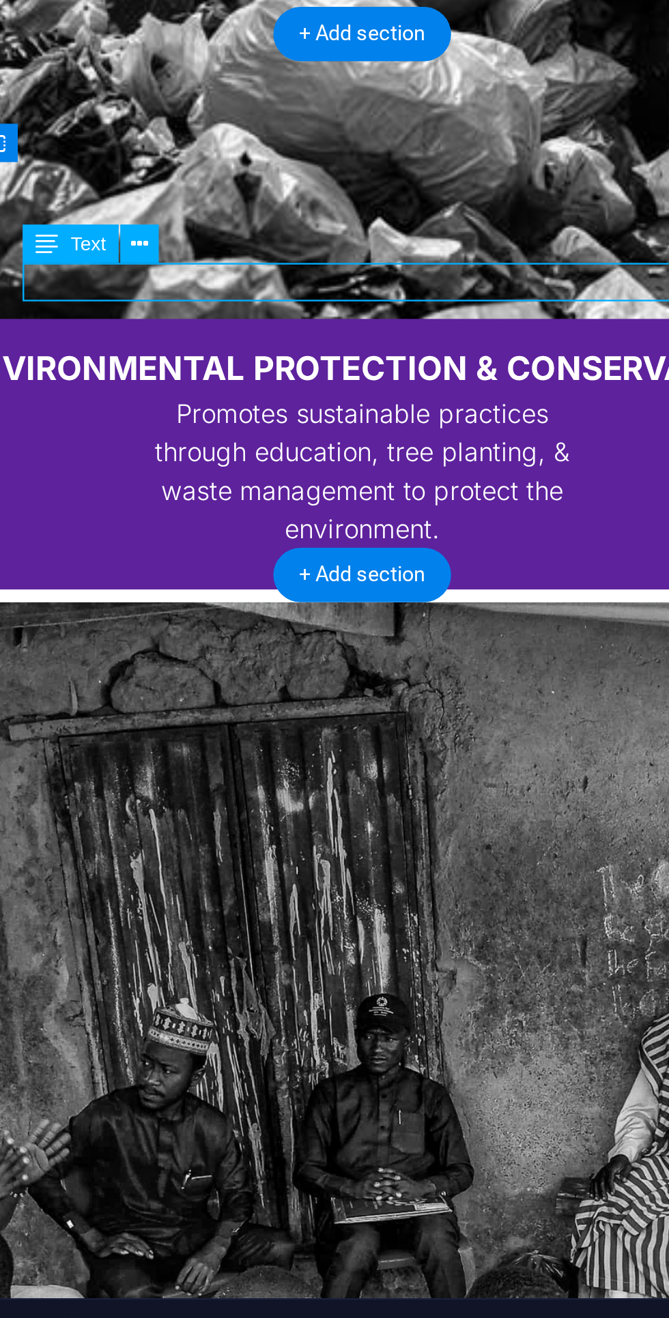
click at [277, 889] on icon at bounding box center [276, 891] width 7 height 13
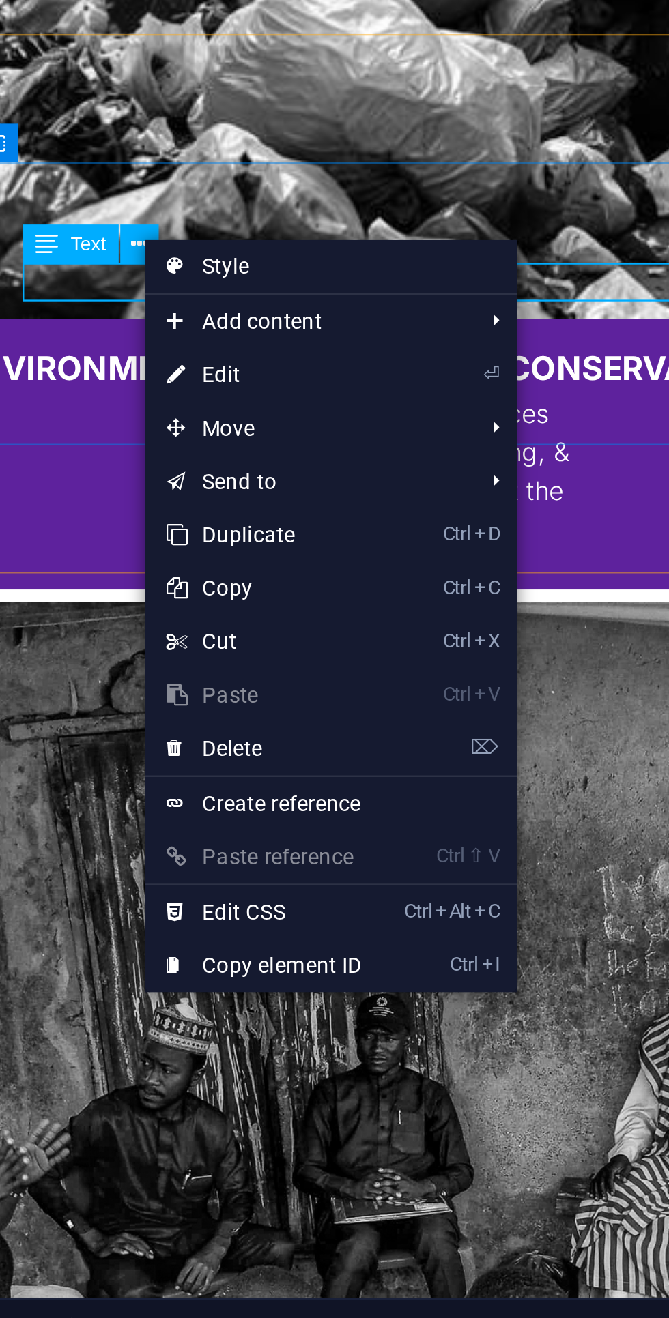
click at [303, 939] on link "⏎ Edit" at bounding box center [323, 942] width 91 height 20
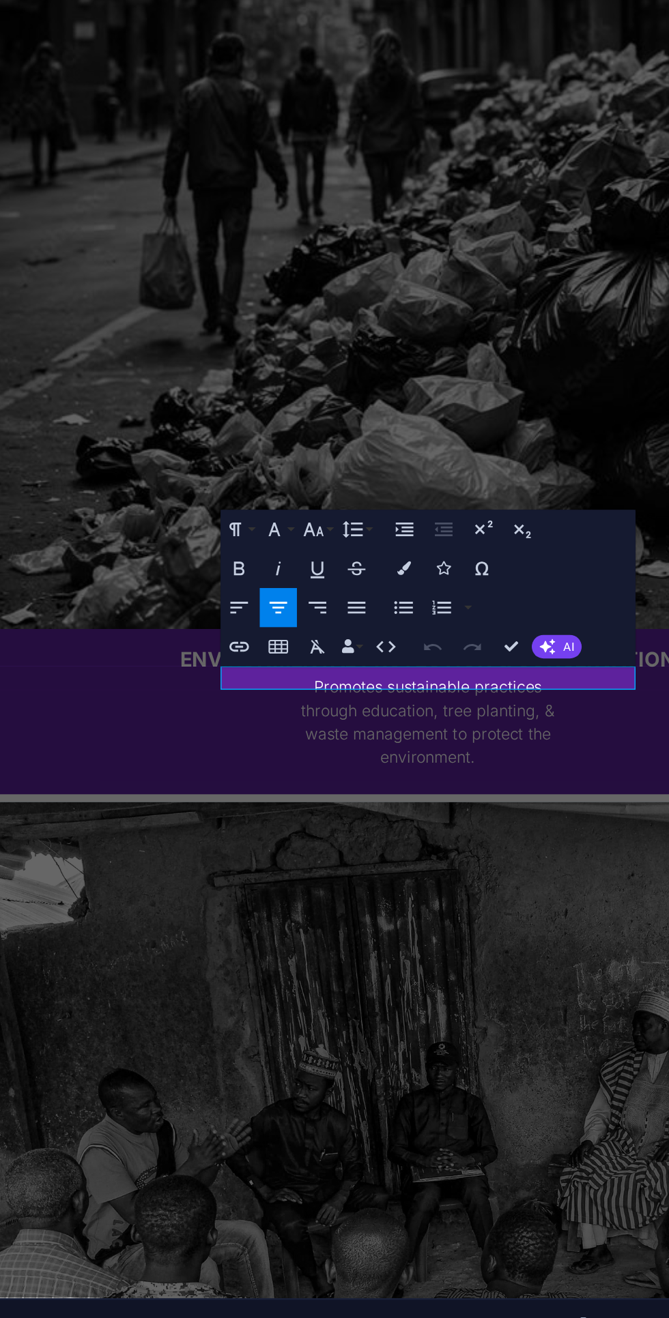
scroll to position [2092, 0]
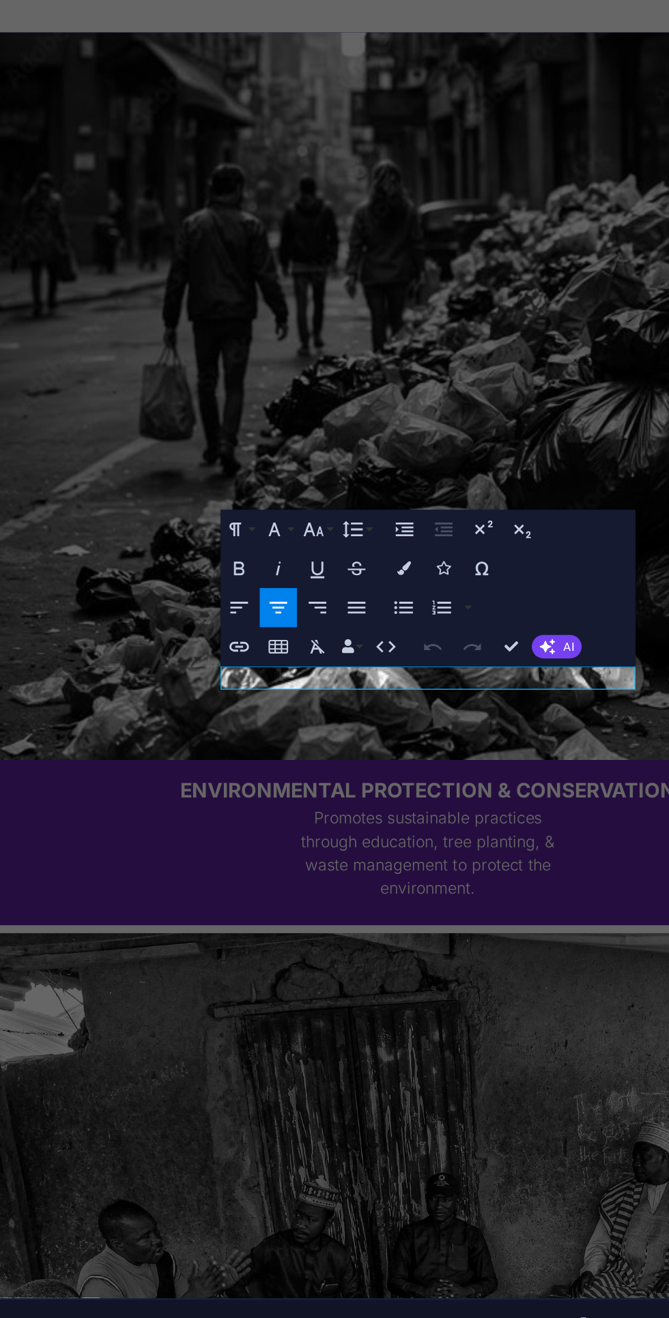
click at [529, 1046] on icon "button" at bounding box center [528, 1046] width 6 height 6
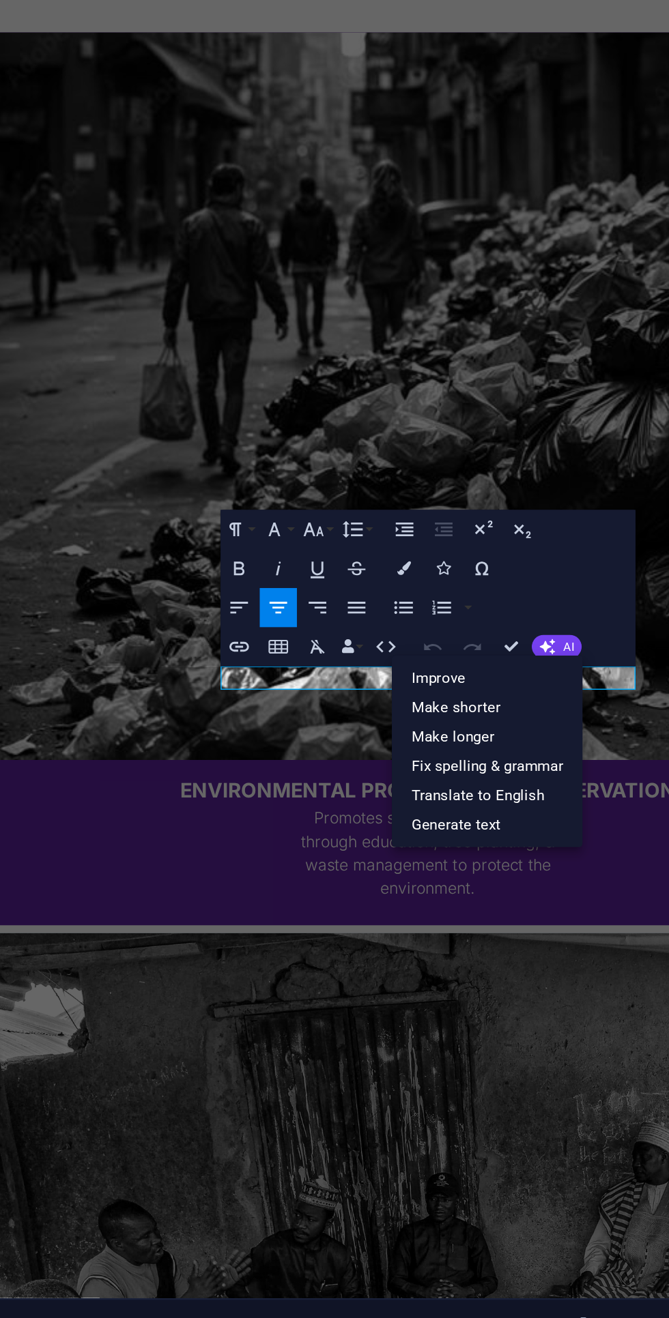
click at [487, 1060] on link "Improve" at bounding box center [504, 1059] width 73 height 12
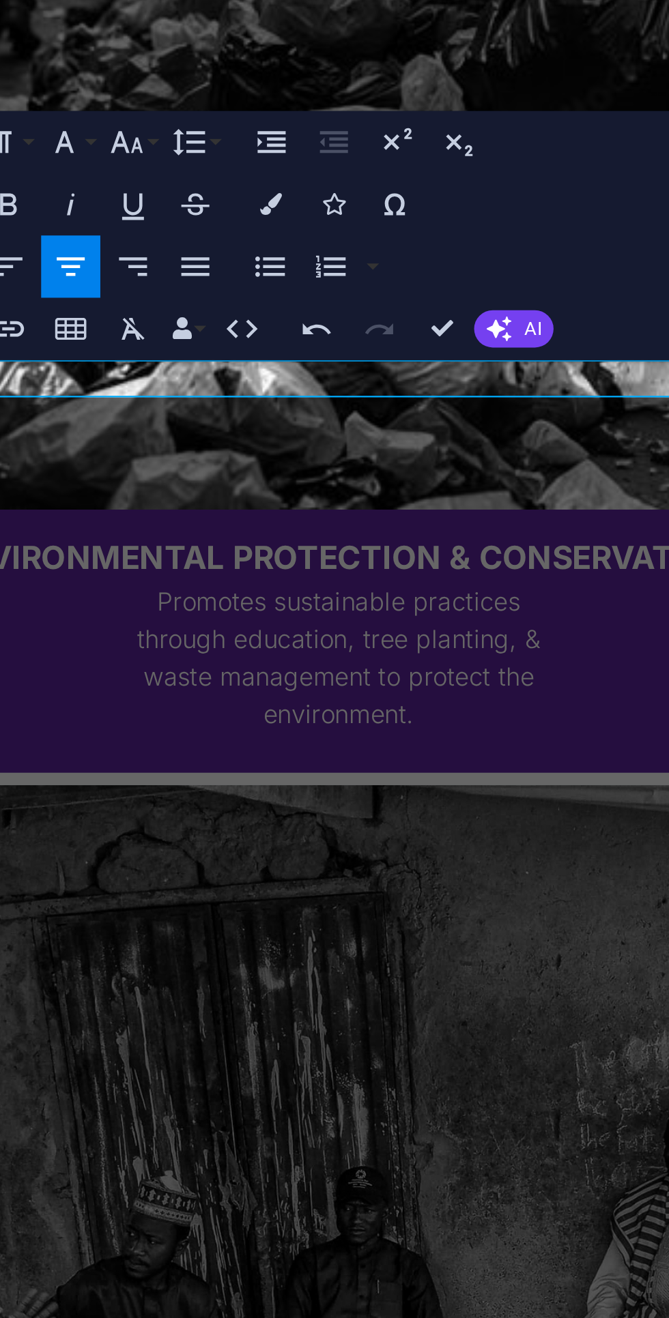
click at [521, 1044] on icon "button" at bounding box center [520, 1046] width 8 height 8
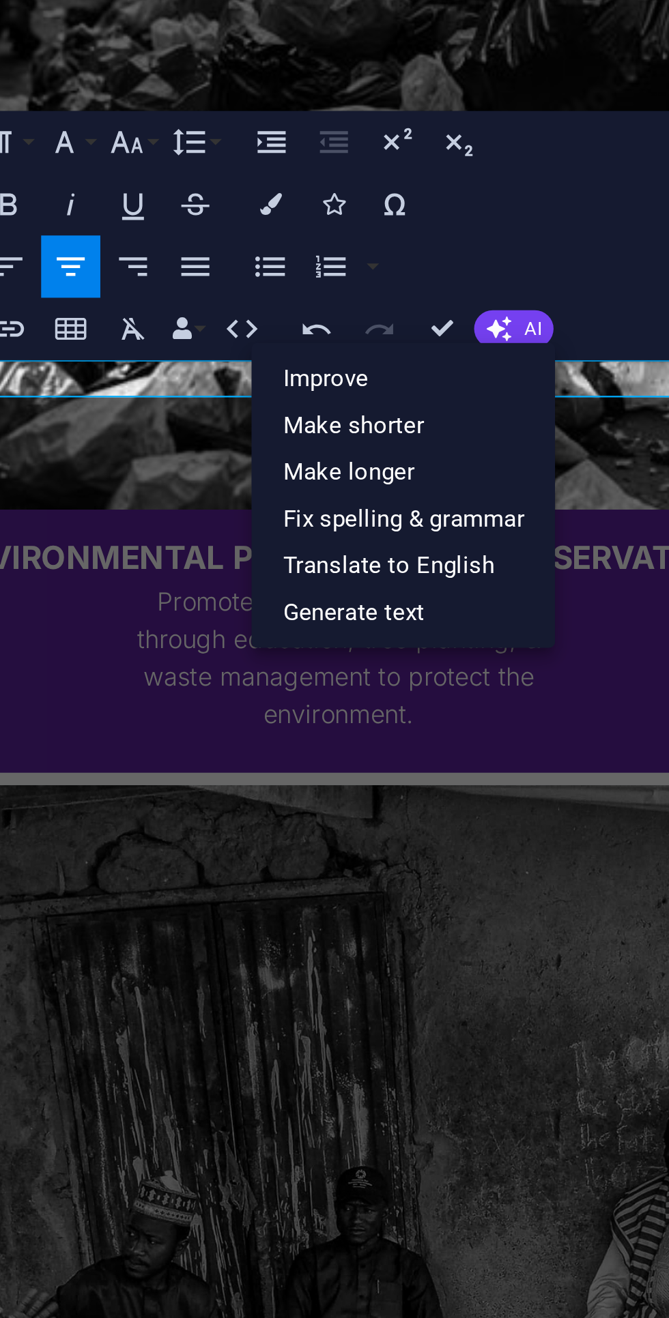
click at [486, 1115] on link "Generate text" at bounding box center [496, 1115] width 73 height 12
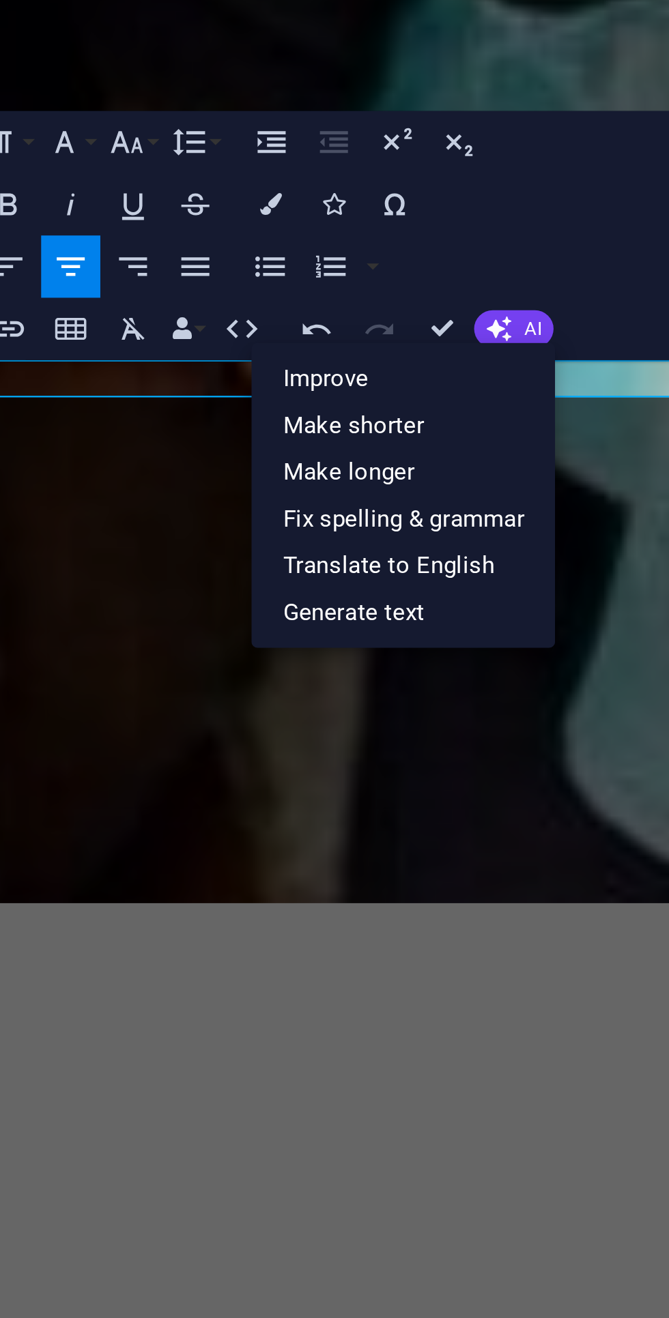
select select "English"
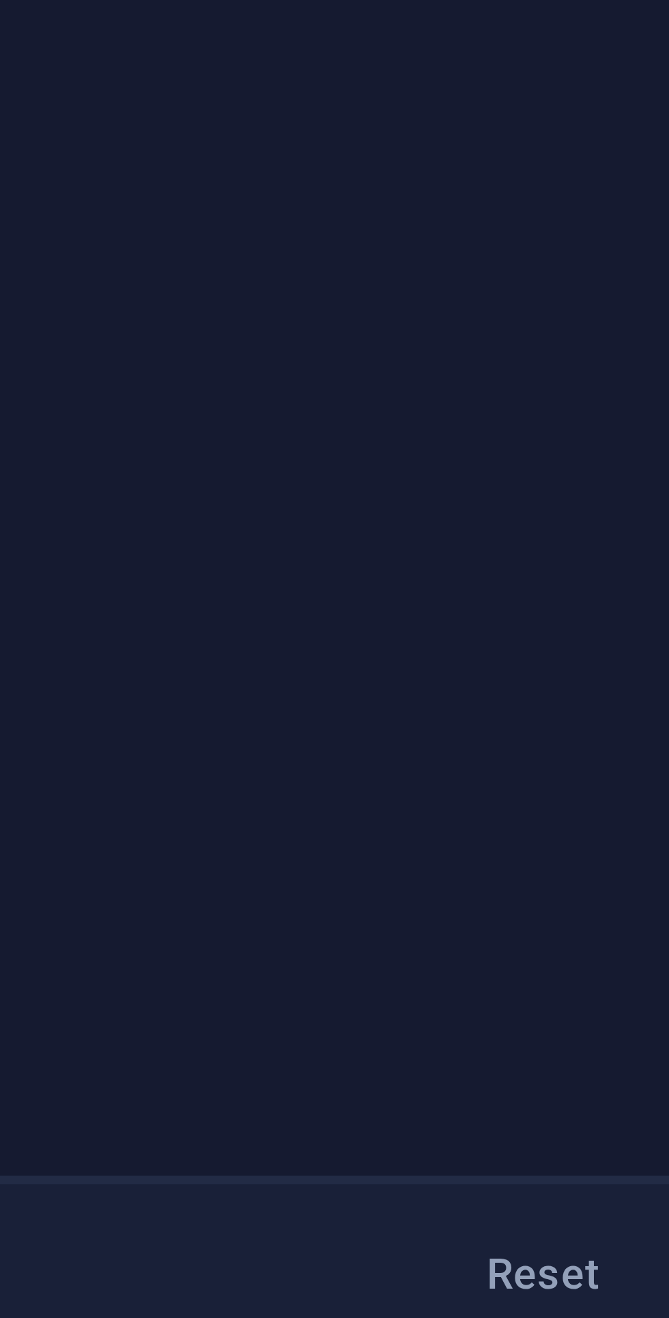
type textarea "x"
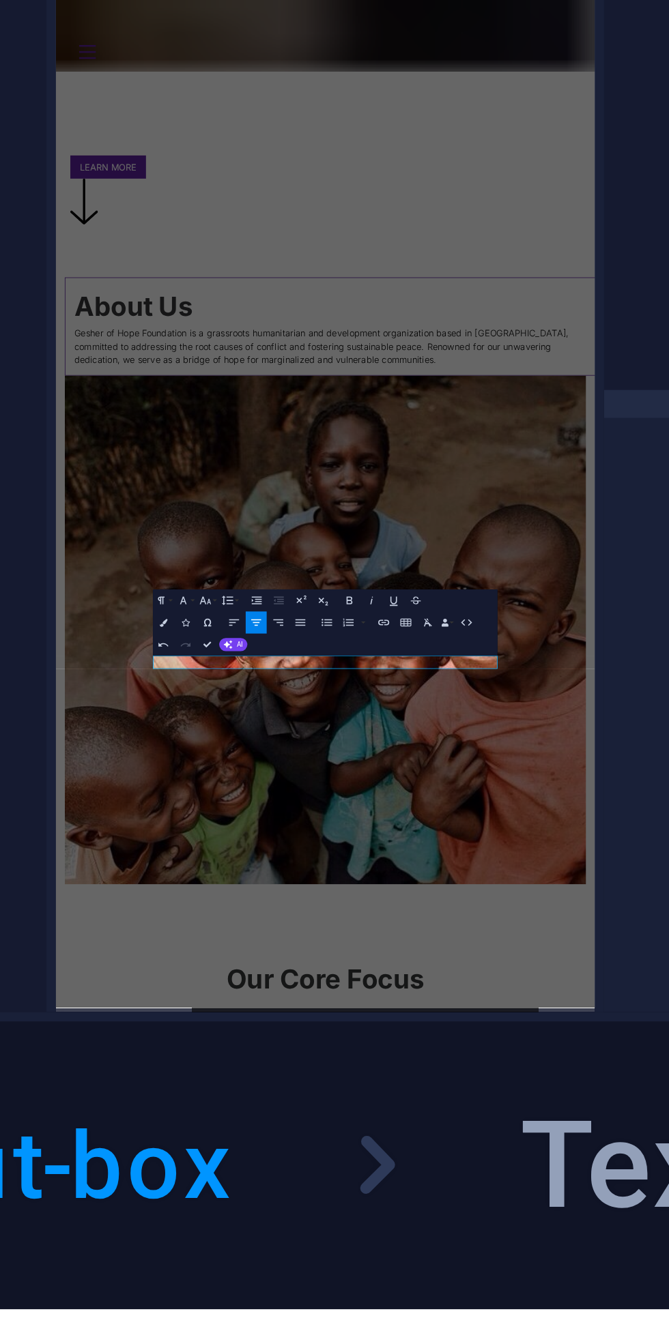
type textarea "x"
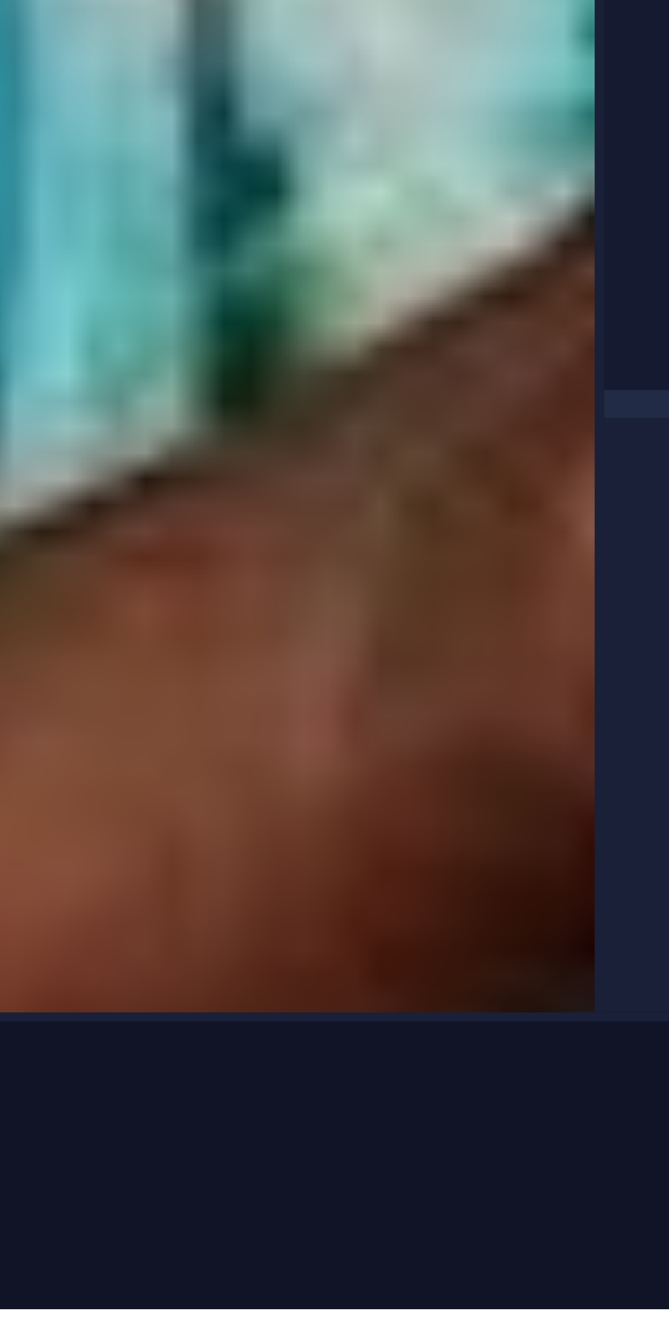
scroll to position [2013, 0]
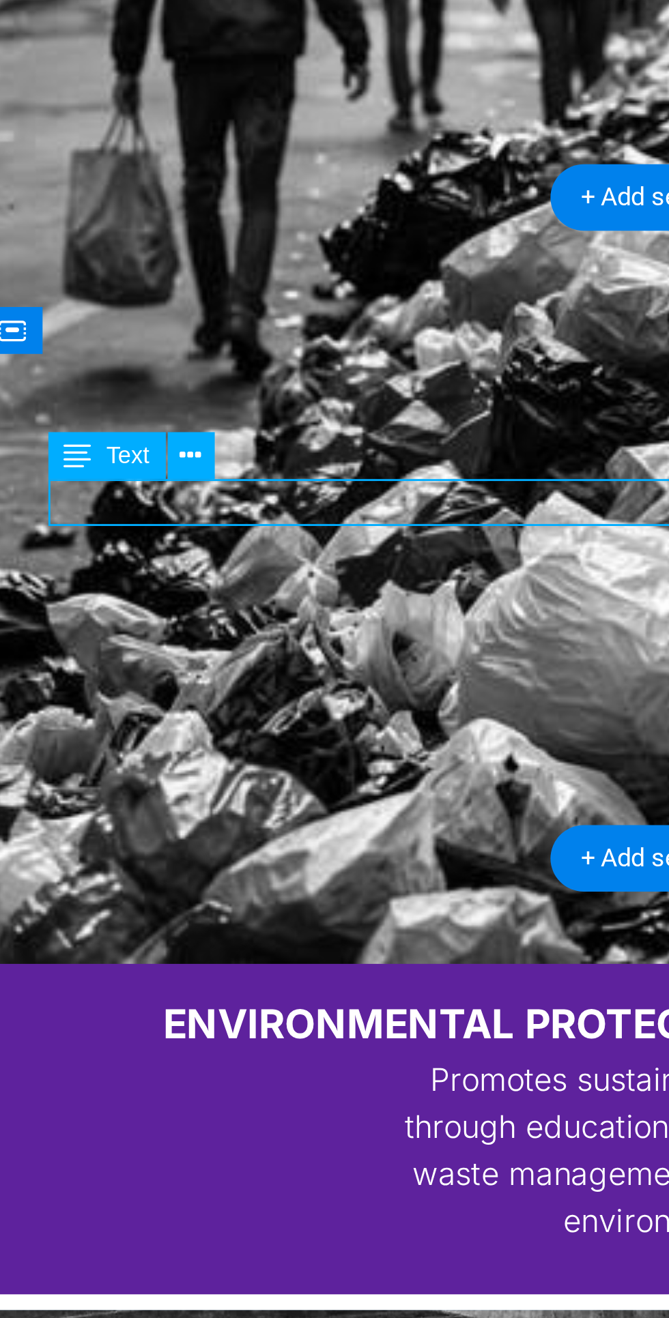
click at [129, 1118] on icon at bounding box center [129, 1116] width 3 height 5
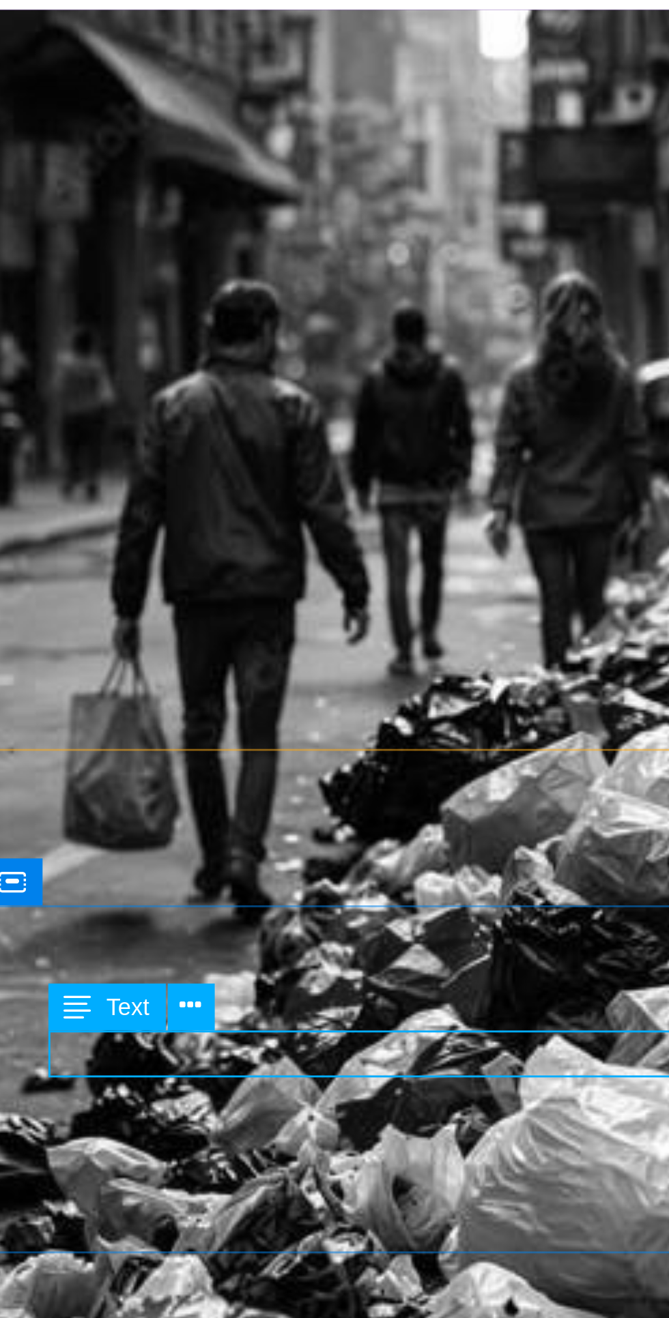
scroll to position [1813, 0]
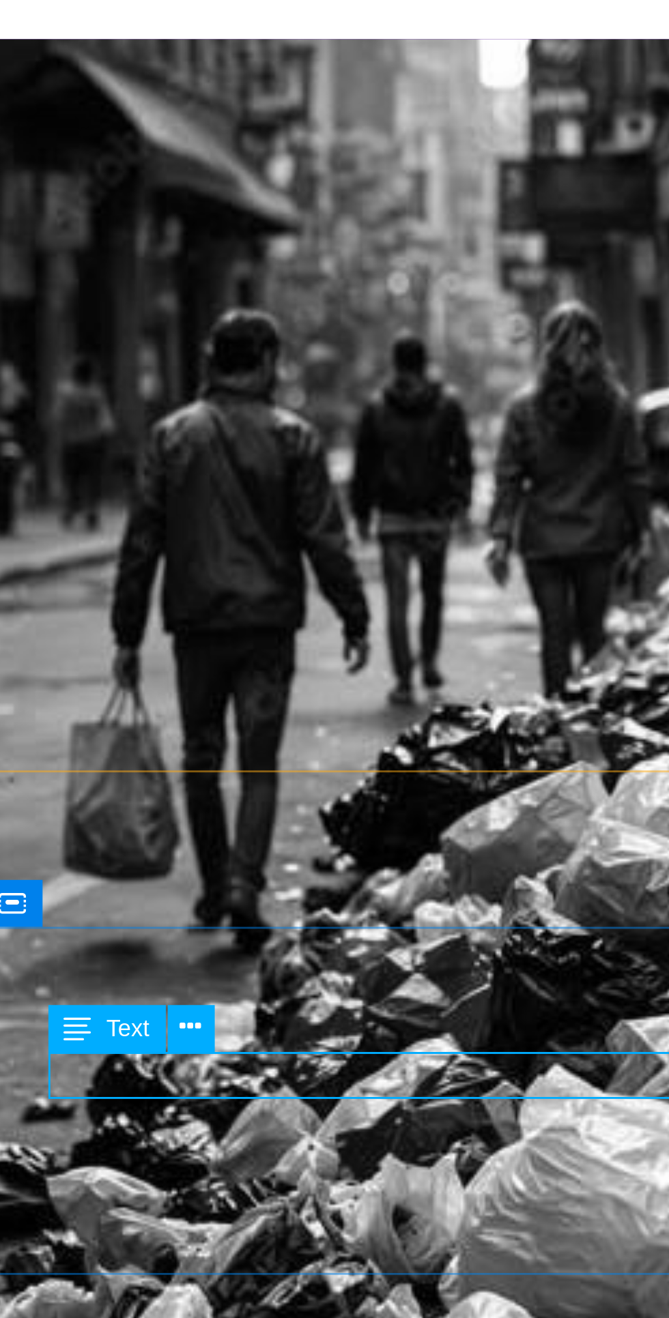
click at [131, 1196] on button at bounding box center [129, 1196] width 7 height 7
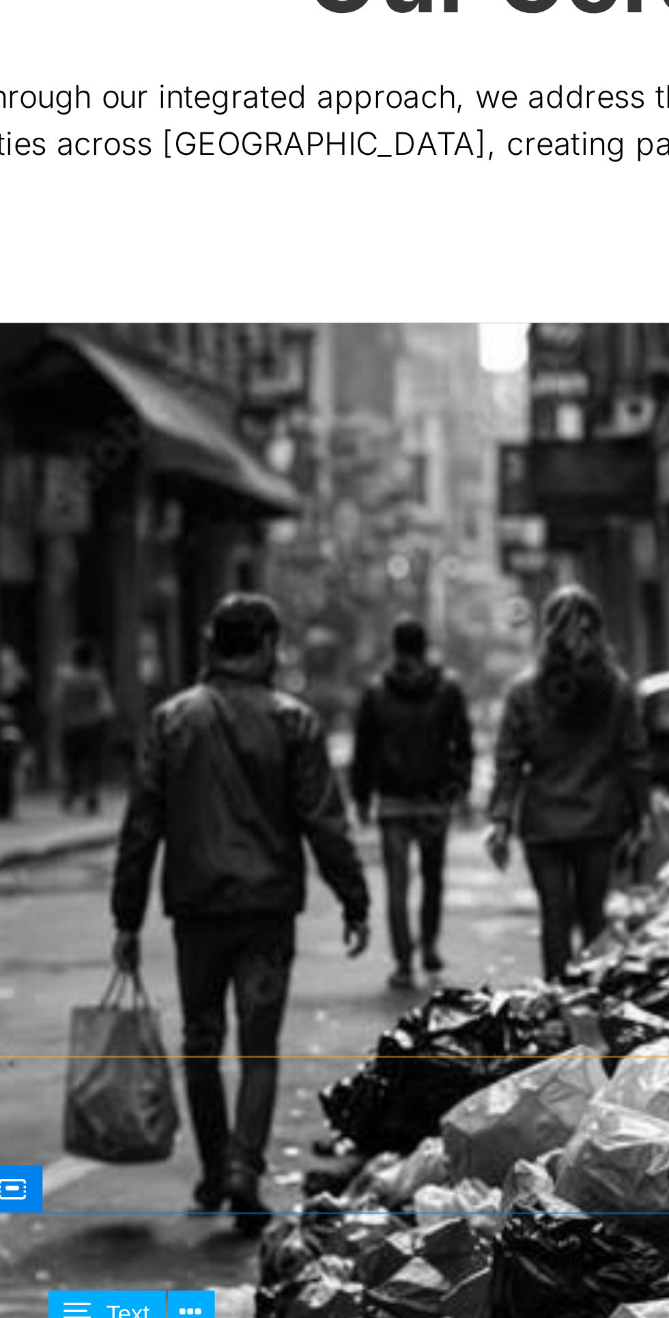
scroll to position [1714, 0]
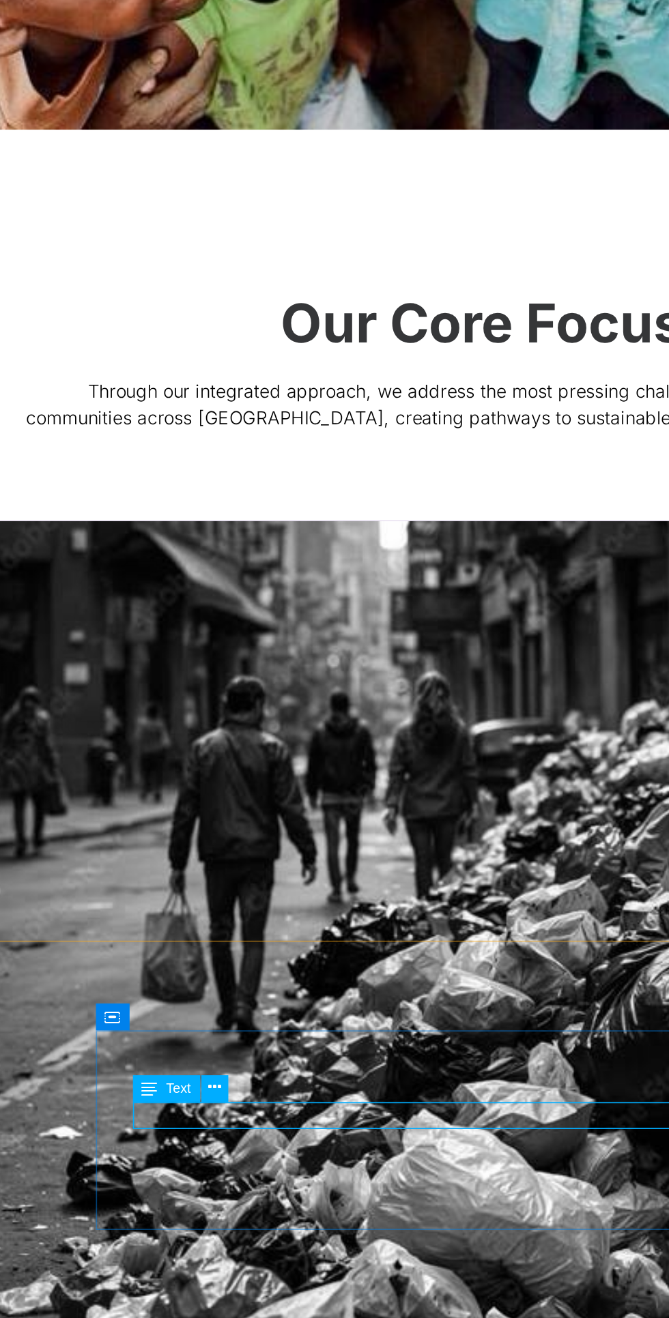
click at [129, 1236] on icon at bounding box center [129, 1235] width 3 height 5
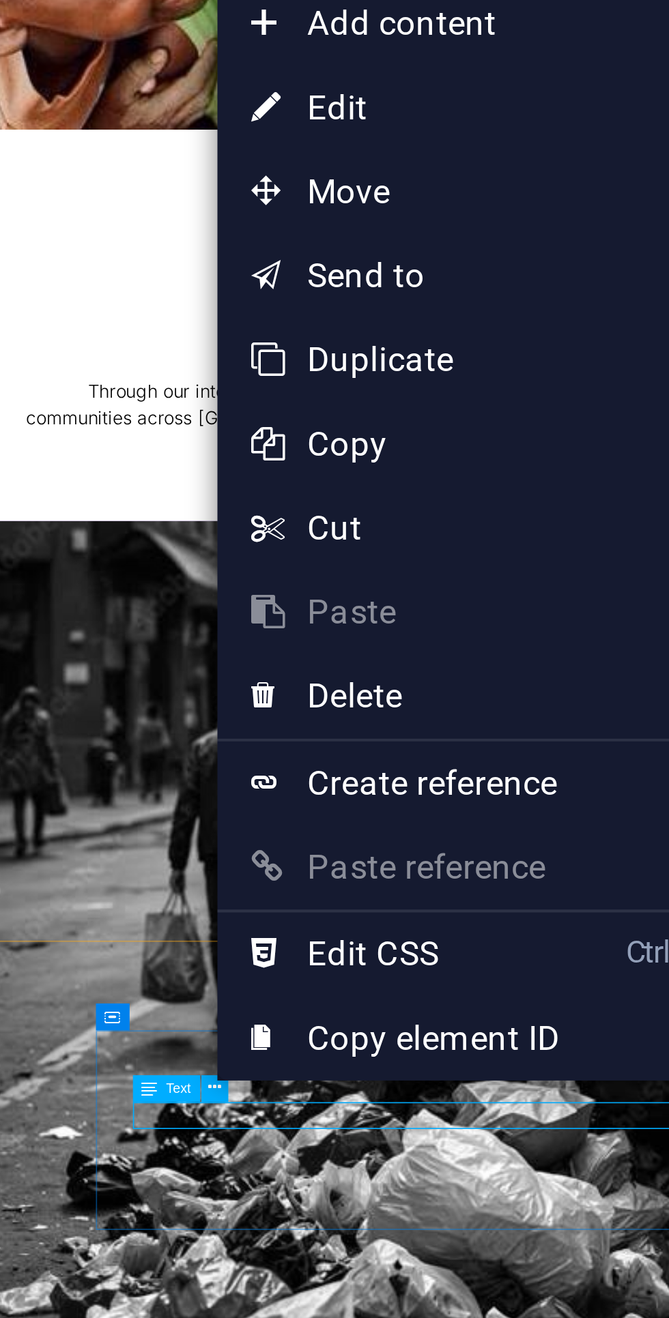
click at [175, 1003] on link "⏎ Edit" at bounding box center [175, 998] width 91 height 20
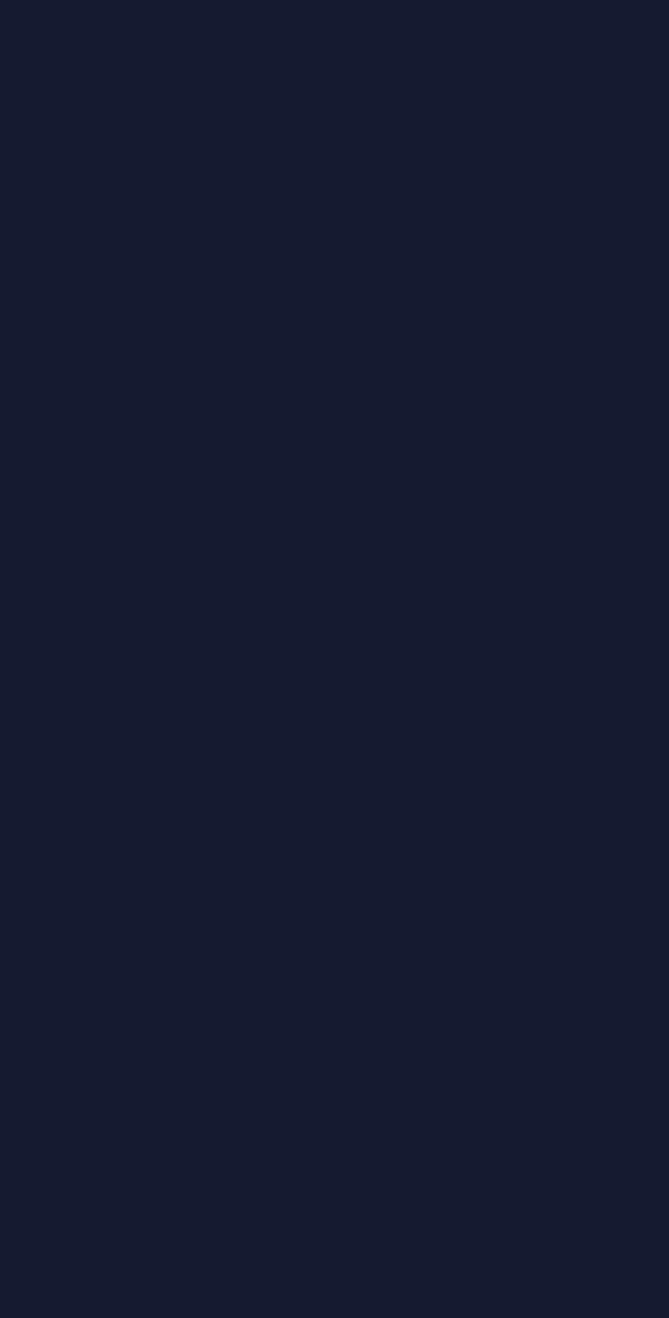
scroll to position [186, 0]
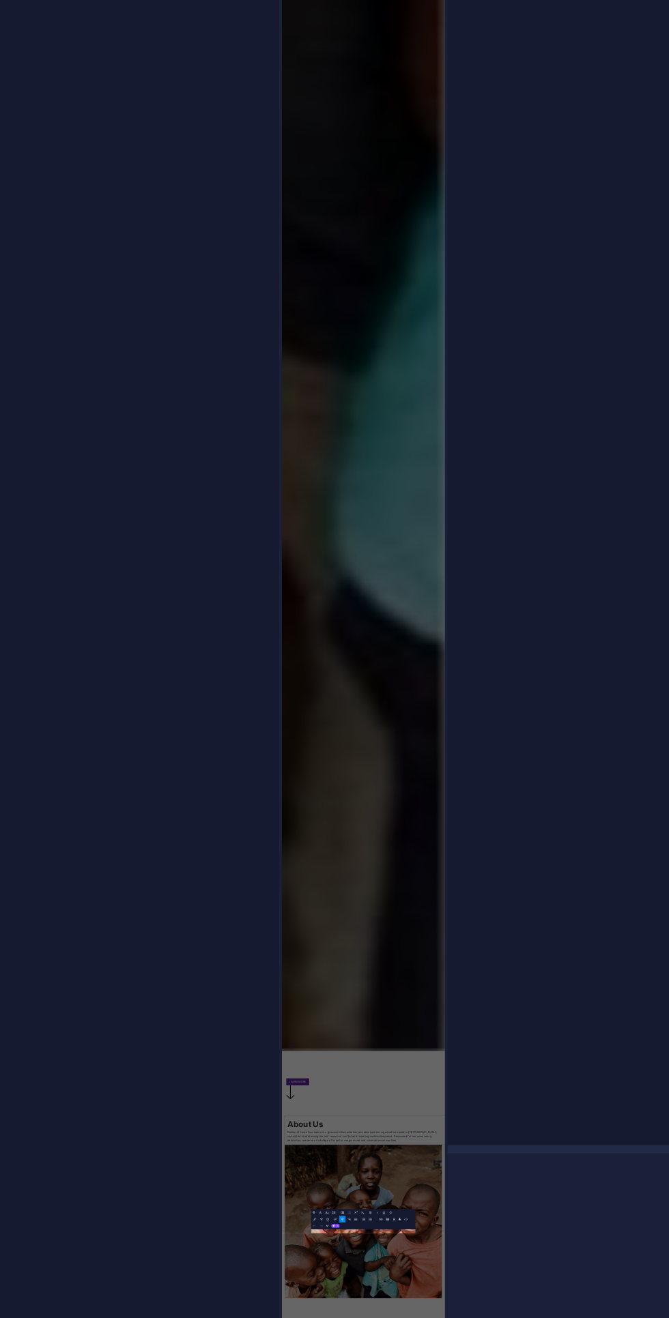
type textarea "x"
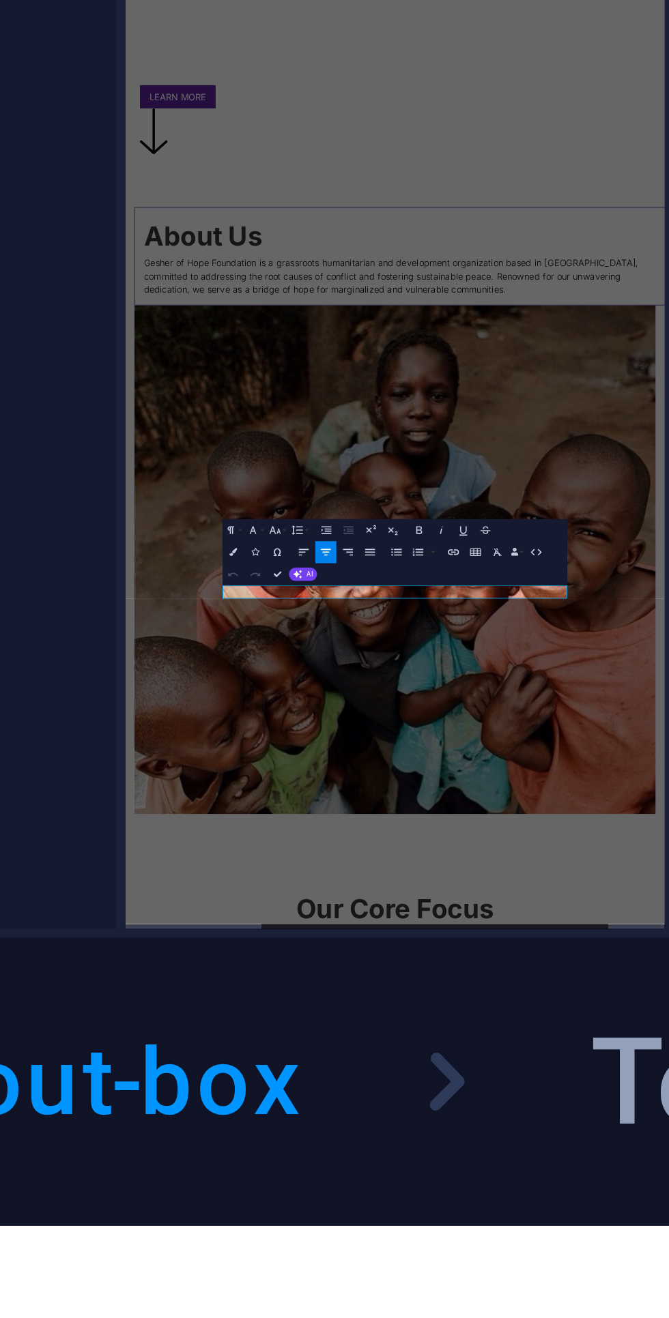
click at [308, 1270] on span "AI" at bounding box center [308, 1270] width 1 height 1
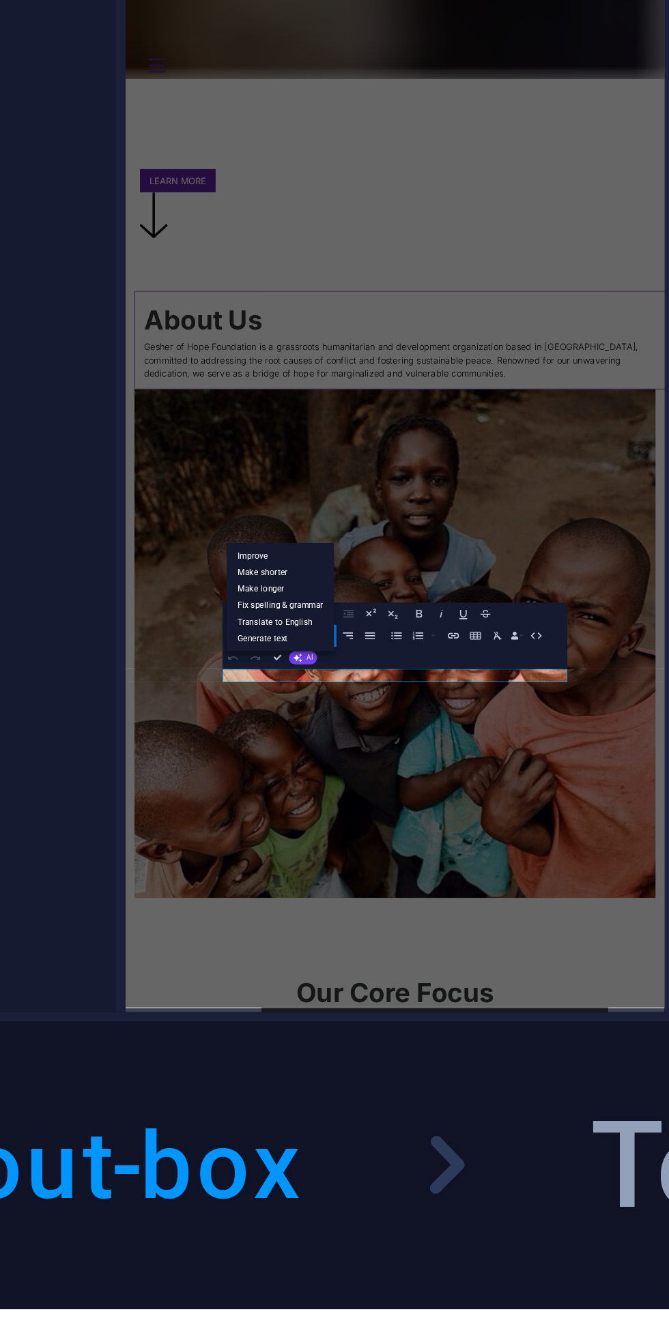
type textarea "x"
click at [304, 1266] on link "Fix spelling & grammar" at bounding box center [306, 1266] width 8 height 1
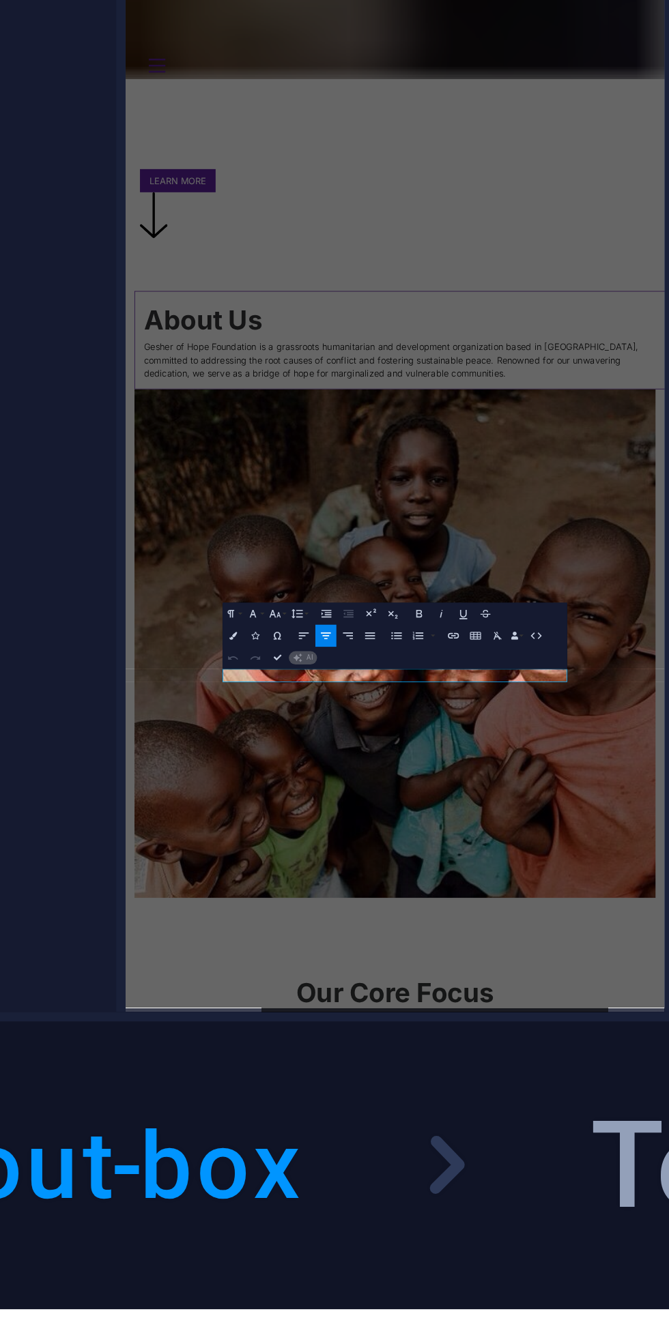
type textarea "x"
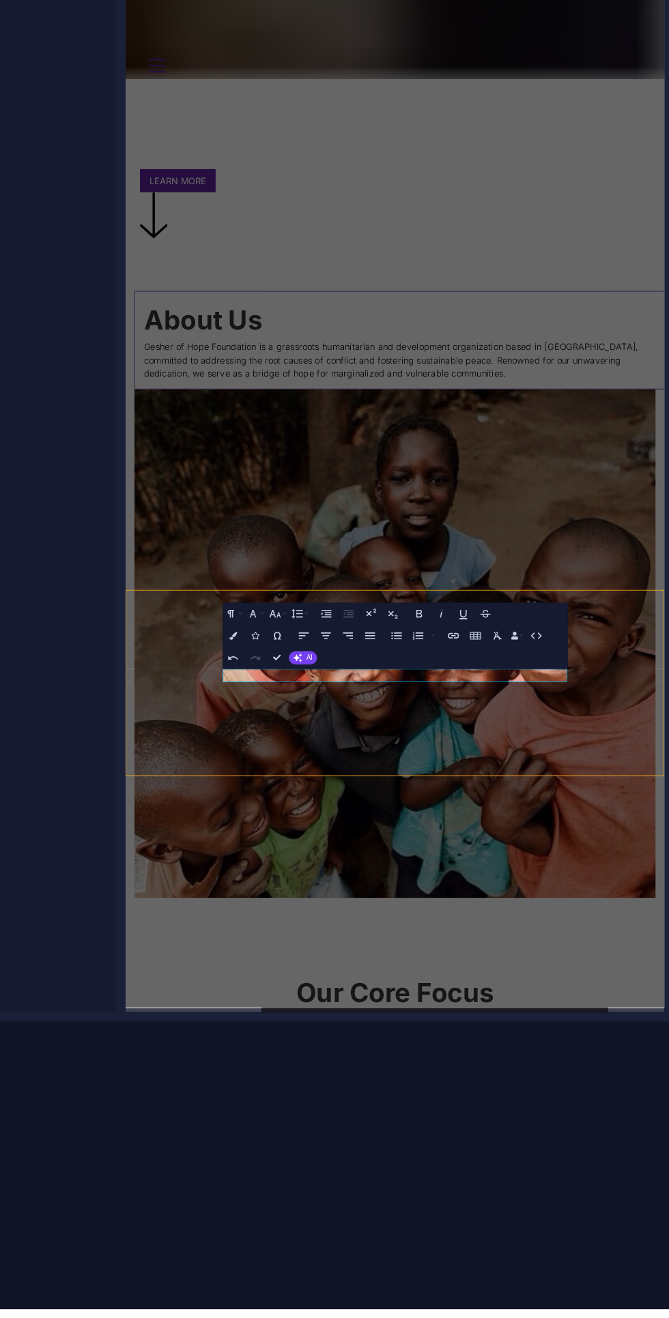
type textarea "x"
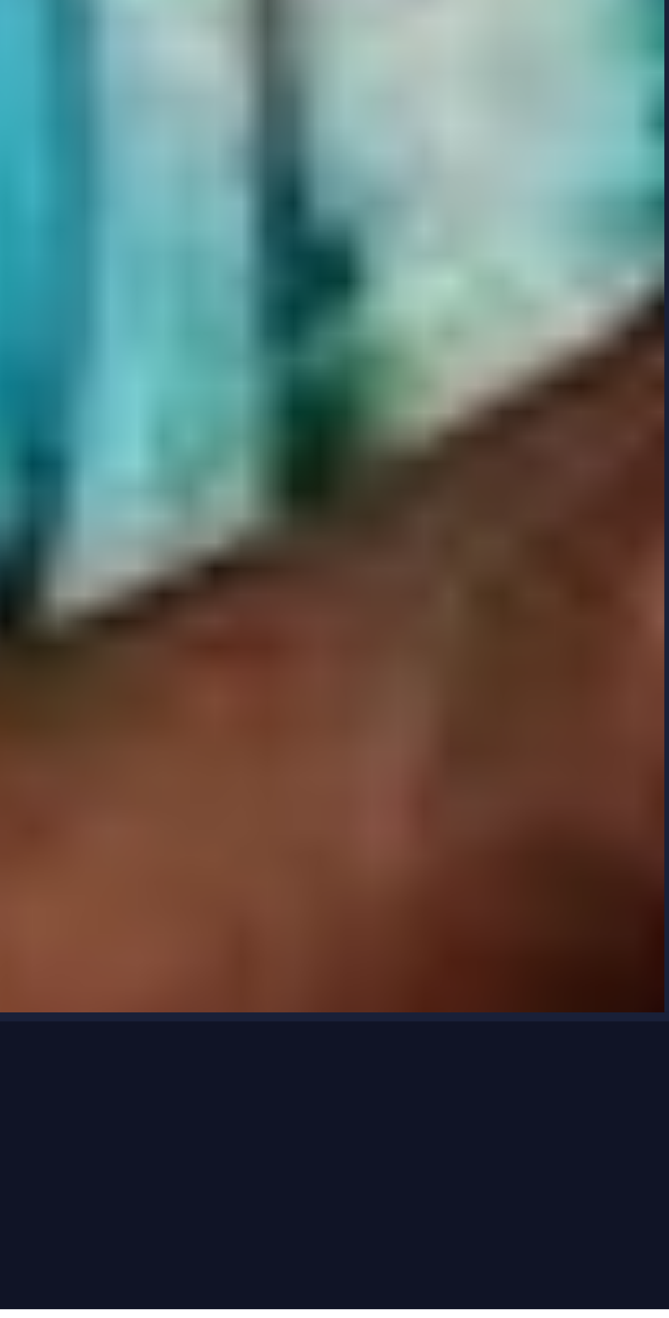
scroll to position [2013, 0]
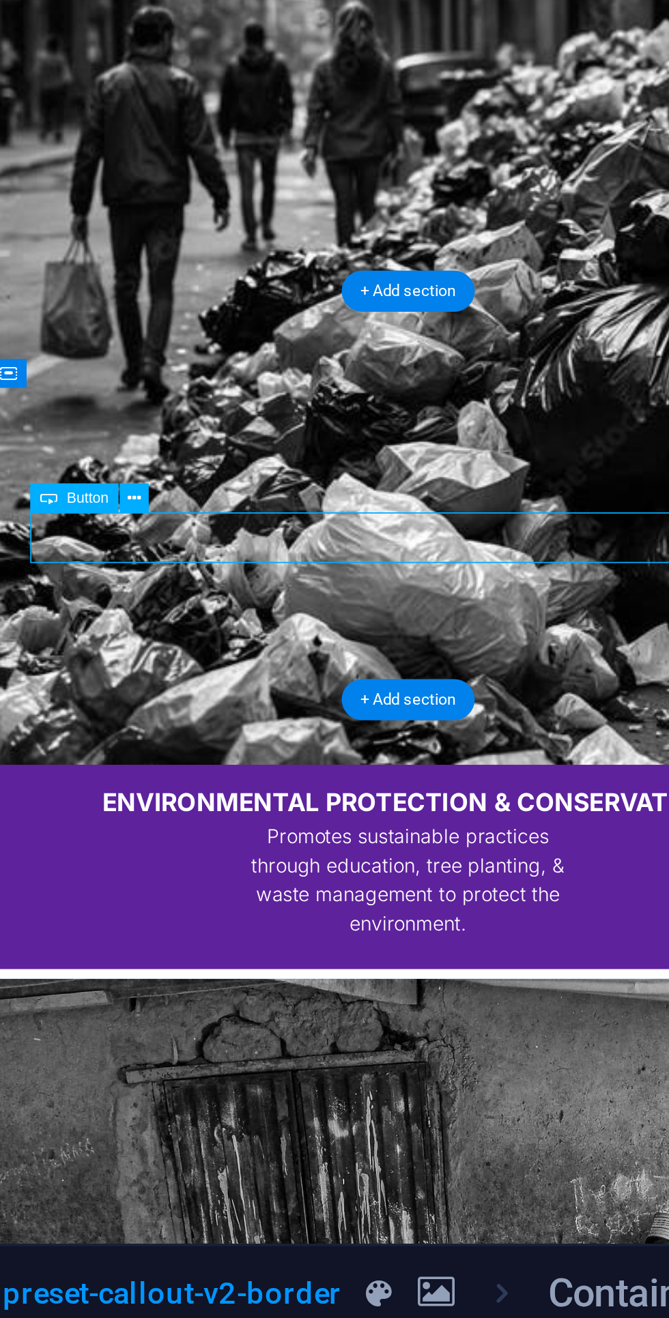
click at [134, 1128] on button at bounding box center [133, 1127] width 7 height 7
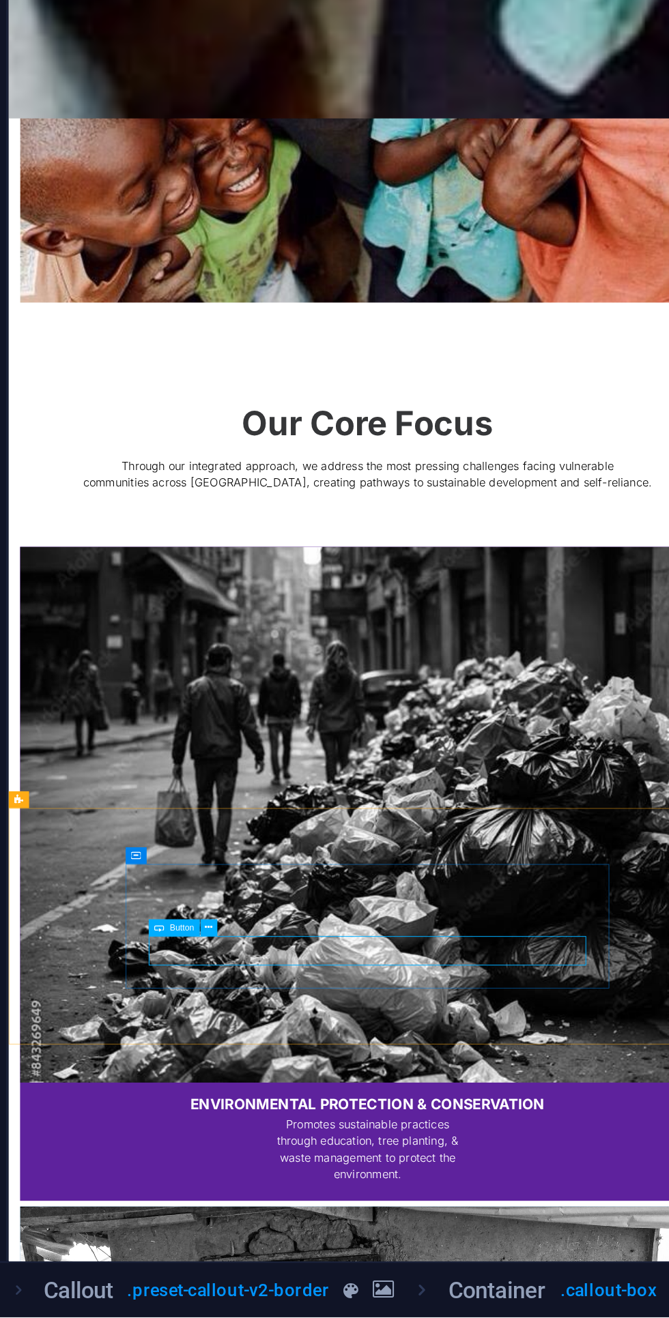
scroll to position [0, 0]
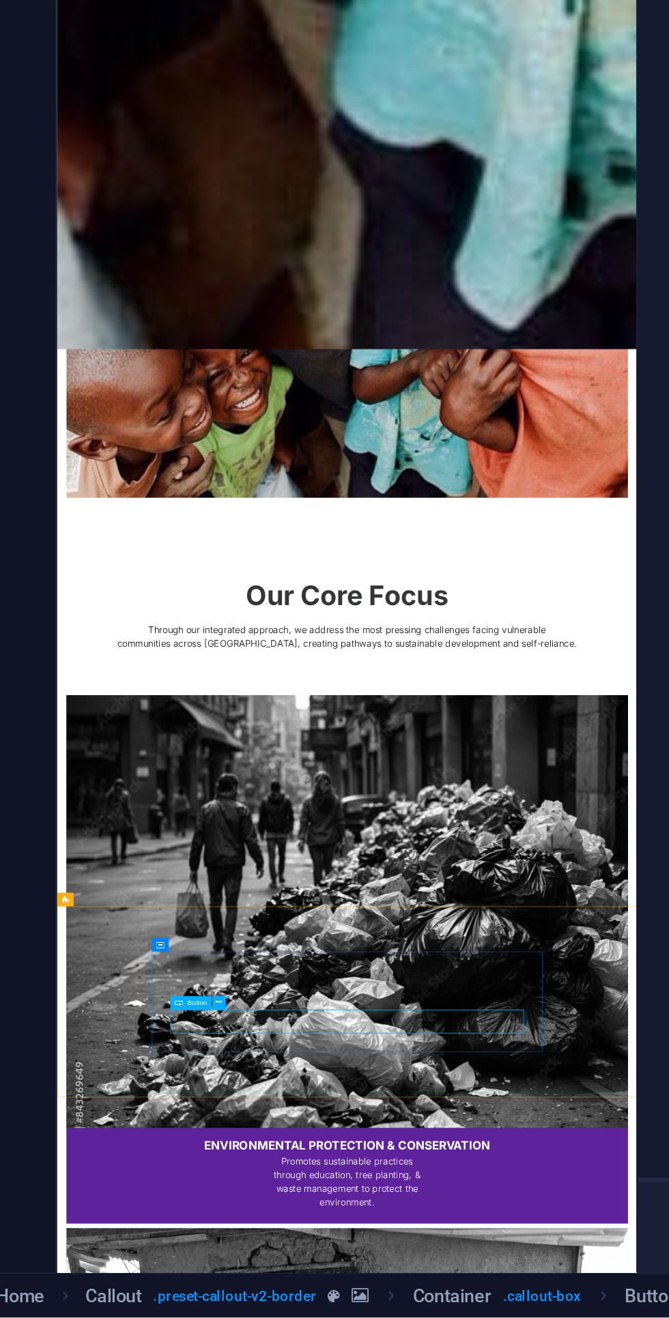
click at [132, 1165] on icon at bounding box center [132, 1164] width 3 height 5
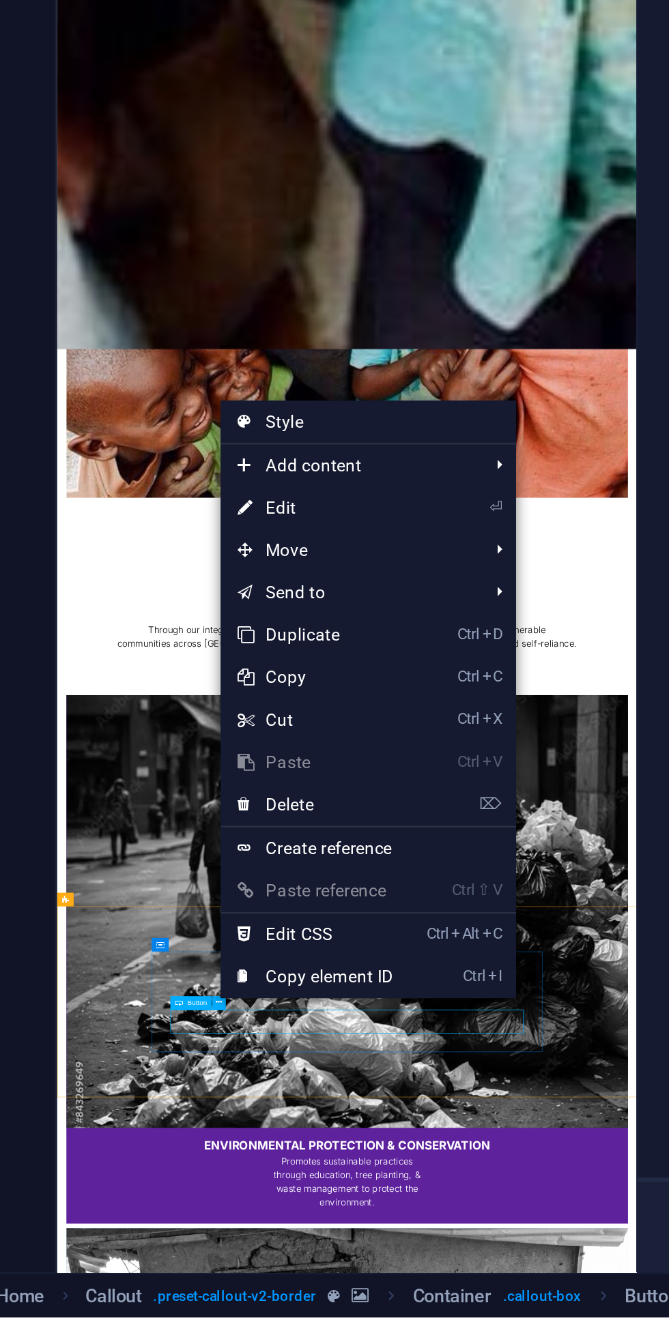
click at [163, 928] on link "⏎ Edit" at bounding box center [179, 927] width 91 height 20
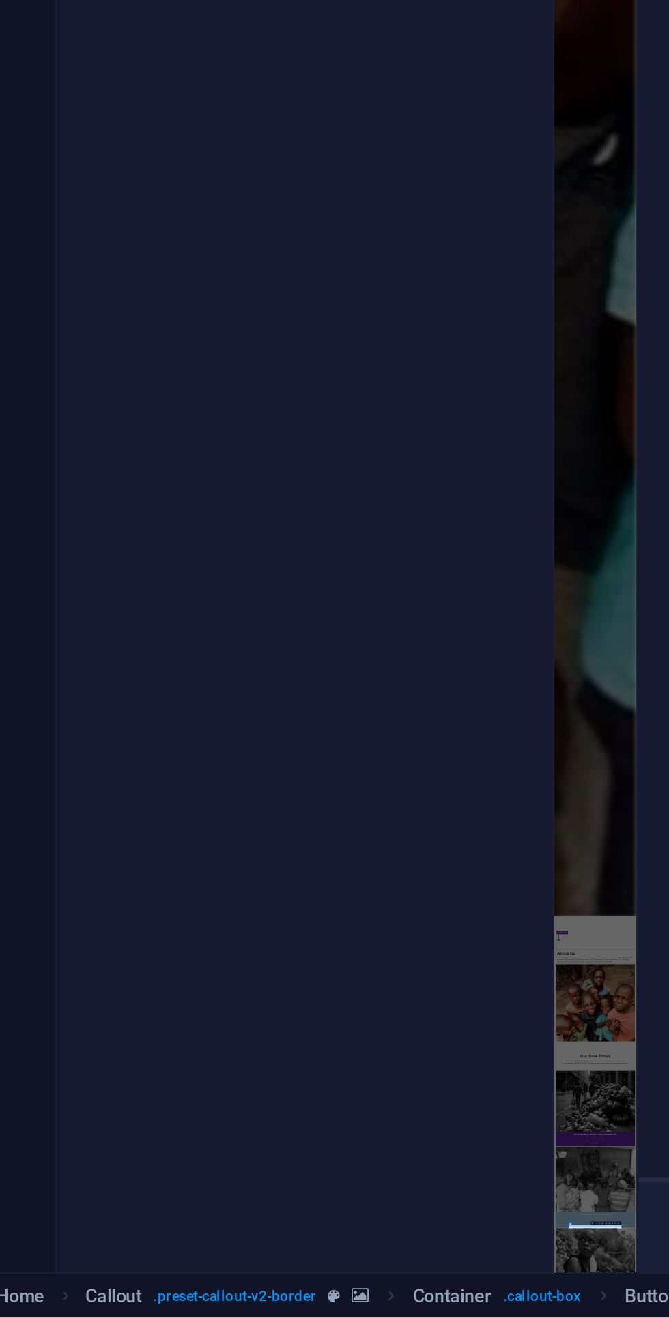
scroll to position [174, 0]
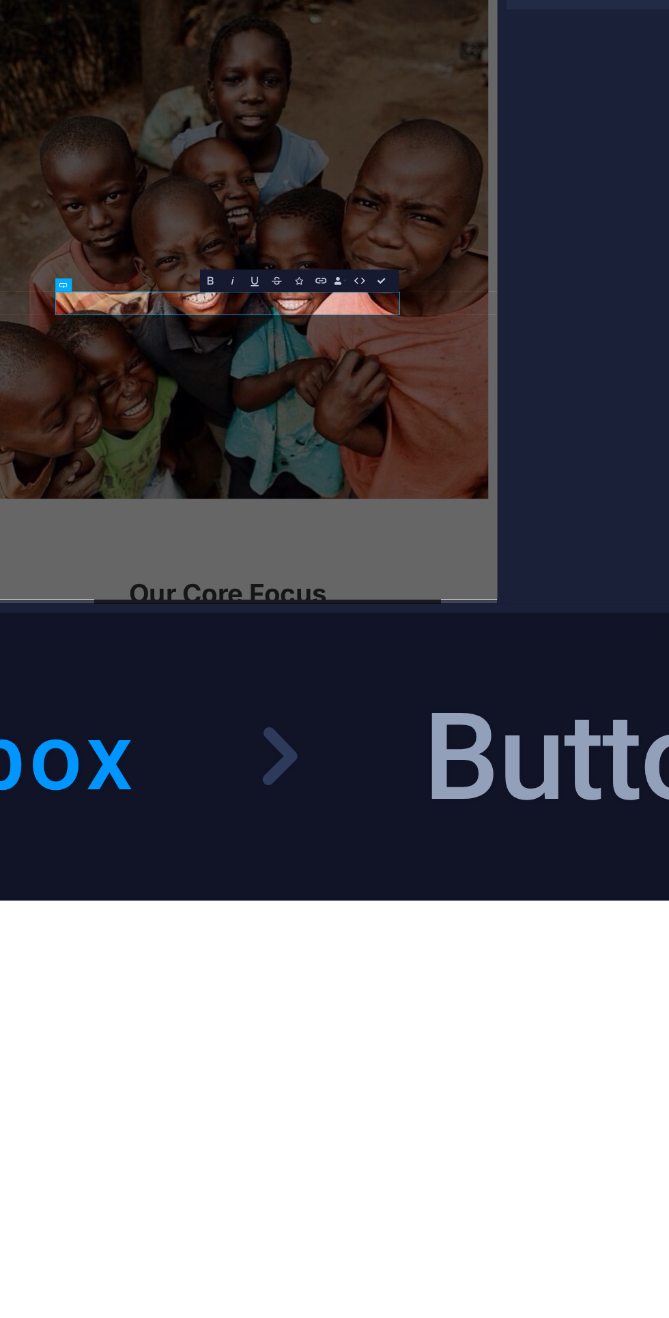
type textarea "x"
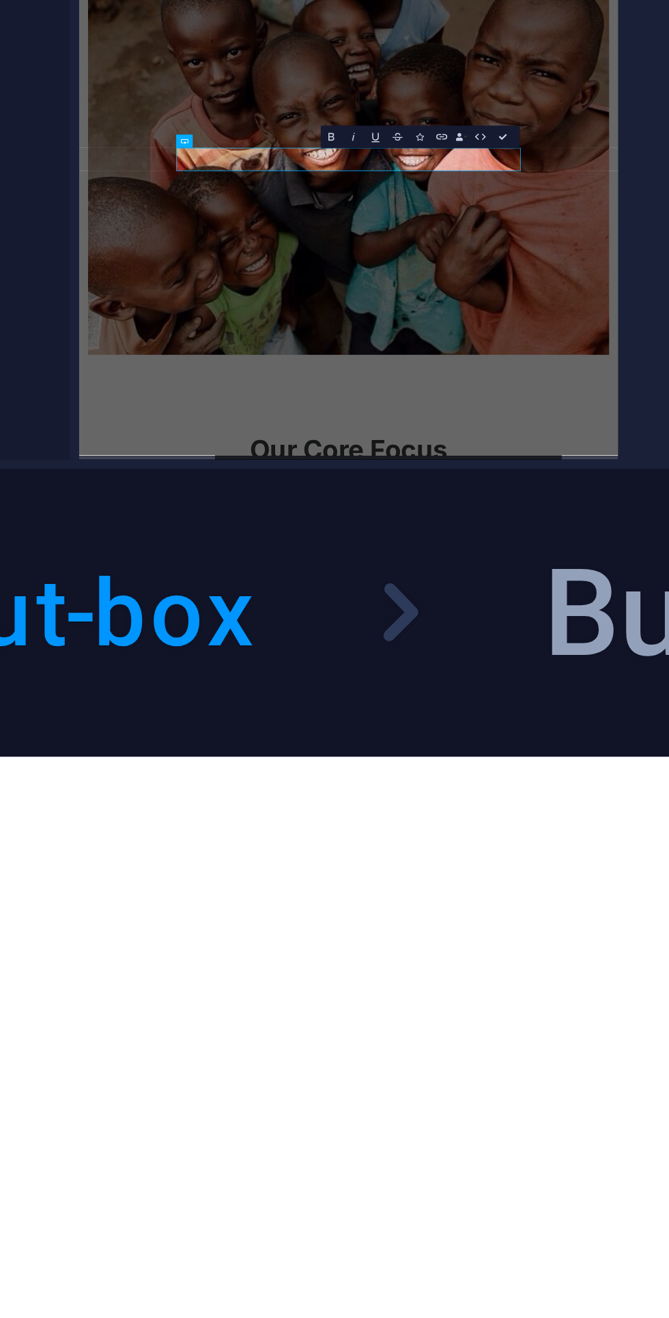
scroll to position [0, 0]
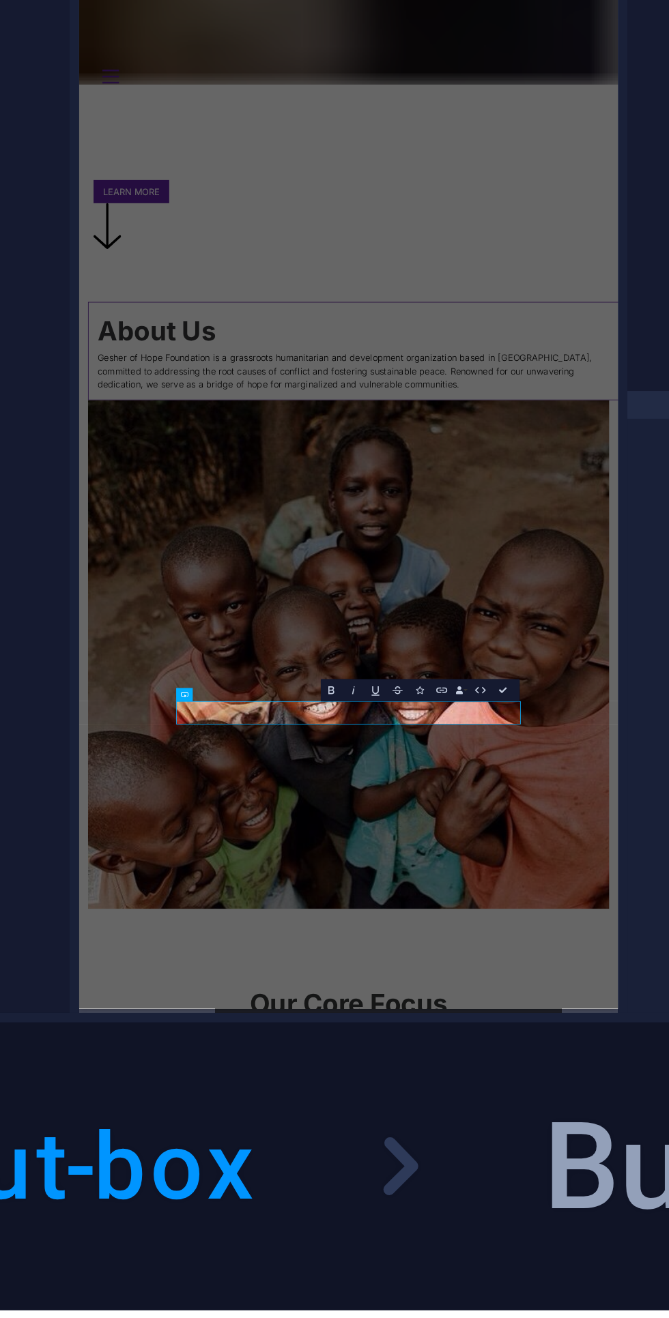
type textarea "x"
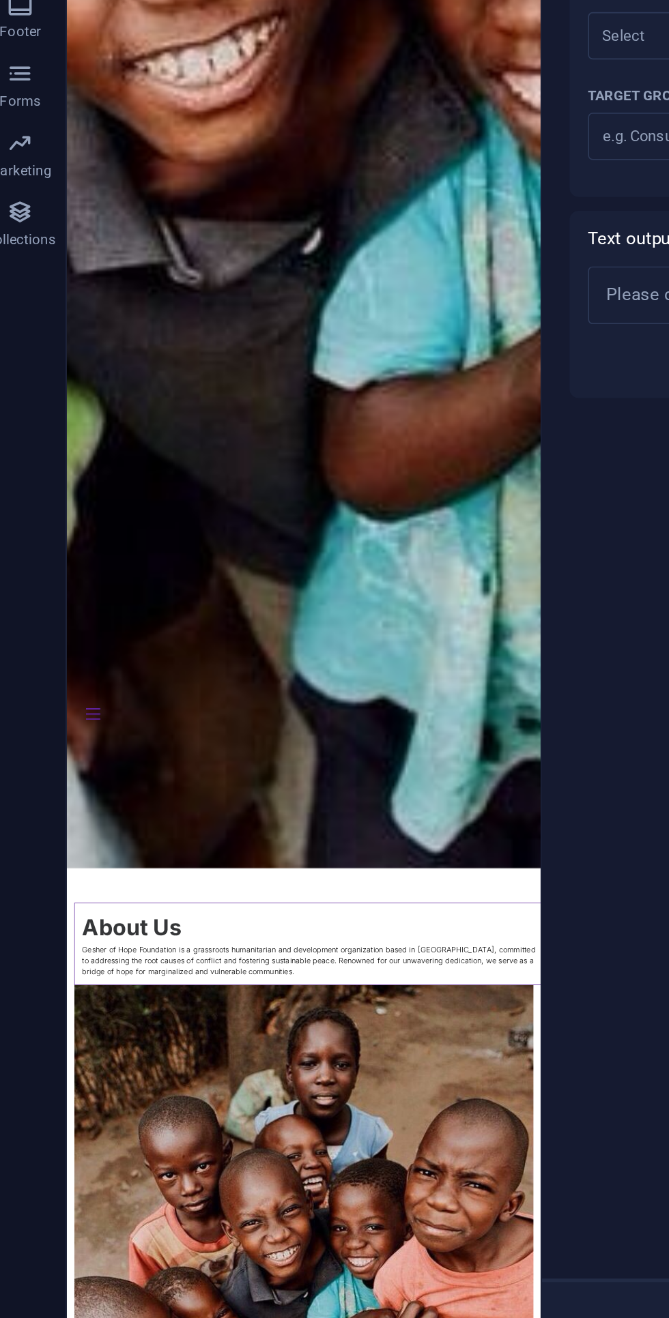
scroll to position [388, 0]
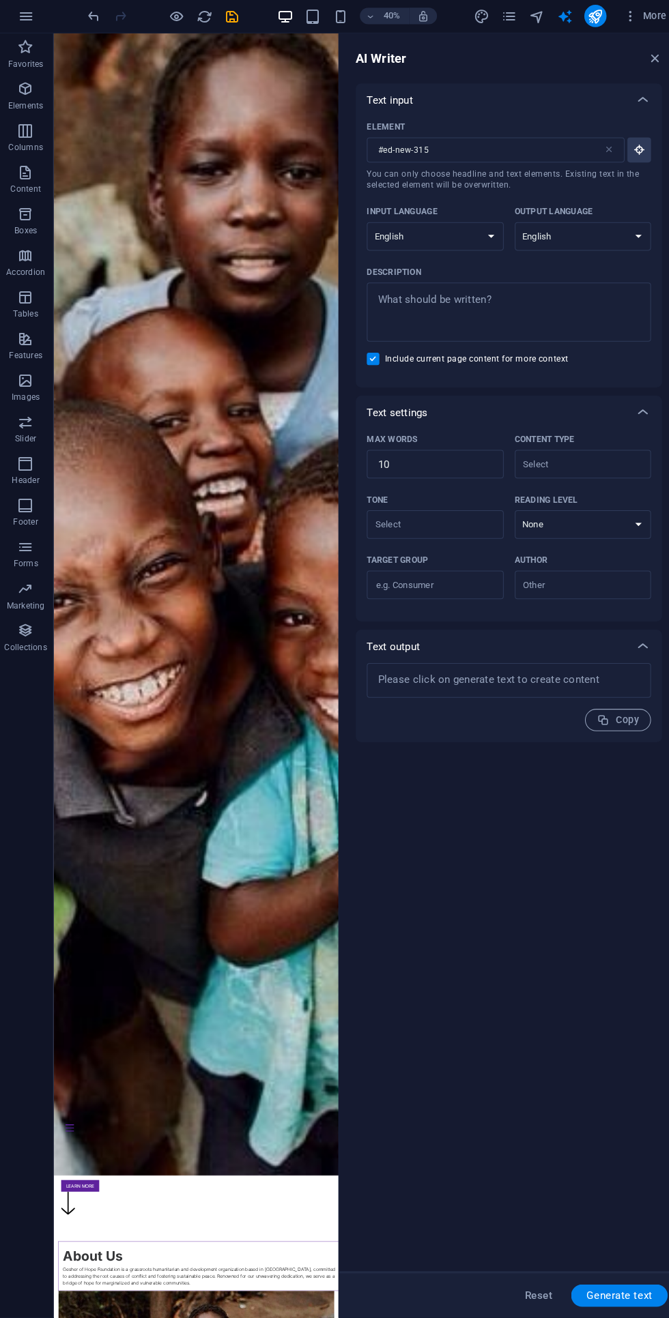
click at [473, 16] on icon "design" at bounding box center [475, 18] width 16 height 16
select select "rem"
select select "300"
select select "px"
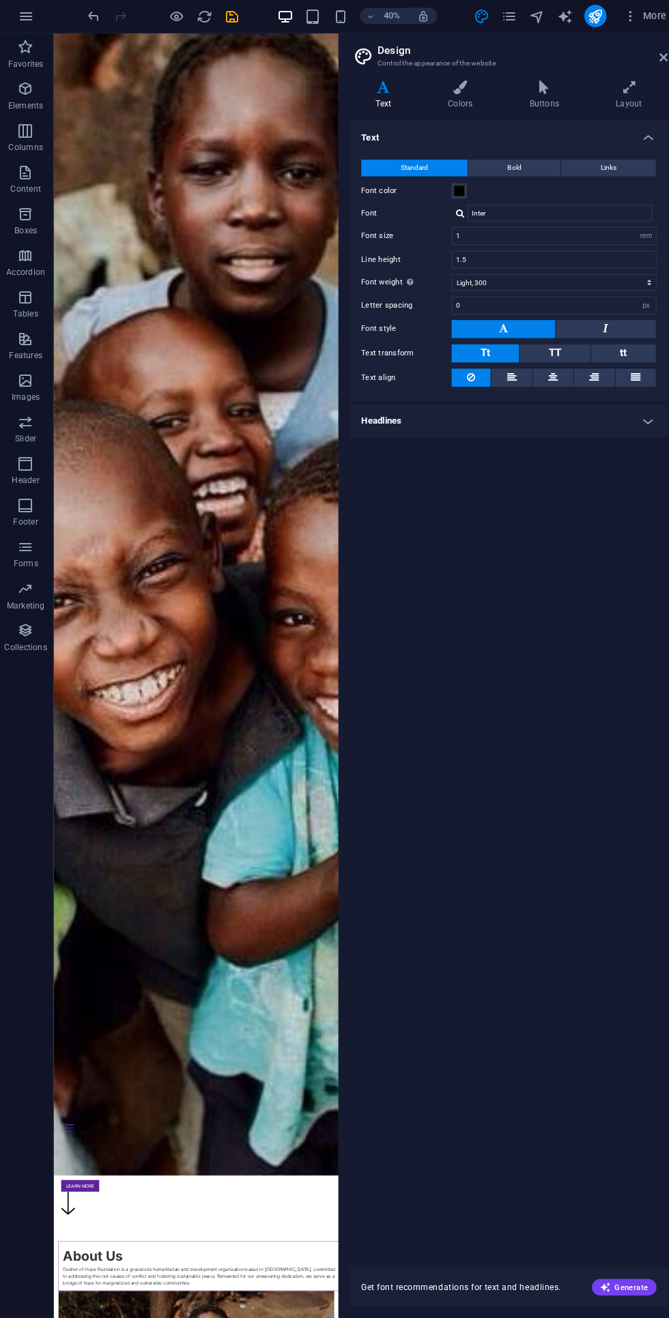
click at [224, 7] on div at bounding box center [161, 17] width 153 height 22
click at [230, 5] on div "40% More" at bounding box center [334, 17] width 667 height 33
click at [231, 17] on icon "save" at bounding box center [230, 18] width 16 height 16
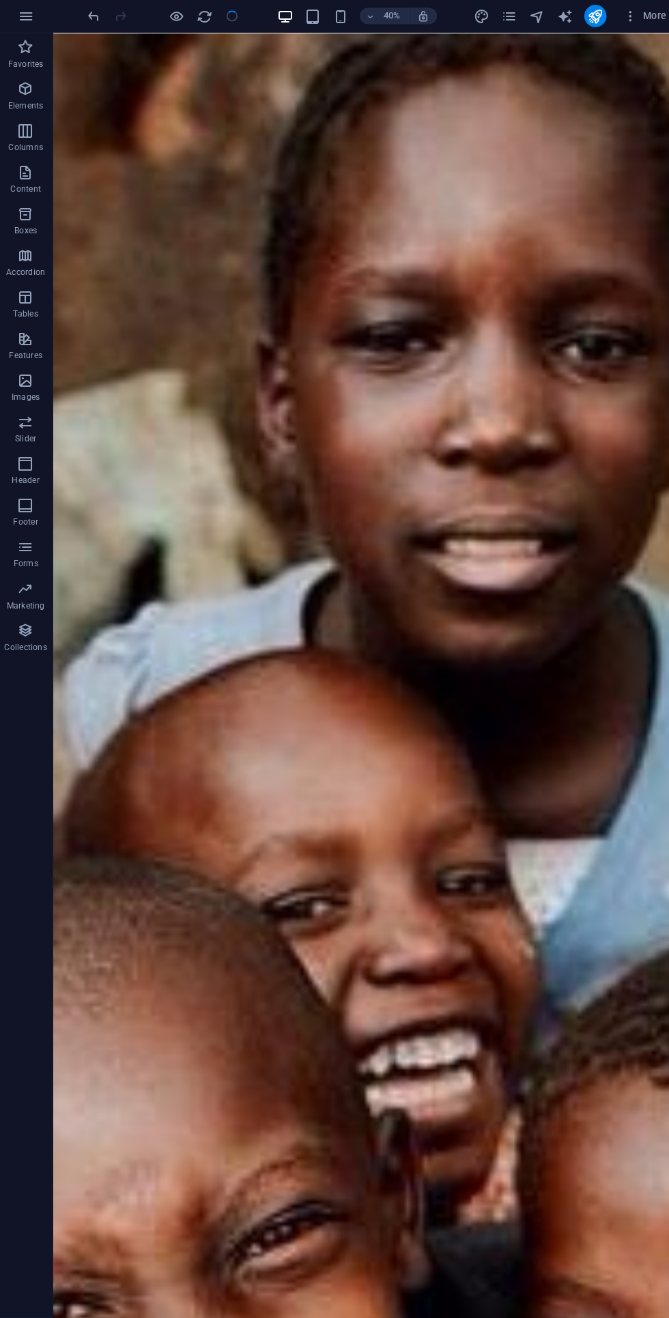
click at [233, 20] on div at bounding box center [161, 17] width 153 height 22
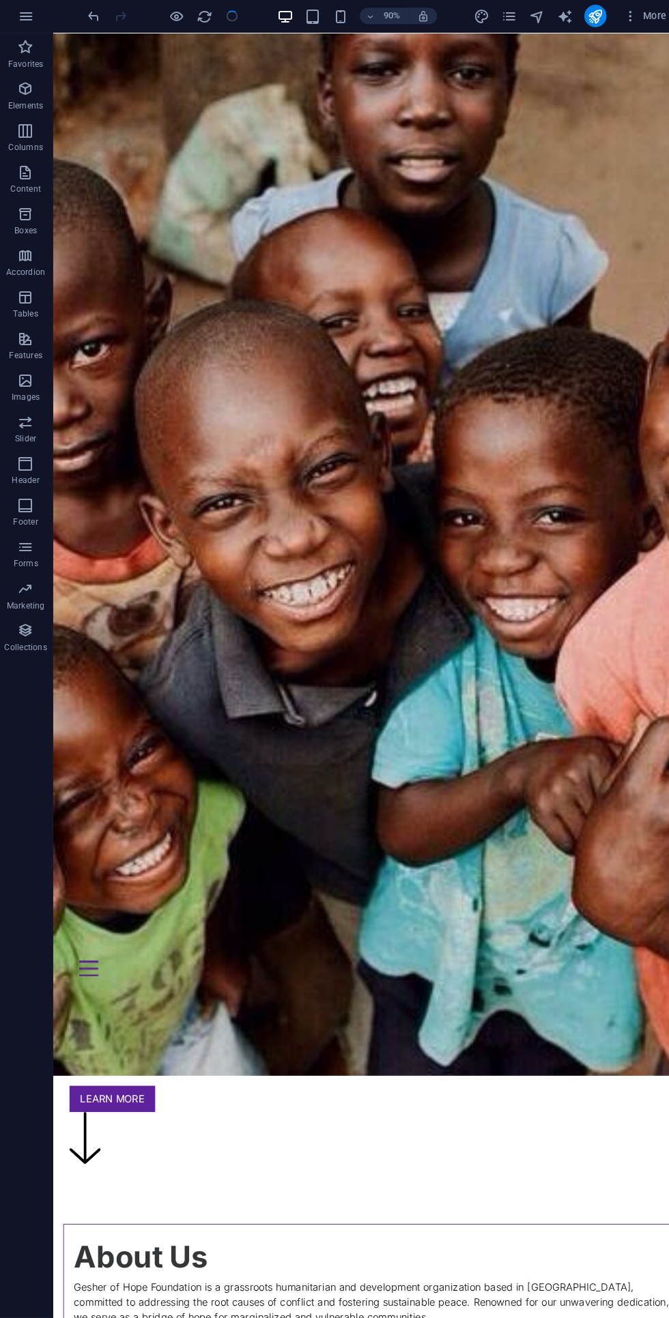
click at [475, 26] on div "More" at bounding box center [565, 17] width 196 height 22
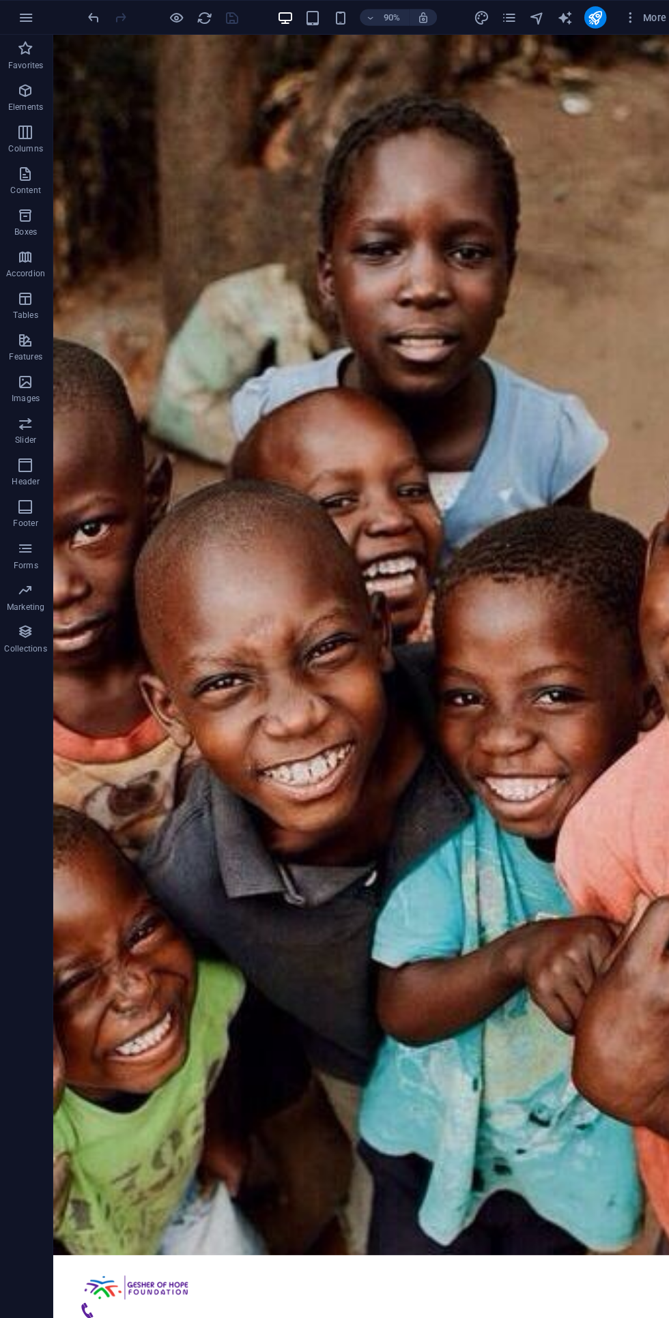
scroll to position [0, 0]
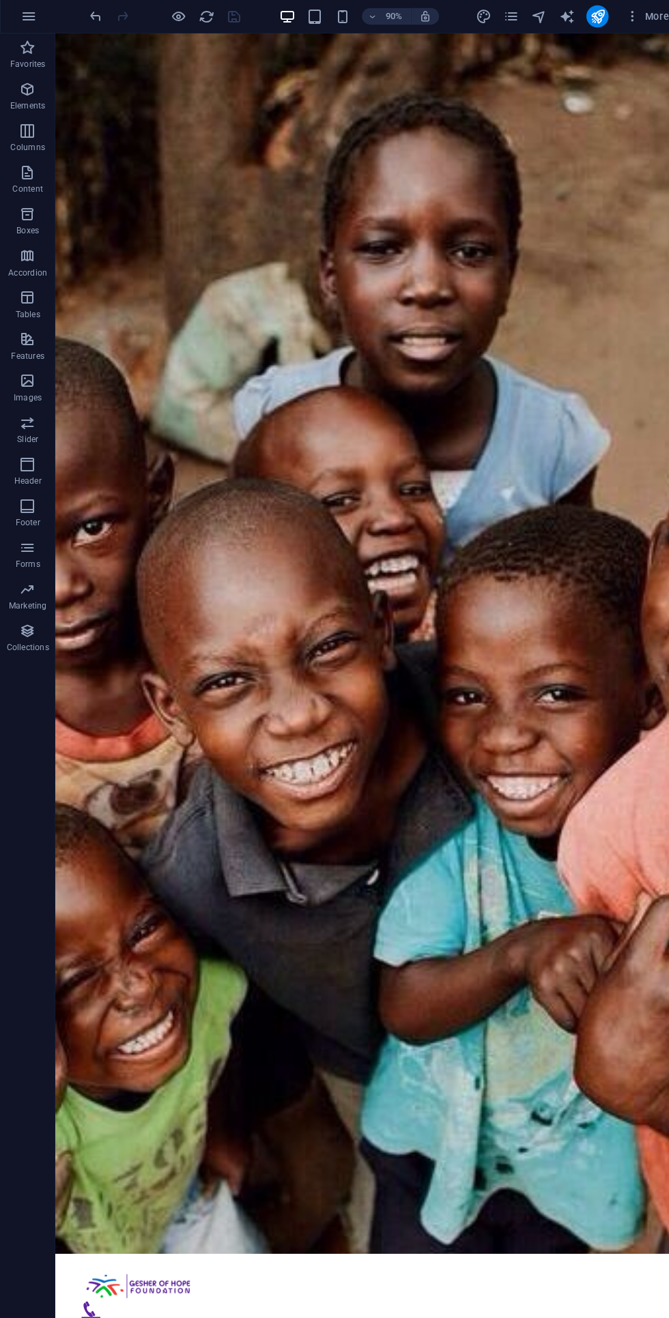
click at [473, 18] on icon "design" at bounding box center [475, 18] width 16 height 16
select select "rem"
select select "300"
select select "px"
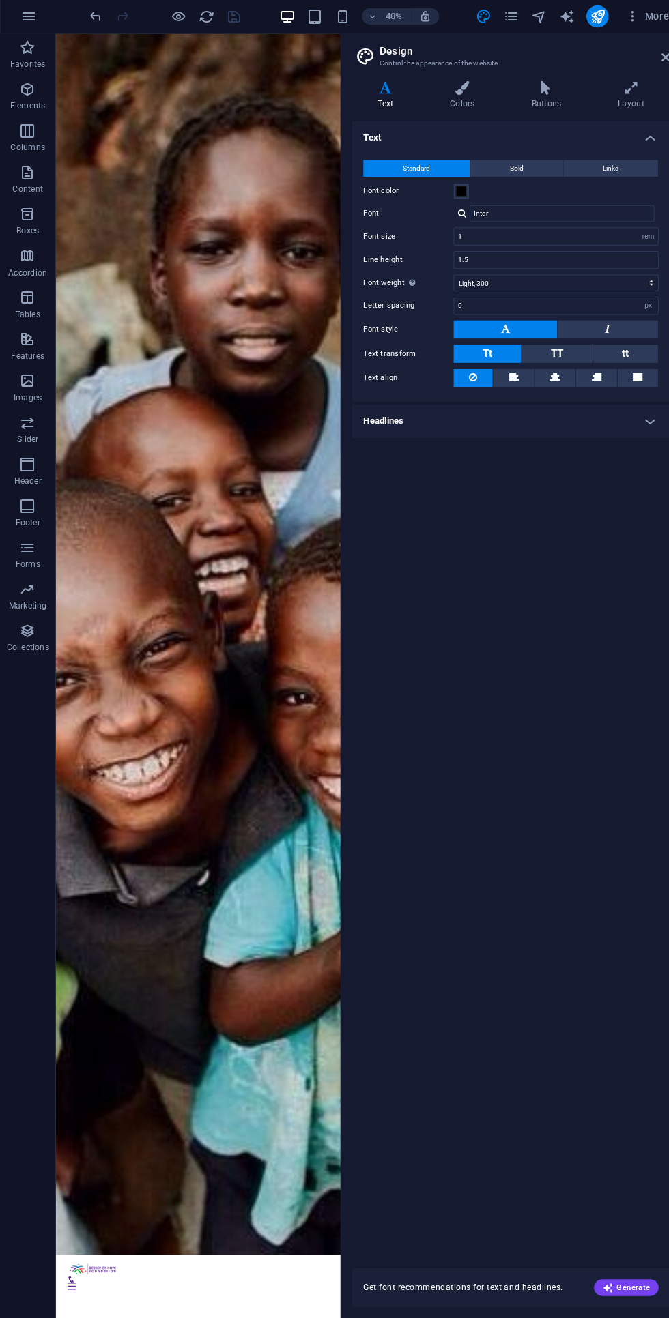
click at [530, 87] on icon at bounding box center [536, 87] width 79 height 14
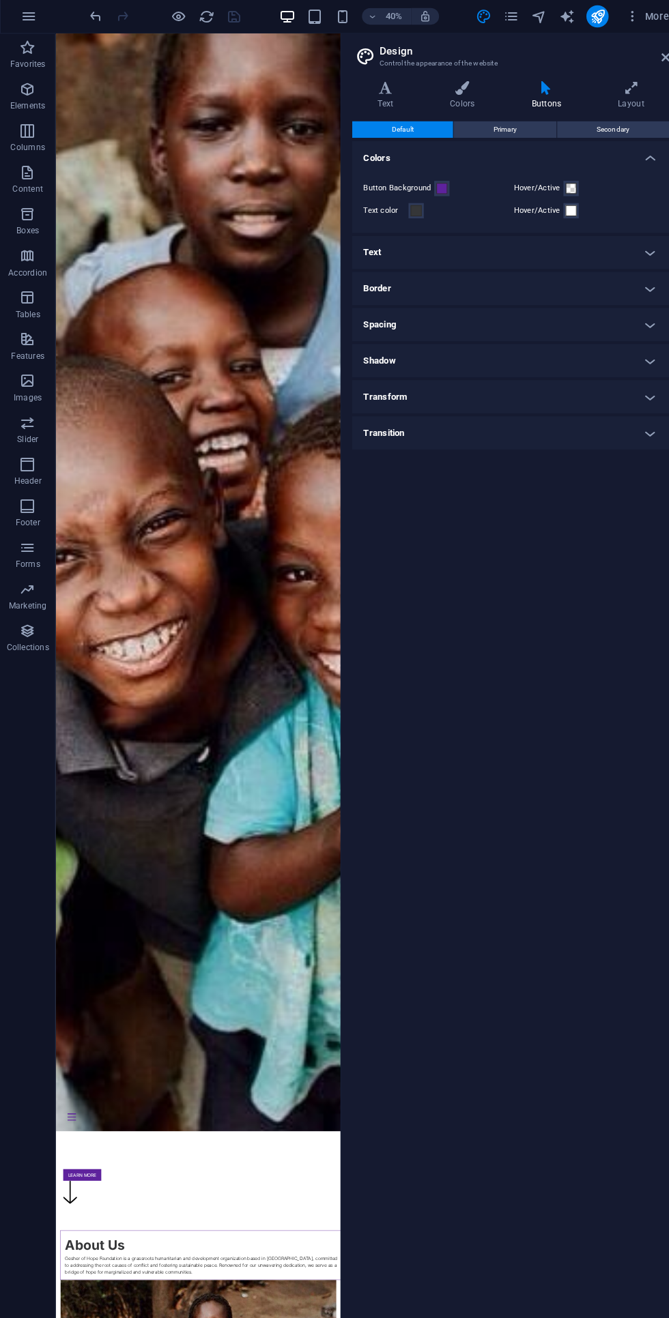
scroll to position [2013, 0]
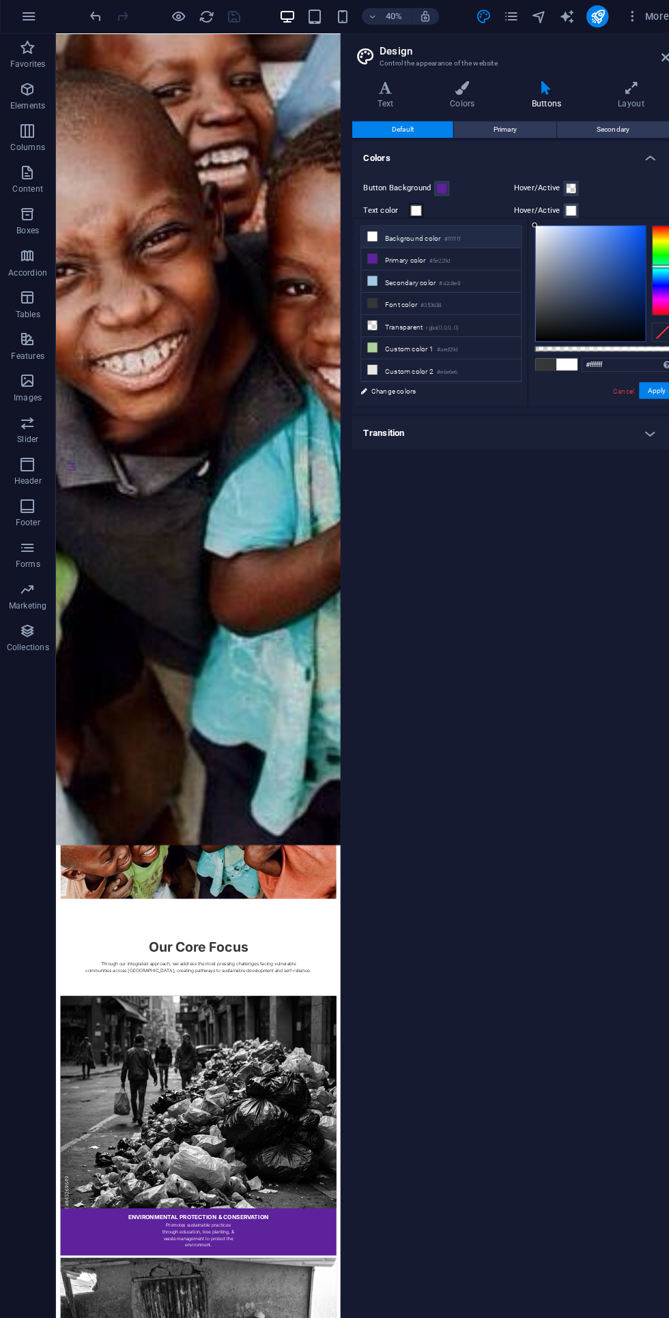
click at [623, 380] on link "Cancel" at bounding box center [612, 385] width 24 height 10
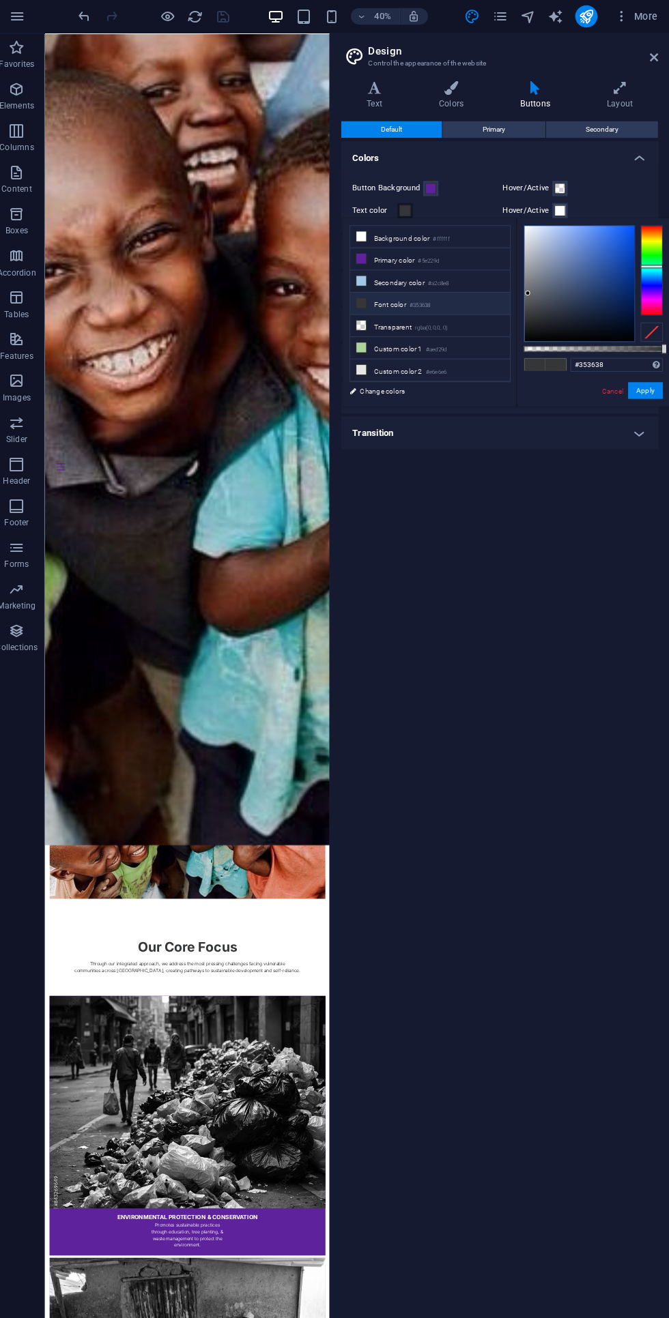
click at [409, 207] on span at bounding box center [408, 208] width 11 height 11
type input "#ffffff"
click at [645, 377] on button "Apply" at bounding box center [645, 385] width 34 height 16
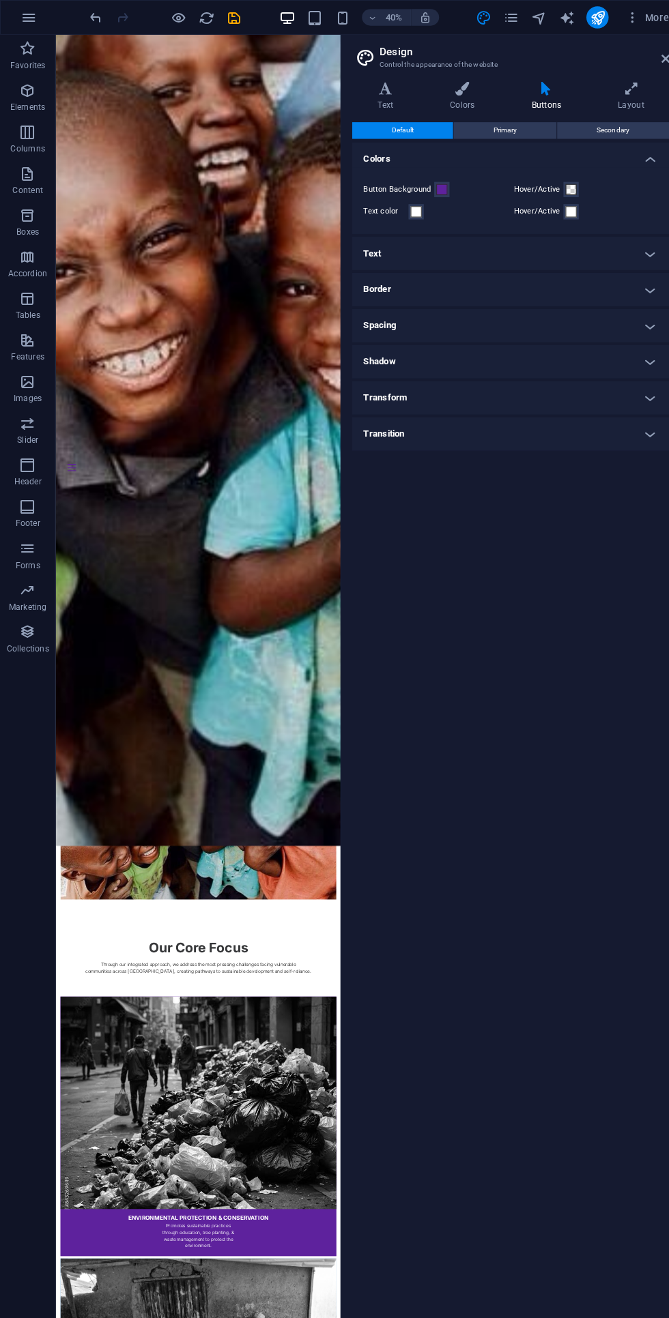
click at [229, 16] on icon "save" at bounding box center [230, 18] width 16 height 16
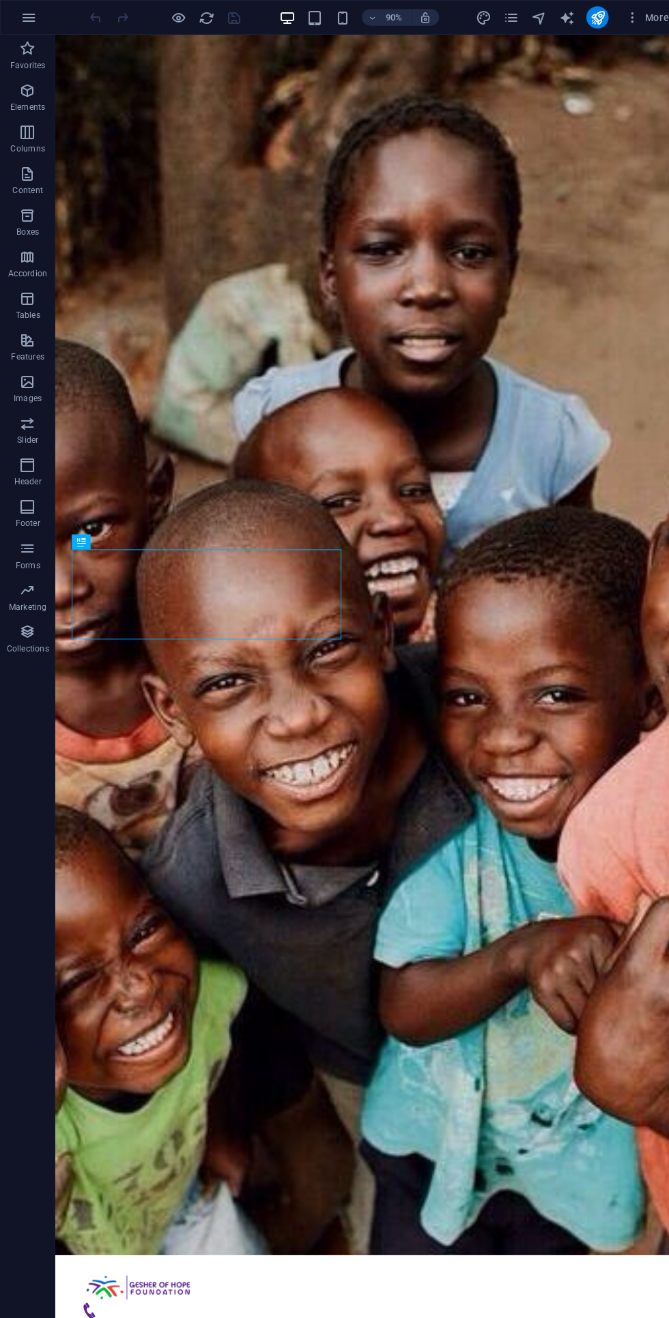
click at [587, 17] on icon "publish" at bounding box center [586, 18] width 16 height 16
